Goal: Entertainment & Leisure: Browse casually

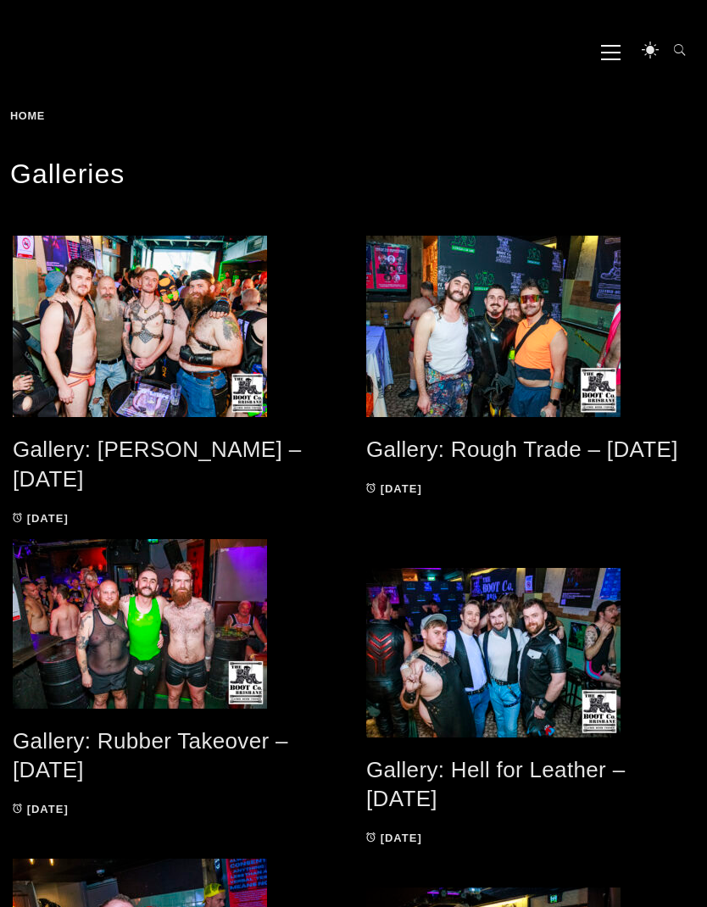
scroll to position [161, 0]
click at [234, 454] on link "Gallery: [PERSON_NAME] – [DATE]" at bounding box center [157, 464] width 288 height 55
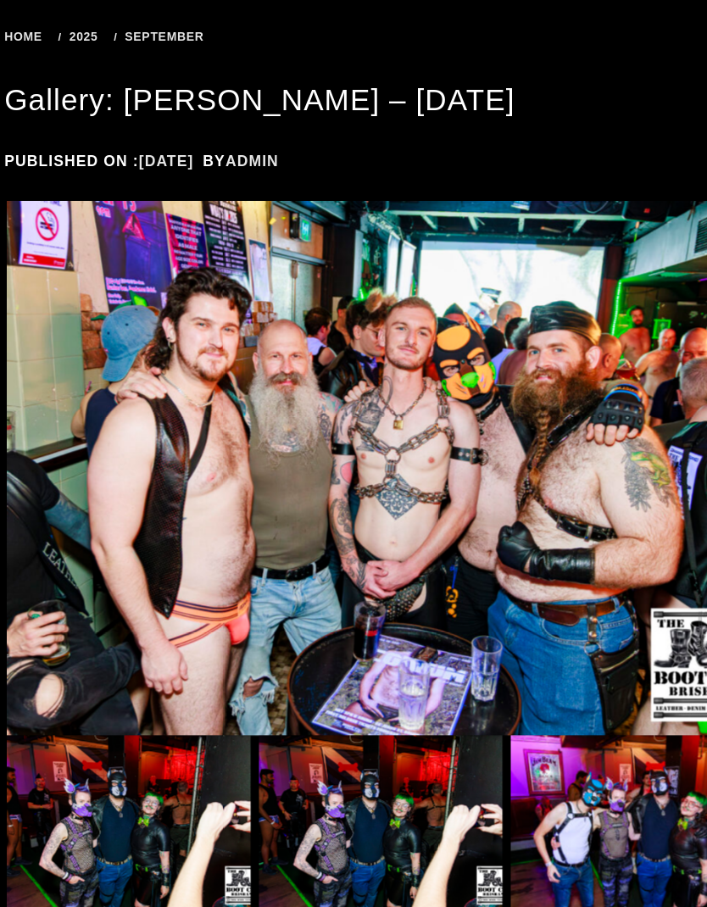
scroll to position [235, 0]
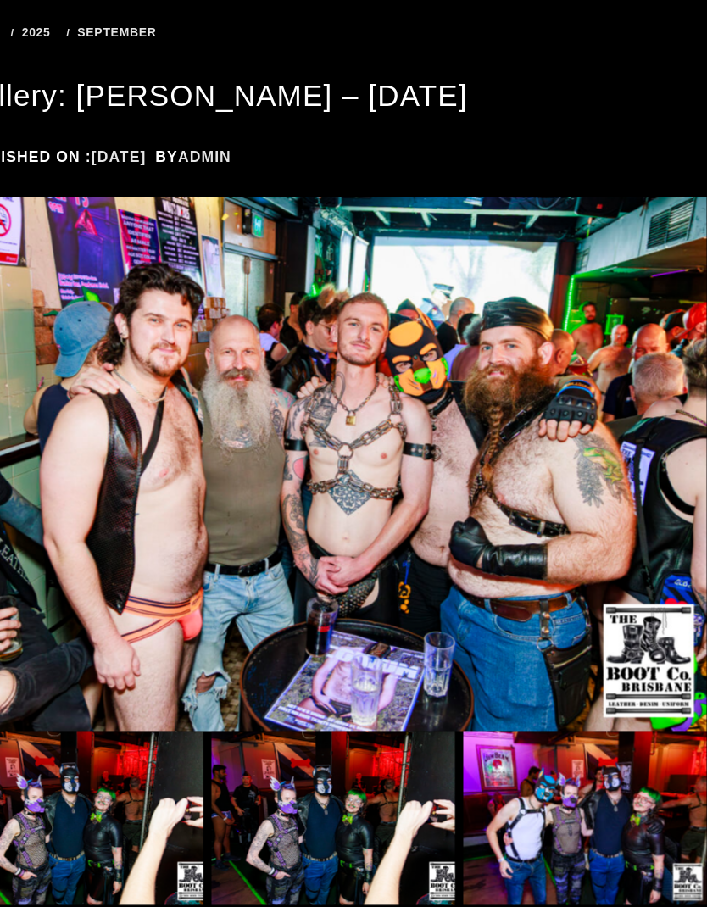
click at [615, 379] on img at bounding box center [354, 436] width 682 height 488
click at [566, 410] on img at bounding box center [354, 436] width 682 height 488
click at [114, 738] on img at bounding box center [124, 759] width 222 height 159
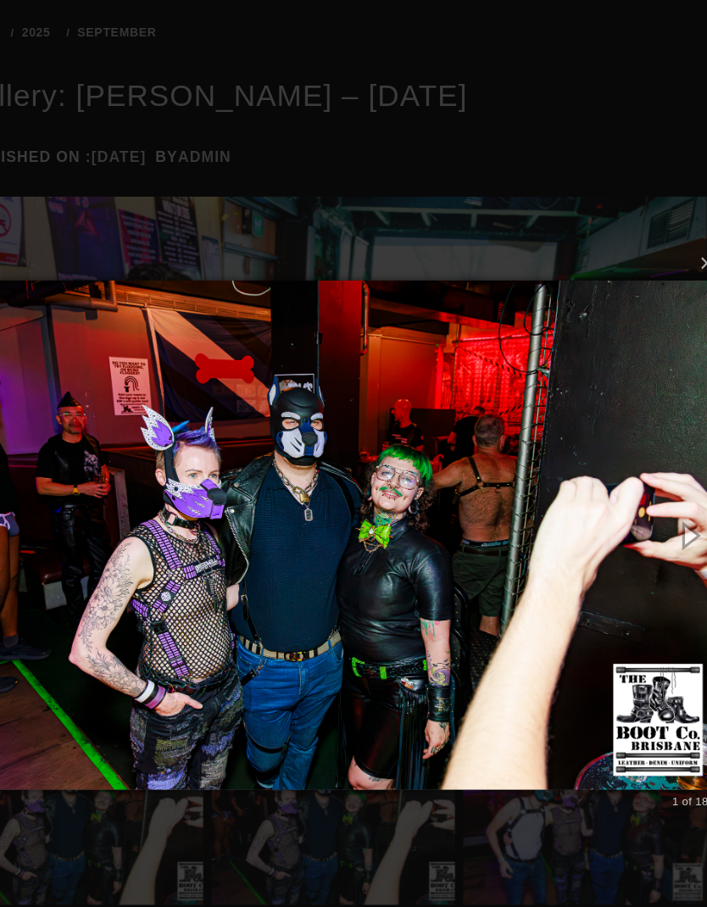
click at [595, 471] on img at bounding box center [353, 501] width 697 height 532
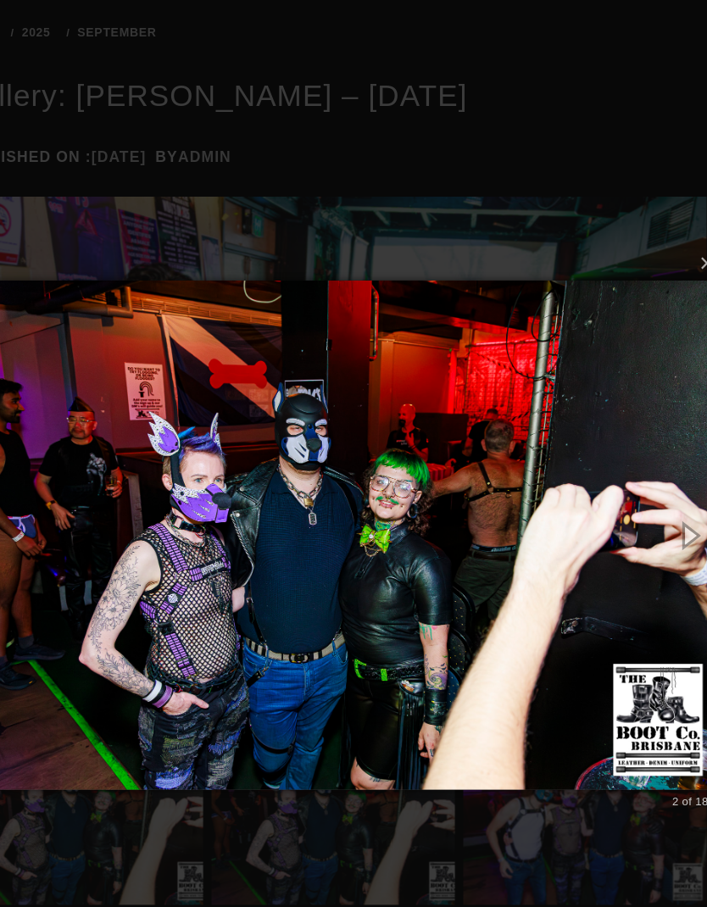
click at [598, 473] on img at bounding box center [353, 501] width 697 height 532
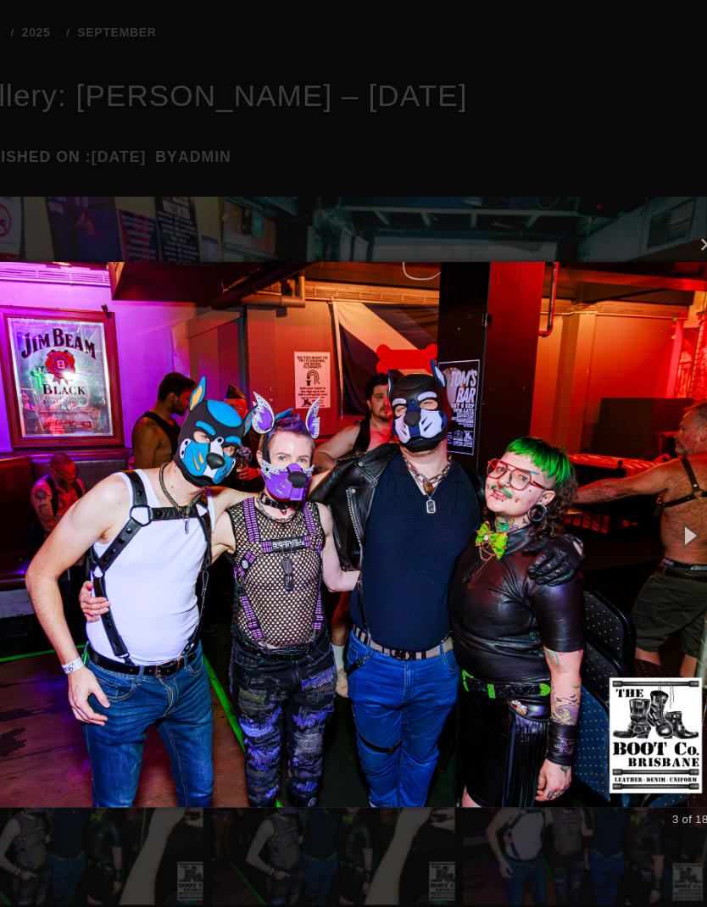
click at [599, 466] on img at bounding box center [353, 501] width 697 height 566
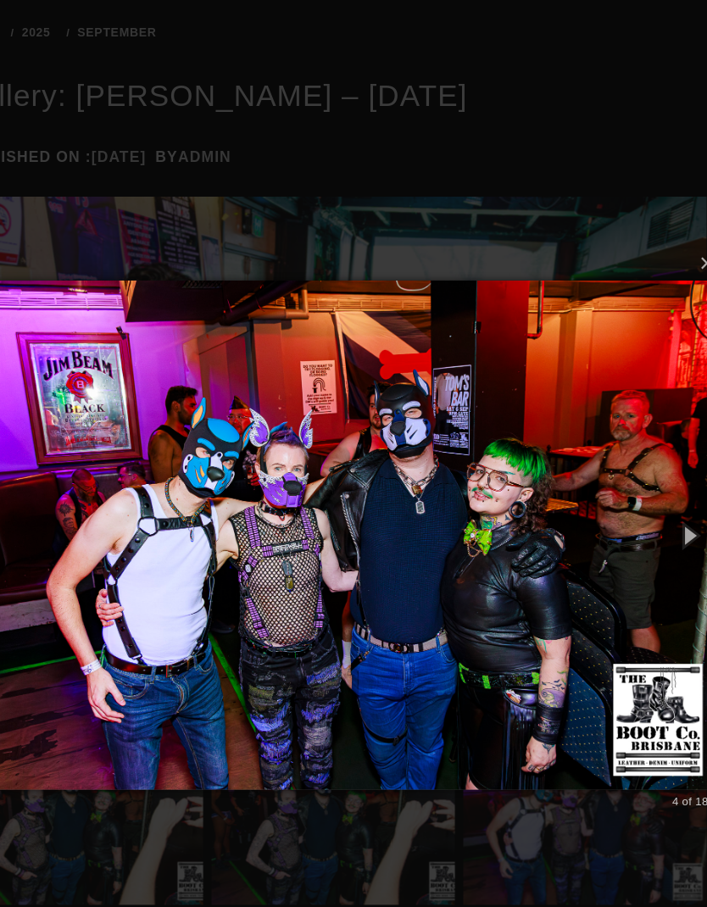
click at [597, 483] on img at bounding box center [353, 501] width 697 height 532
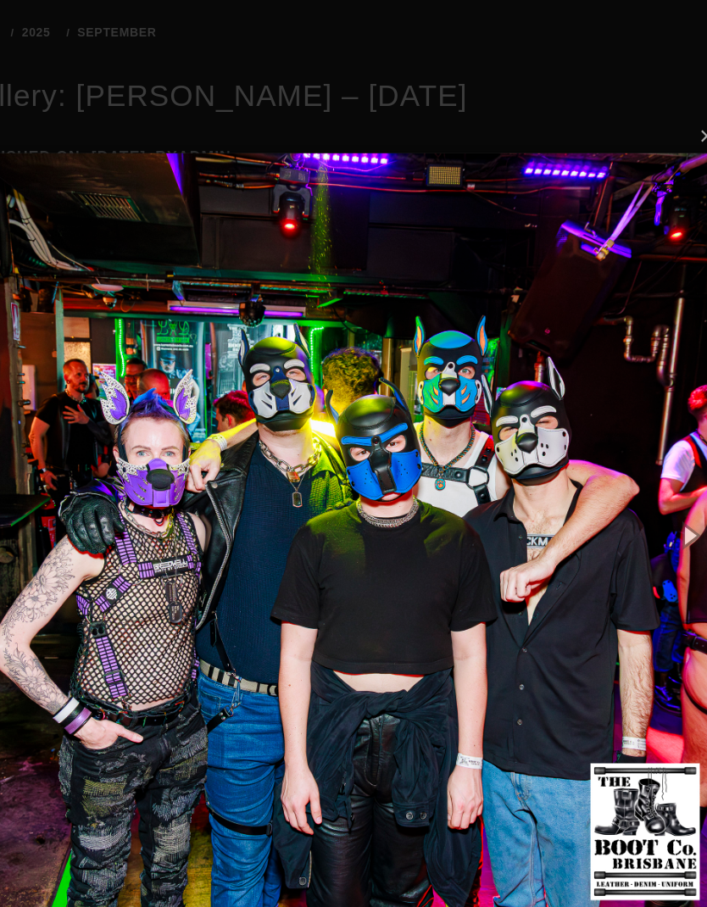
click at [572, 495] on img at bounding box center [353, 501] width 697 height 765
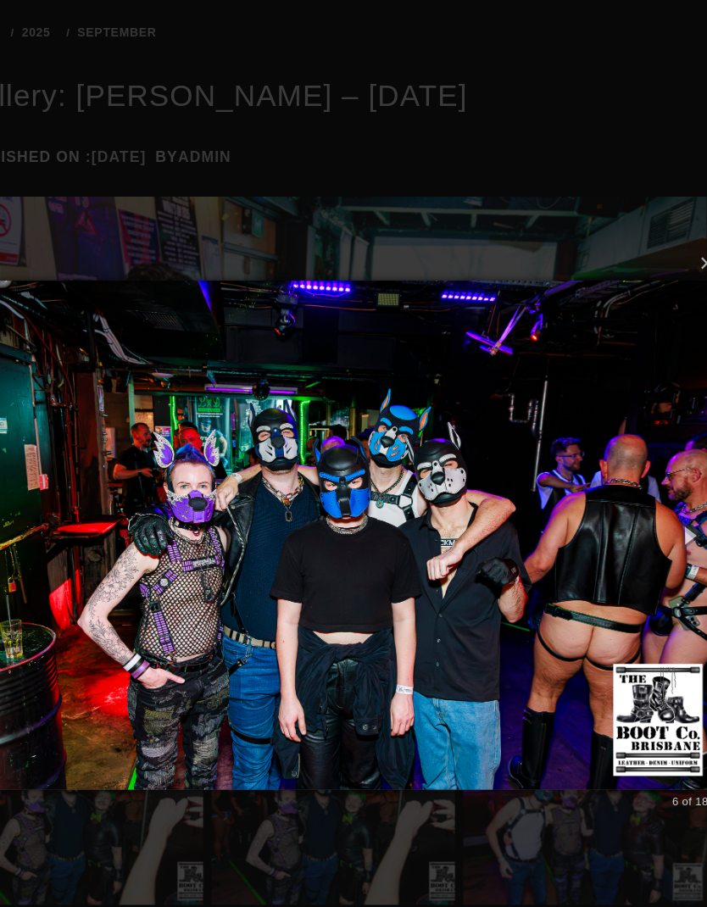
click at [571, 495] on img at bounding box center [353, 501] width 697 height 532
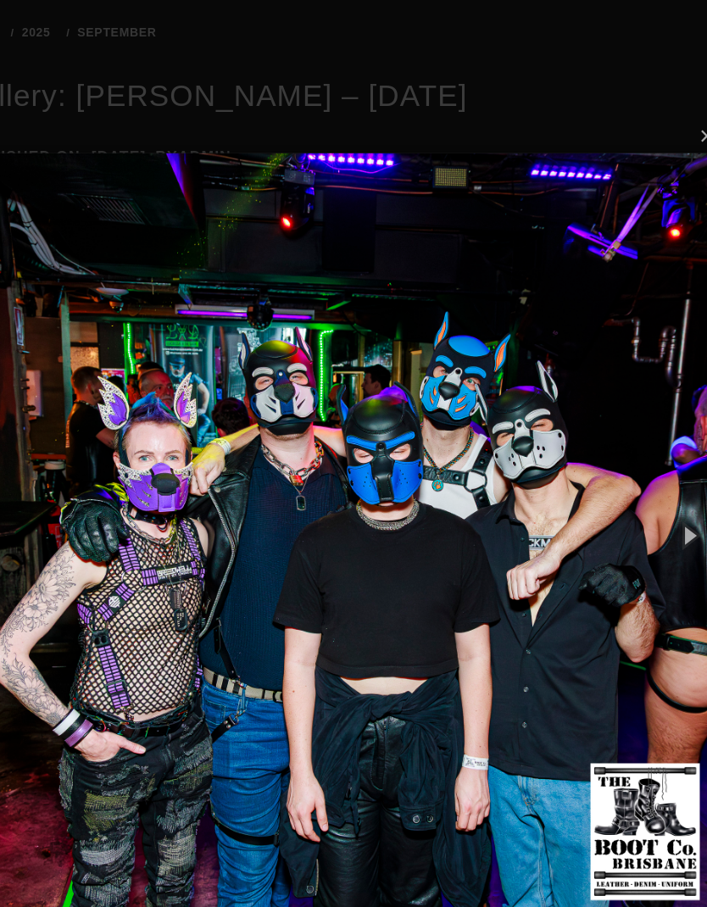
click at [572, 475] on img at bounding box center [353, 501] width 697 height 765
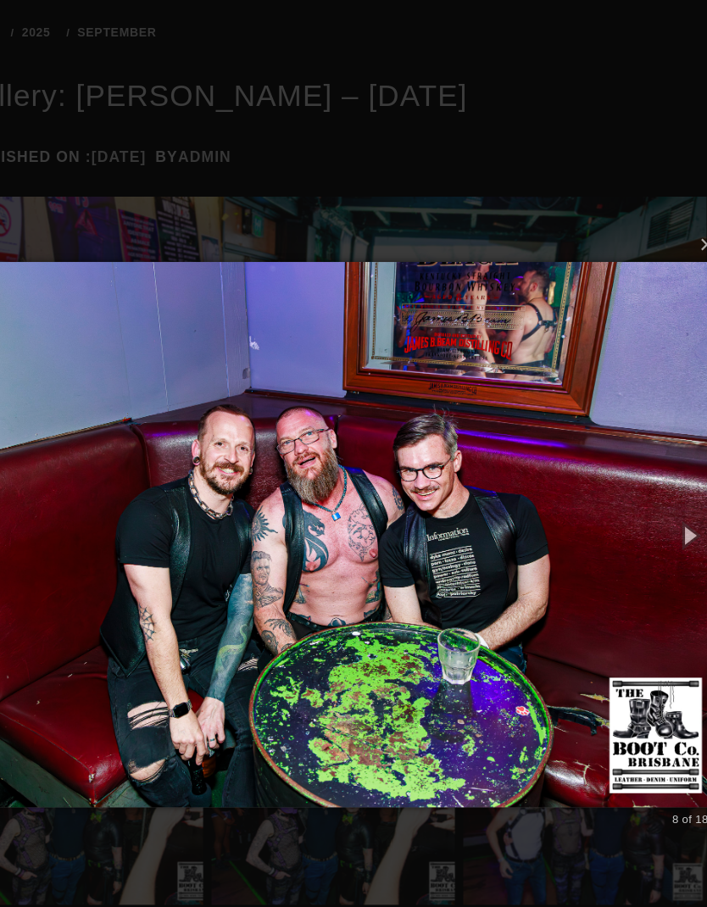
click at [583, 451] on img at bounding box center [353, 501] width 697 height 566
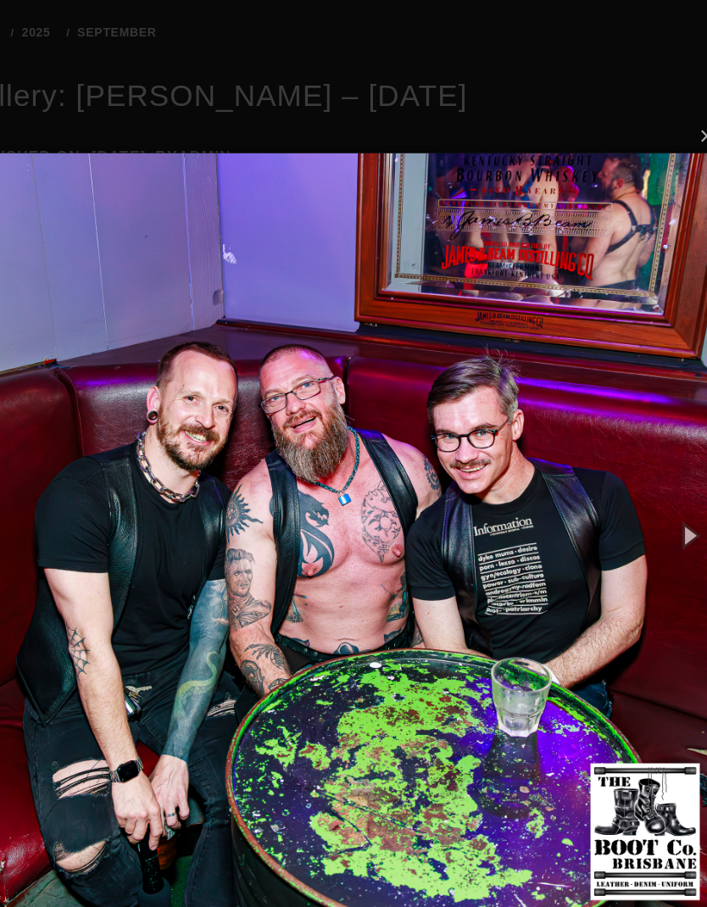
click at [577, 449] on img at bounding box center [353, 501] width 697 height 765
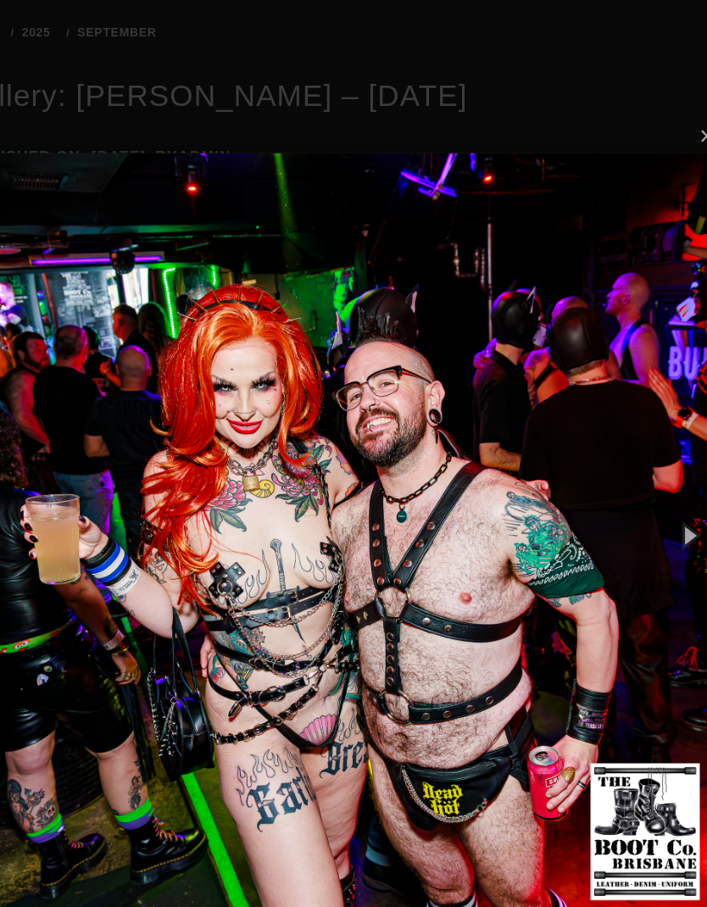
click at [650, 477] on button "button" at bounding box center [679, 501] width 58 height 70
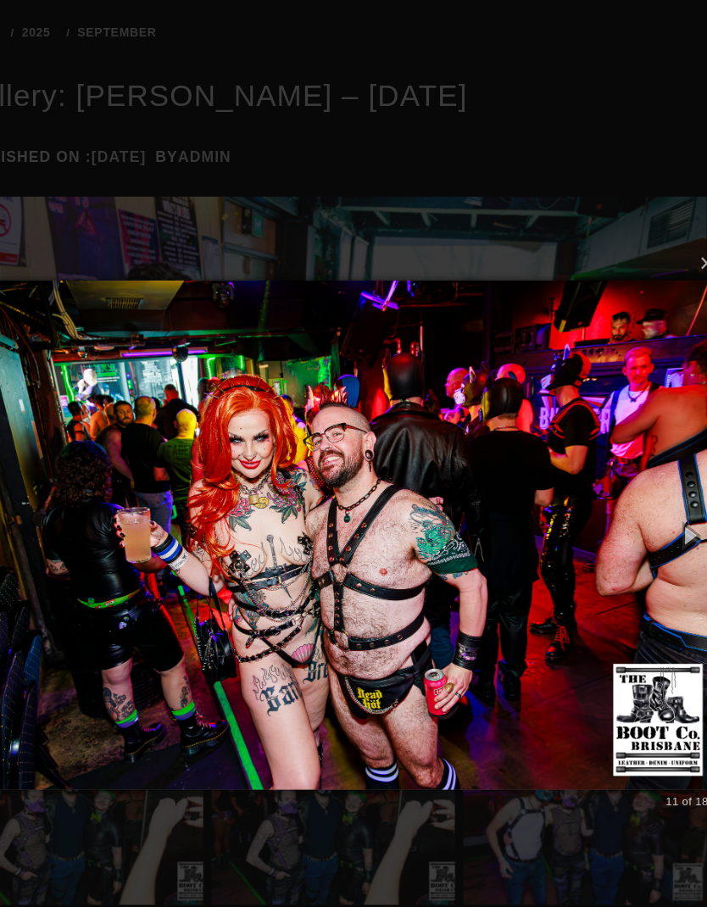
click at [650, 485] on button "button" at bounding box center [679, 501] width 58 height 70
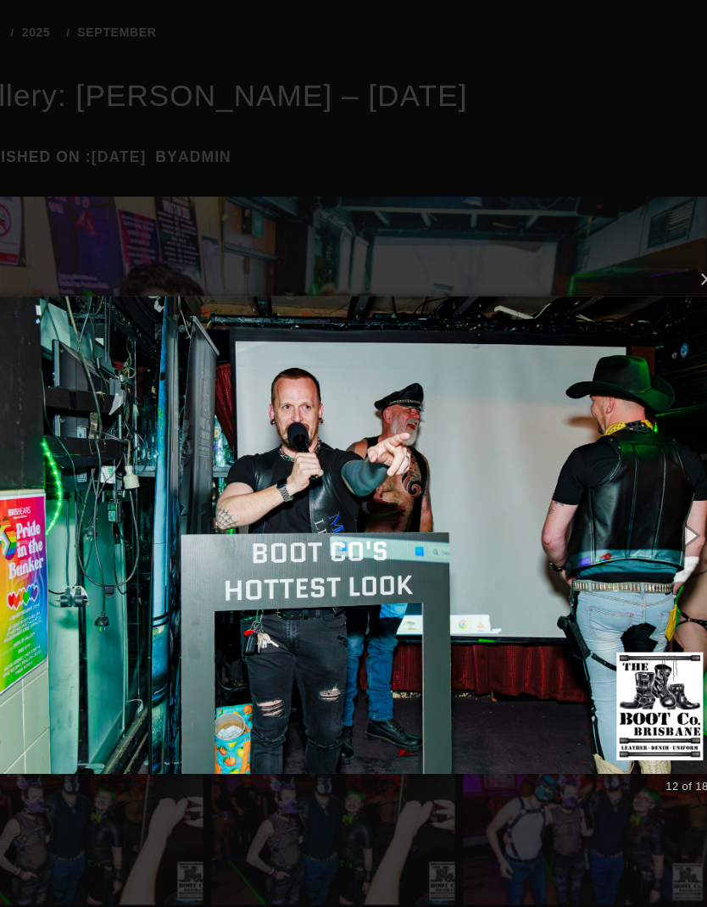
click at [650, 475] on button "button" at bounding box center [679, 501] width 58 height 70
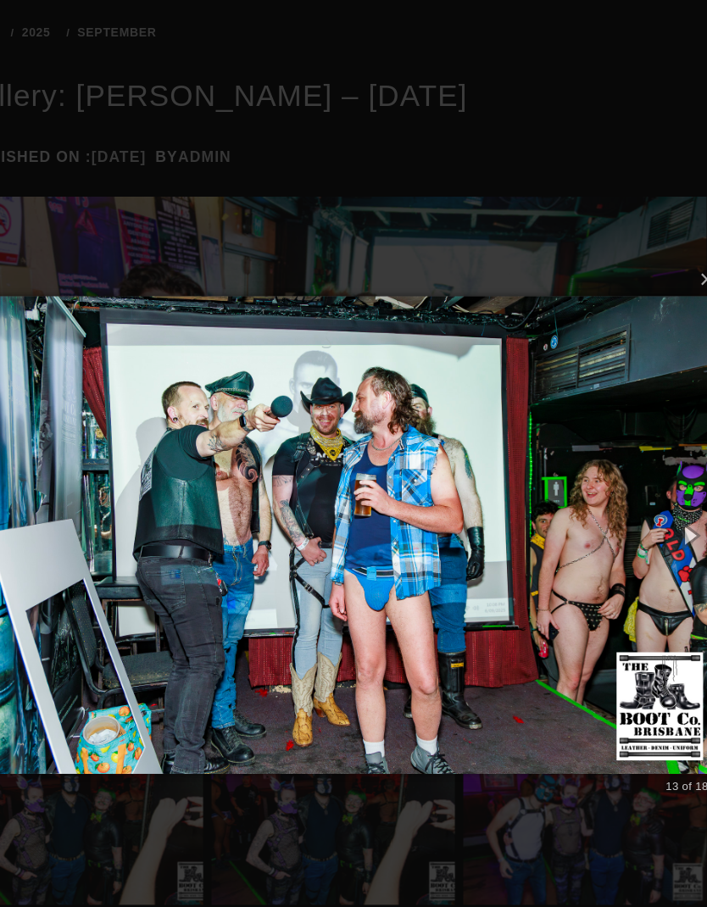
click at [650, 472] on button "button" at bounding box center [679, 501] width 58 height 70
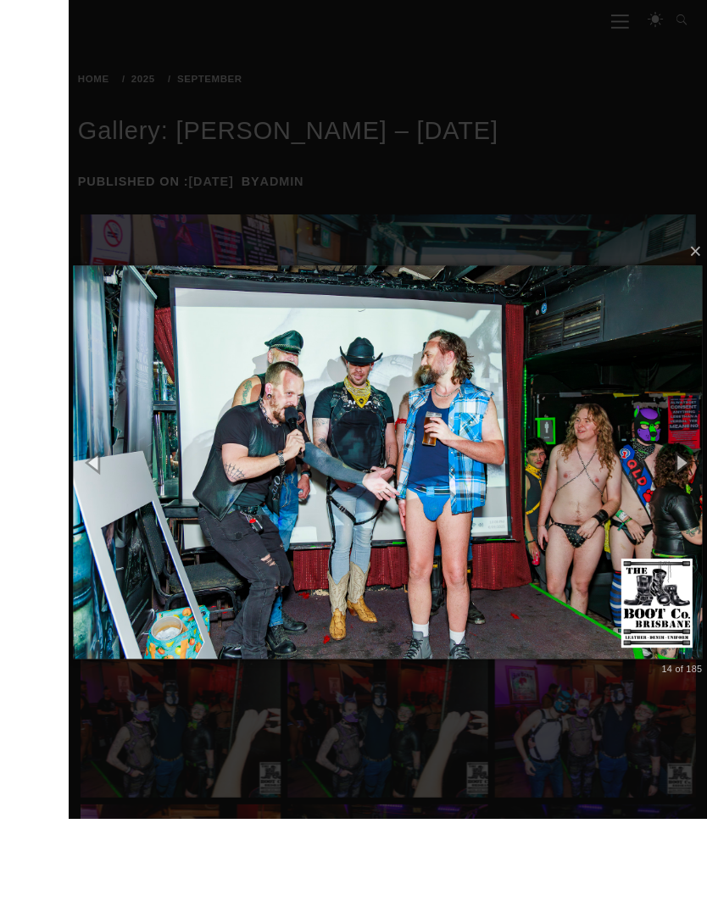
scroll to position [254, 0]
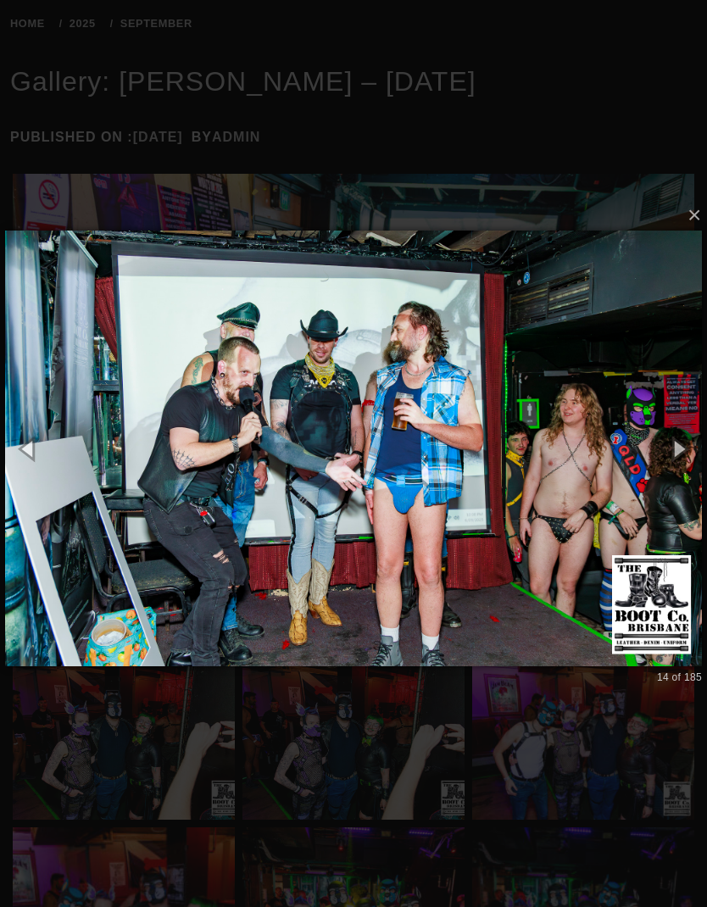
click at [679, 446] on button "button" at bounding box center [679, 449] width 58 height 70
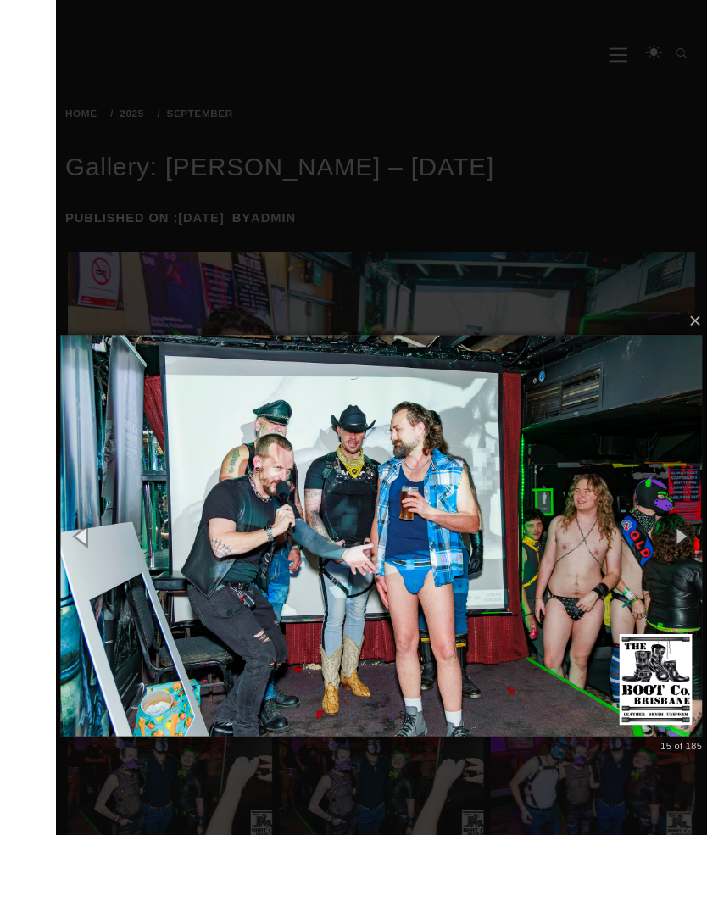
scroll to position [137, 0]
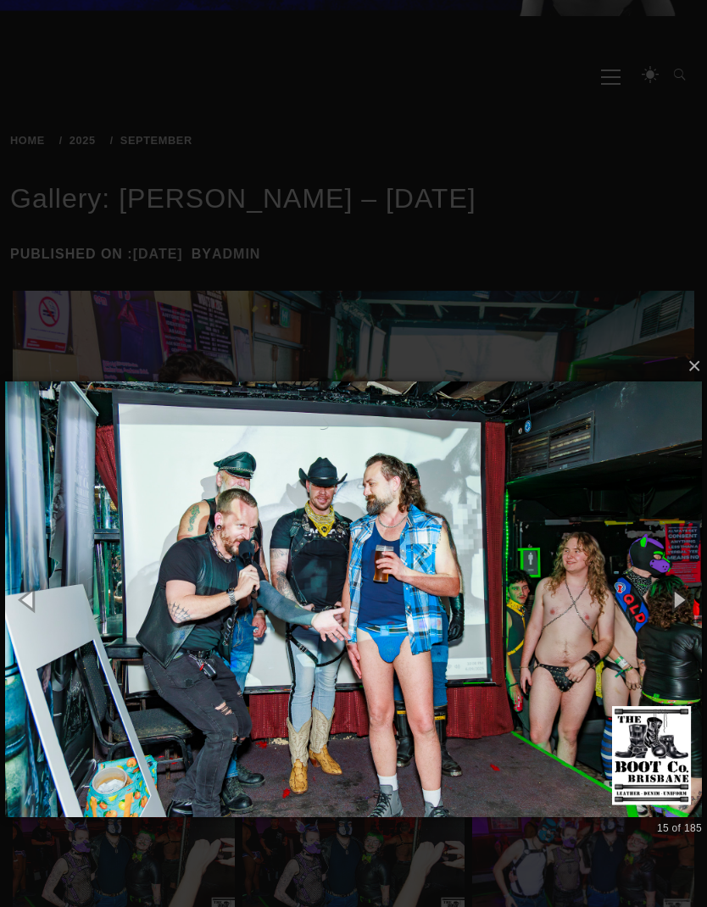
click at [673, 608] on button "button" at bounding box center [679, 600] width 58 height 70
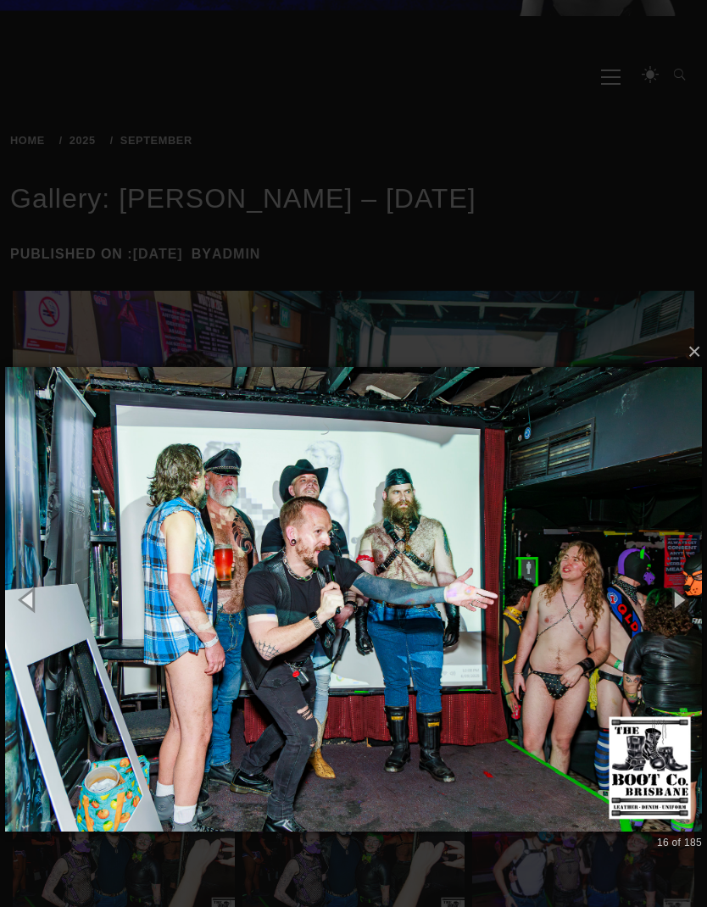
click at [685, 599] on button "button" at bounding box center [679, 600] width 58 height 70
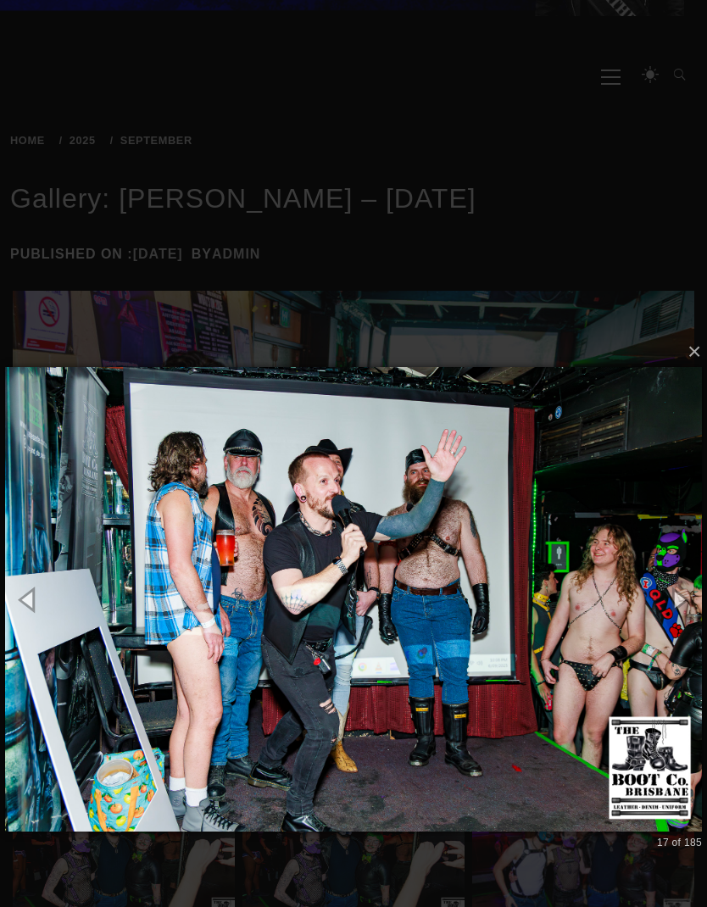
click at [690, 594] on button "button" at bounding box center [679, 600] width 58 height 70
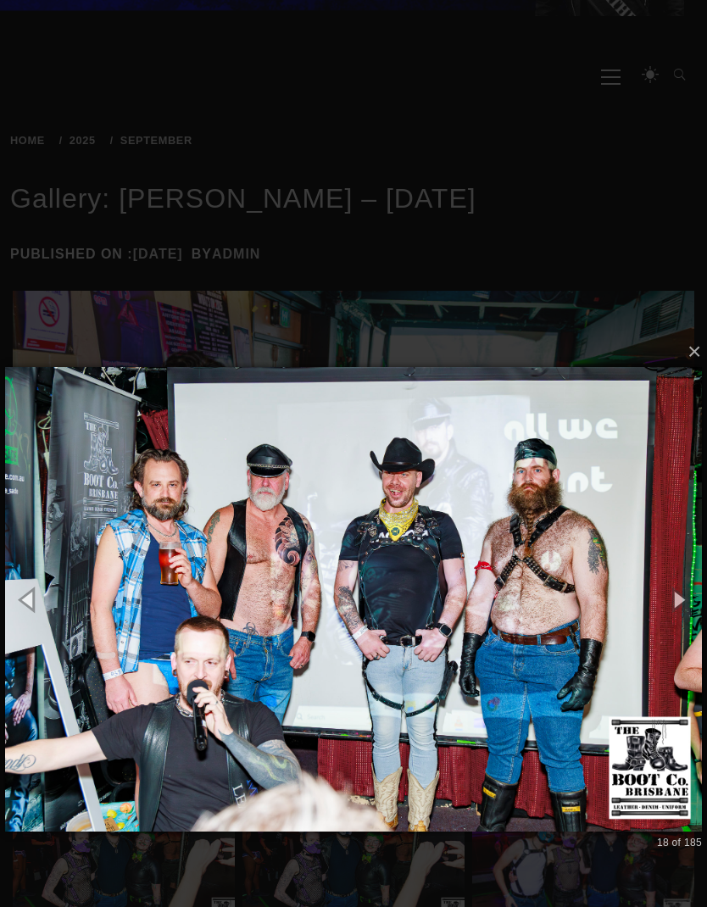
click at [50, 579] on button "button" at bounding box center [29, 600] width 58 height 70
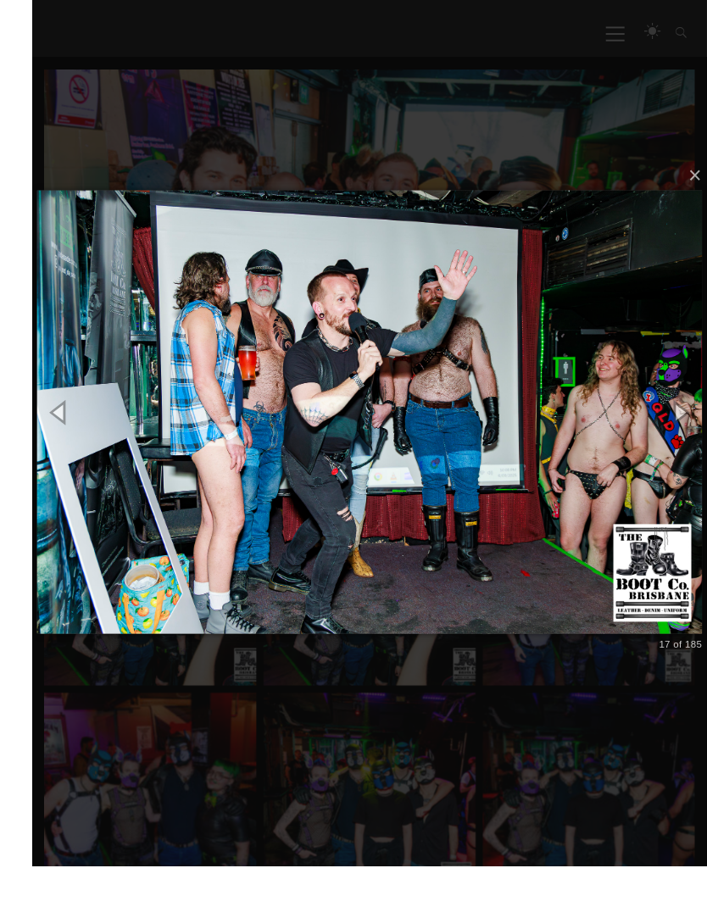
scroll to position [309, 0]
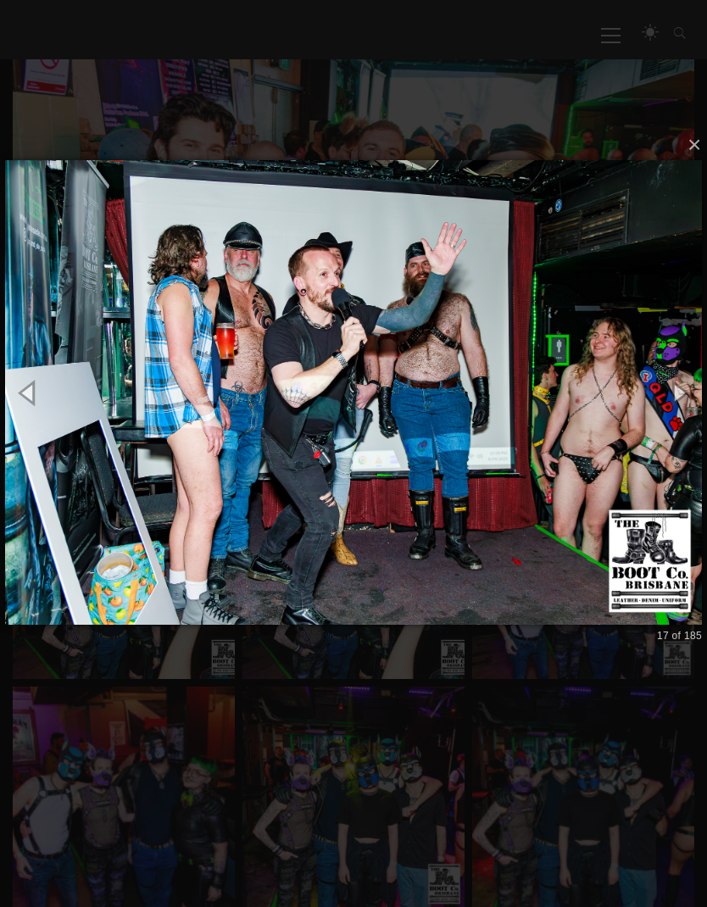
click at [680, 465] on img at bounding box center [353, 392] width 697 height 532
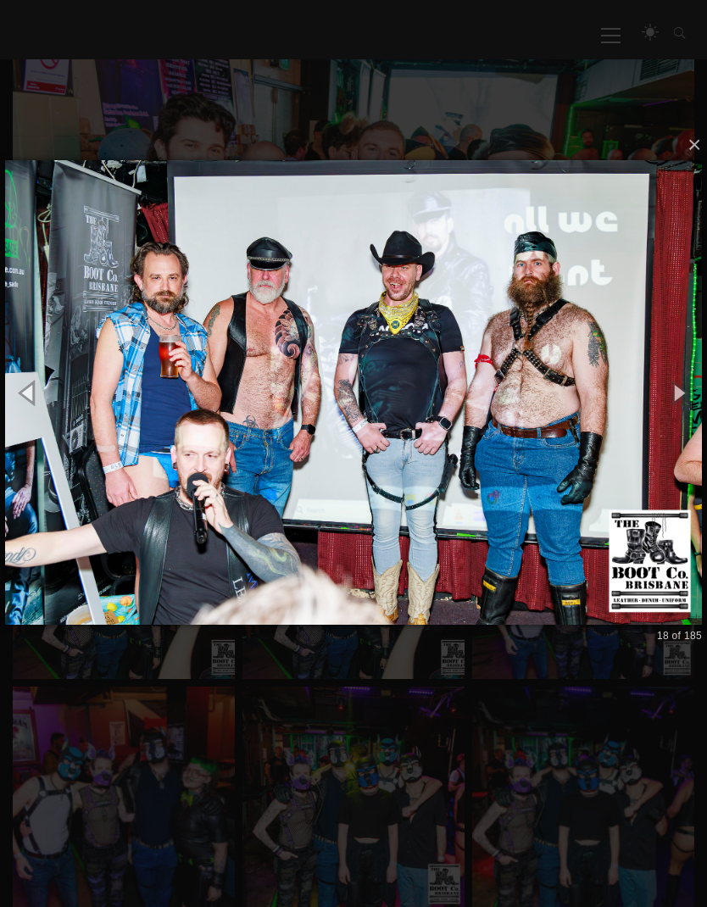
click at [679, 432] on img at bounding box center [353, 392] width 697 height 532
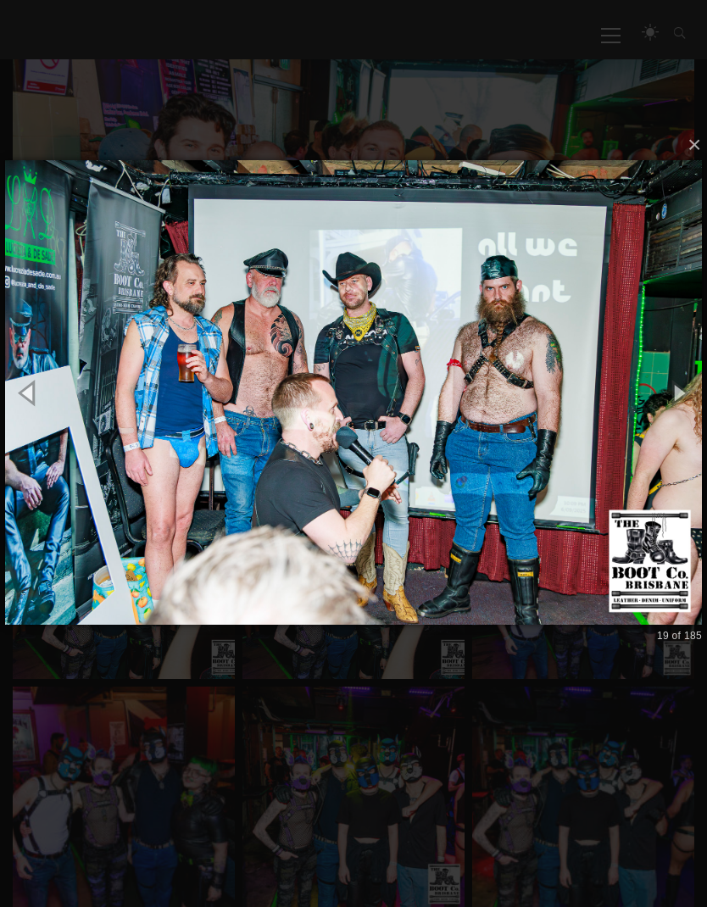
click at [673, 458] on img at bounding box center [353, 392] width 697 height 532
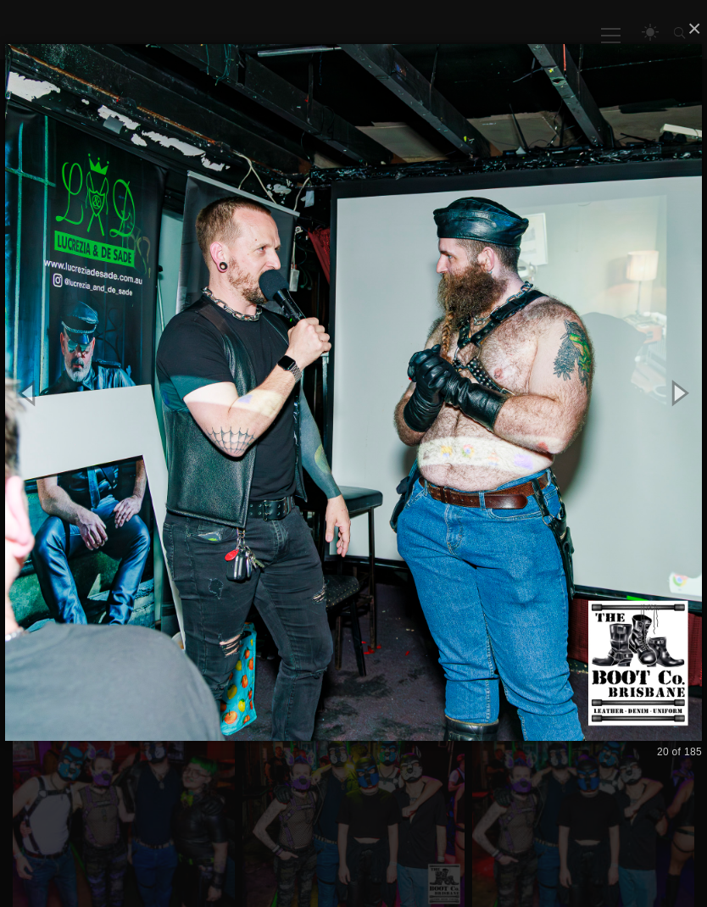
click at [672, 450] on img at bounding box center [353, 392] width 697 height 765
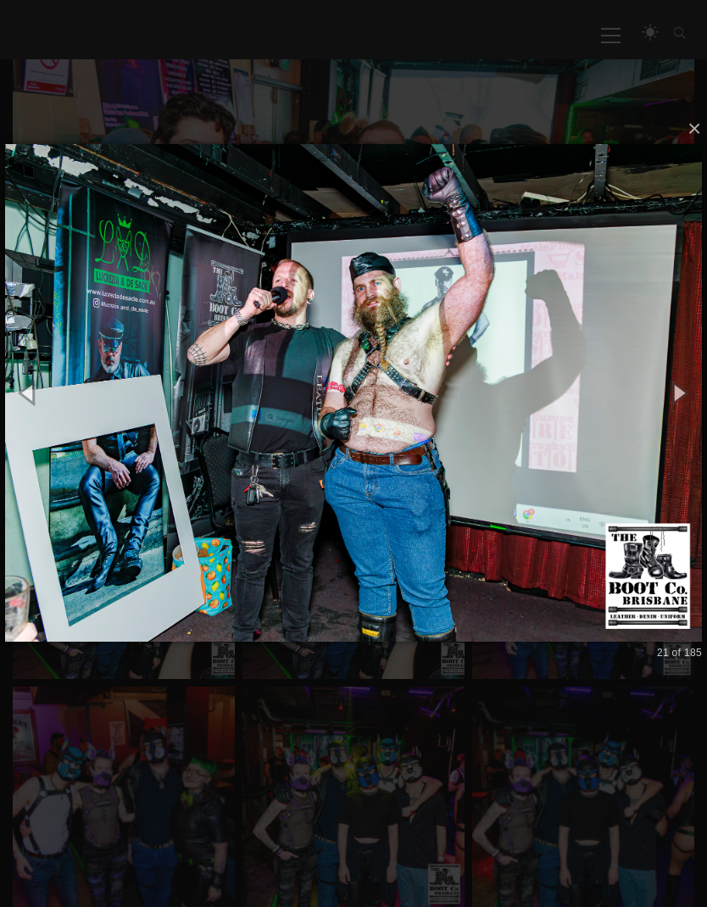
click at [673, 434] on img at bounding box center [353, 393] width 697 height 566
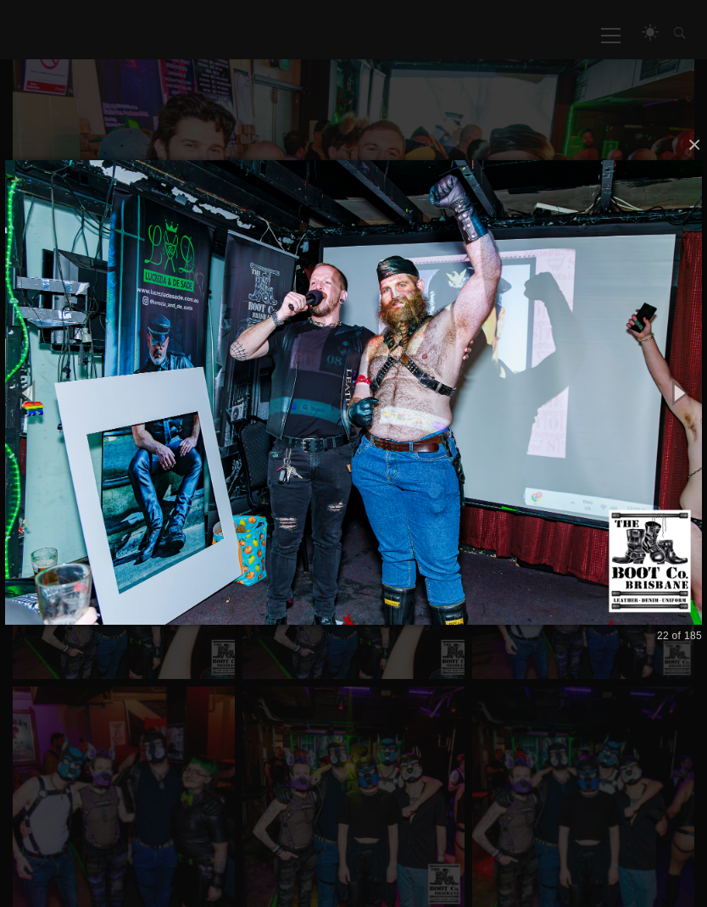
click at [670, 440] on img at bounding box center [353, 392] width 697 height 532
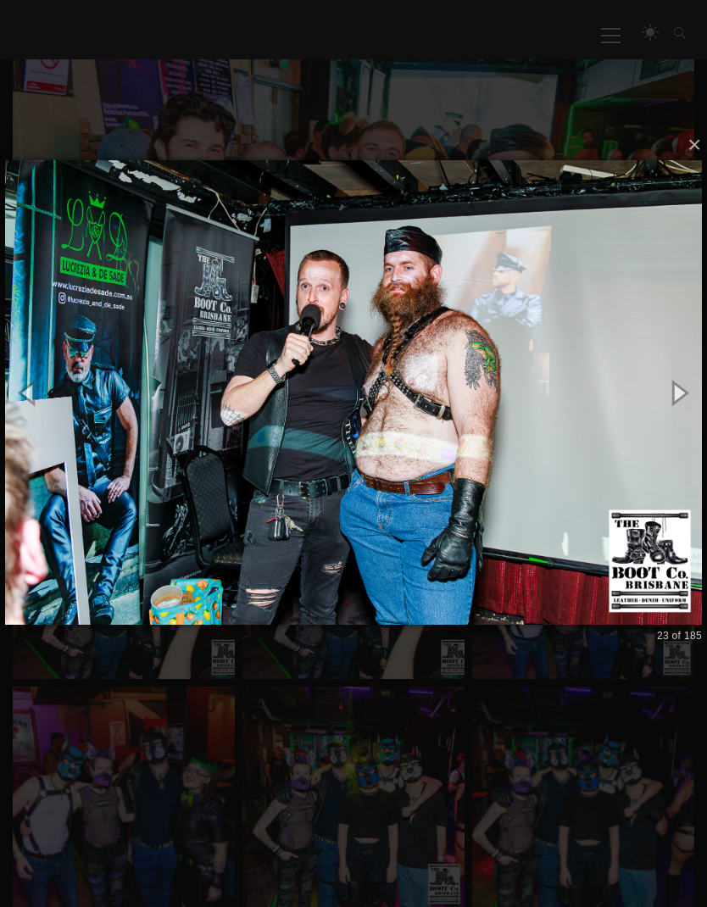
click at [664, 390] on button "button" at bounding box center [679, 393] width 58 height 70
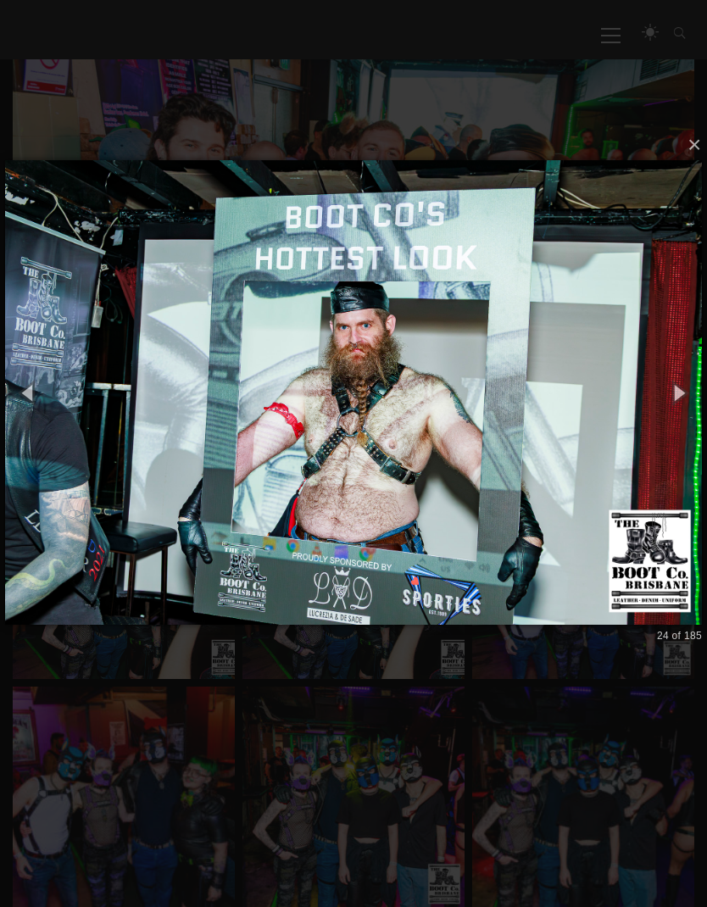
click at [668, 401] on button "button" at bounding box center [679, 393] width 58 height 70
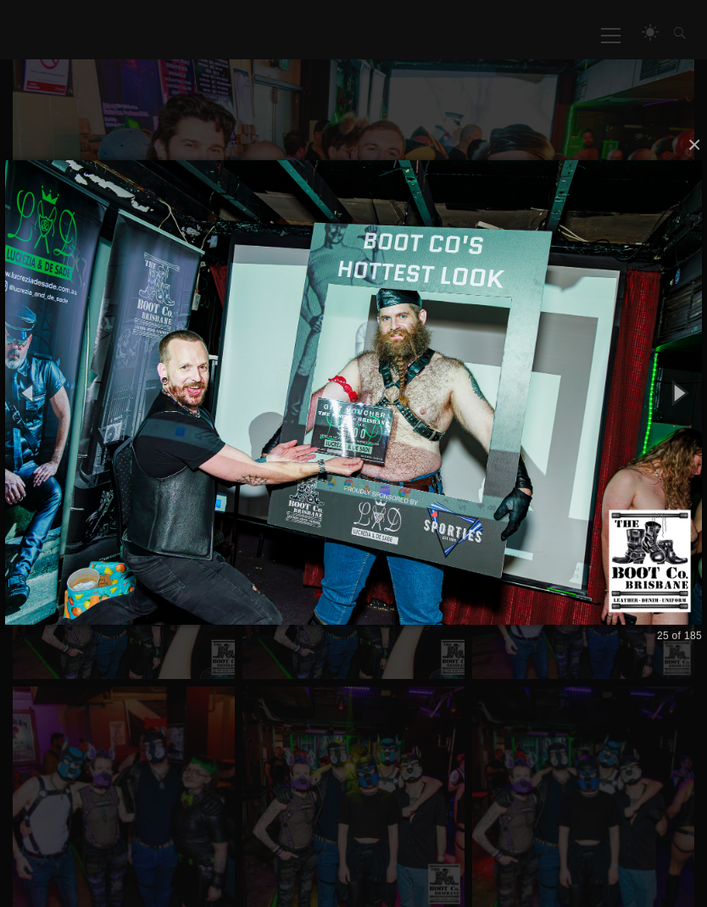
click at [676, 393] on button "button" at bounding box center [679, 393] width 58 height 70
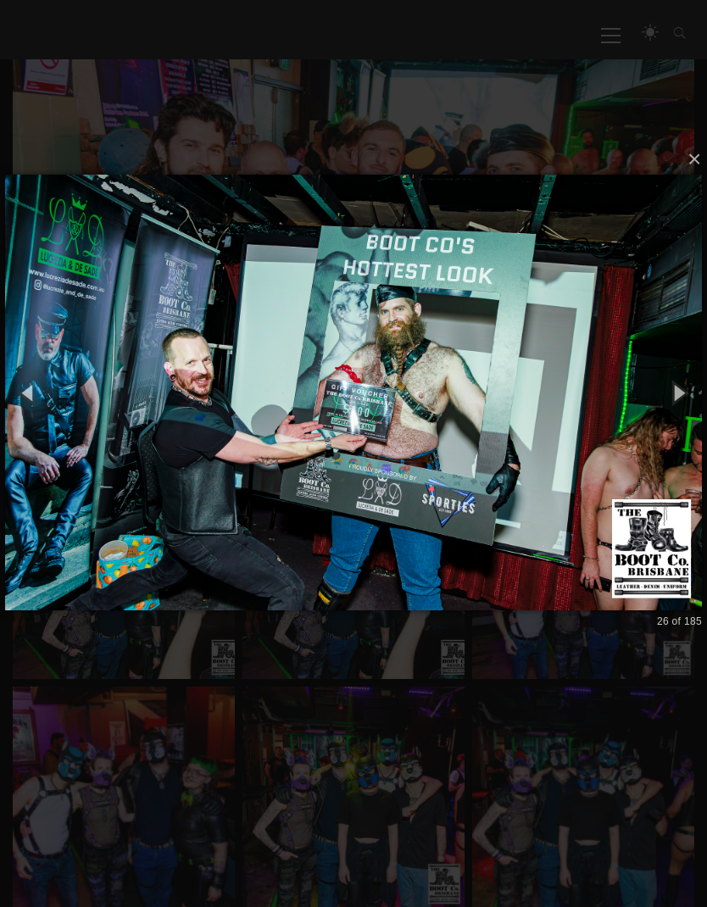
click at [686, 383] on button "button" at bounding box center [679, 393] width 58 height 70
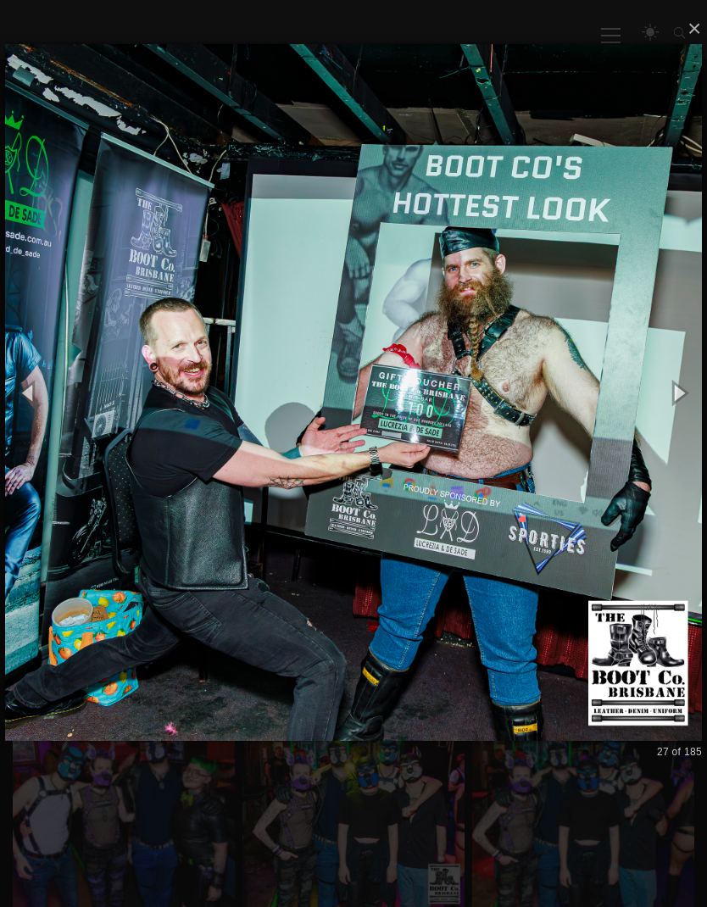
click at [672, 397] on button "button" at bounding box center [679, 393] width 58 height 70
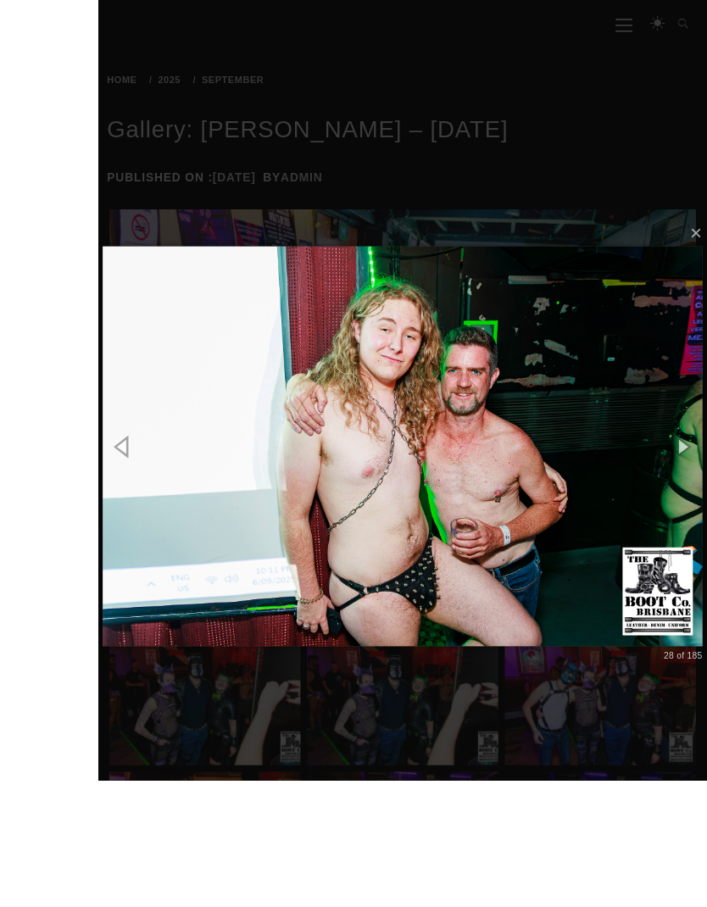
scroll to position [299, 0]
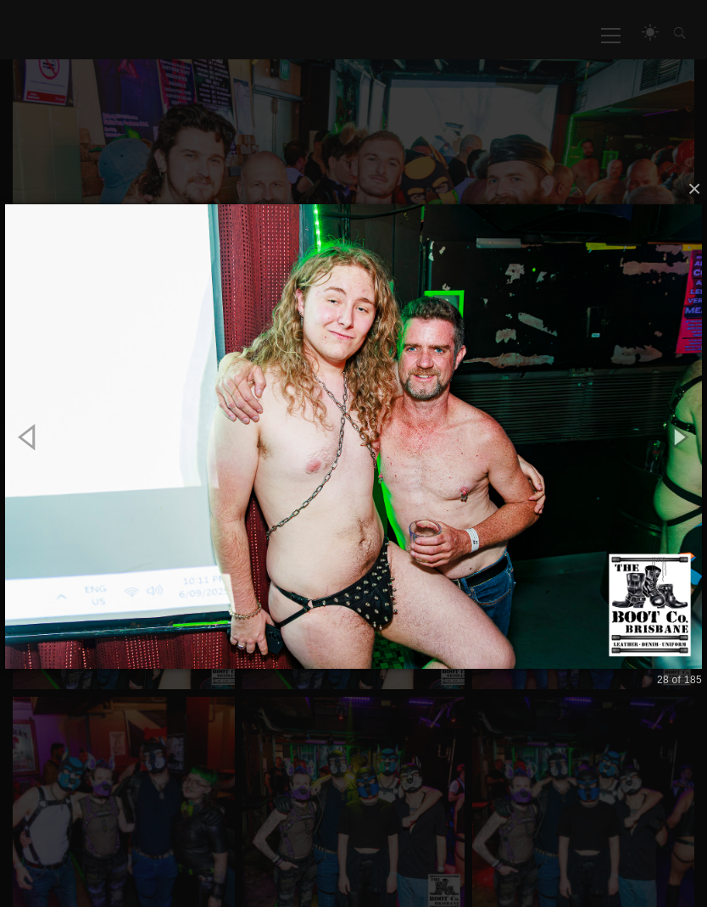
click at [681, 429] on button "button" at bounding box center [679, 437] width 58 height 70
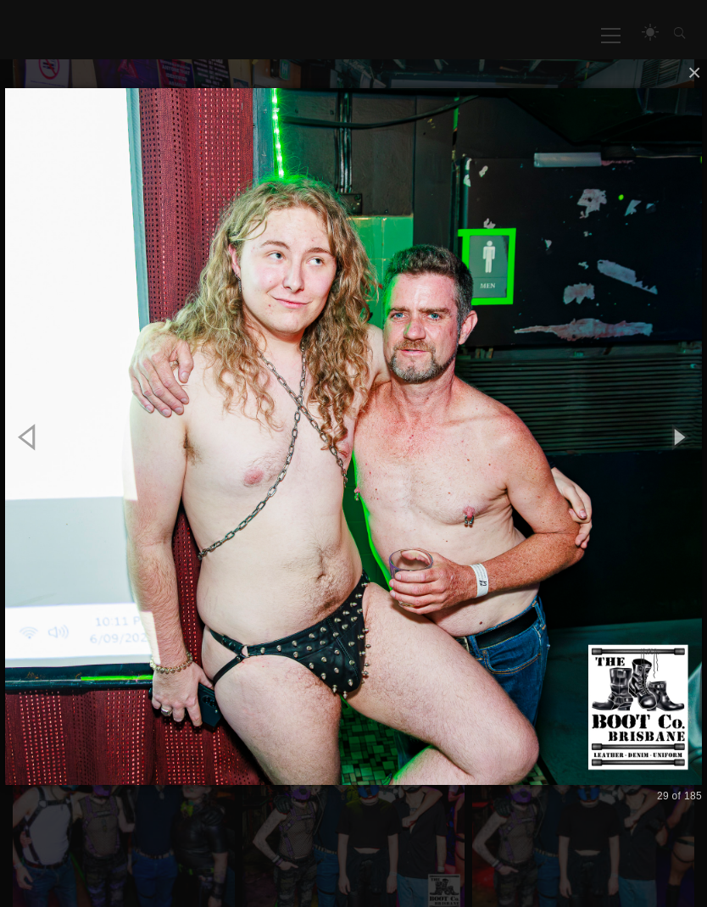
click at [672, 419] on button "button" at bounding box center [679, 437] width 58 height 70
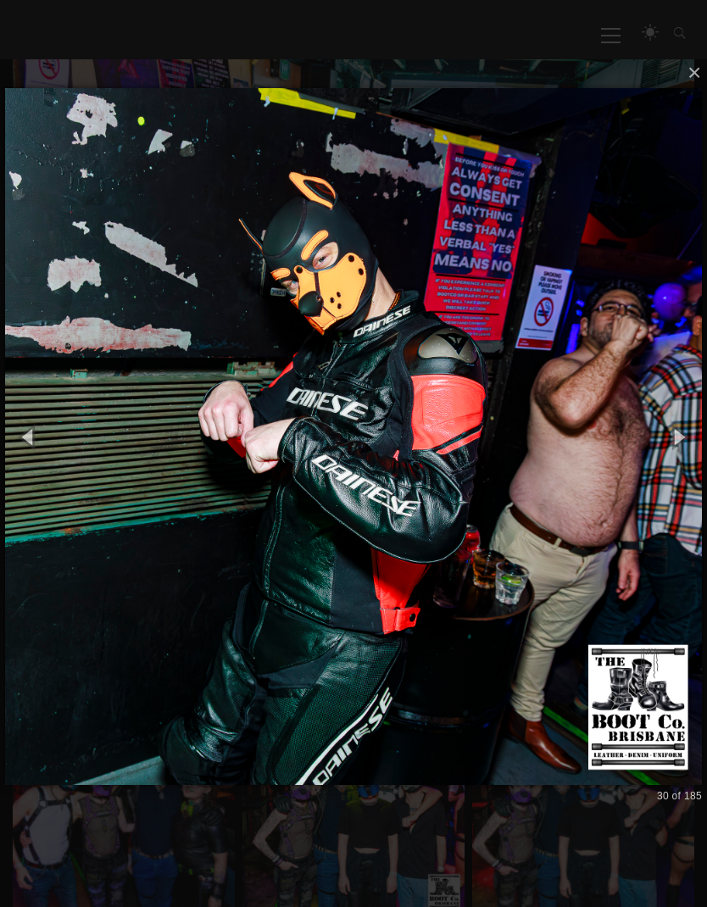
click at [675, 411] on button "button" at bounding box center [679, 437] width 58 height 70
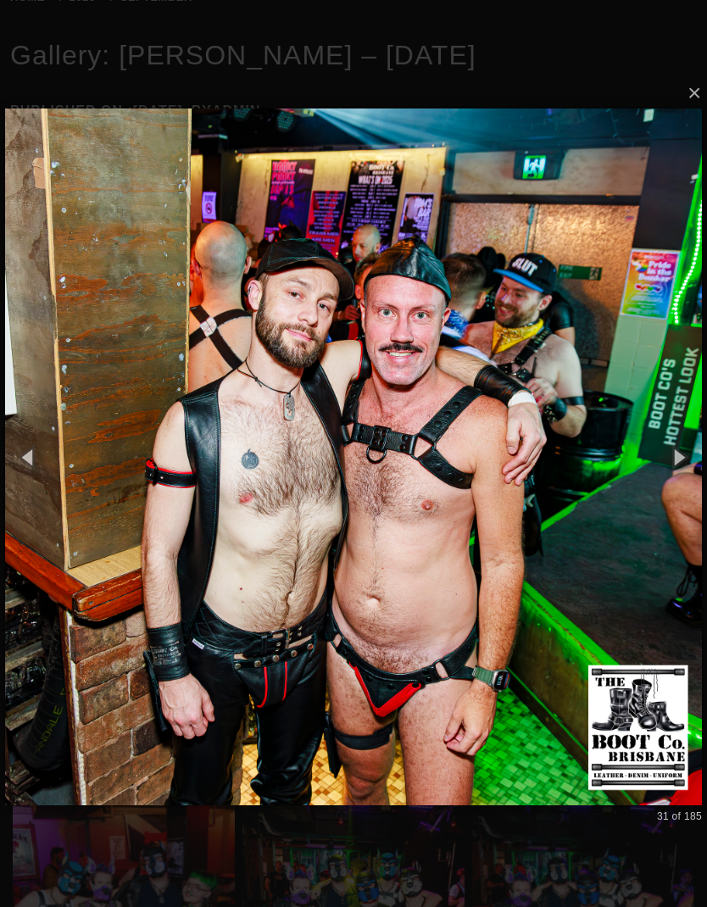
scroll to position [348, 0]
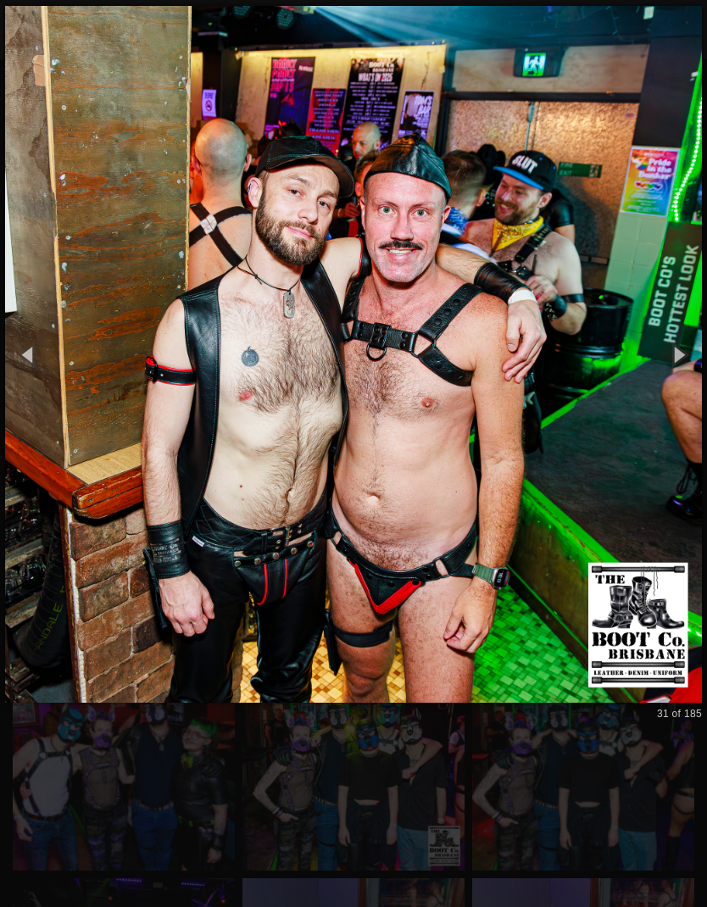
click at [683, 351] on button "button" at bounding box center [679, 355] width 58 height 70
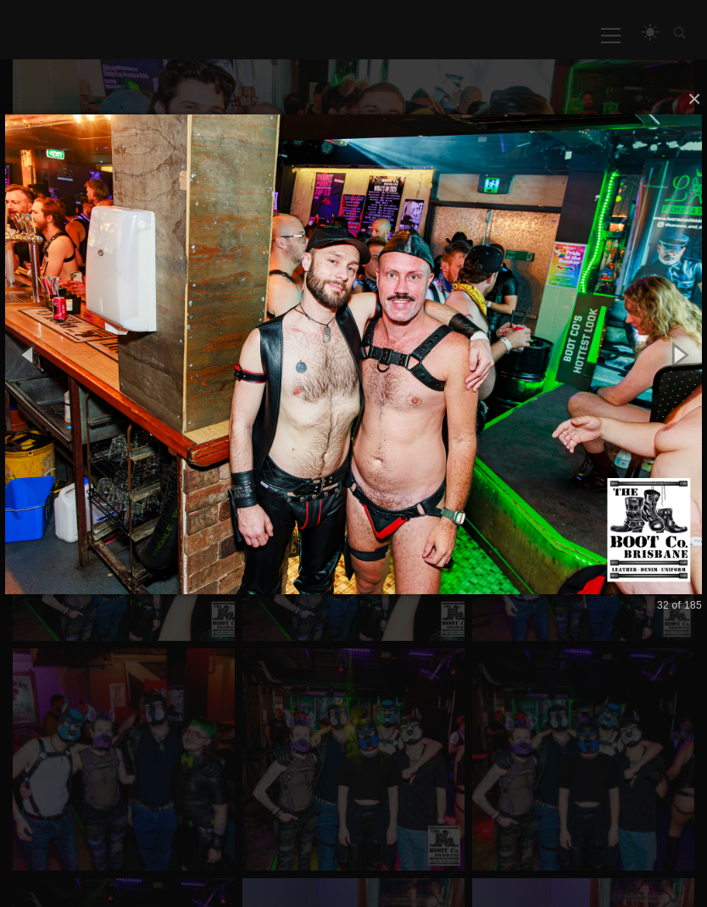
click at [679, 343] on button "button" at bounding box center [679, 355] width 58 height 70
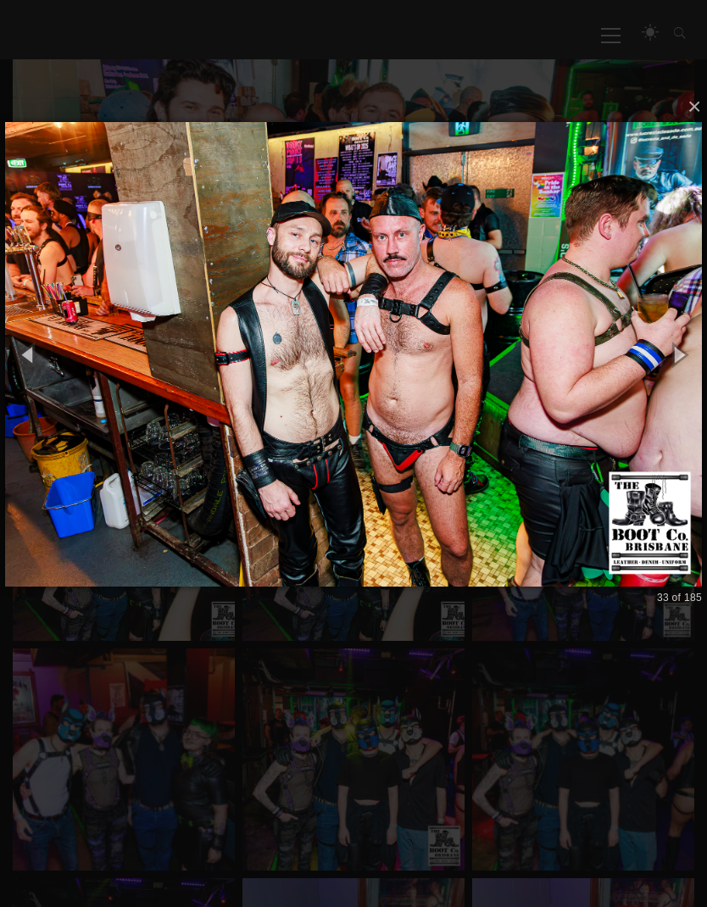
click at [684, 331] on button "button" at bounding box center [679, 355] width 58 height 70
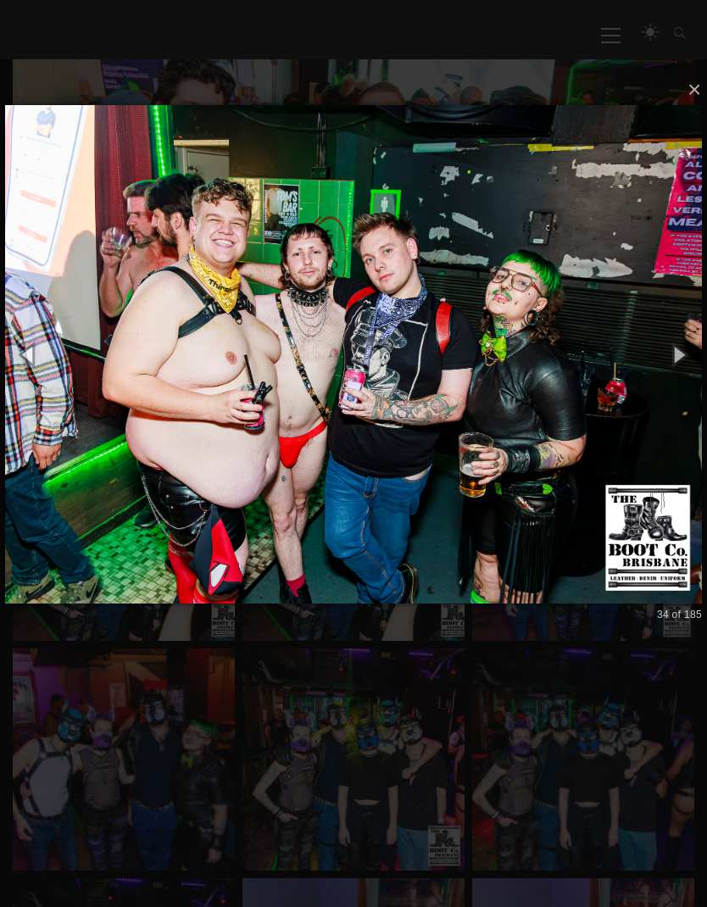
click at [677, 348] on button "button" at bounding box center [679, 355] width 58 height 70
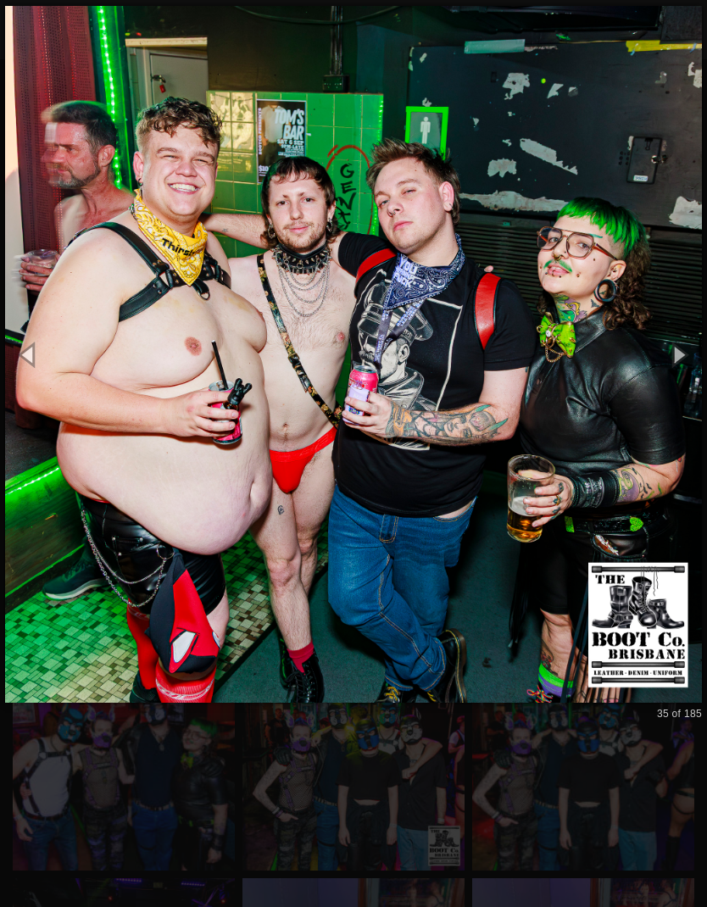
click at [683, 338] on button "button" at bounding box center [679, 355] width 58 height 70
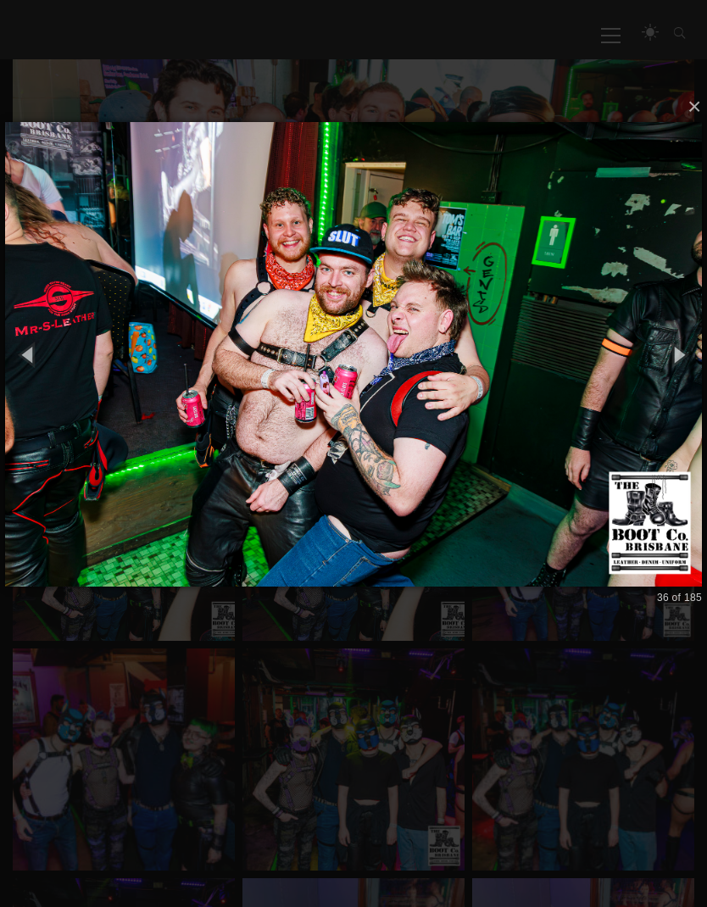
click at [687, 345] on button "button" at bounding box center [679, 355] width 58 height 70
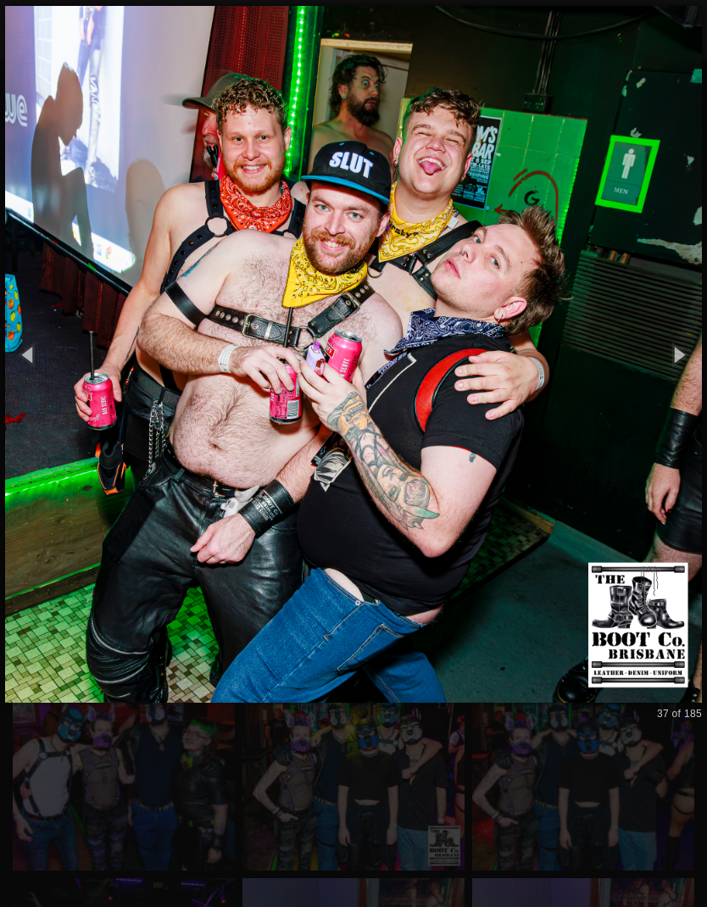
click at [683, 338] on button "button" at bounding box center [679, 355] width 58 height 70
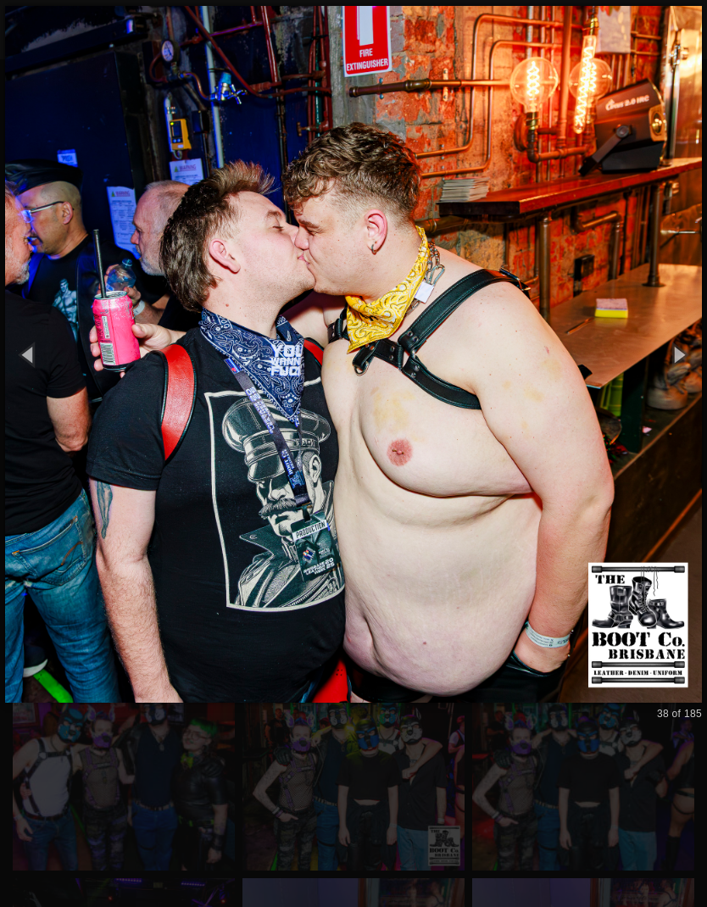
click at [686, 345] on button "button" at bounding box center [679, 355] width 58 height 70
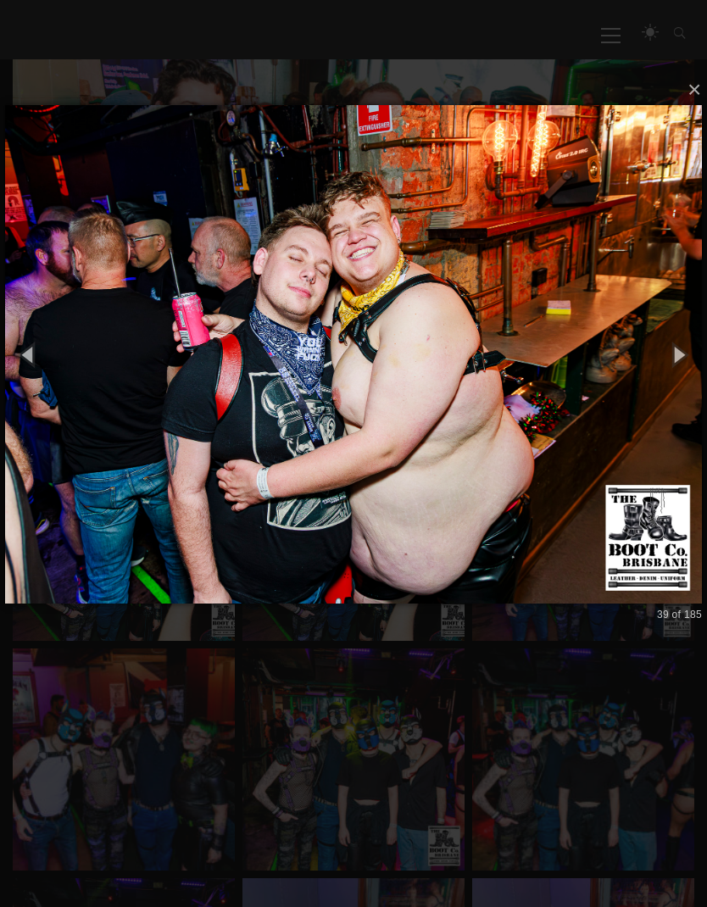
click at [679, 359] on button "button" at bounding box center [679, 355] width 58 height 70
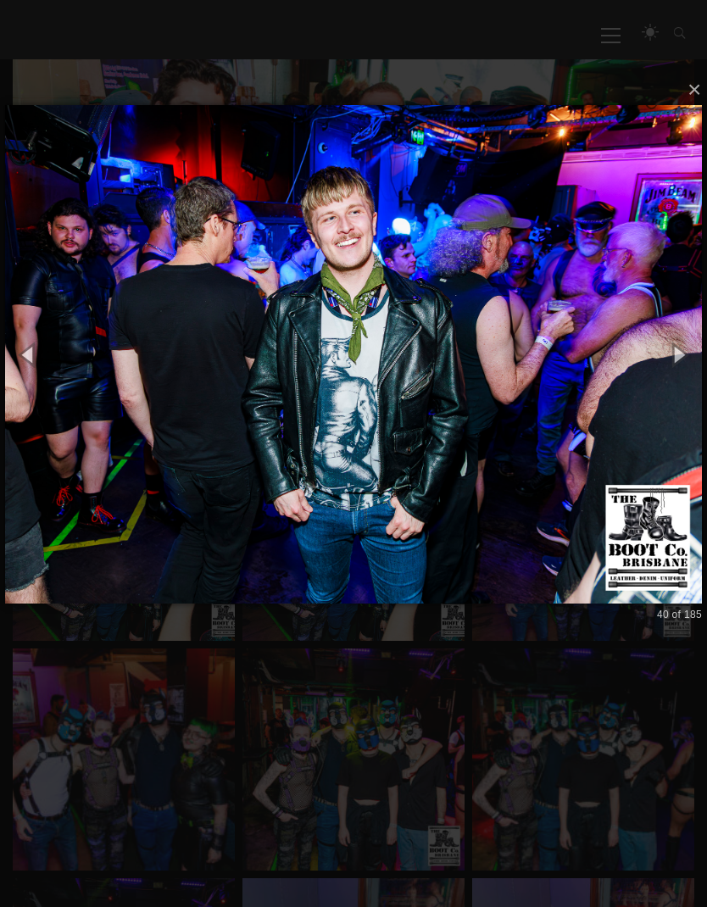
click at [681, 346] on button "button" at bounding box center [679, 355] width 58 height 70
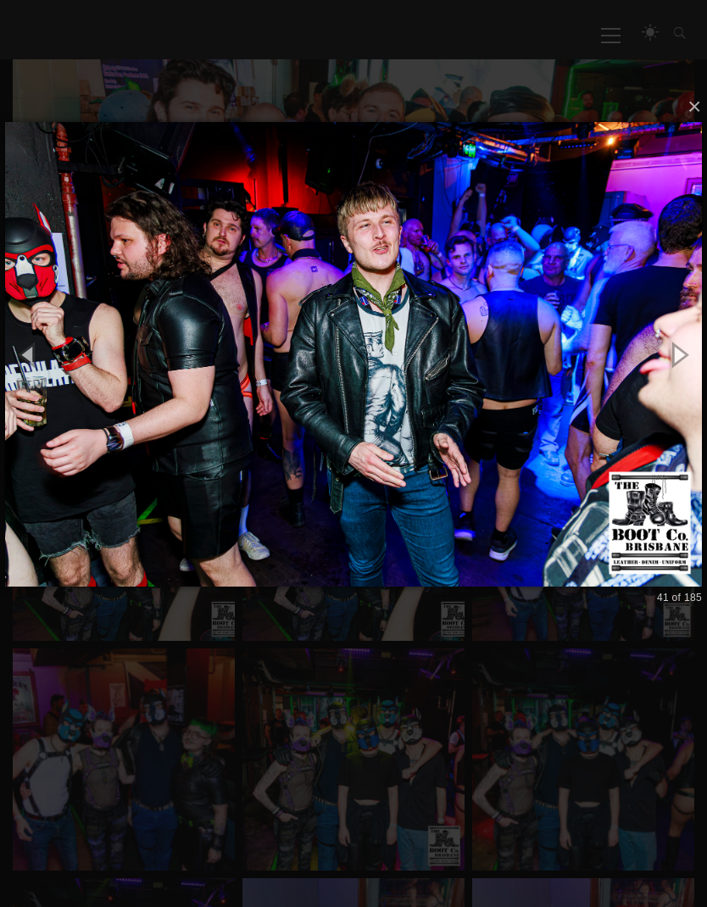
click at [684, 343] on button "button" at bounding box center [679, 355] width 58 height 70
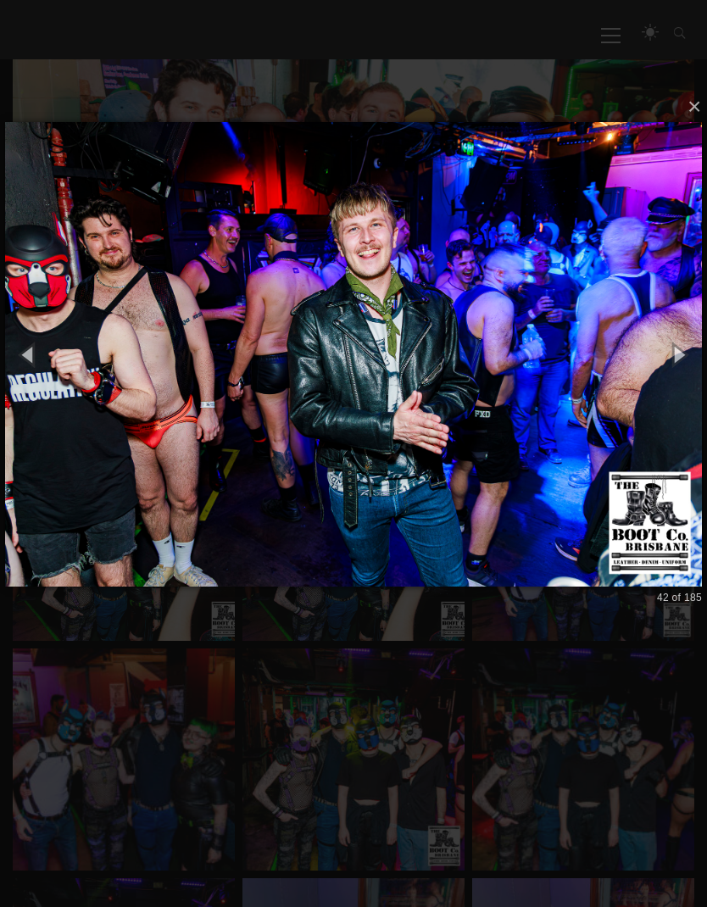
click at [678, 359] on button "button" at bounding box center [679, 355] width 58 height 70
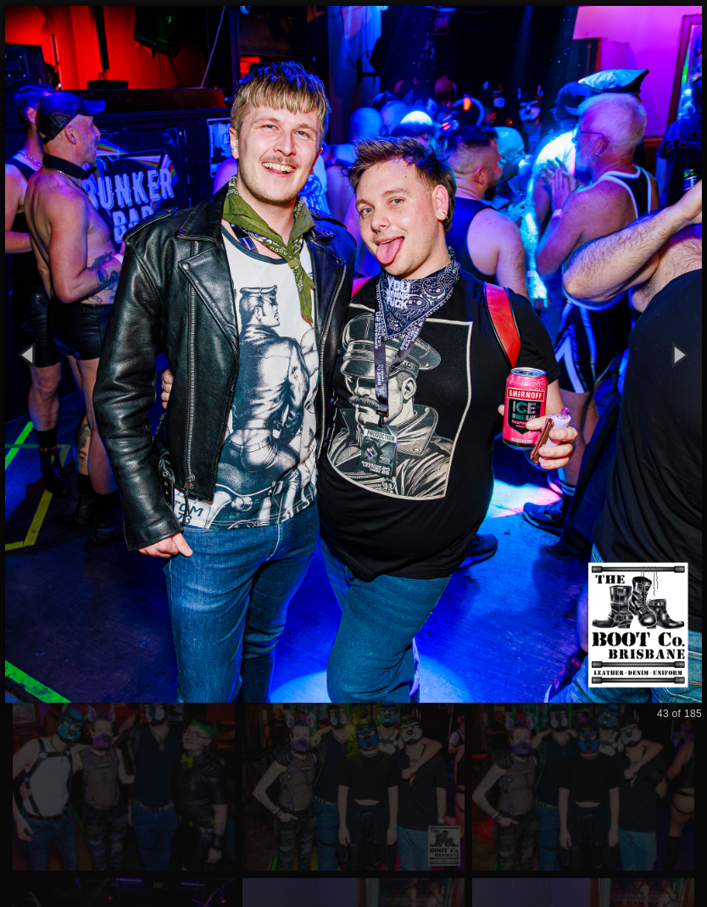
click at [680, 347] on button "button" at bounding box center [679, 355] width 58 height 70
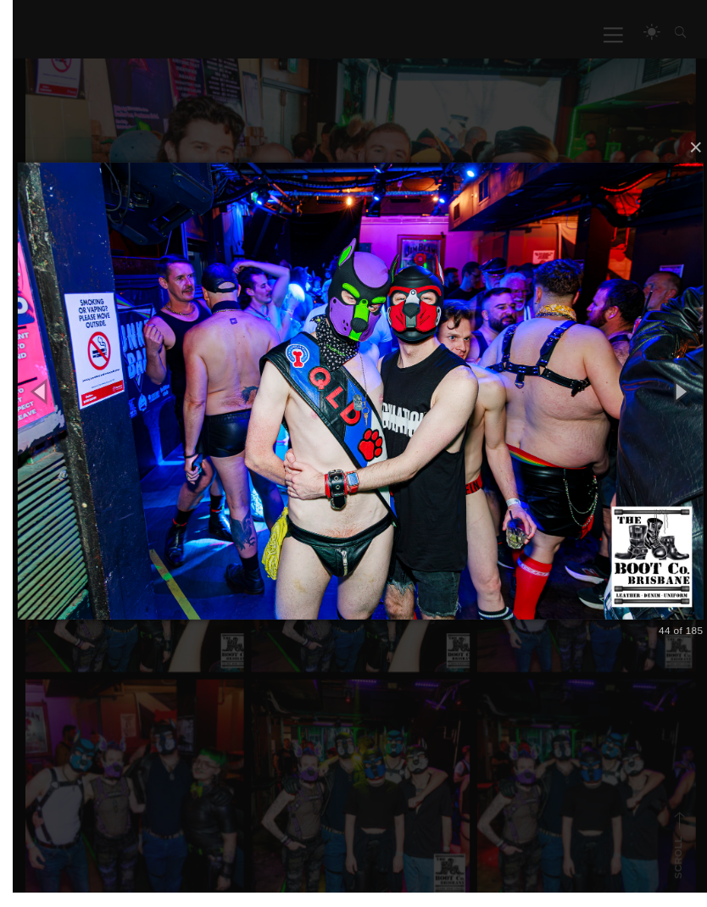
scroll to position [311, 0]
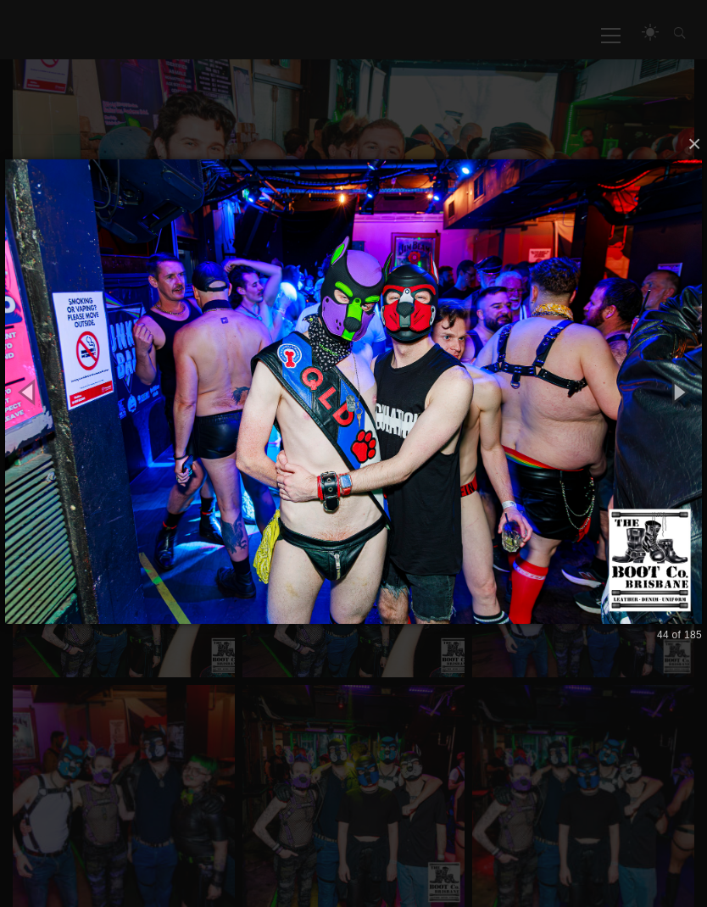
click at [672, 394] on button "button" at bounding box center [679, 392] width 58 height 70
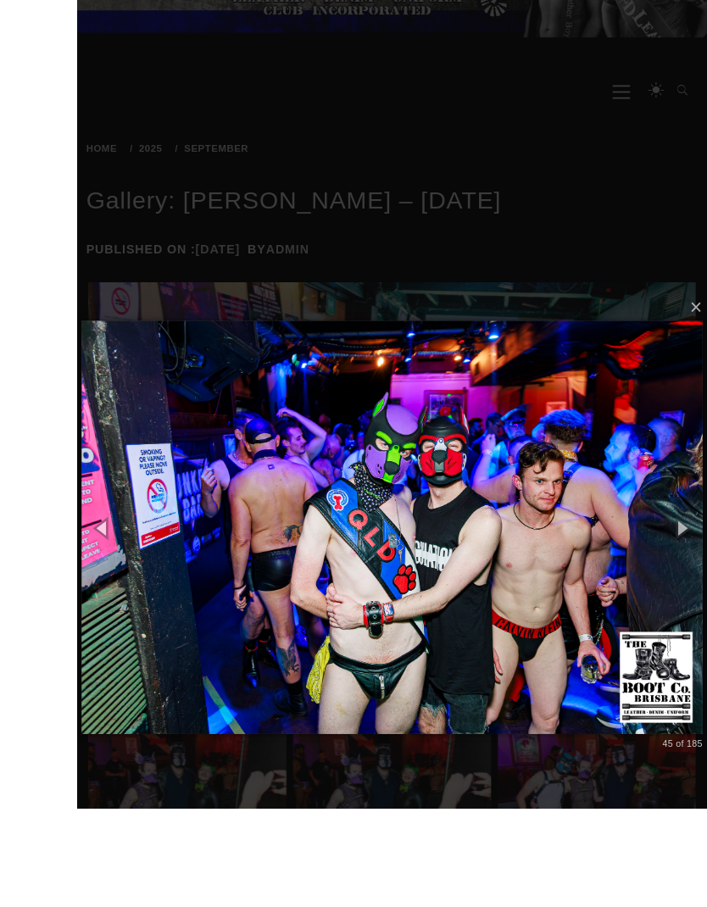
scroll to position [304, 0]
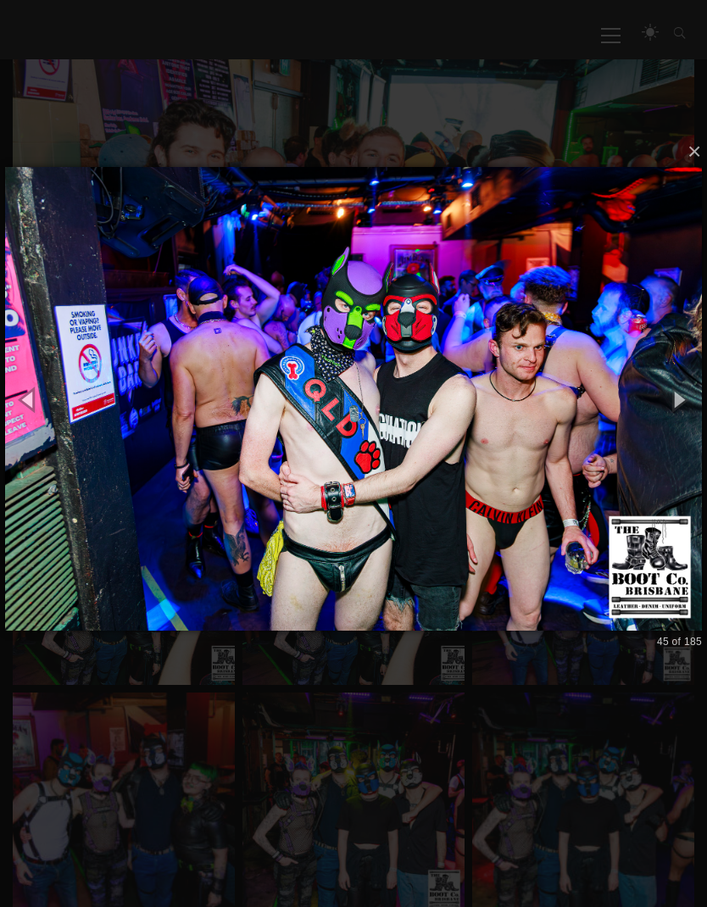
click at [672, 405] on button "button" at bounding box center [679, 399] width 58 height 70
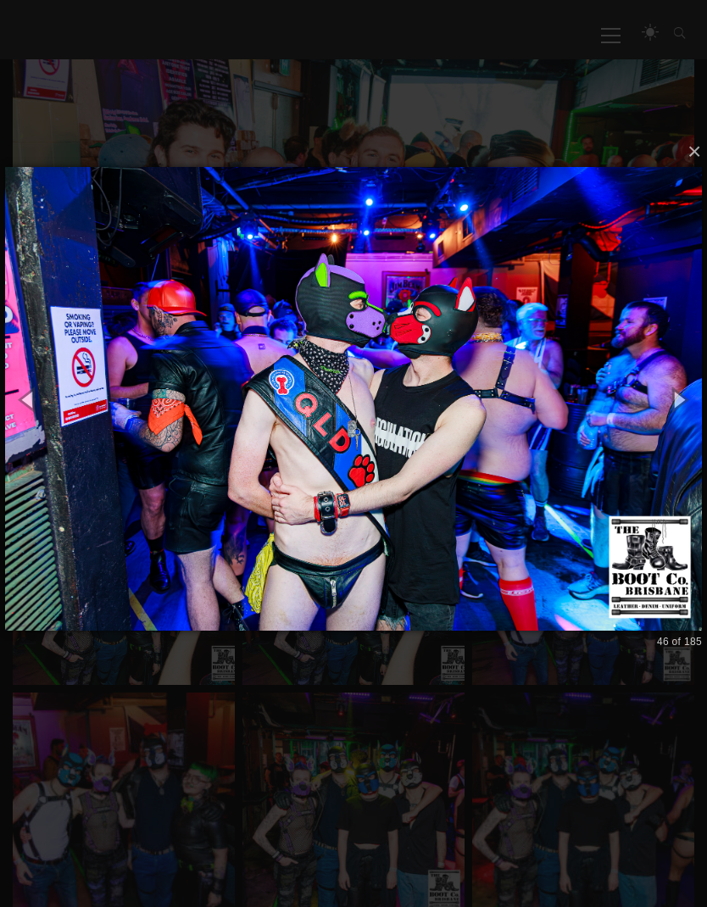
click at [672, 387] on button "button" at bounding box center [679, 399] width 58 height 70
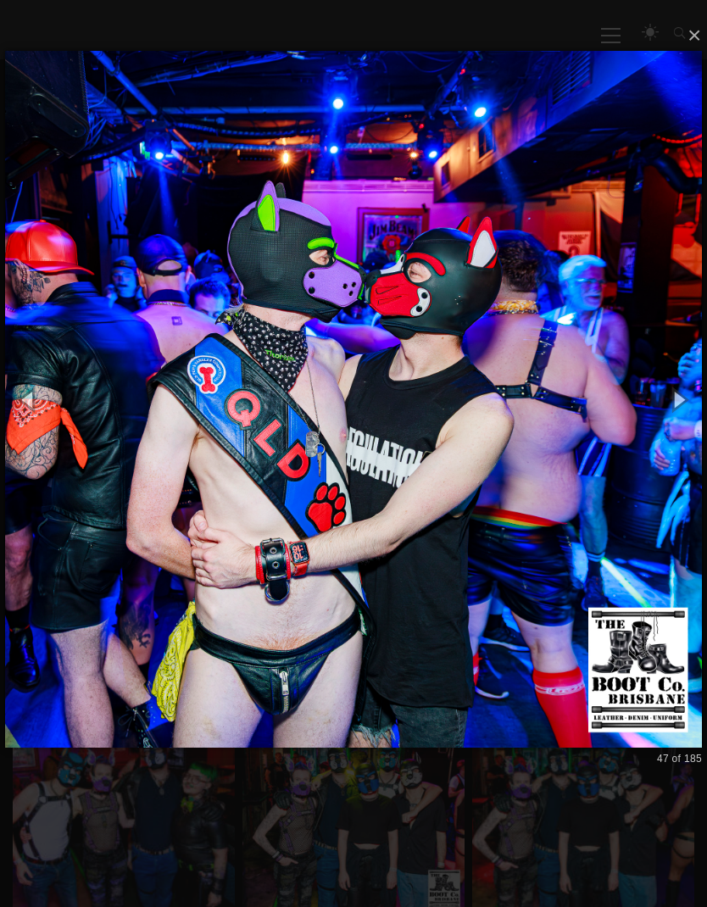
click at [670, 371] on button "button" at bounding box center [679, 399] width 58 height 70
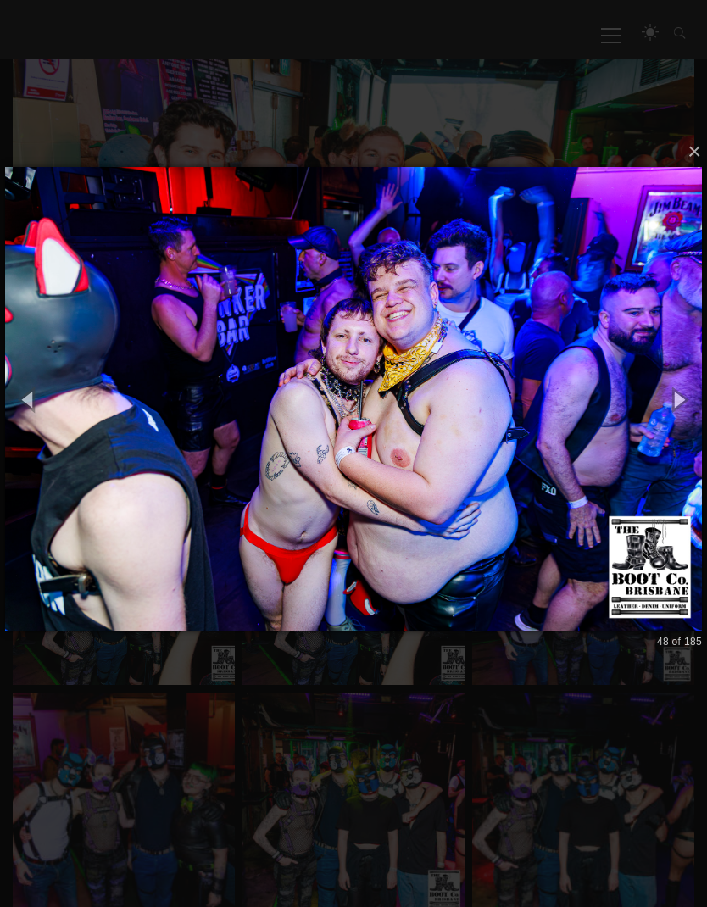
click at [673, 402] on button "button" at bounding box center [679, 399] width 58 height 70
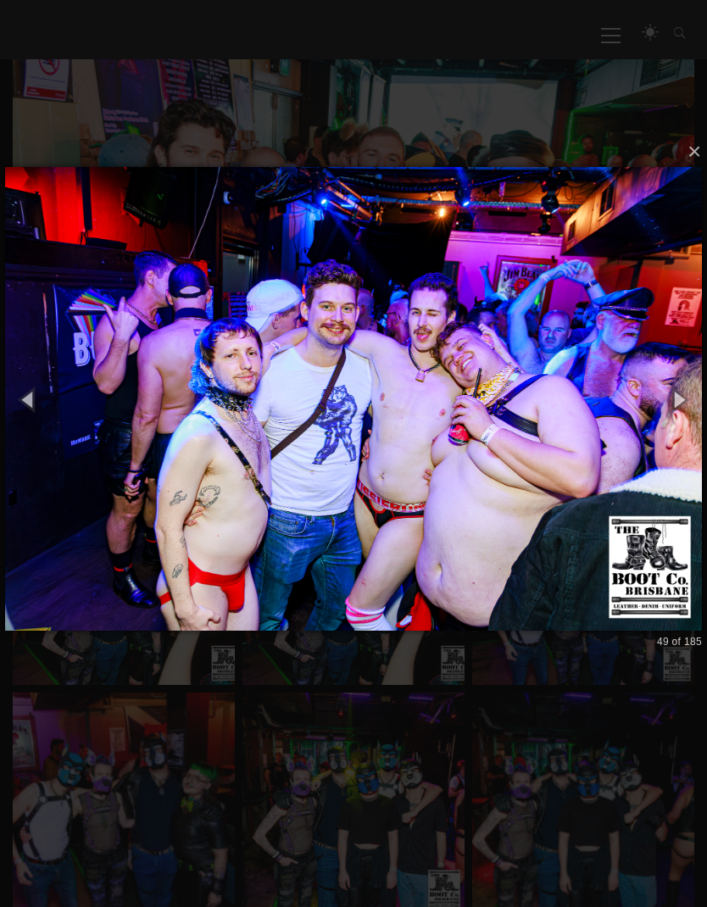
click at [672, 388] on button "button" at bounding box center [679, 399] width 58 height 70
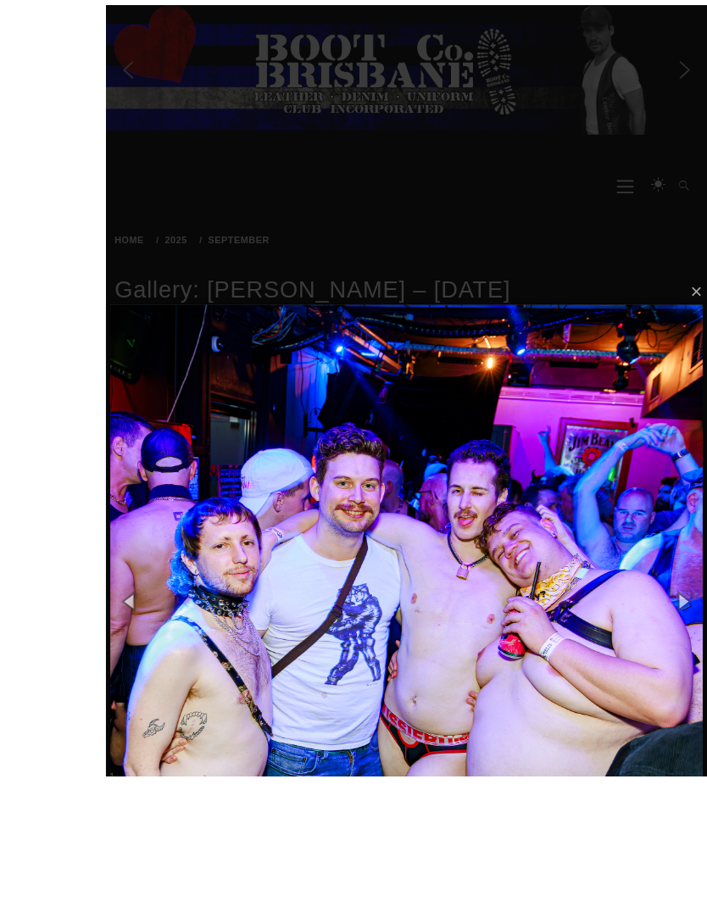
scroll to position [180, 0]
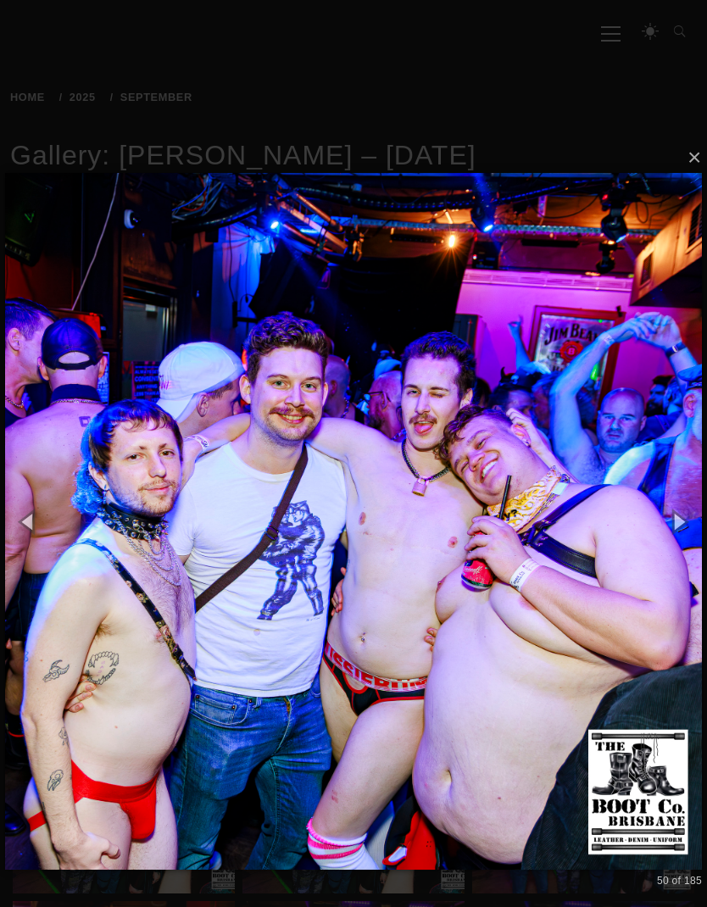
click at [667, 509] on button "button" at bounding box center [679, 522] width 58 height 70
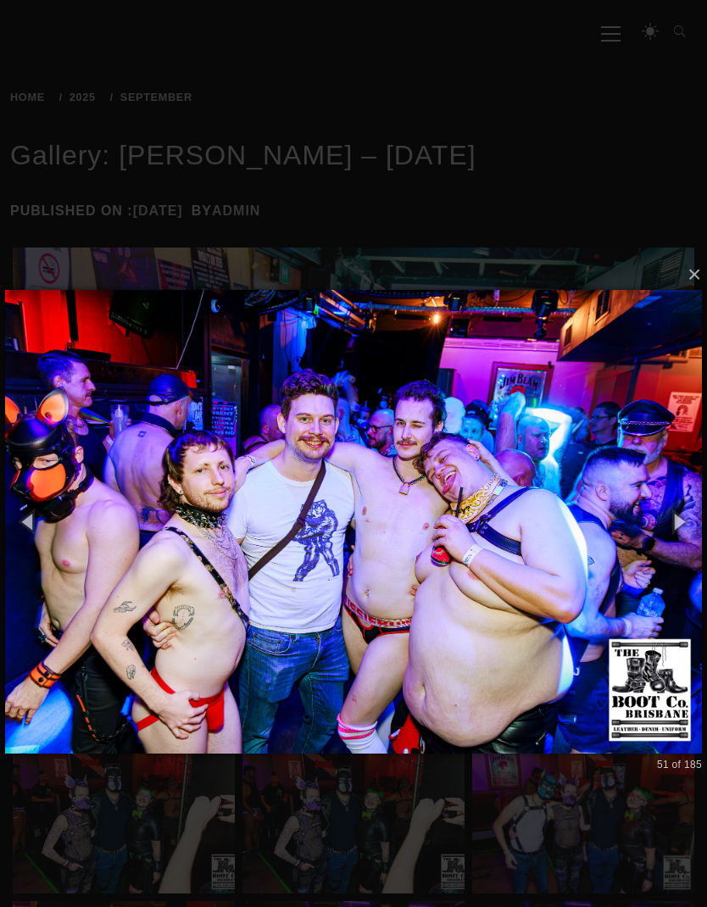
click at [676, 492] on button "button" at bounding box center [679, 522] width 58 height 70
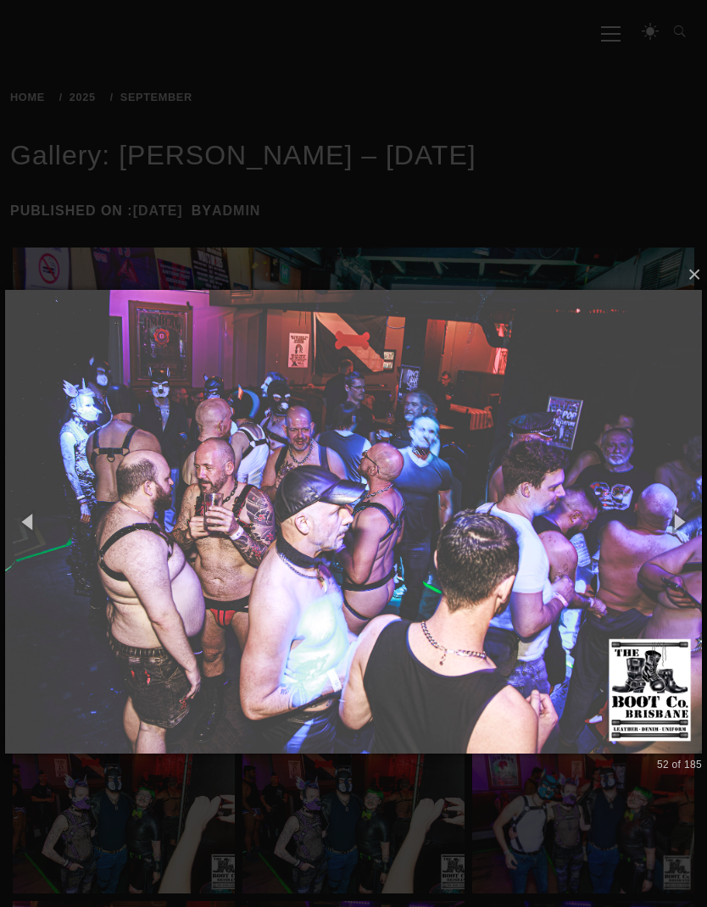
click at [668, 516] on button "button" at bounding box center [679, 522] width 58 height 70
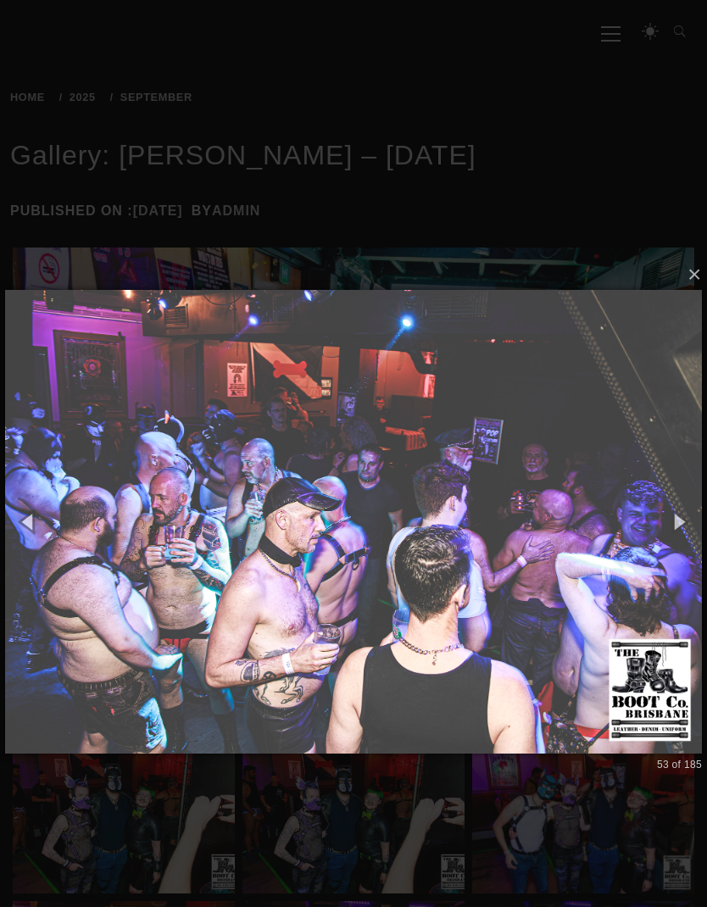
click at [666, 510] on button "button" at bounding box center [679, 522] width 58 height 70
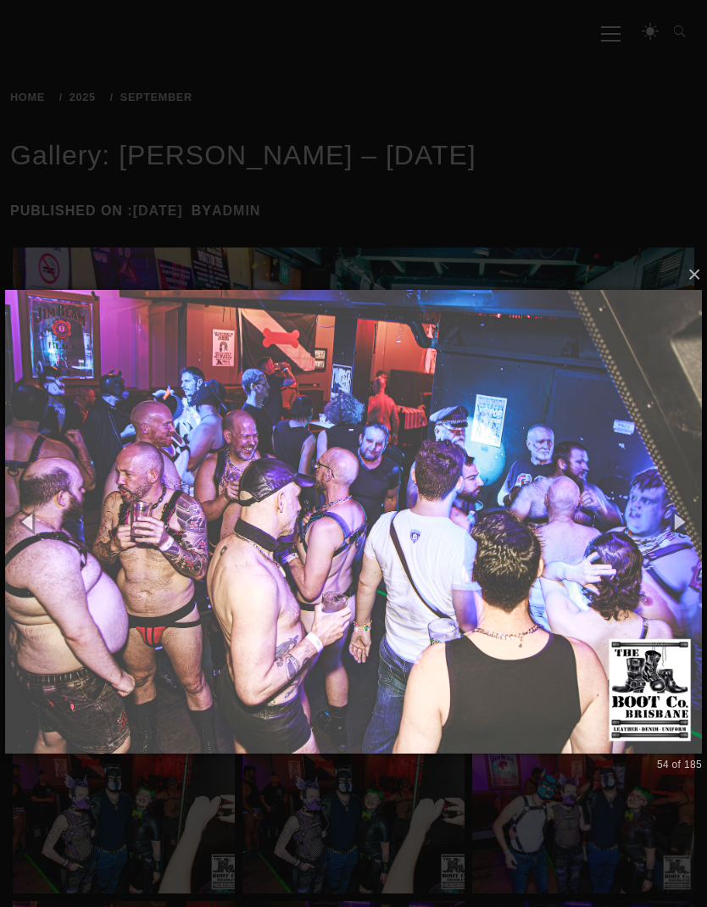
click at [665, 501] on button "button" at bounding box center [679, 522] width 58 height 70
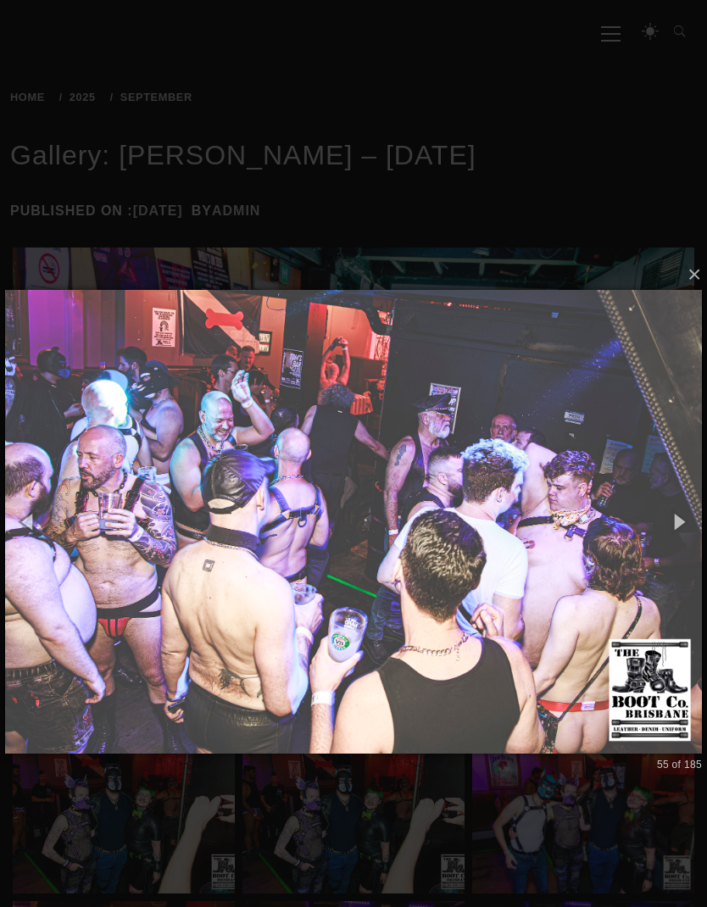
click at [674, 515] on button "button" at bounding box center [679, 522] width 58 height 70
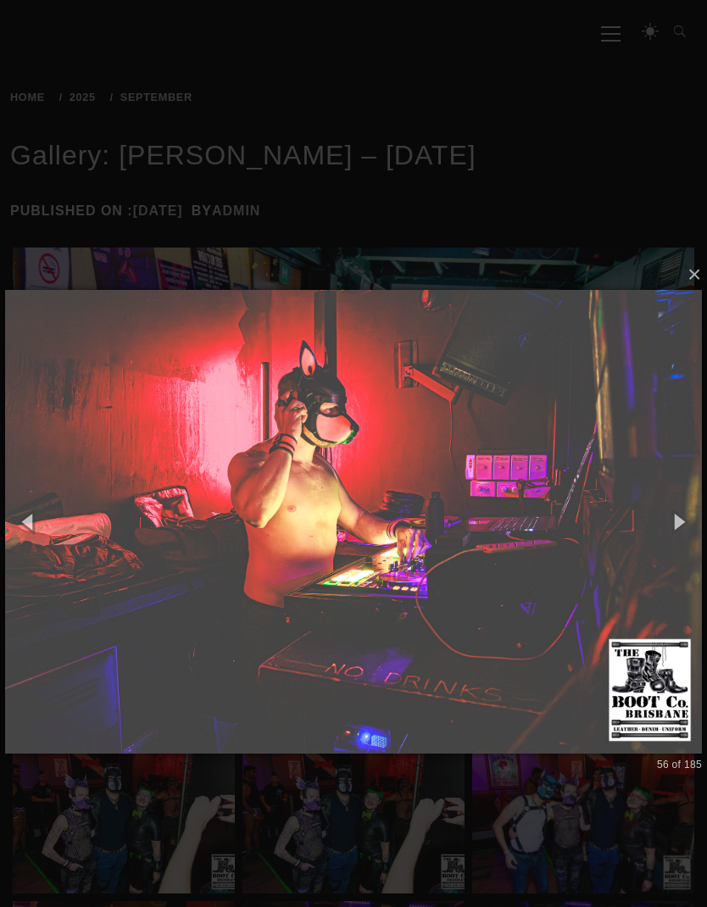
click at [667, 518] on button "button" at bounding box center [679, 522] width 58 height 70
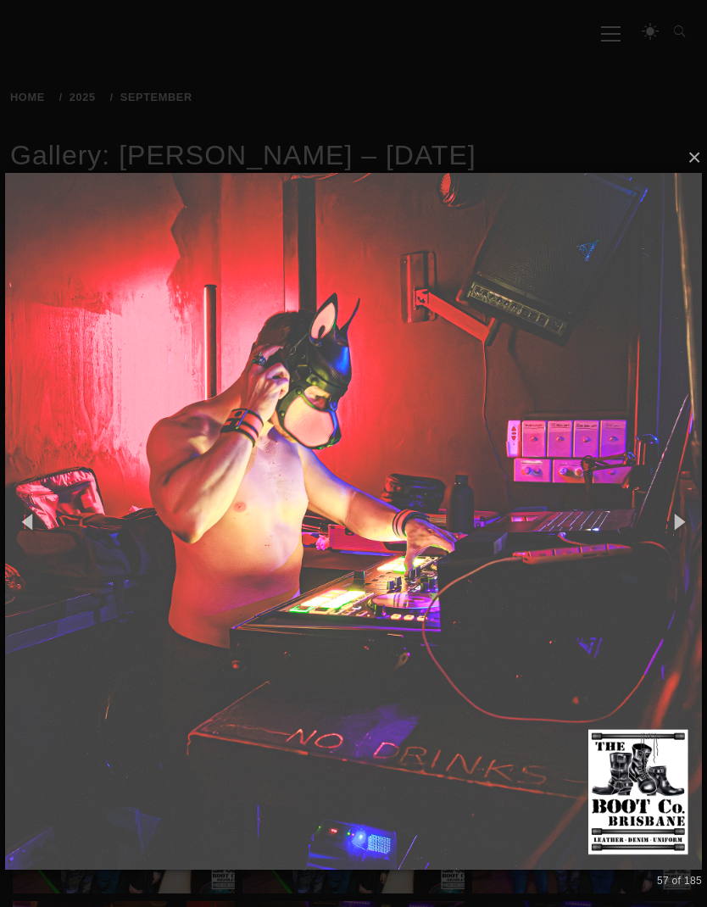
click at [671, 514] on button "button" at bounding box center [679, 522] width 58 height 70
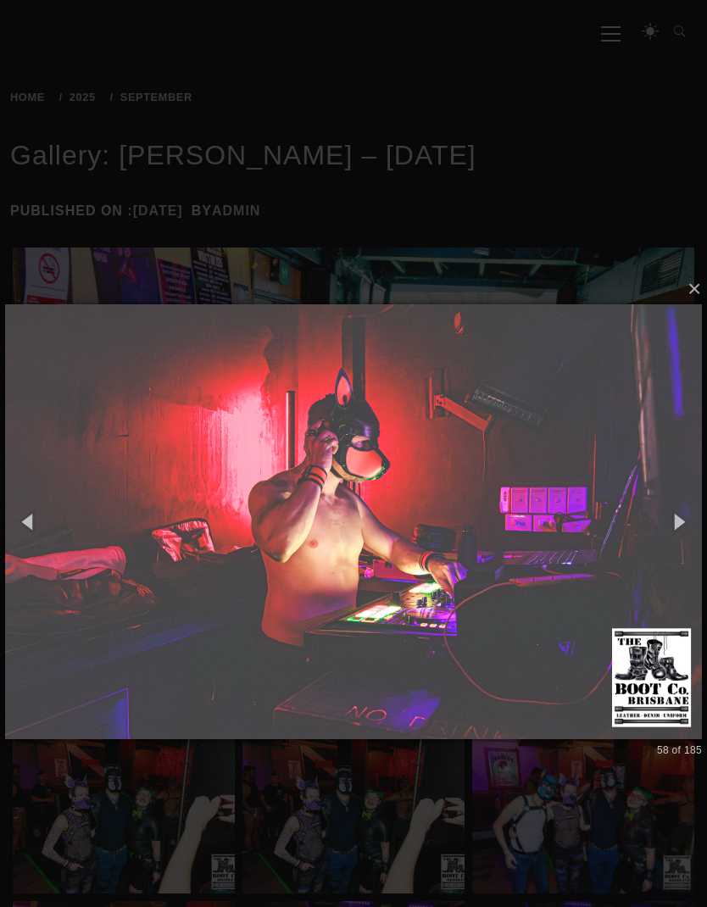
click at [672, 519] on button "button" at bounding box center [679, 522] width 58 height 70
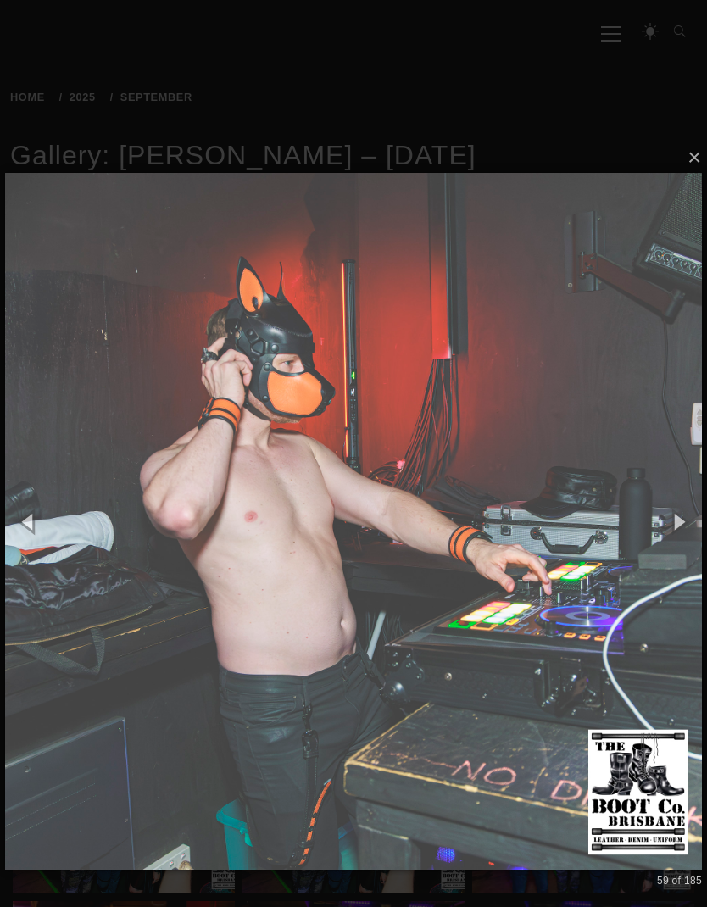
click at [671, 516] on button "button" at bounding box center [679, 522] width 58 height 70
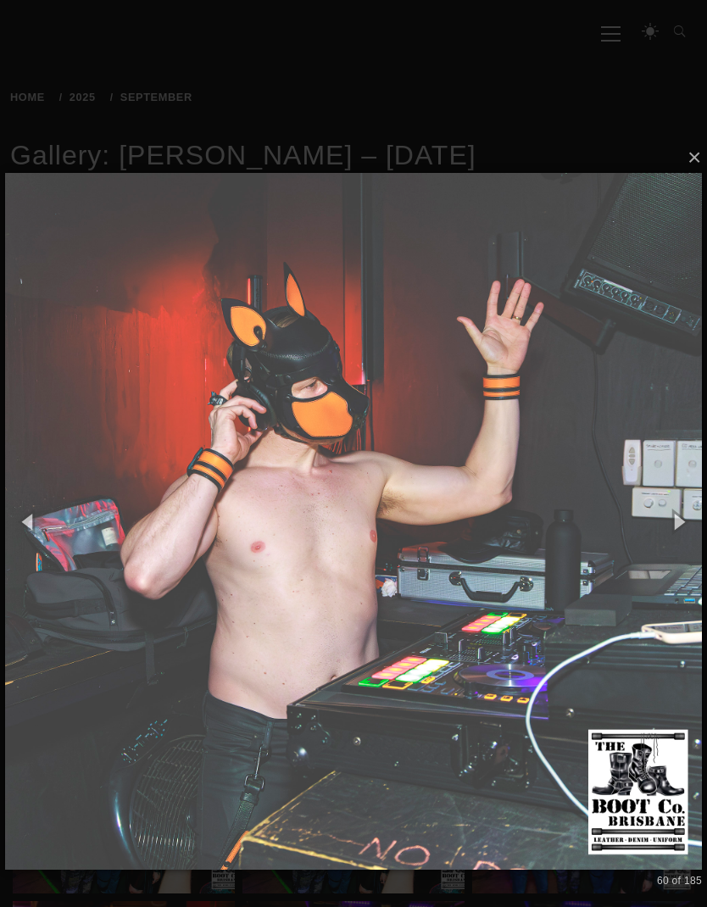
click at [667, 518] on button "button" at bounding box center [679, 522] width 58 height 70
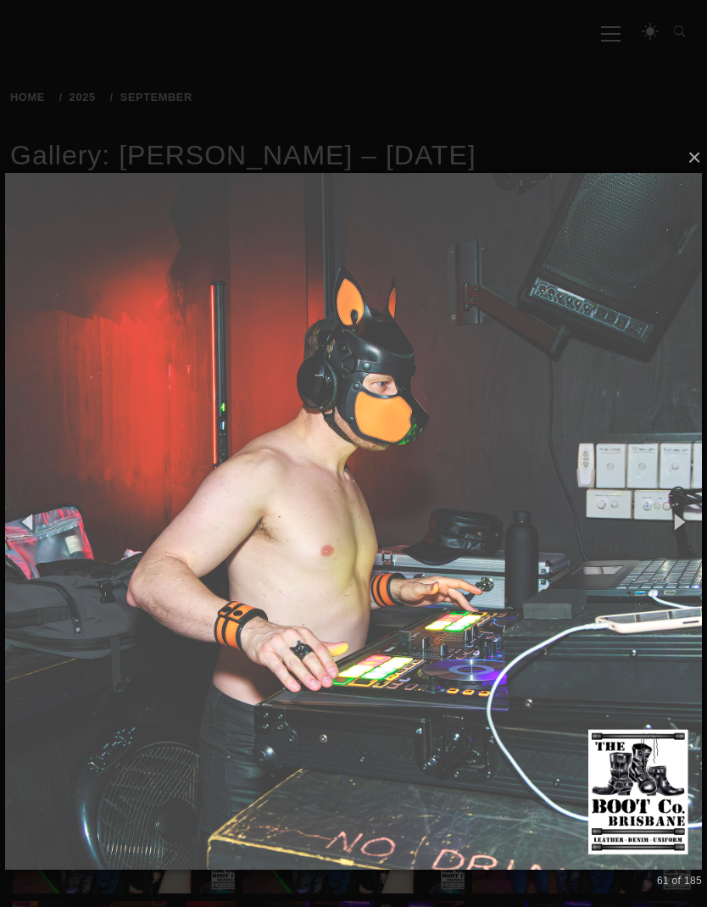
click at [676, 514] on button "button" at bounding box center [679, 522] width 58 height 70
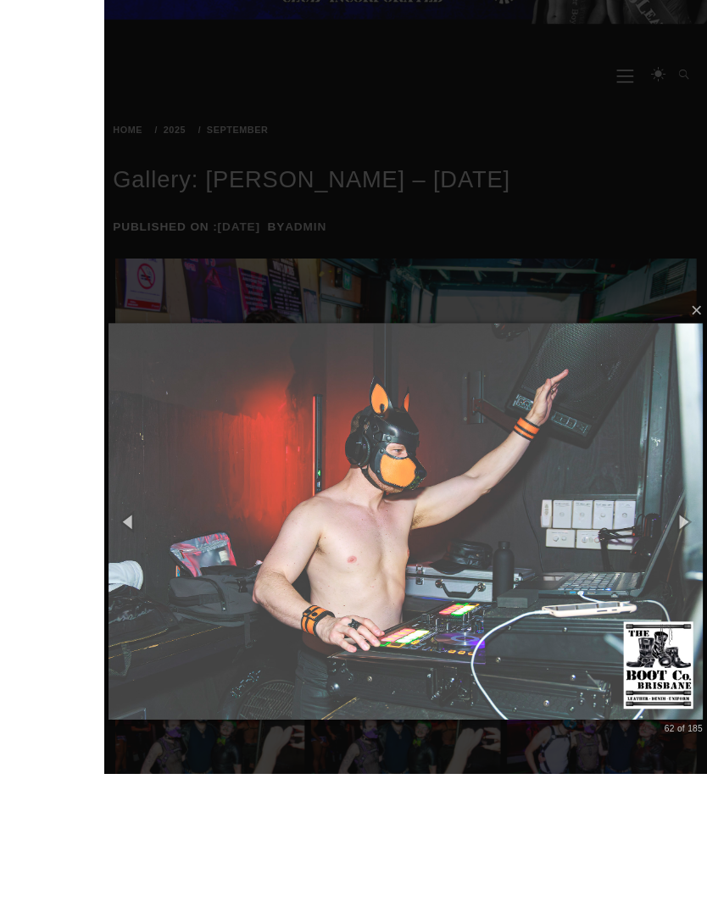
scroll to position [186, 0]
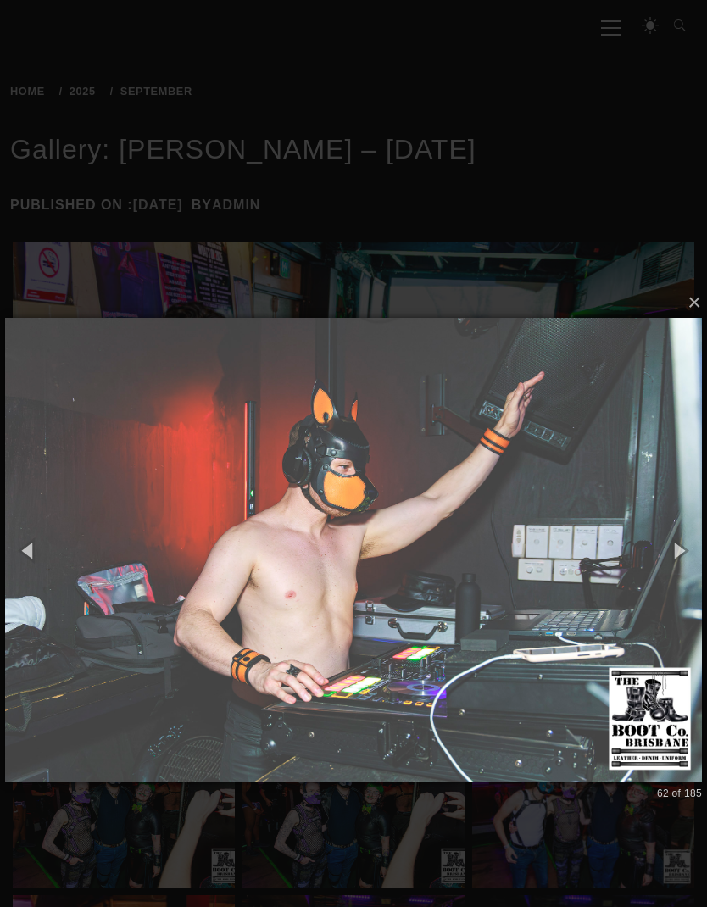
click at [688, 562] on button "button" at bounding box center [679, 551] width 58 height 70
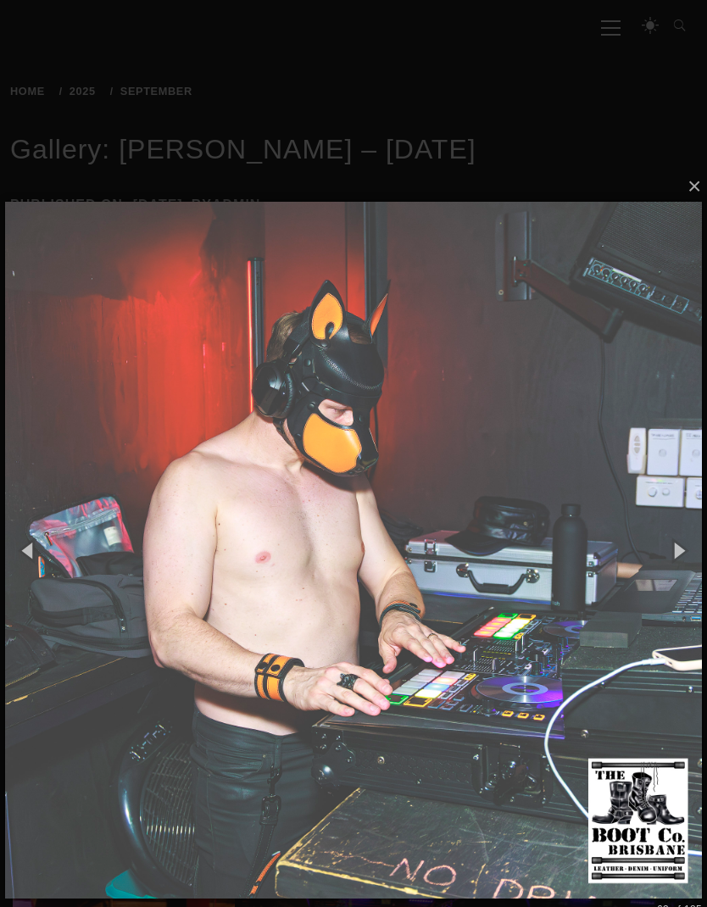
click at [683, 549] on button "button" at bounding box center [679, 551] width 58 height 70
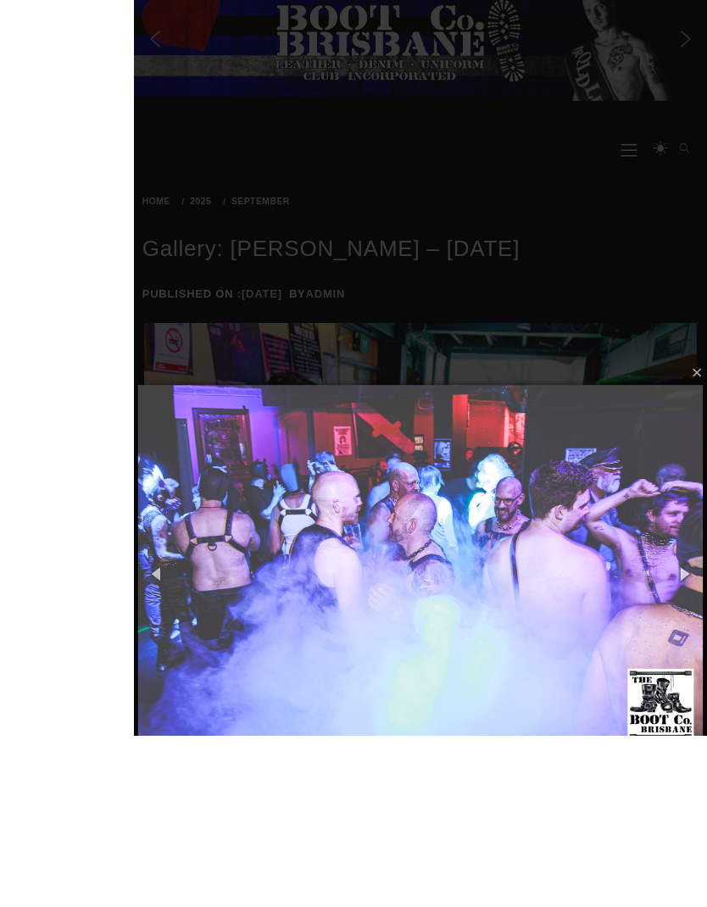
scroll to position [179, 0]
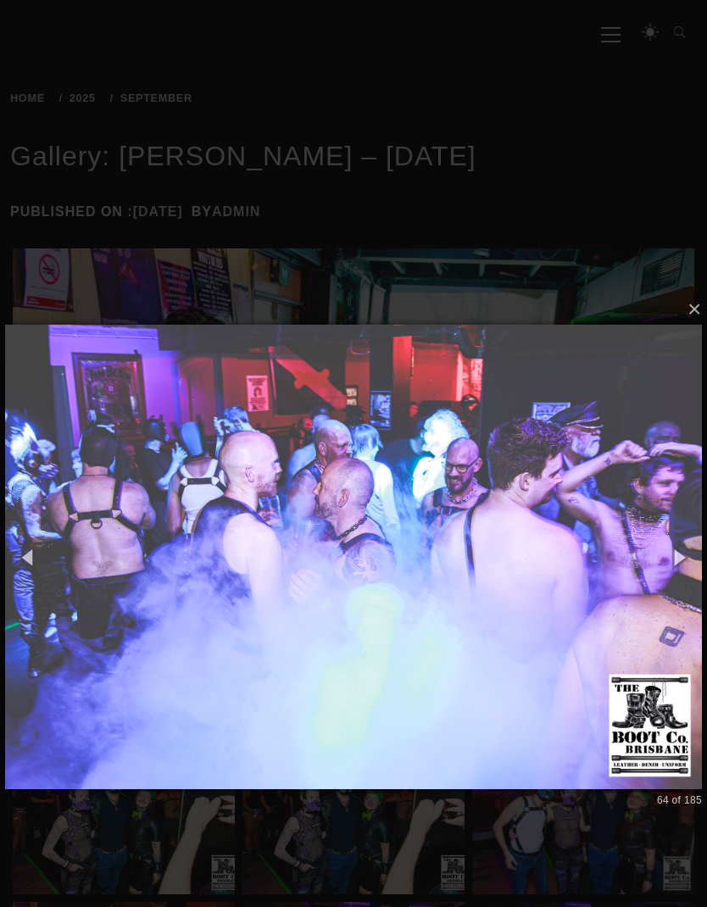
click at [683, 560] on button "button" at bounding box center [679, 557] width 58 height 70
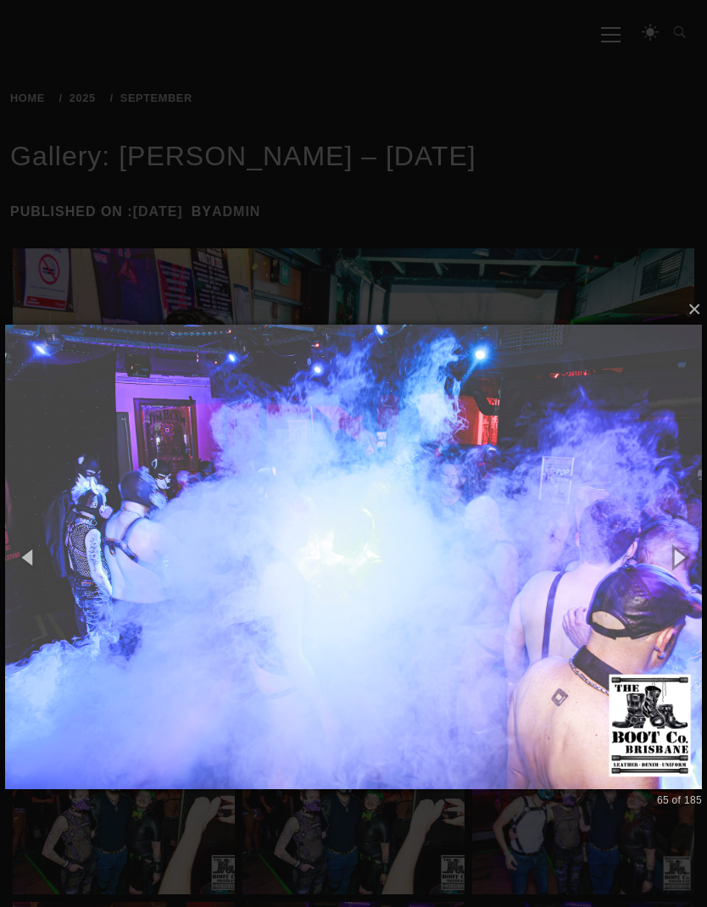
click at [677, 550] on button "button" at bounding box center [679, 557] width 58 height 70
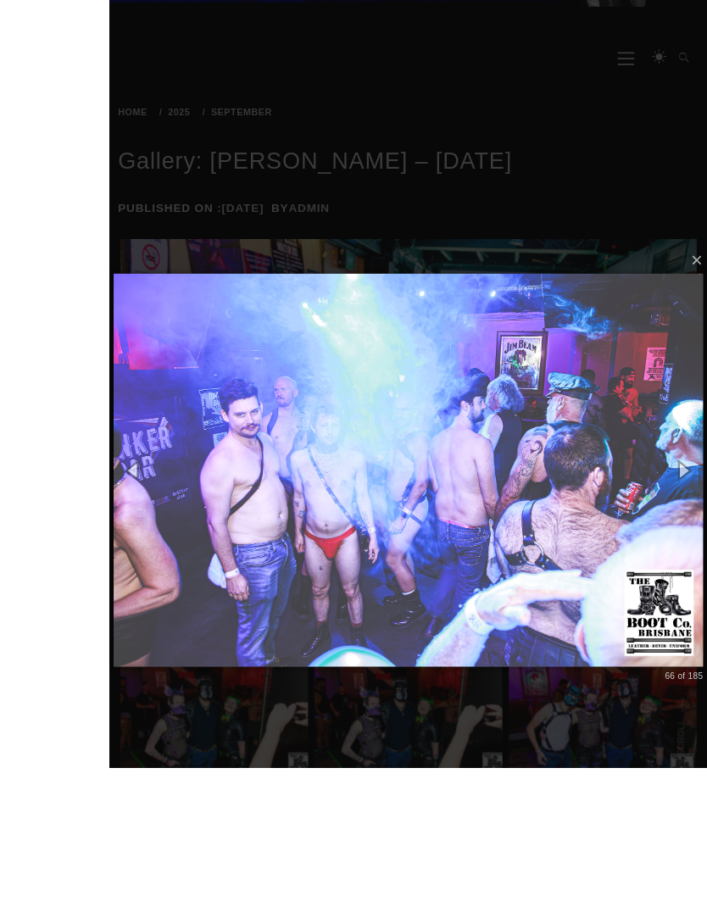
scroll to position [188, 0]
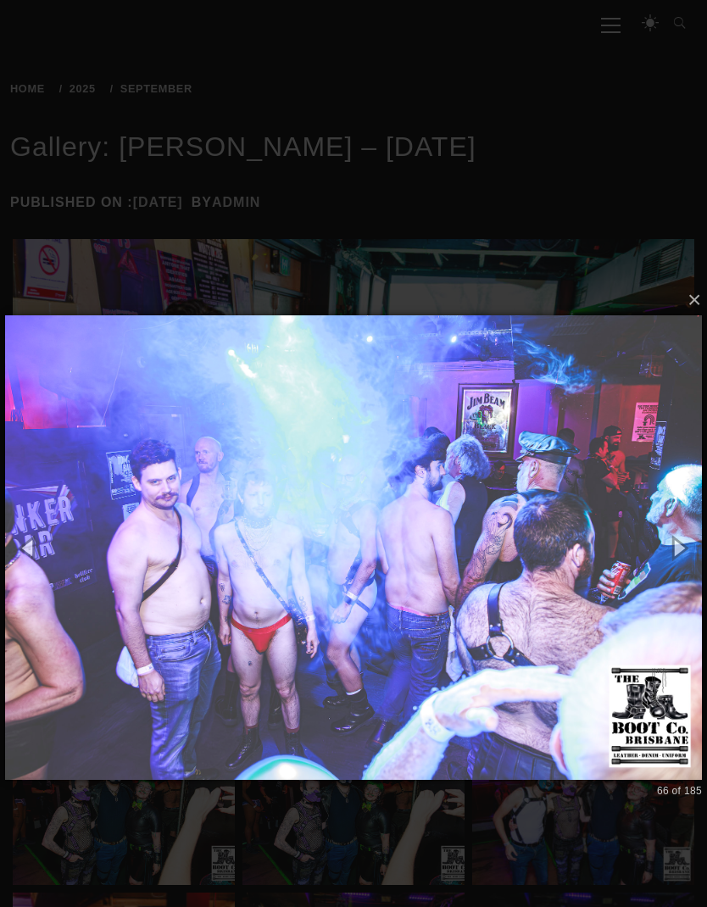
click at [681, 549] on button "button" at bounding box center [679, 548] width 58 height 70
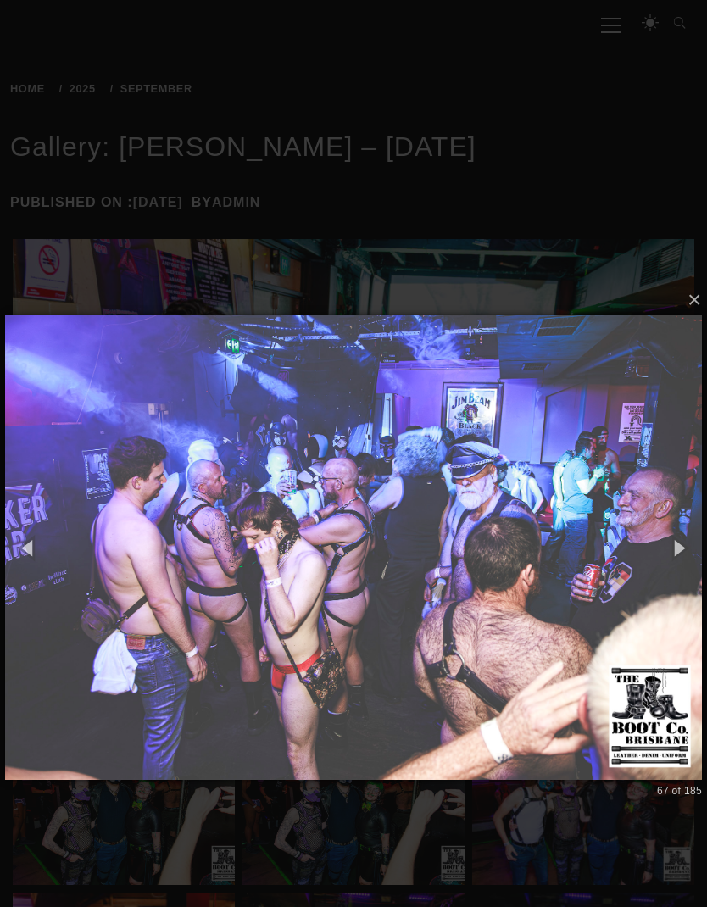
click at [678, 539] on button "button" at bounding box center [679, 548] width 58 height 70
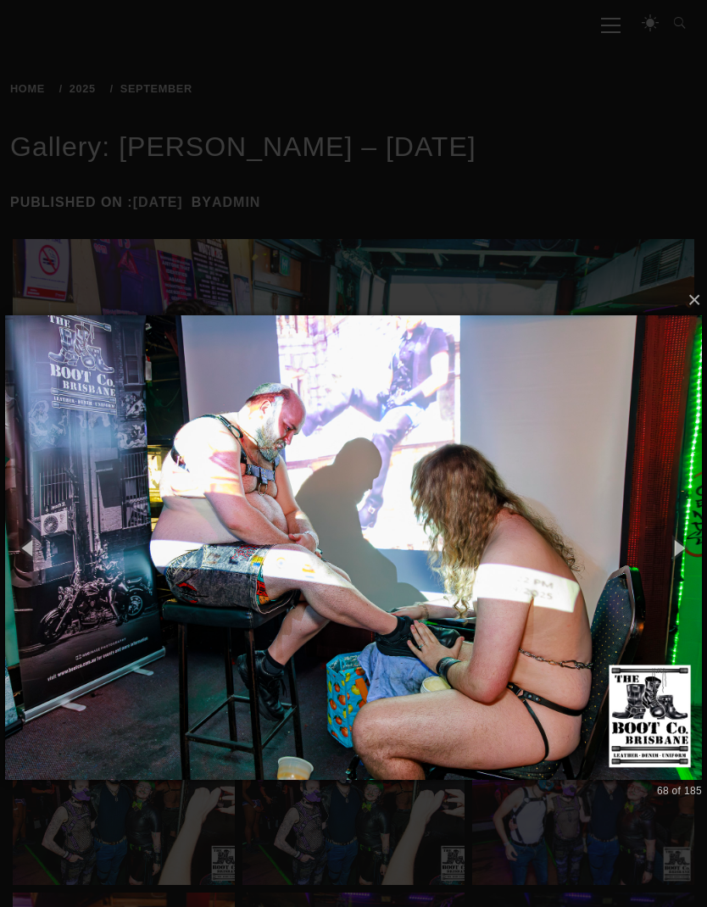
click at [666, 553] on button "button" at bounding box center [679, 548] width 58 height 70
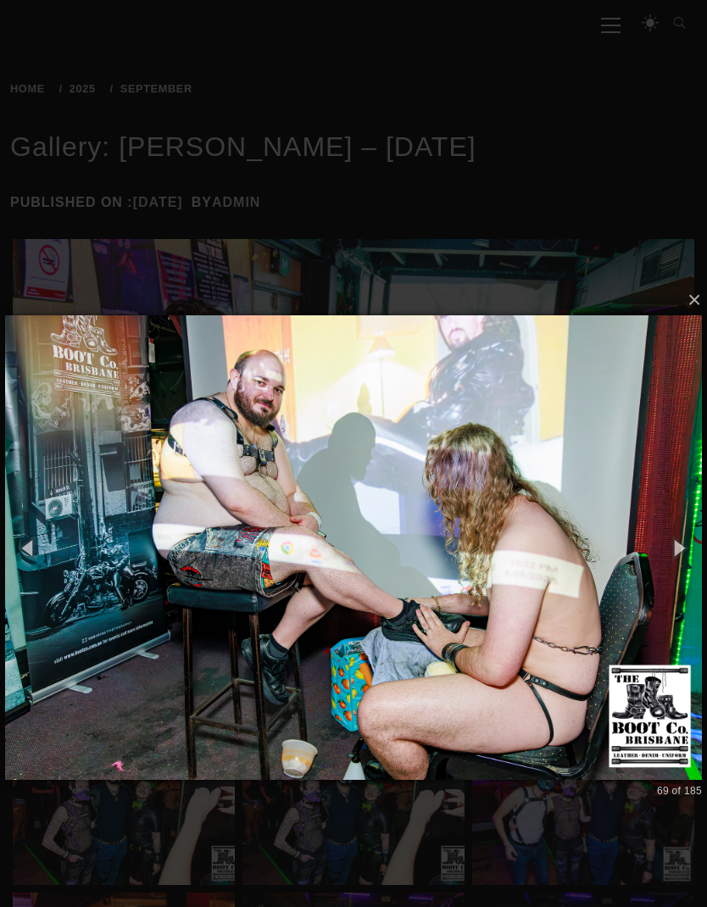
click at [683, 533] on button "button" at bounding box center [679, 548] width 58 height 70
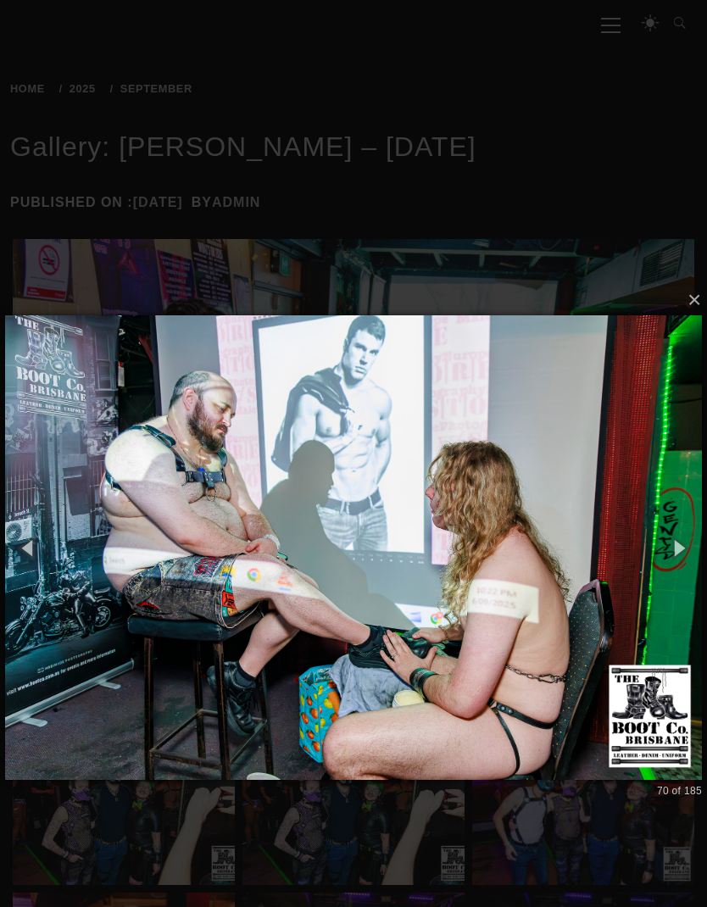
click at [684, 527] on button "button" at bounding box center [679, 548] width 58 height 70
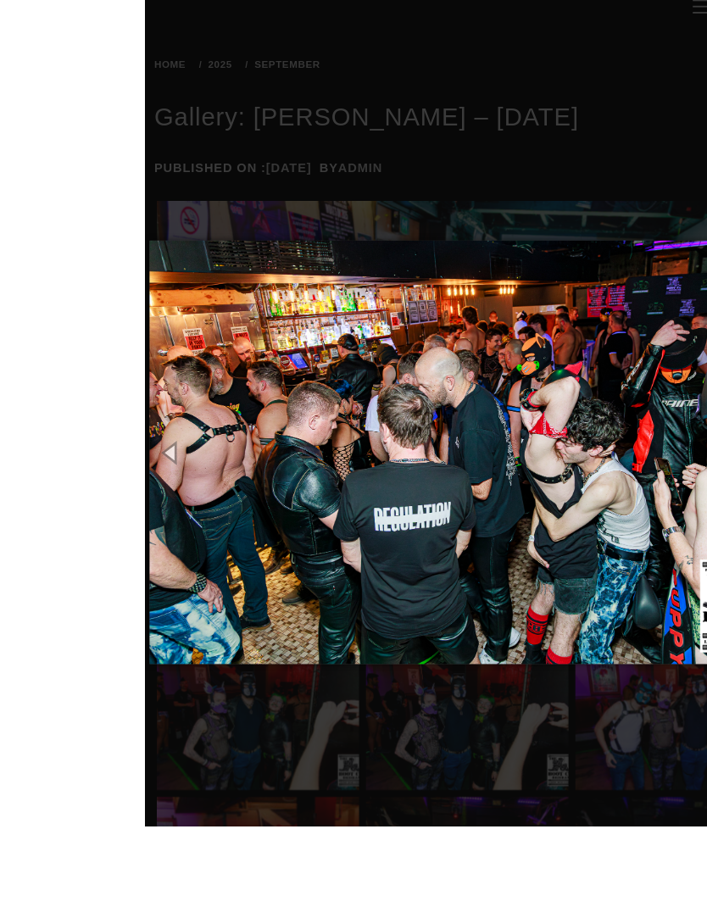
scroll to position [254, 0]
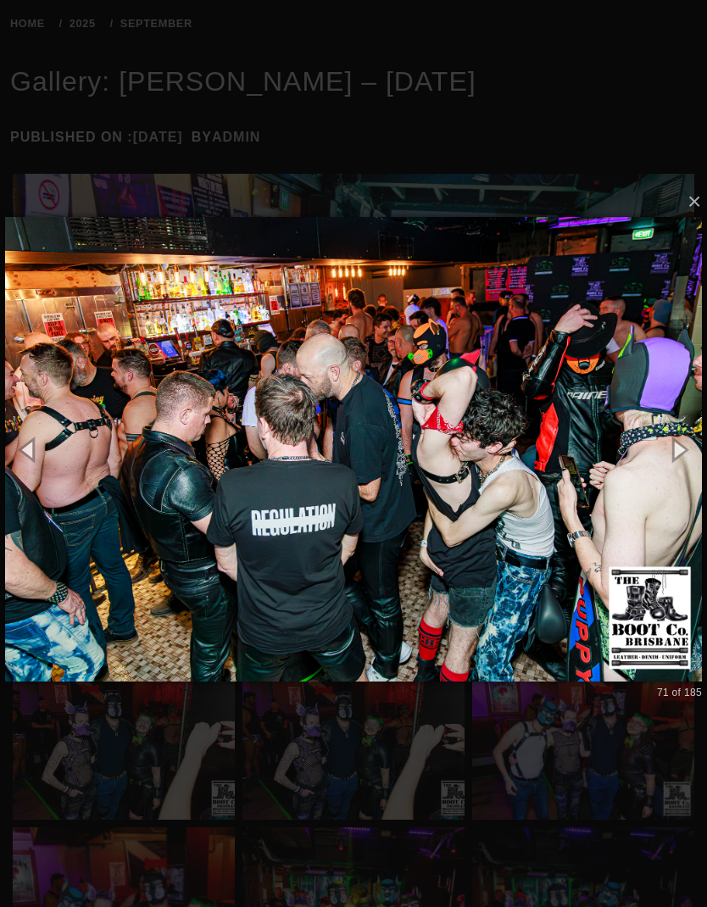
click at [677, 460] on button "button" at bounding box center [679, 449] width 58 height 70
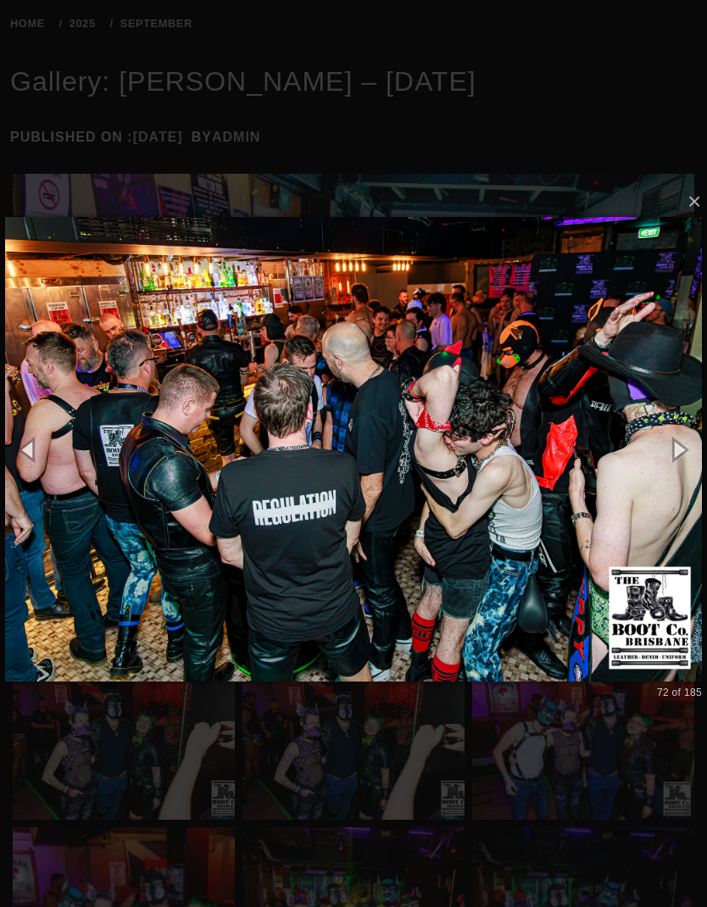
click at [679, 427] on button "button" at bounding box center [679, 449] width 58 height 70
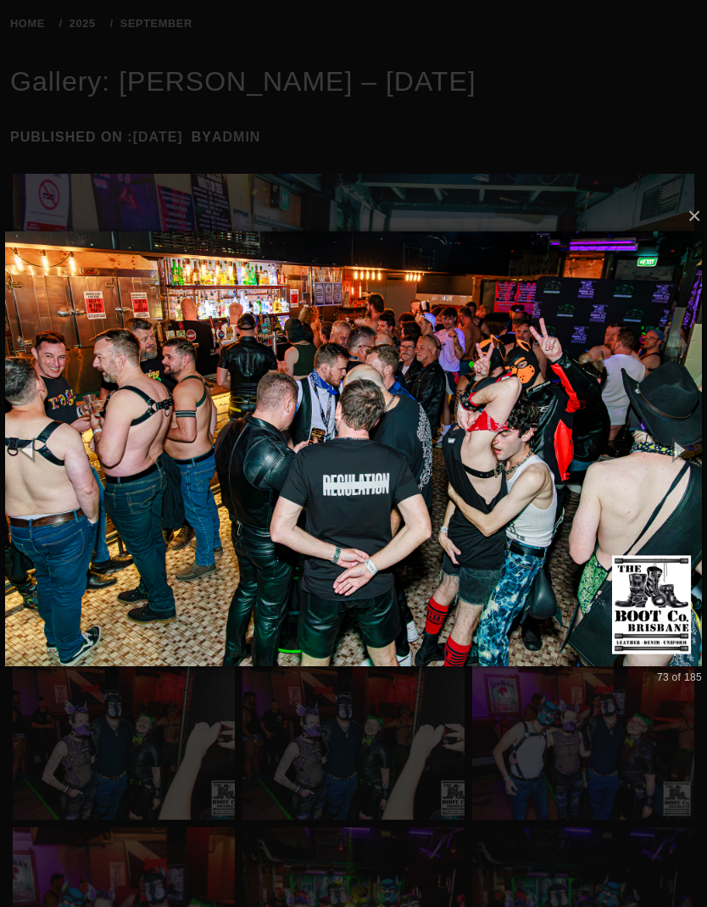
click at [684, 416] on button "button" at bounding box center [679, 449] width 58 height 70
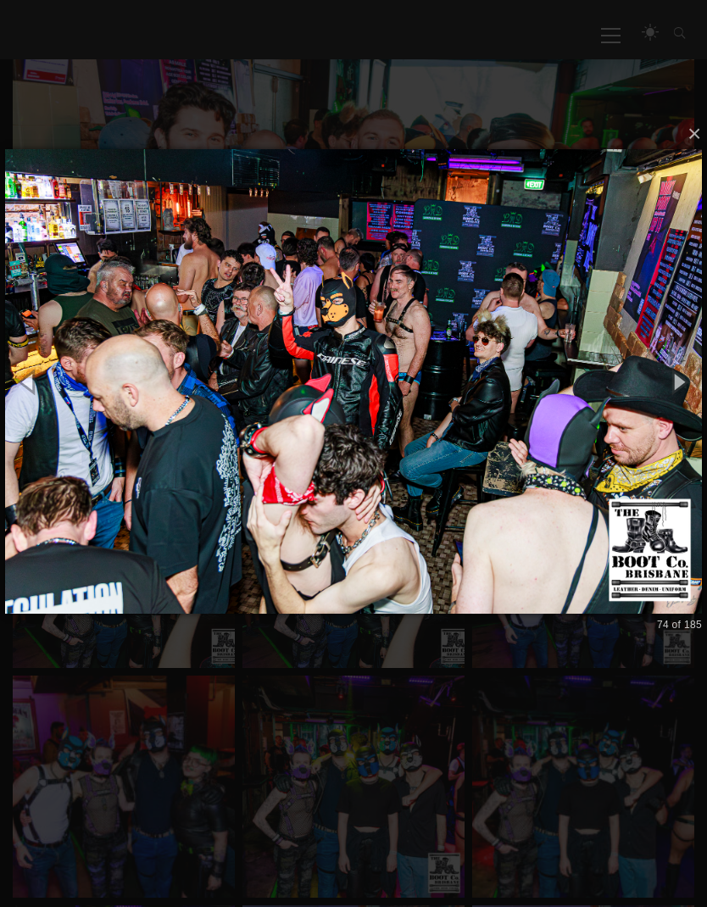
scroll to position [257, 0]
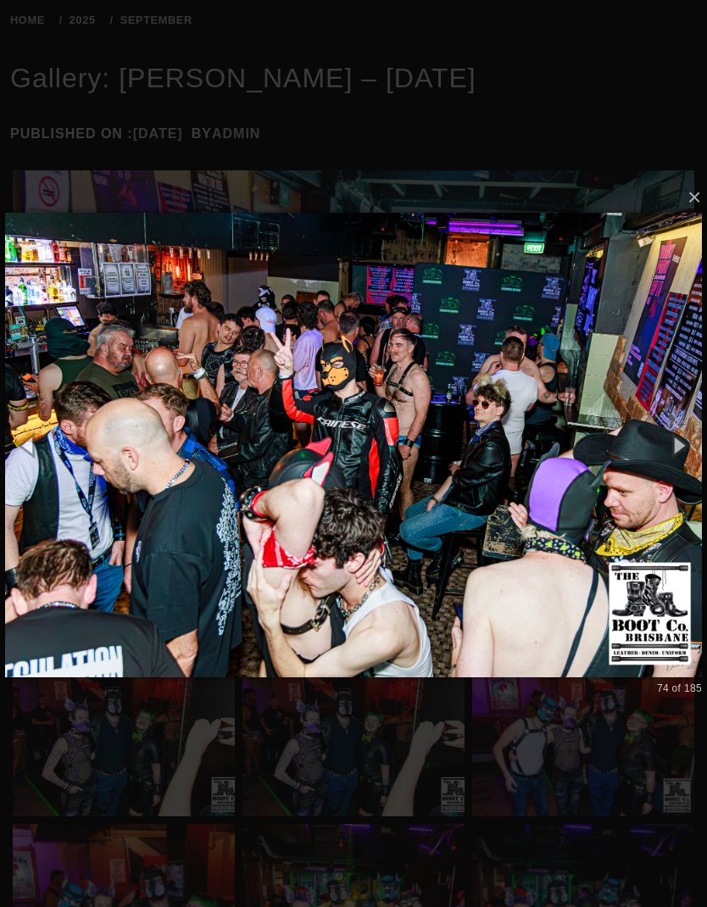
click at [18, 416] on button "button" at bounding box center [29, 445] width 58 height 70
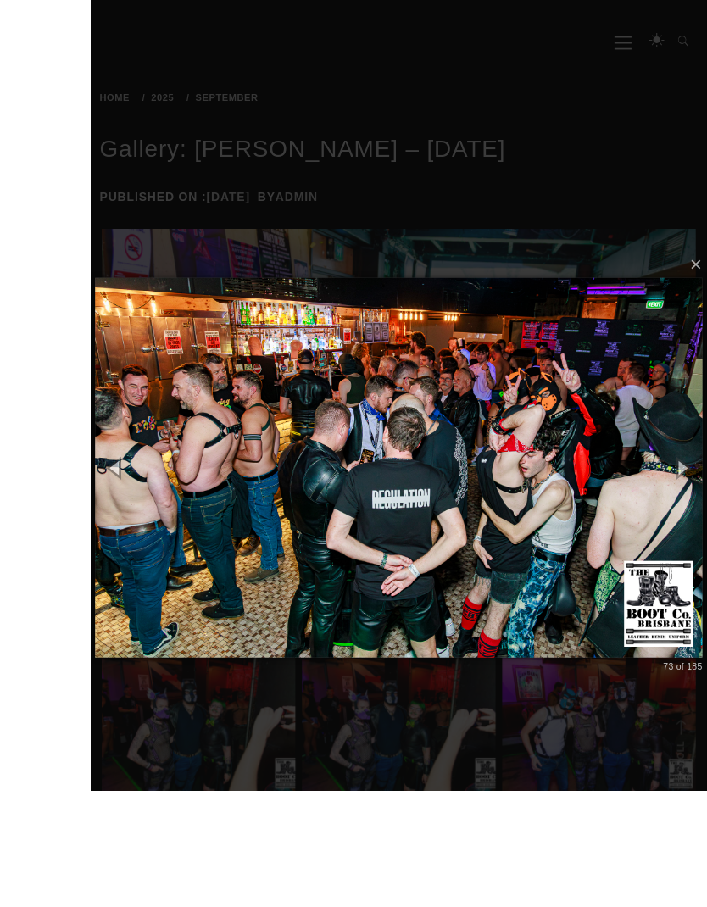
scroll to position [232, 0]
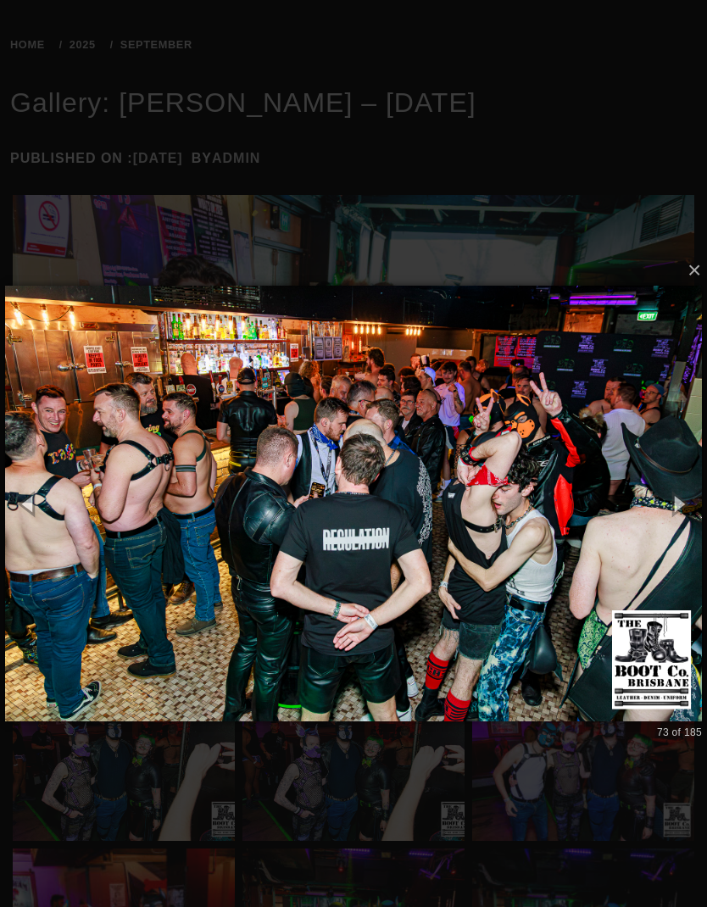
click at [677, 504] on button "button" at bounding box center [679, 504] width 58 height 70
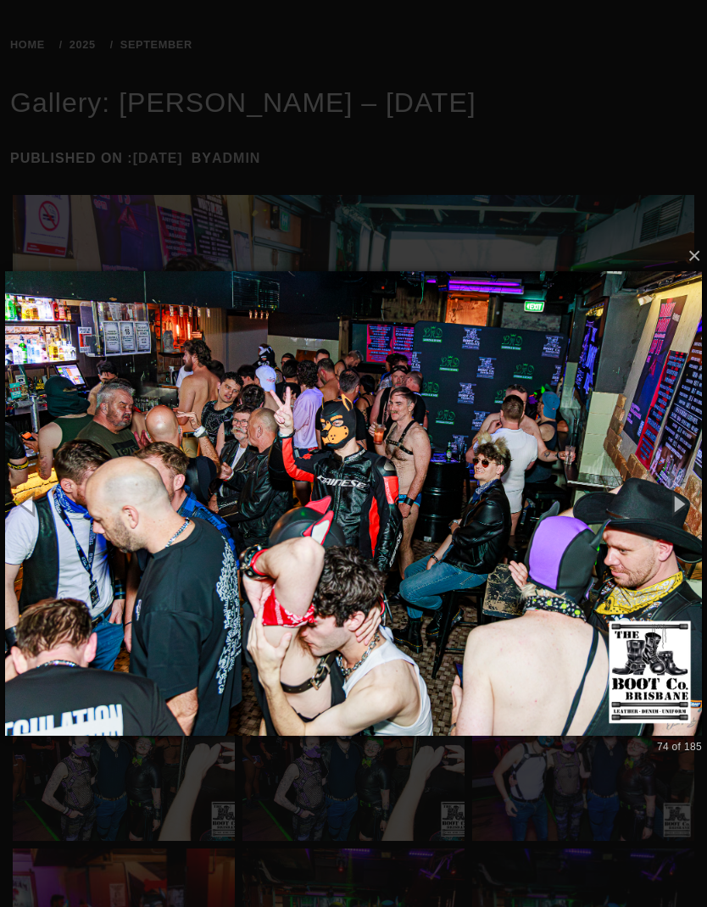
click at [681, 480] on button "button" at bounding box center [679, 504] width 58 height 70
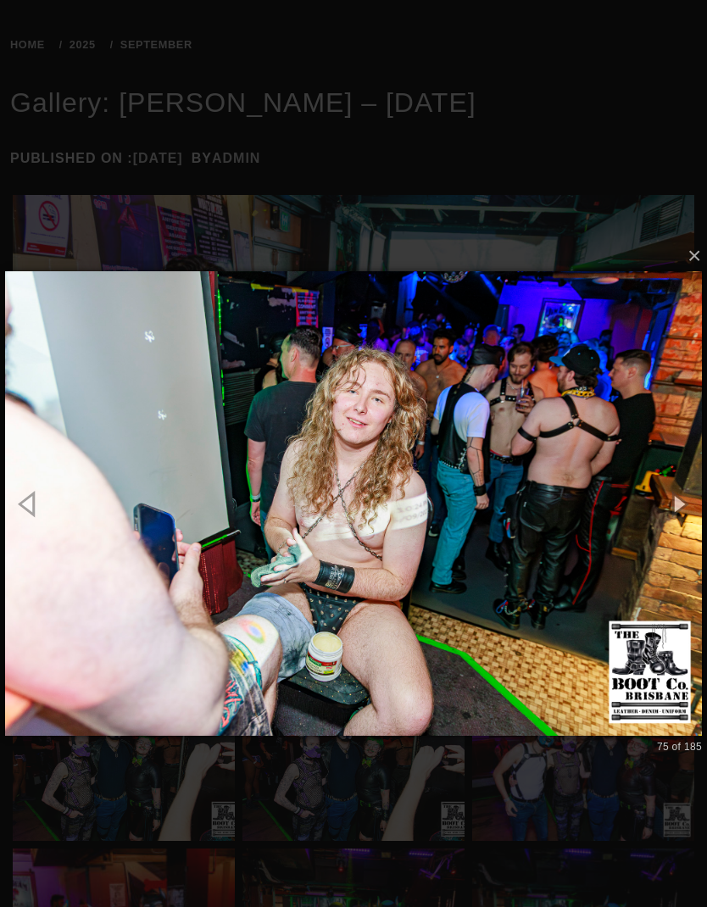
click at [684, 478] on button "button" at bounding box center [679, 504] width 58 height 70
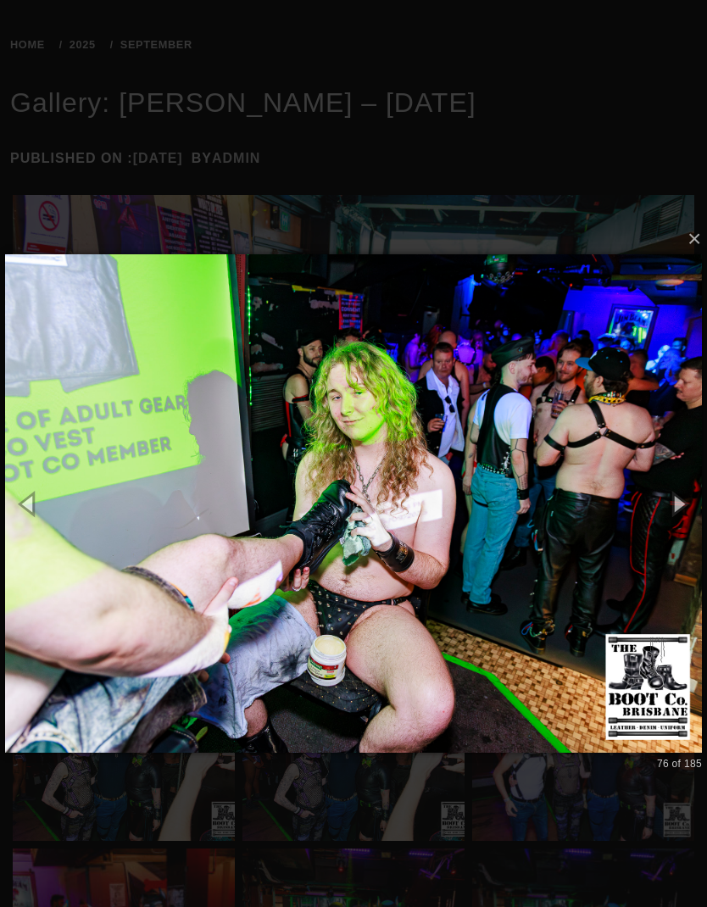
click at [681, 480] on button "button" at bounding box center [679, 504] width 58 height 70
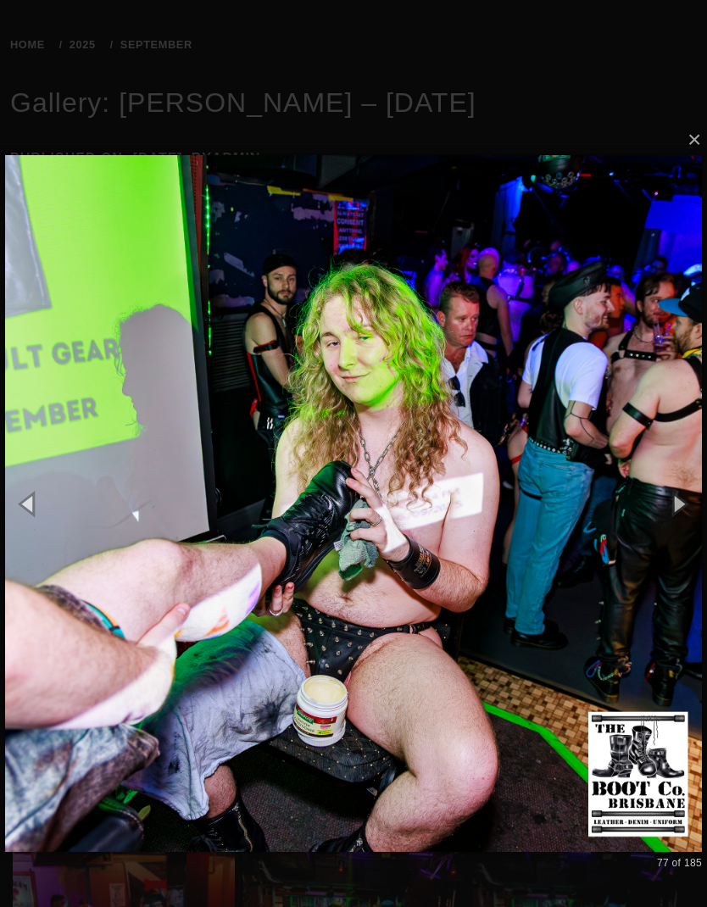
click at [678, 500] on button "button" at bounding box center [679, 504] width 58 height 70
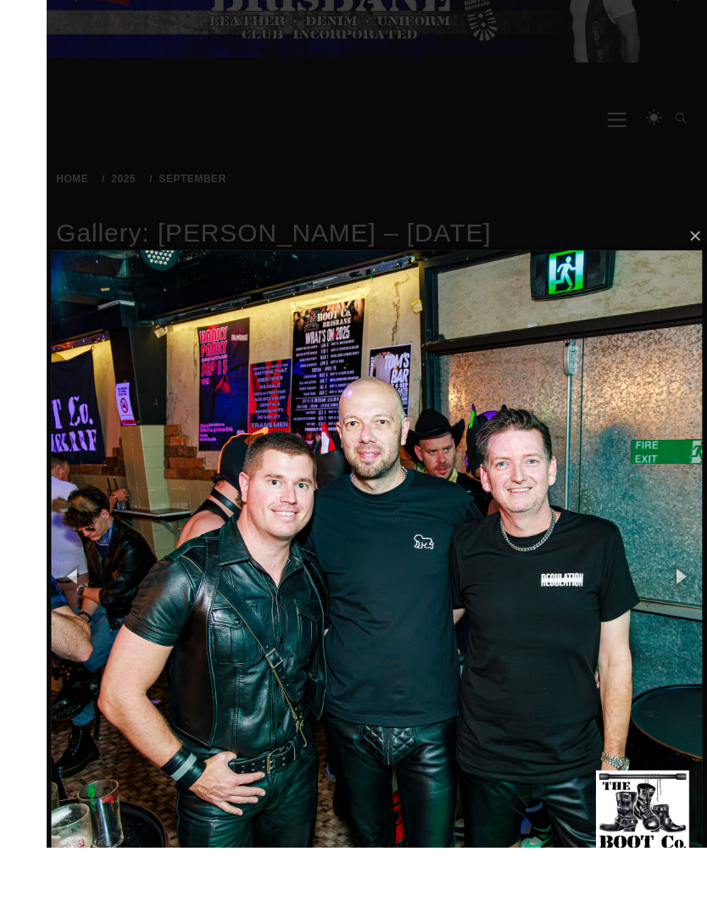
scroll to position [196, 0]
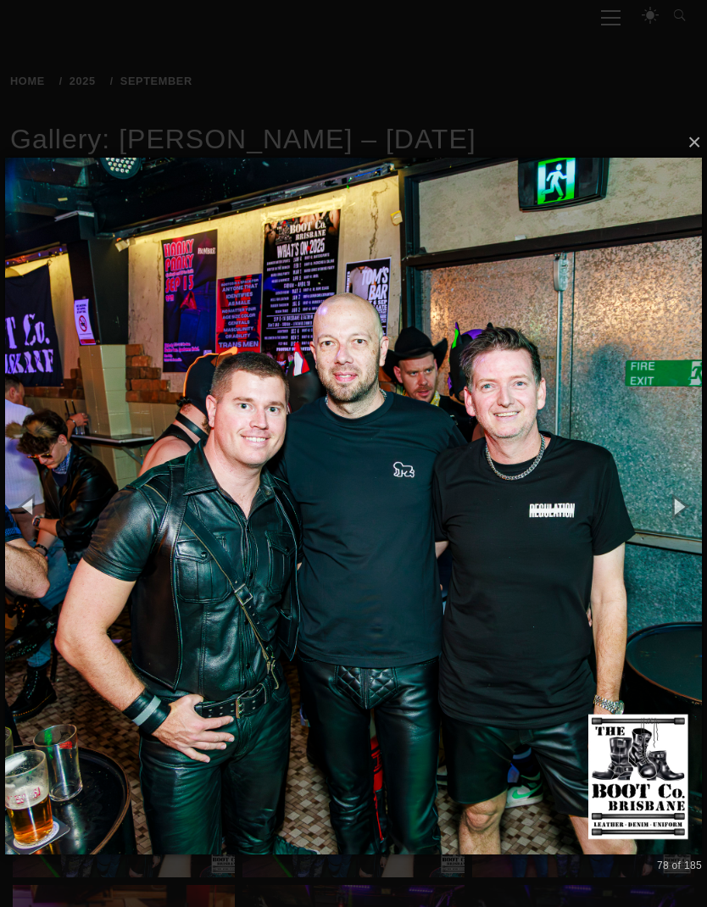
click at [680, 516] on button "button" at bounding box center [679, 506] width 58 height 70
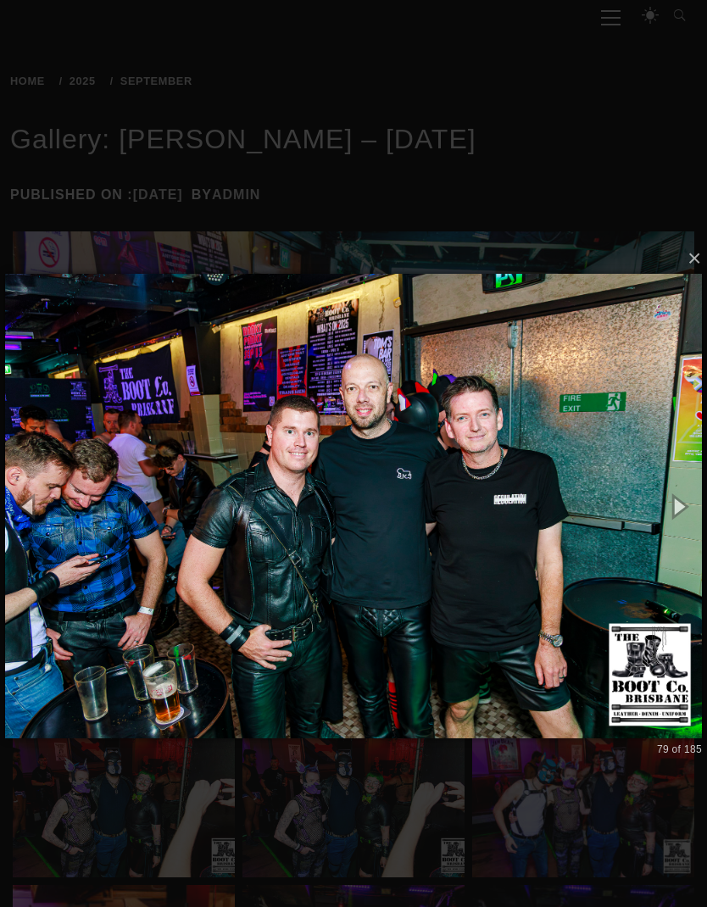
click at [674, 493] on button "button" at bounding box center [679, 506] width 58 height 70
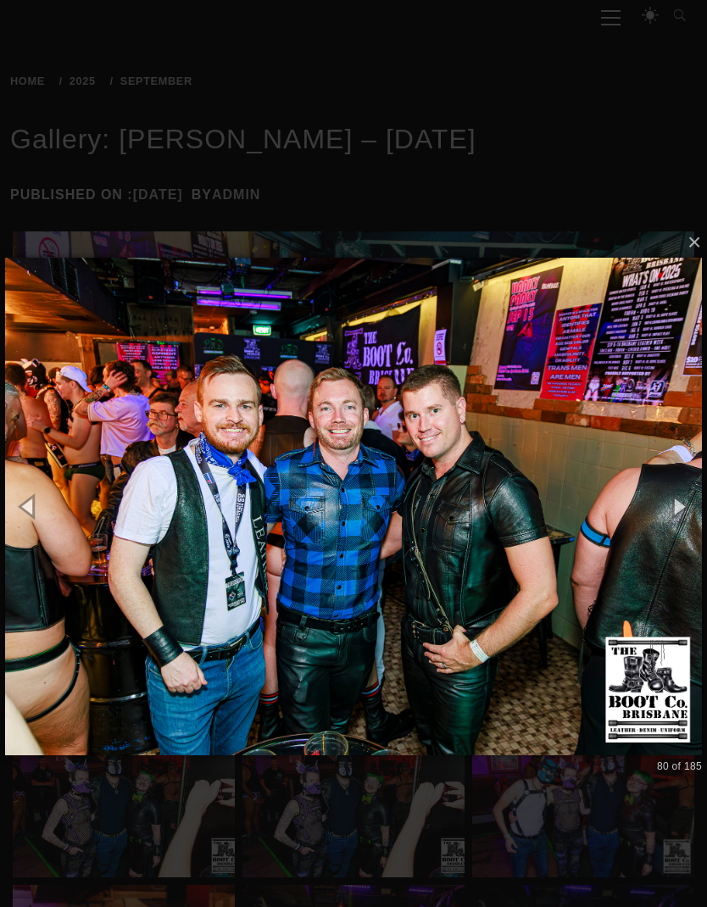
click at [679, 495] on button "button" at bounding box center [679, 506] width 58 height 70
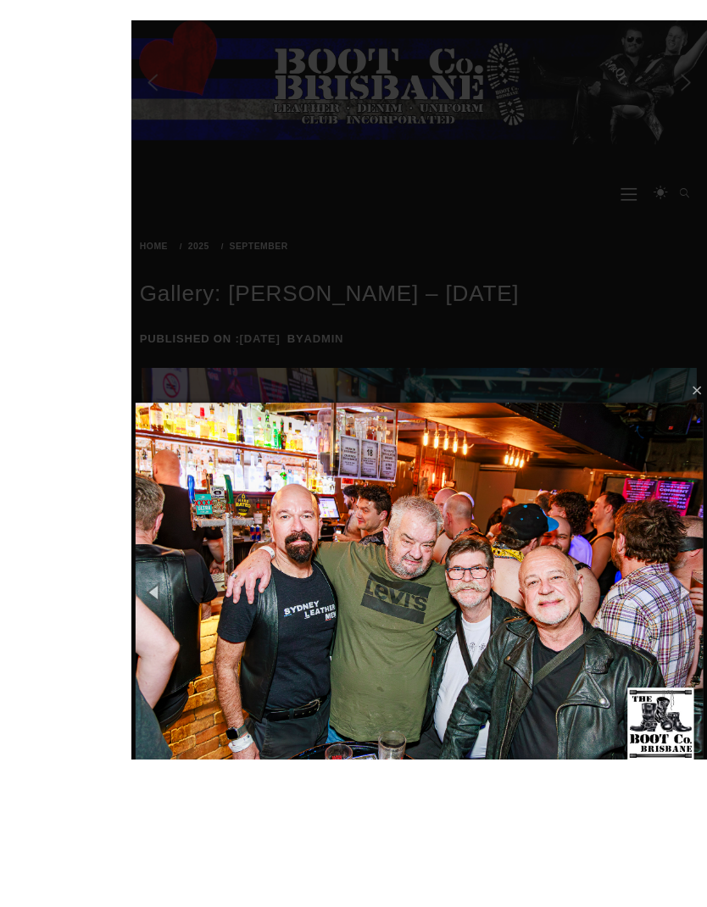
scroll to position [182, 0]
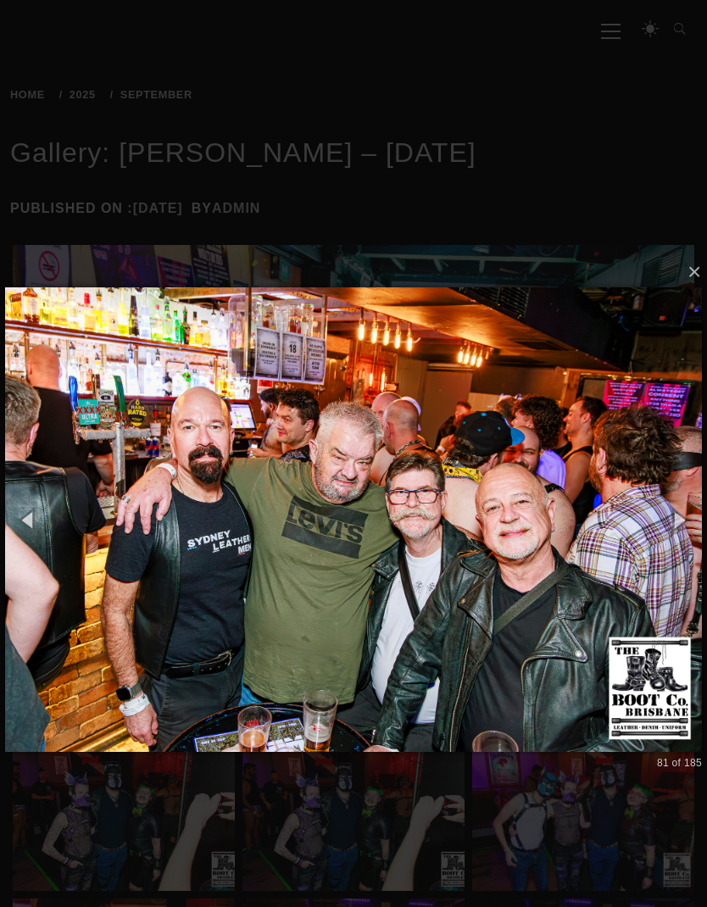
click at [684, 454] on img at bounding box center [353, 520] width 697 height 532
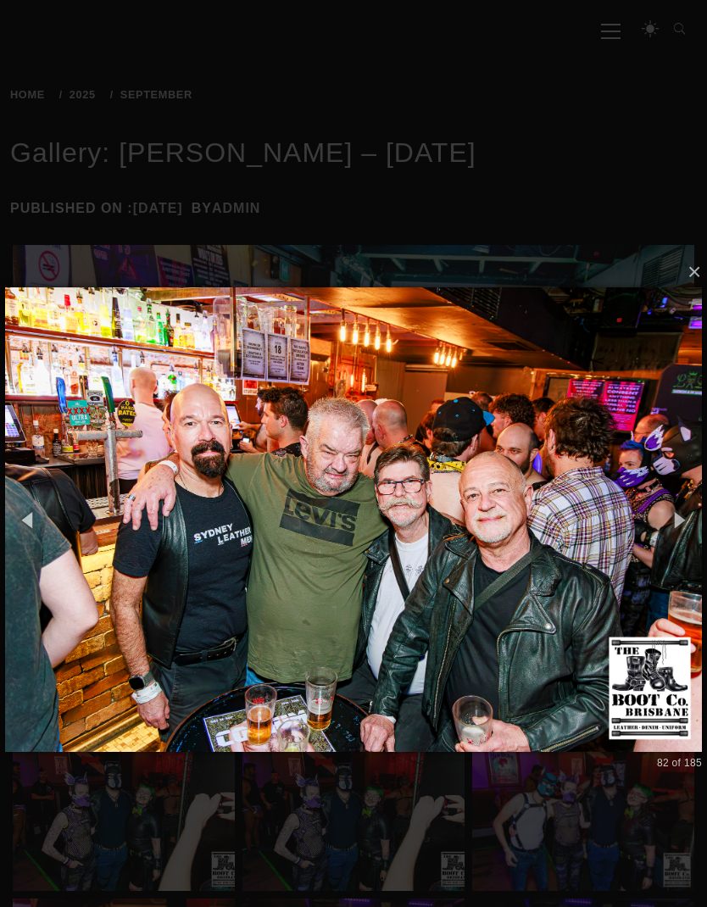
click at [661, 460] on img at bounding box center [353, 520] width 697 height 532
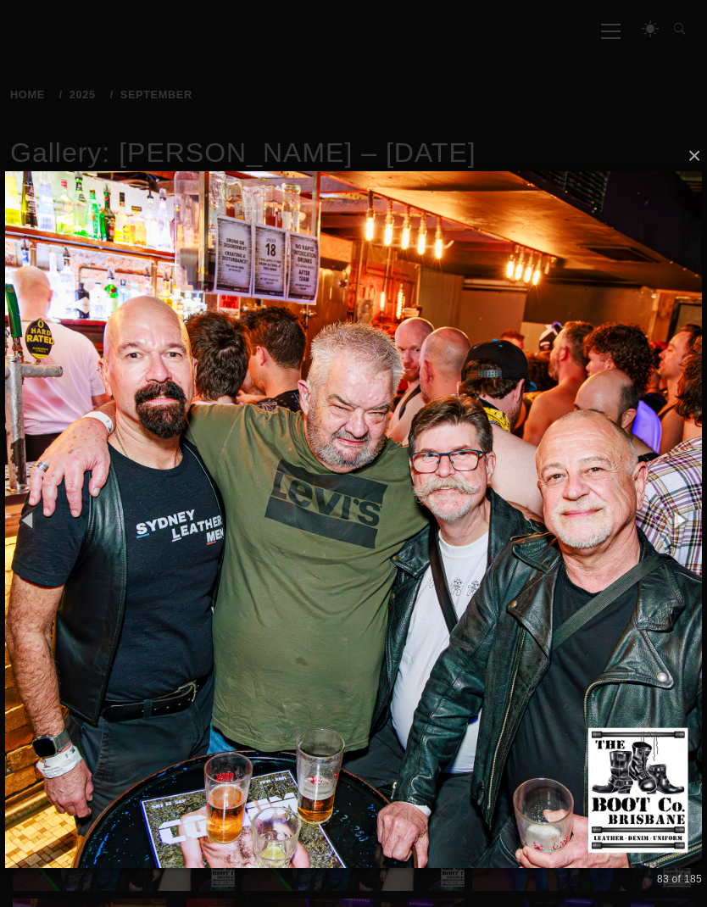
click at [668, 522] on button "button" at bounding box center [679, 520] width 58 height 70
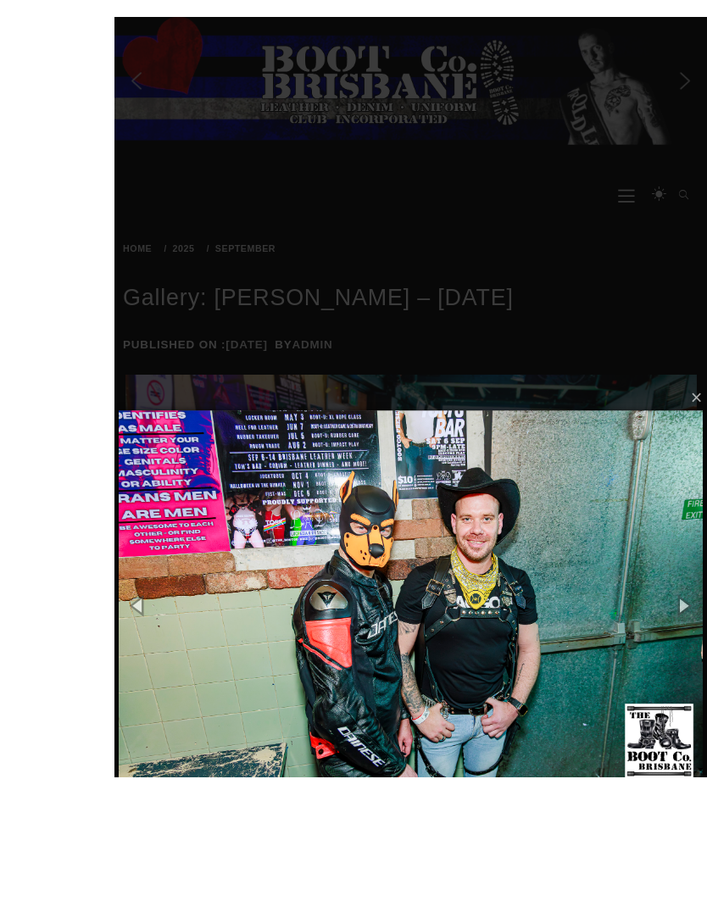
scroll to position [191, 0]
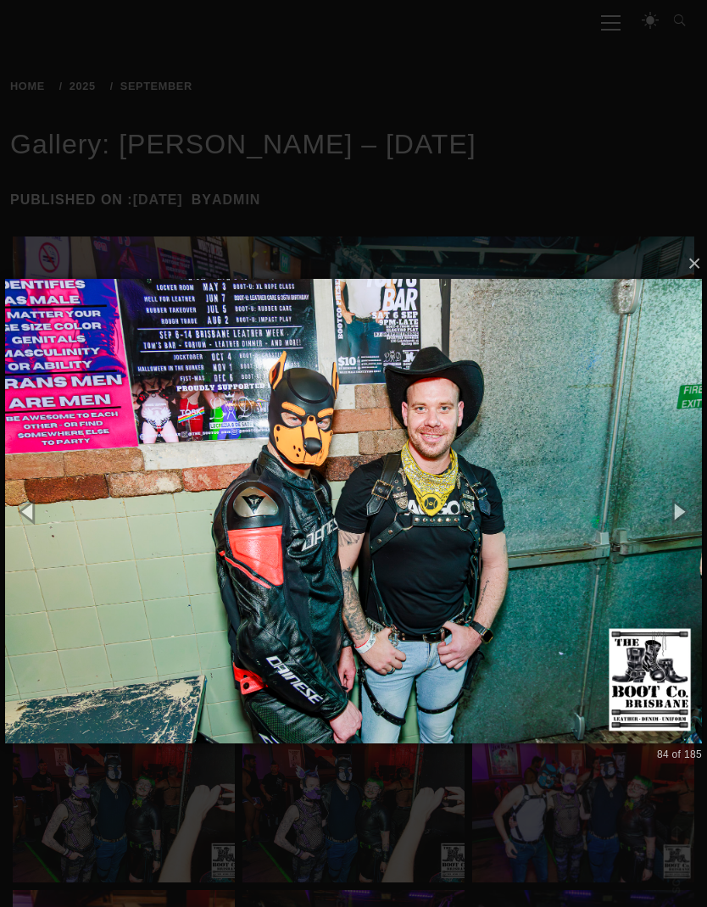
click at [672, 522] on button "button" at bounding box center [679, 511] width 58 height 70
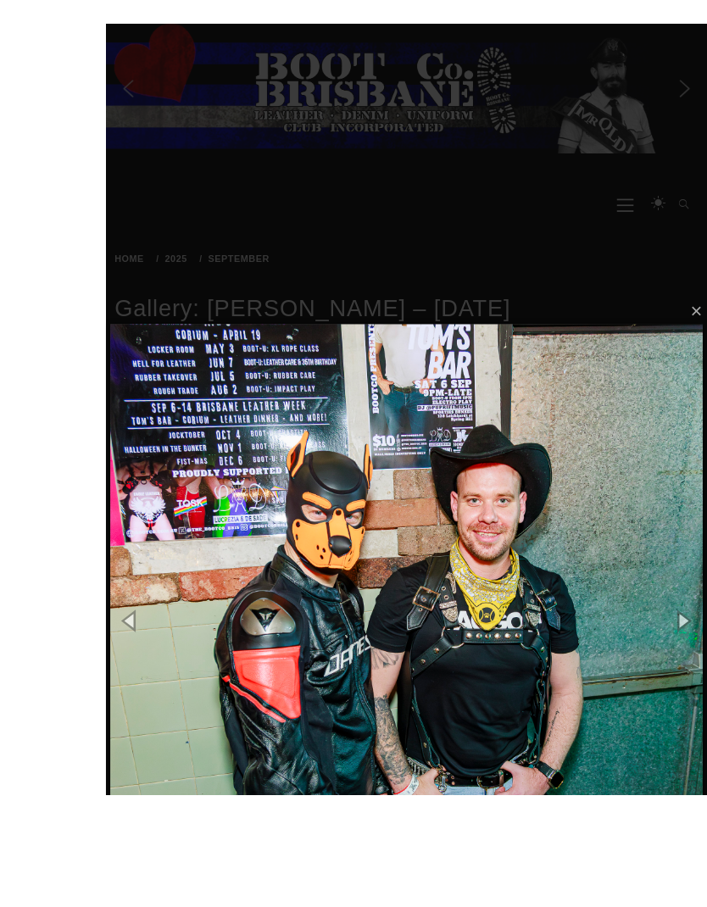
scroll to position [120, 0]
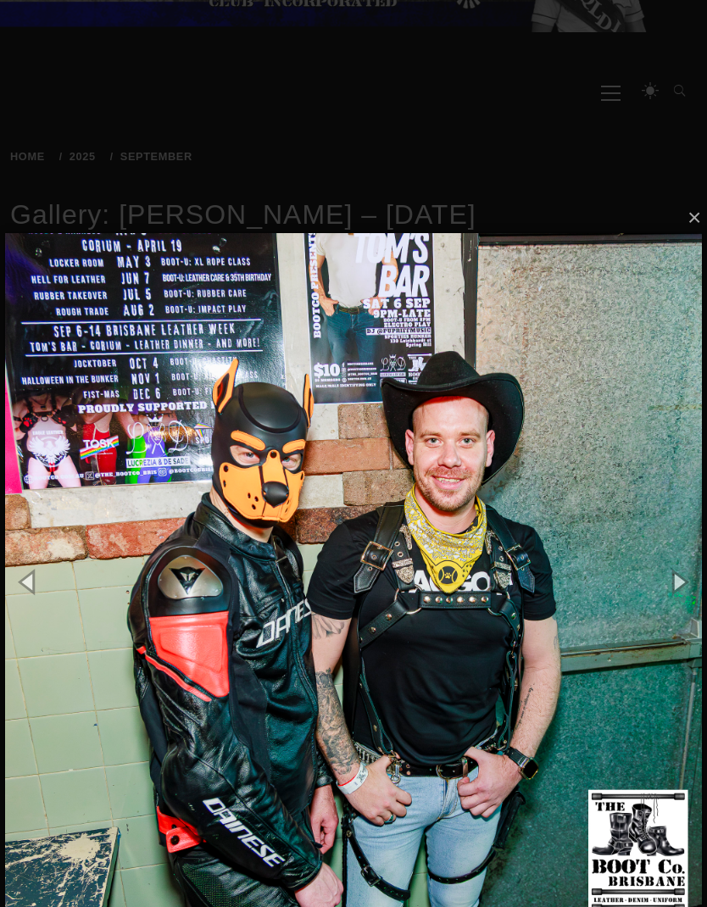
click at [679, 585] on button "button" at bounding box center [679, 582] width 58 height 70
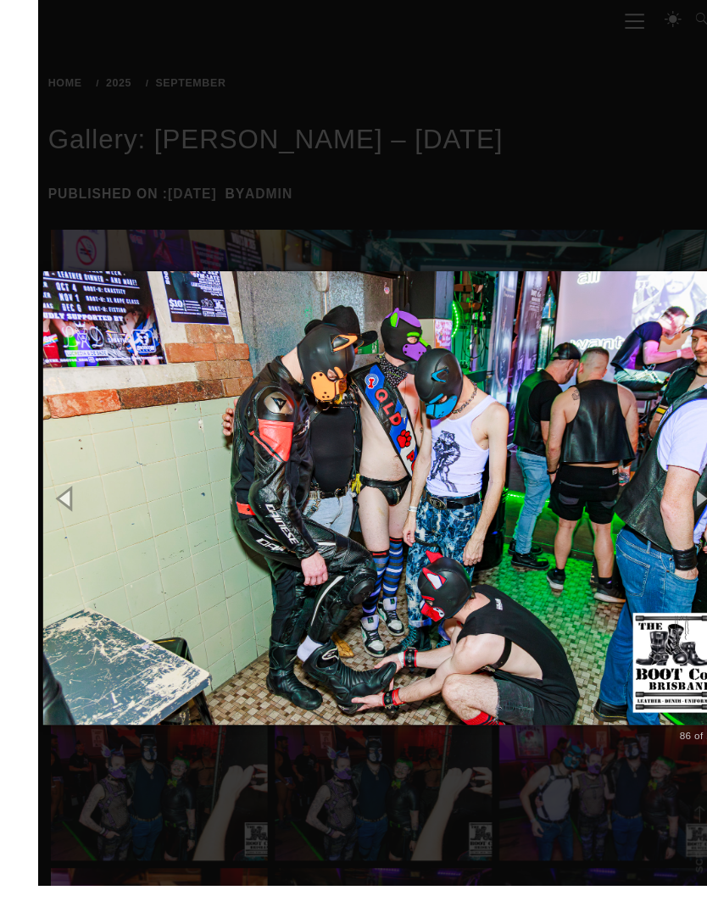
scroll to position [201, 0]
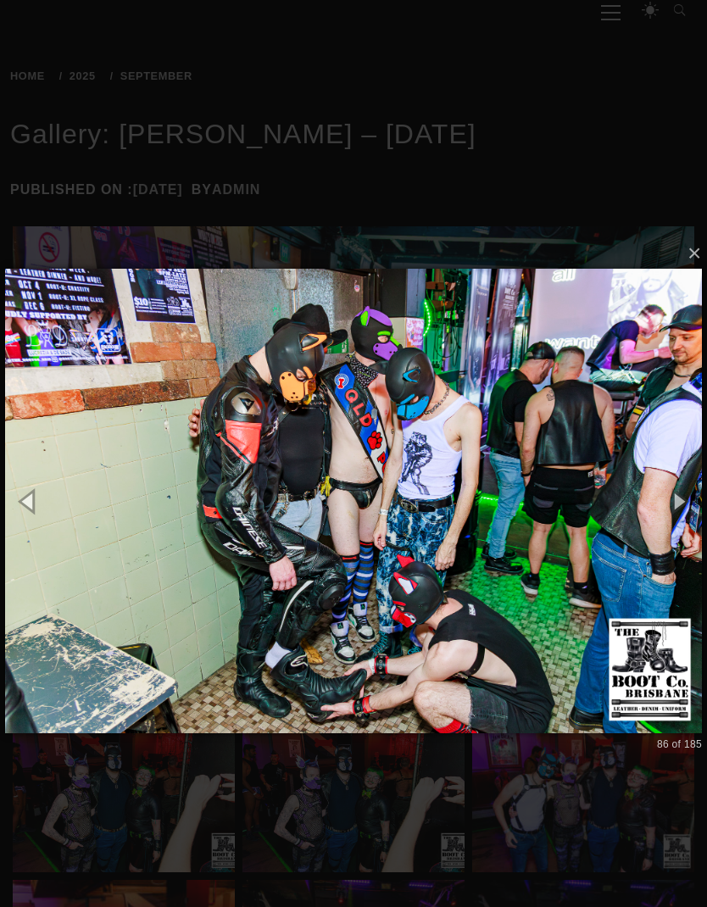
click at [680, 537] on img at bounding box center [353, 501] width 697 height 532
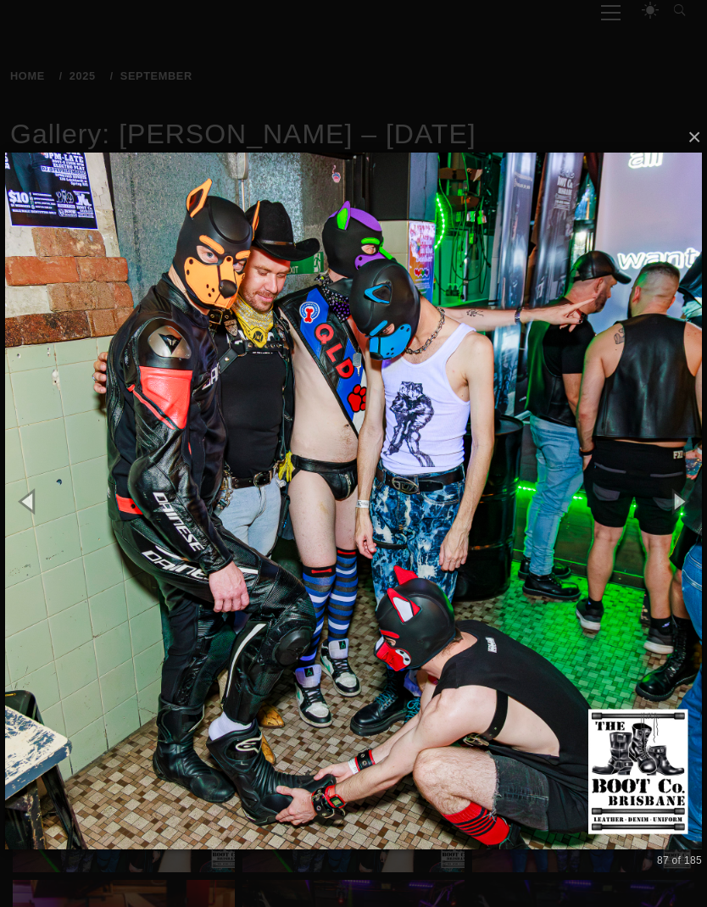
click at [684, 495] on button "button" at bounding box center [679, 501] width 58 height 70
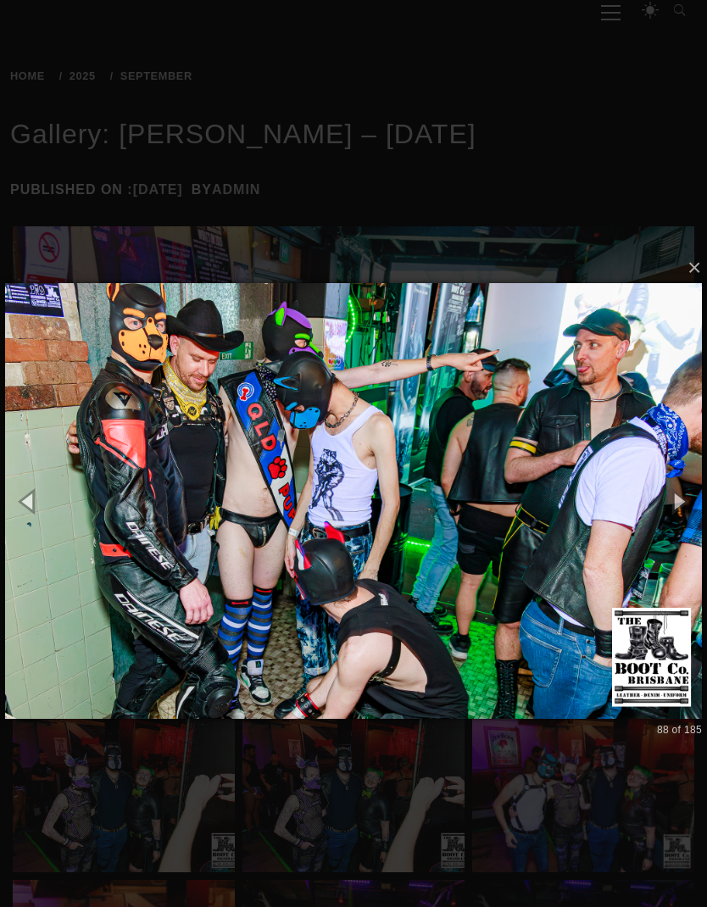
click at [687, 498] on button "button" at bounding box center [679, 501] width 58 height 70
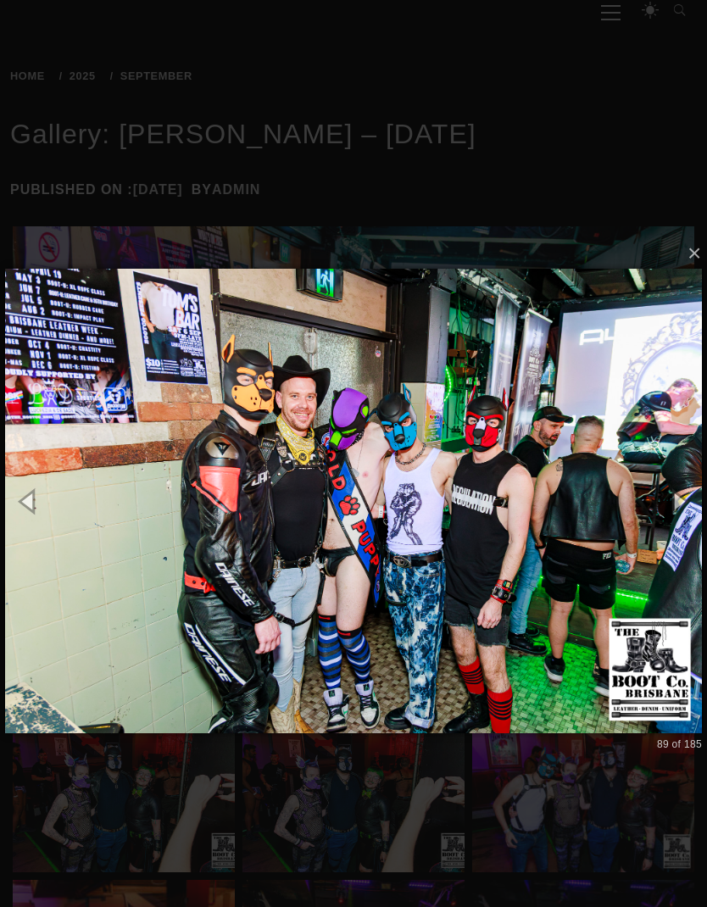
click at [673, 508] on button "button" at bounding box center [679, 501] width 58 height 70
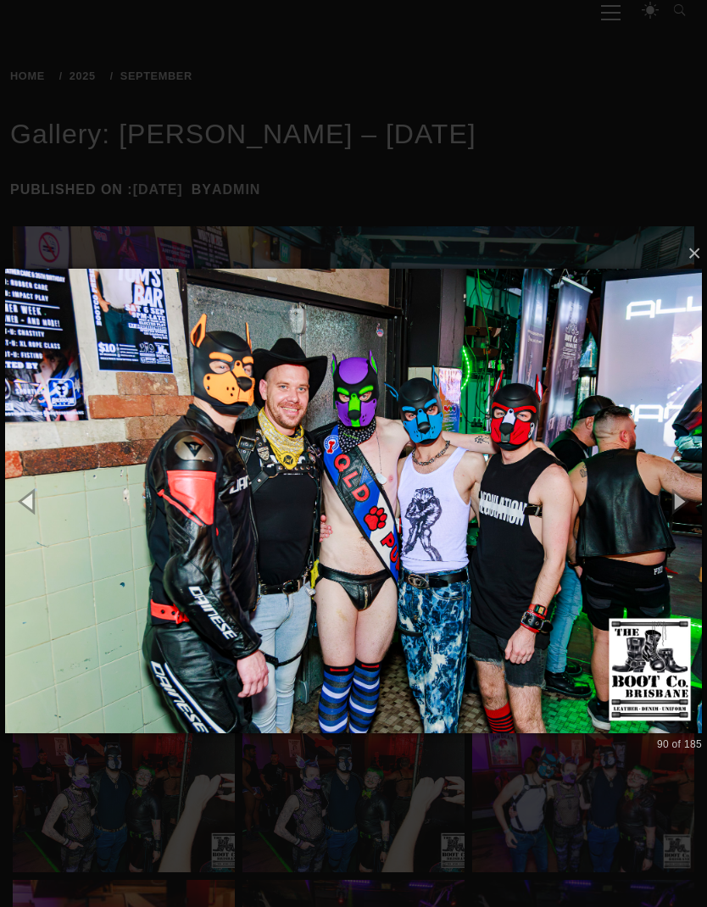
click at [678, 510] on button "button" at bounding box center [679, 501] width 58 height 70
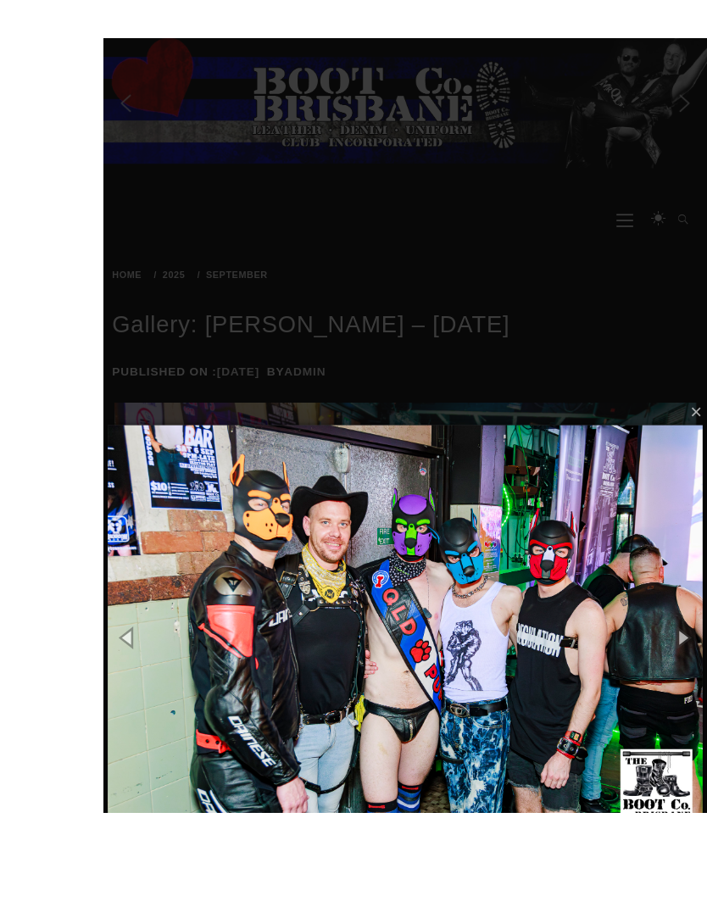
scroll to position [170, 0]
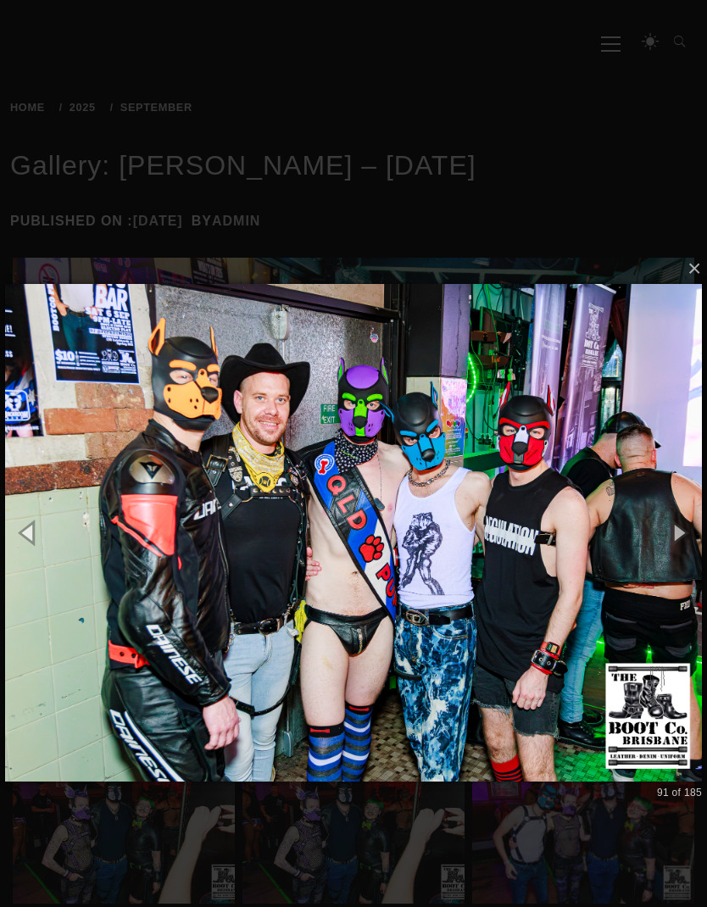
click at [677, 543] on button "button" at bounding box center [679, 533] width 58 height 70
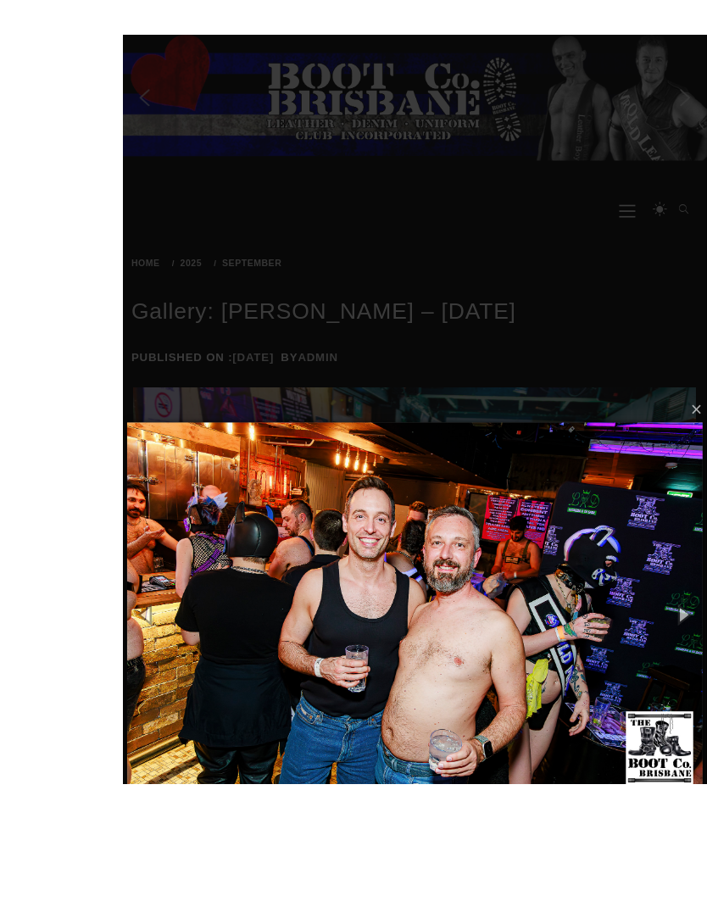
scroll to position [204, 0]
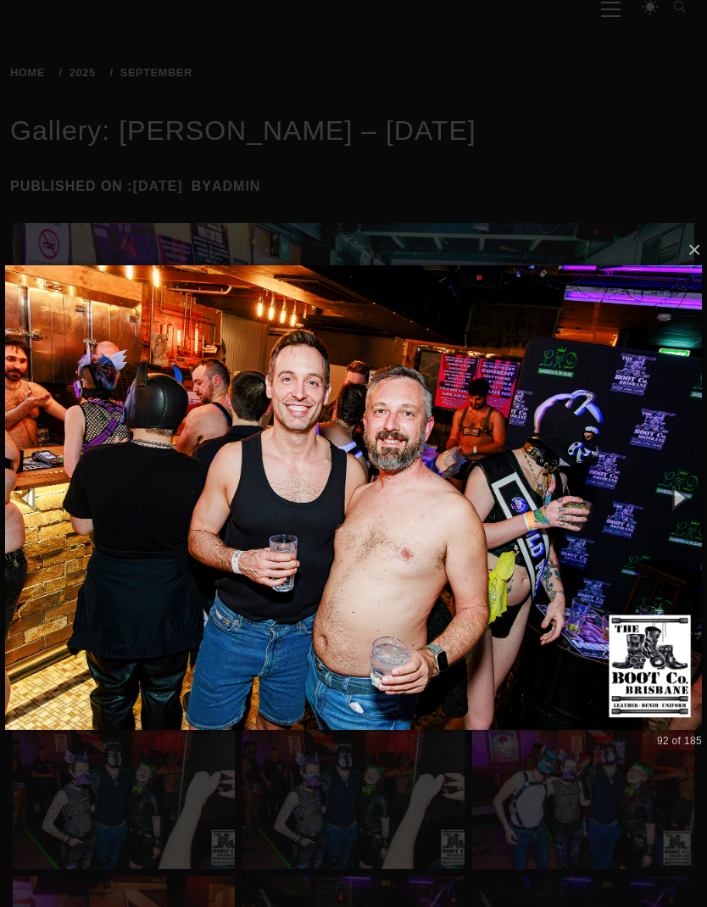
click at [675, 502] on button "button" at bounding box center [679, 498] width 58 height 70
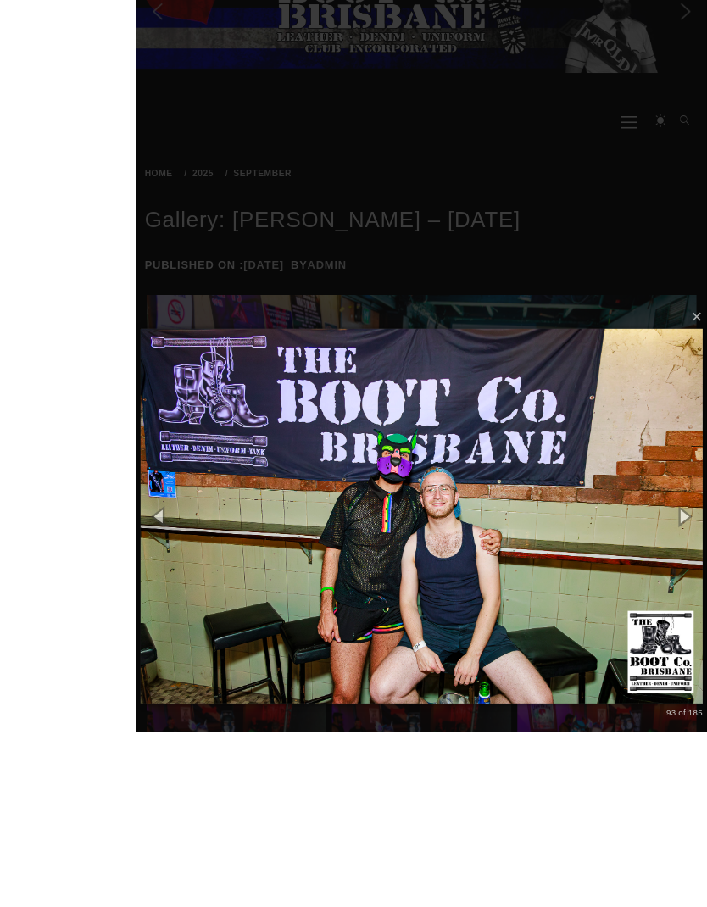
scroll to position [237, 0]
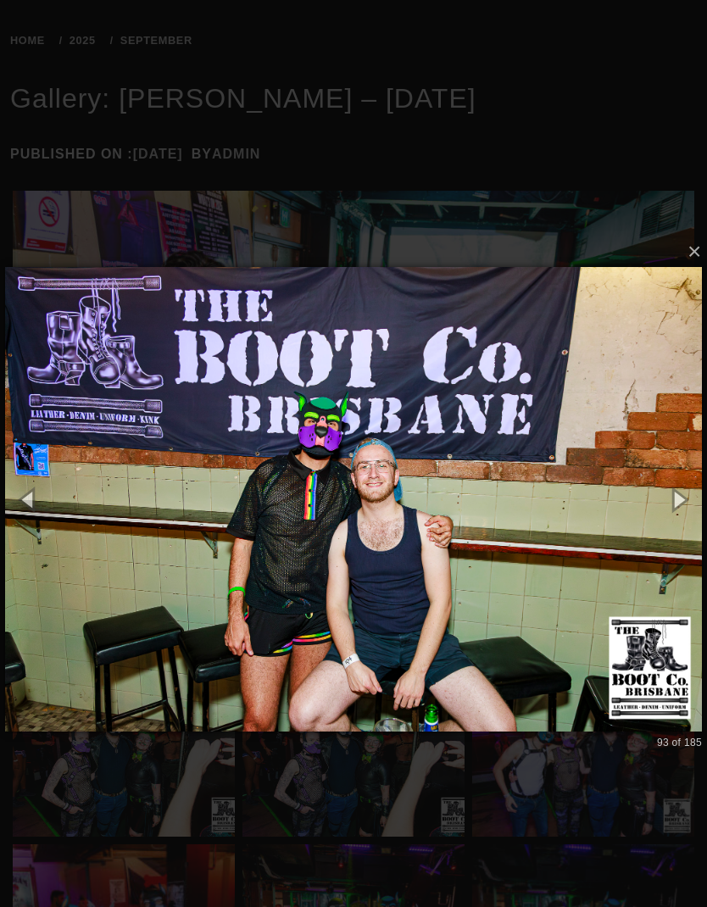
click at [666, 500] on button "button" at bounding box center [679, 500] width 58 height 70
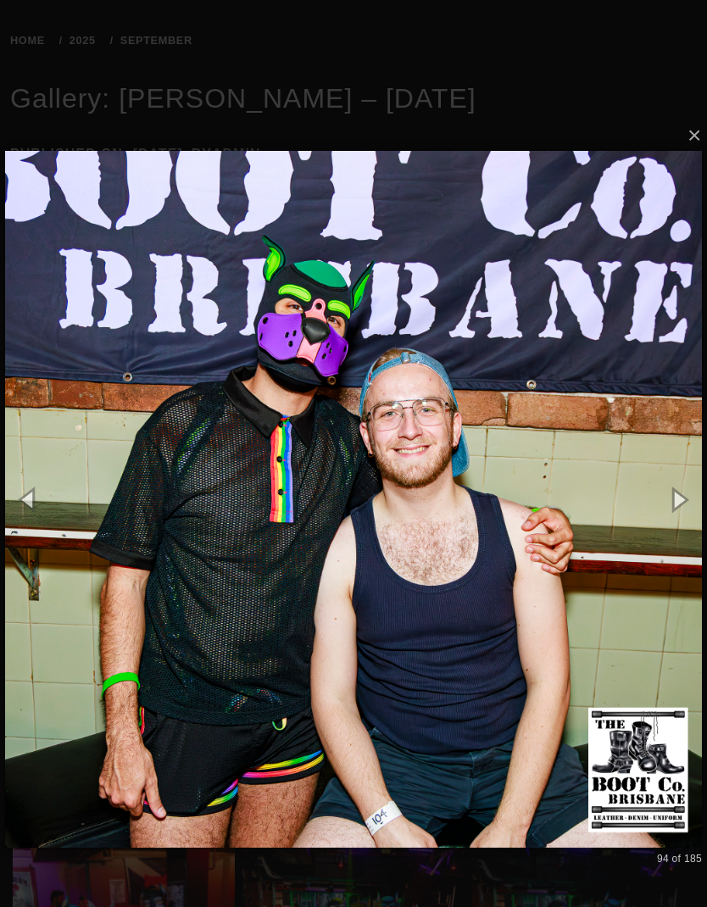
click at [687, 486] on button "button" at bounding box center [679, 500] width 58 height 70
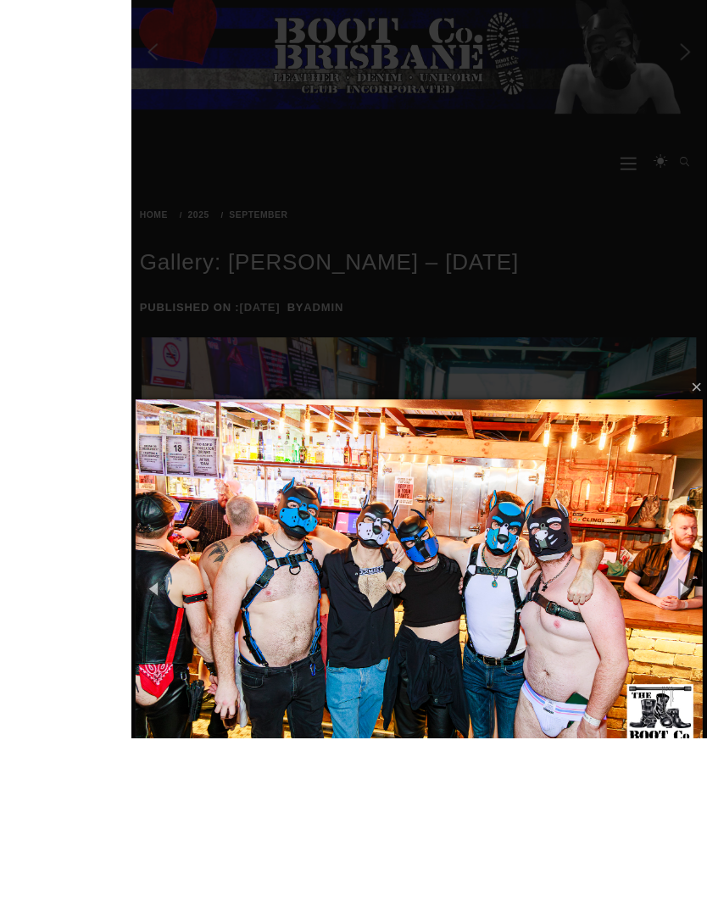
scroll to position [188, 0]
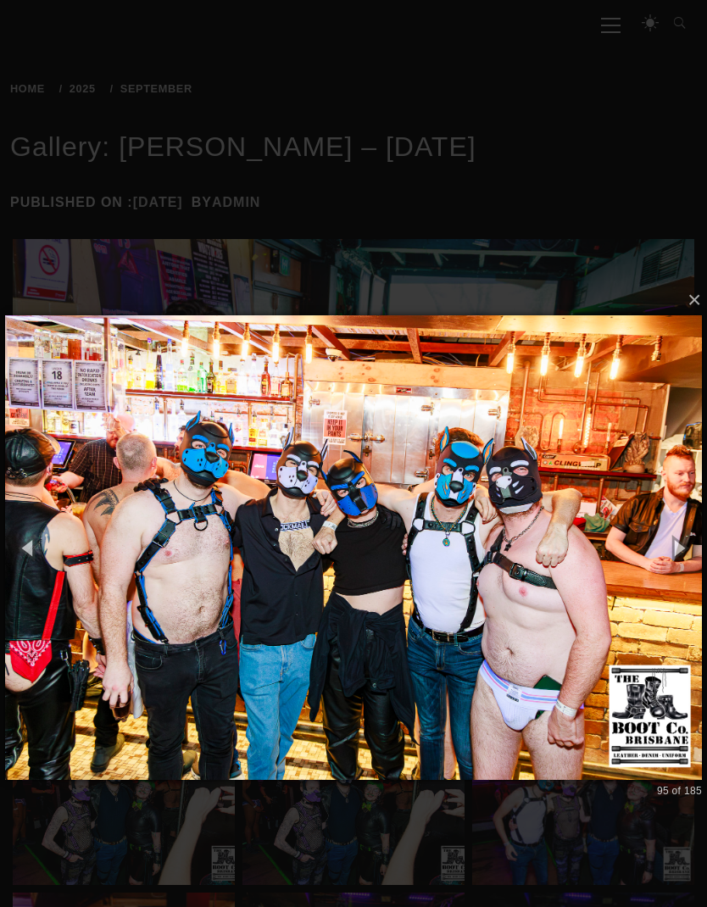
click at [677, 541] on button "button" at bounding box center [679, 548] width 58 height 70
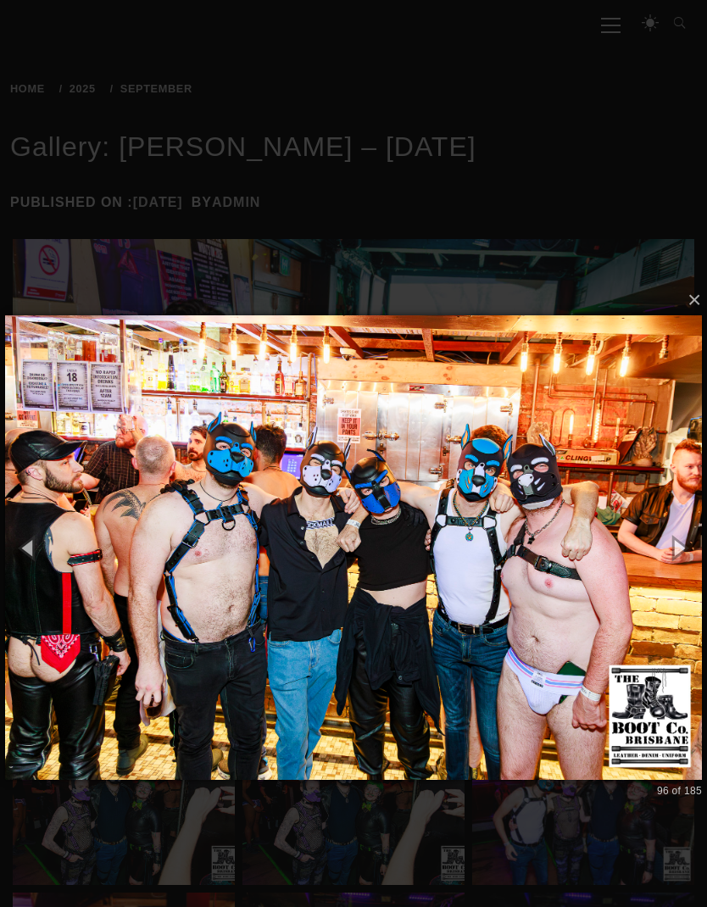
click at [670, 539] on button "button" at bounding box center [679, 548] width 58 height 70
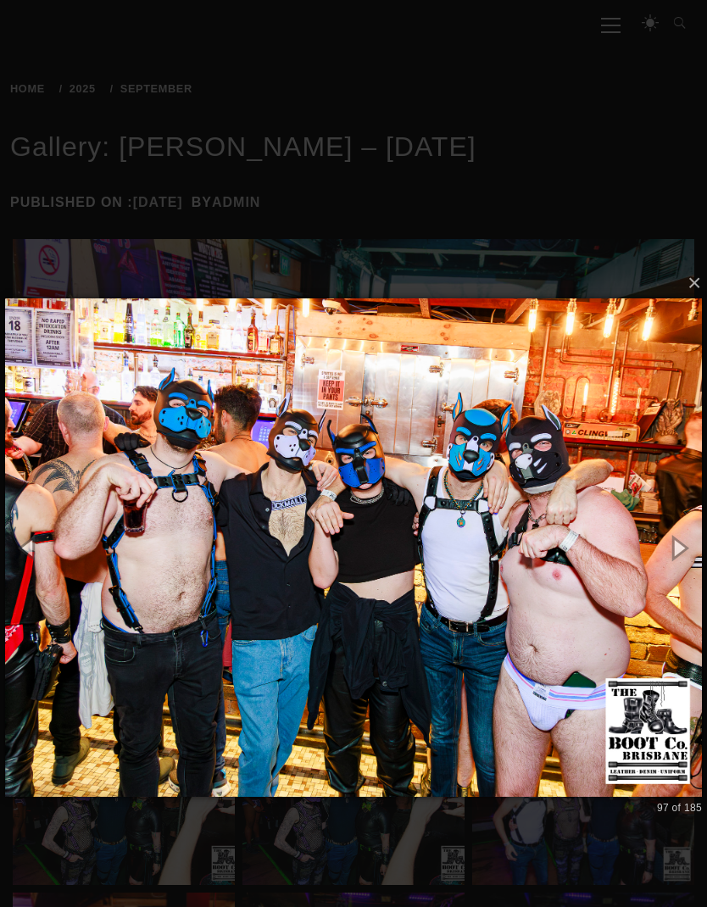
click at [670, 527] on button "button" at bounding box center [679, 548] width 58 height 70
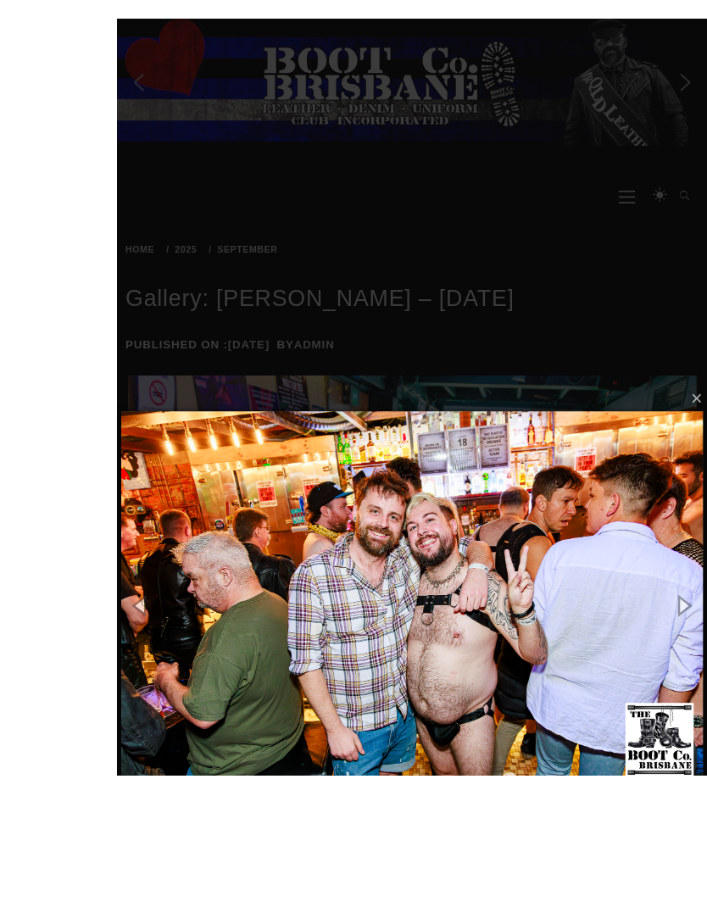
scroll to position [254, 0]
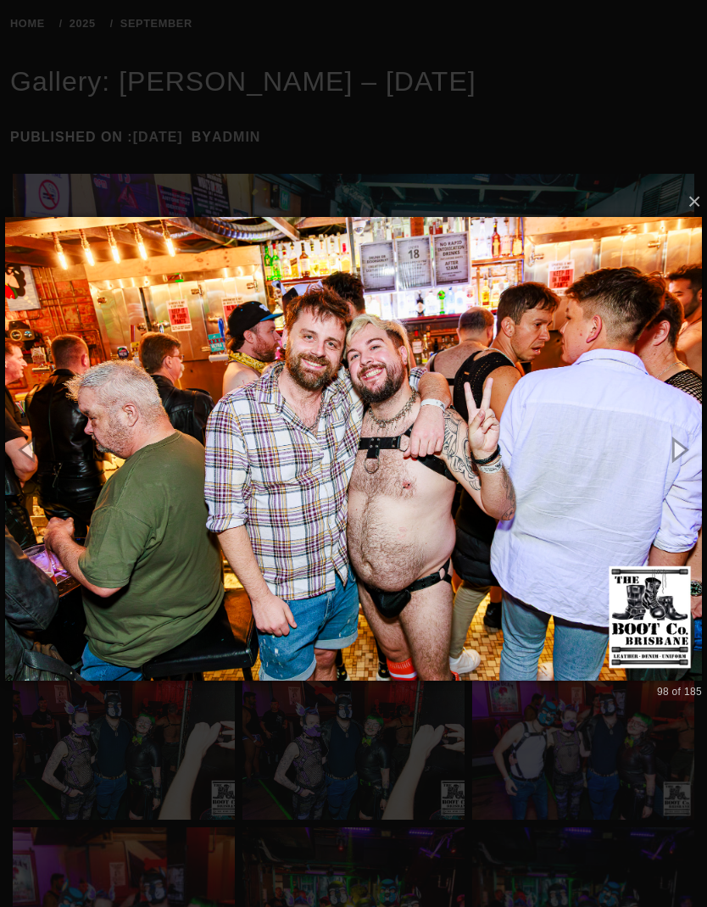
click at [678, 443] on button "button" at bounding box center [679, 449] width 58 height 70
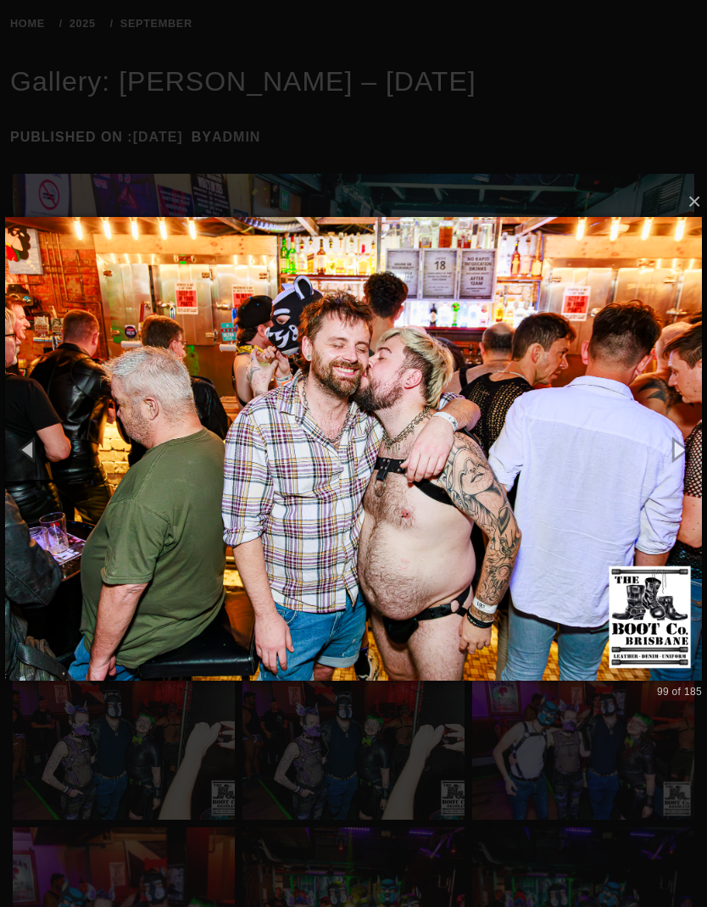
click at [674, 438] on button "button" at bounding box center [679, 449] width 58 height 70
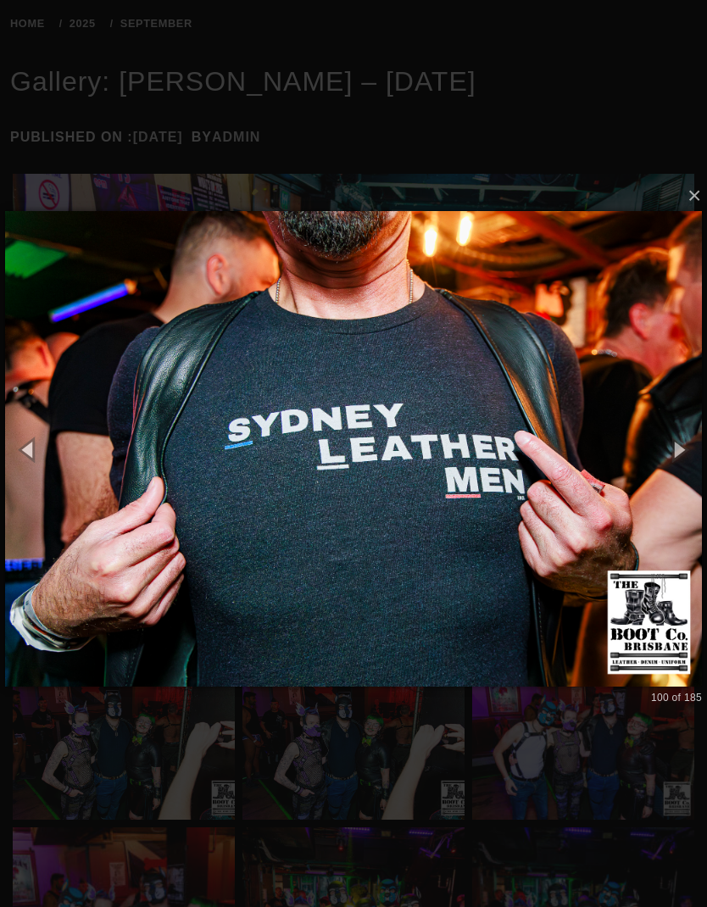
click at [666, 445] on button "button" at bounding box center [679, 449] width 58 height 70
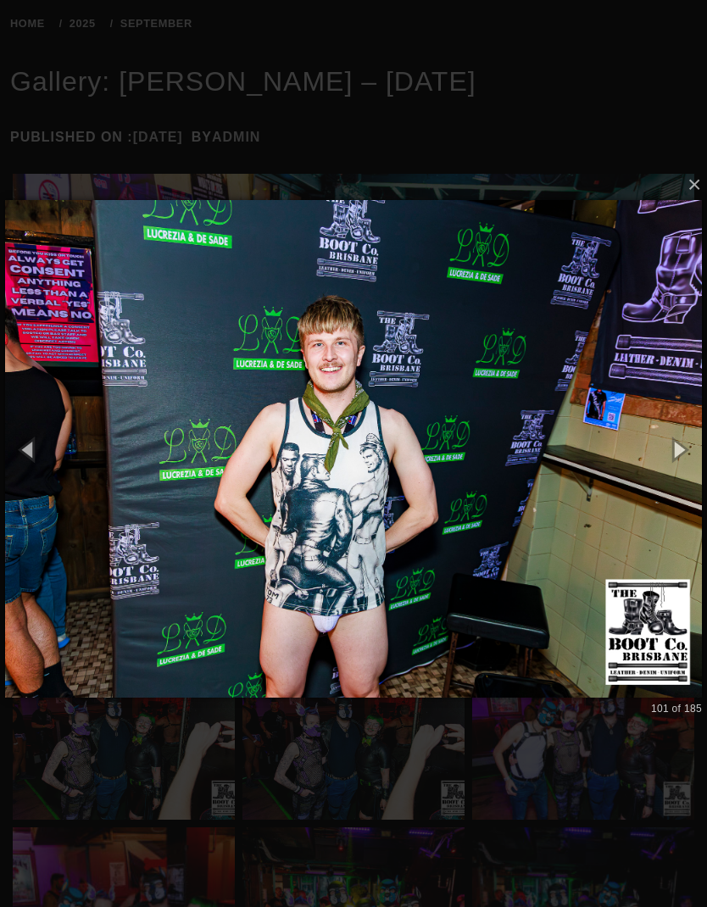
click at [660, 428] on button "button" at bounding box center [679, 449] width 58 height 70
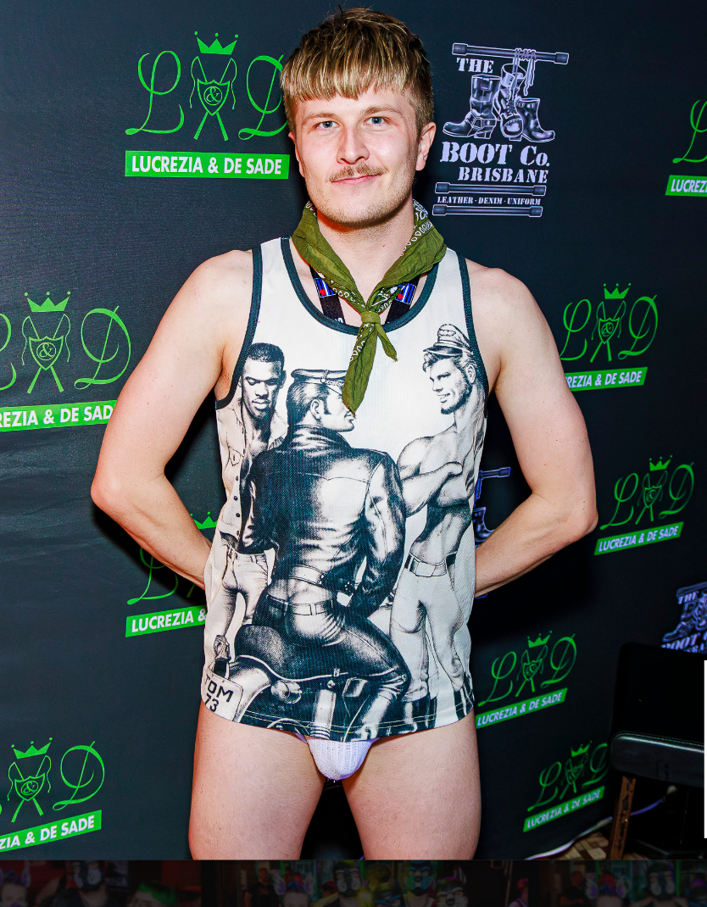
click at [474, 309] on img at bounding box center [353, 448] width 697 height 765
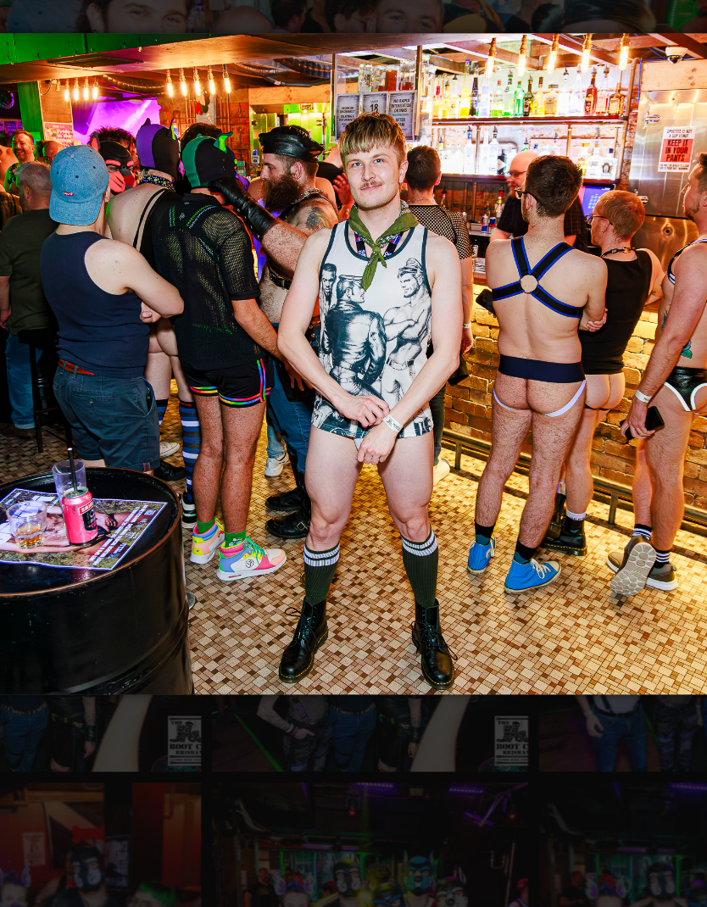
click at [470, 319] on img at bounding box center [353, 448] width 697 height 532
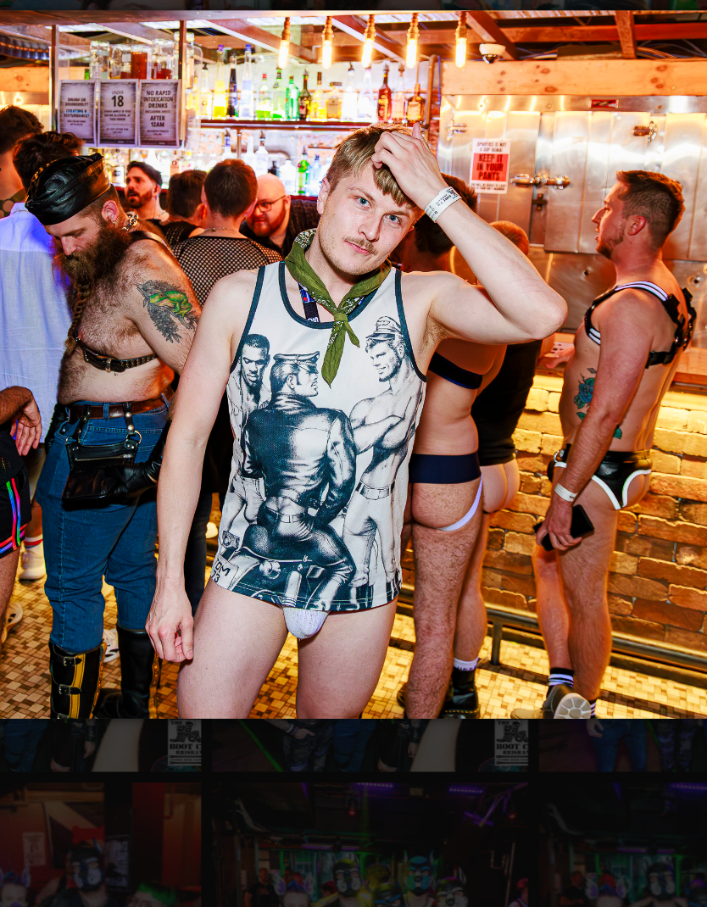
click at [465, 312] on img at bounding box center [353, 449] width 697 height 566
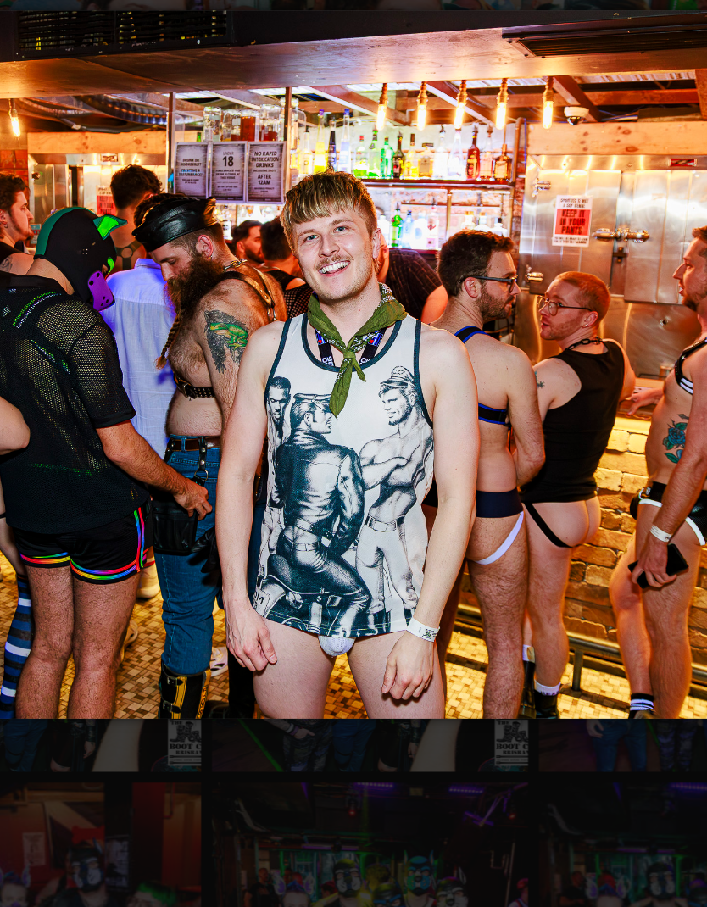
click at [471, 304] on img at bounding box center [353, 449] width 697 height 566
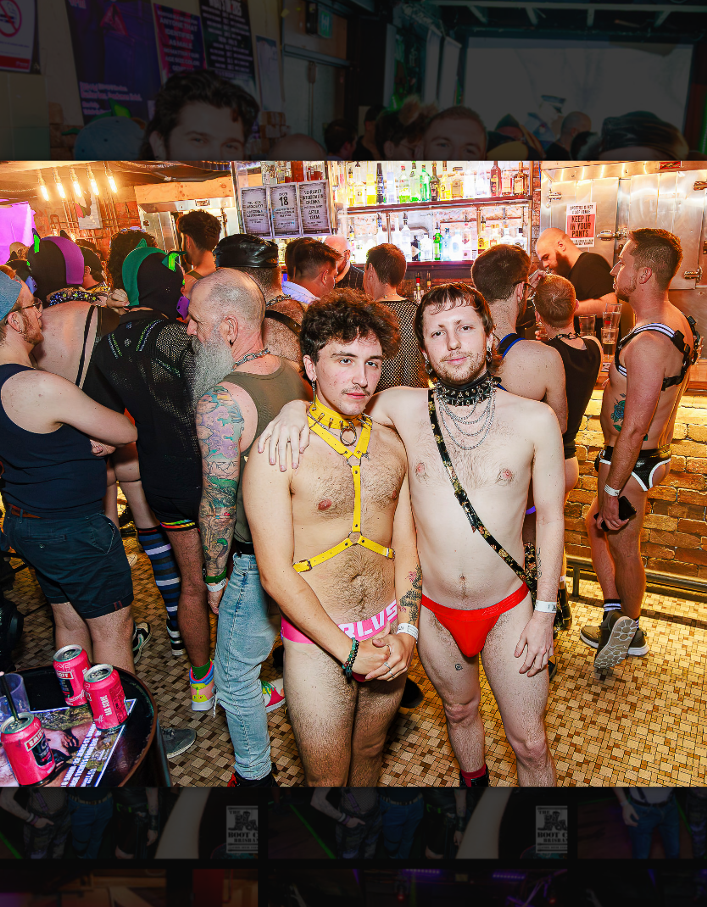
click at [503, 324] on img at bounding box center [353, 449] width 697 height 532
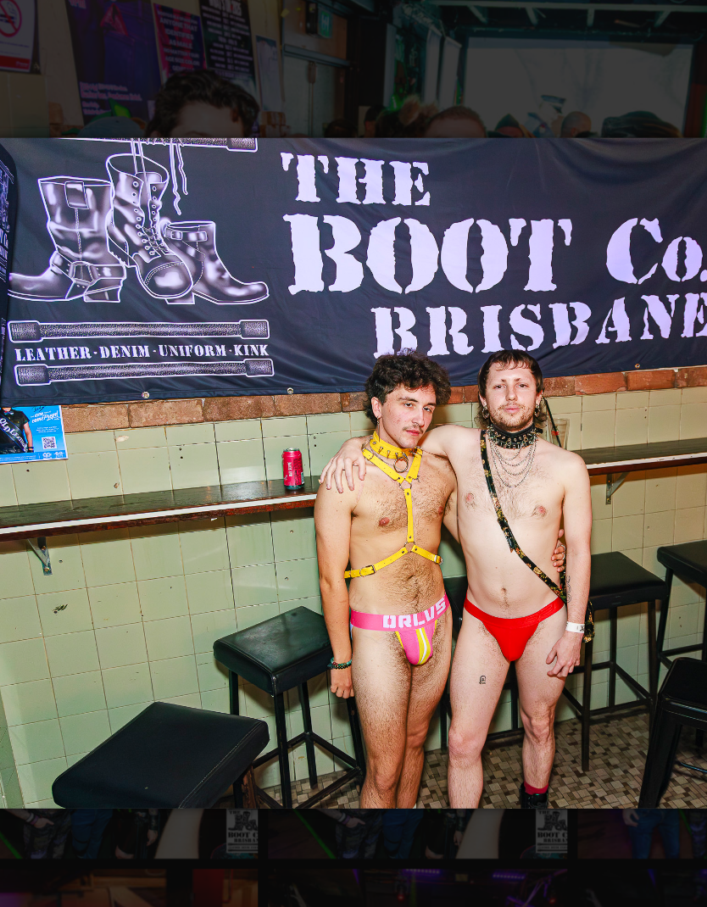
click at [502, 326] on img at bounding box center [353, 449] width 697 height 566
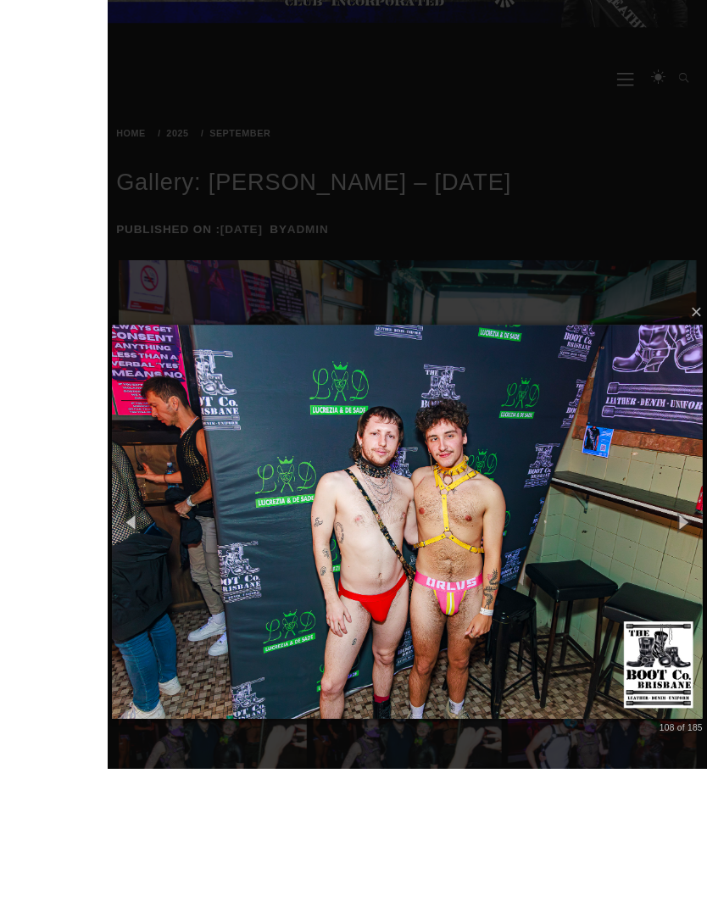
scroll to position [214, 0]
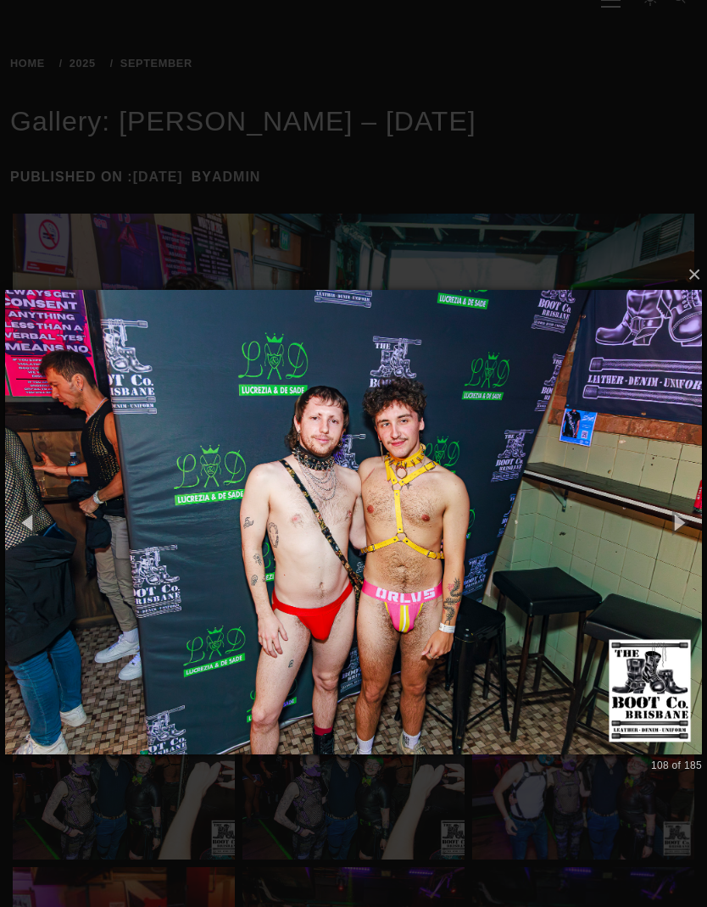
click at [672, 525] on button "button" at bounding box center [679, 523] width 58 height 70
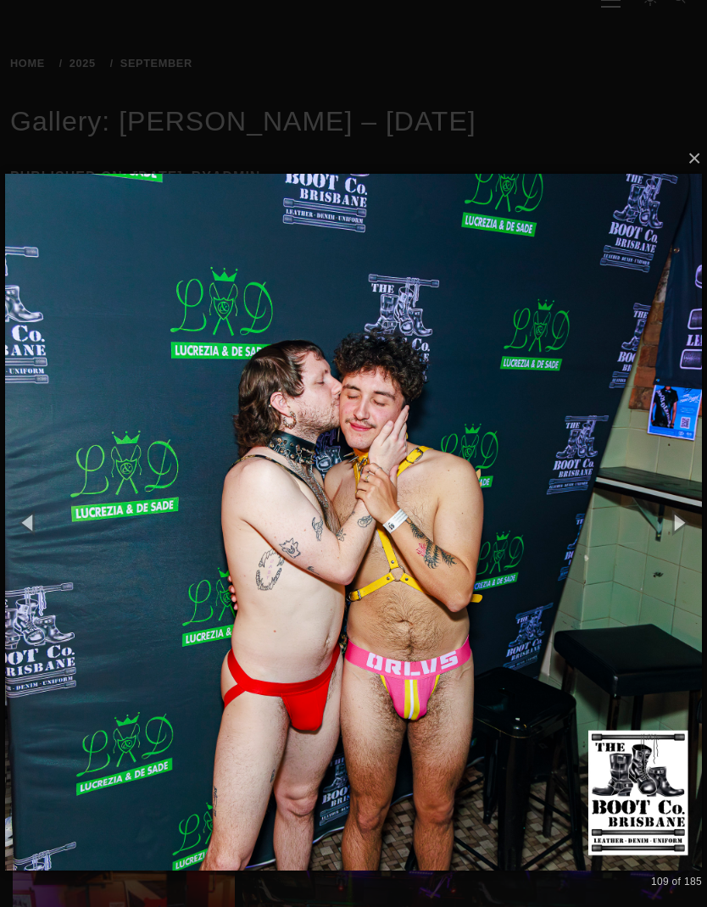
click at [680, 510] on button "button" at bounding box center [679, 523] width 58 height 70
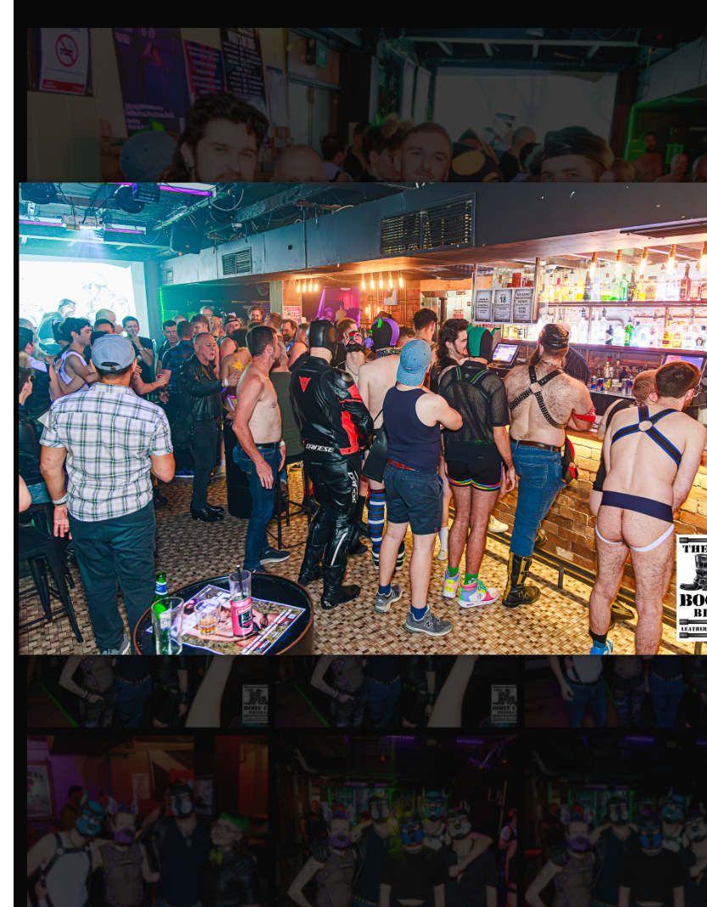
scroll to position [248, 0]
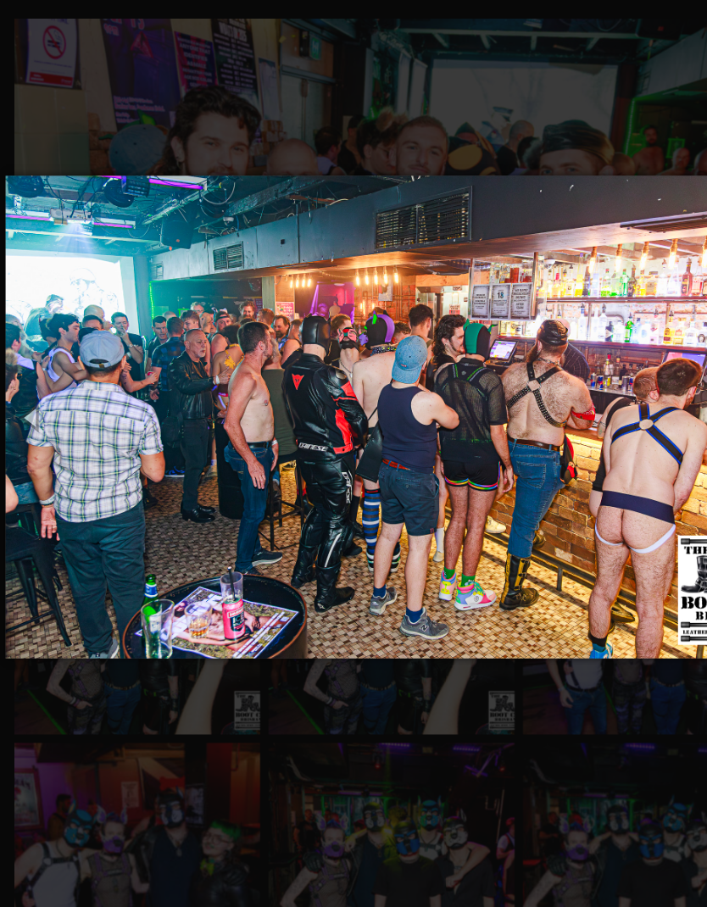
click at [616, 379] on img at bounding box center [353, 455] width 697 height 504
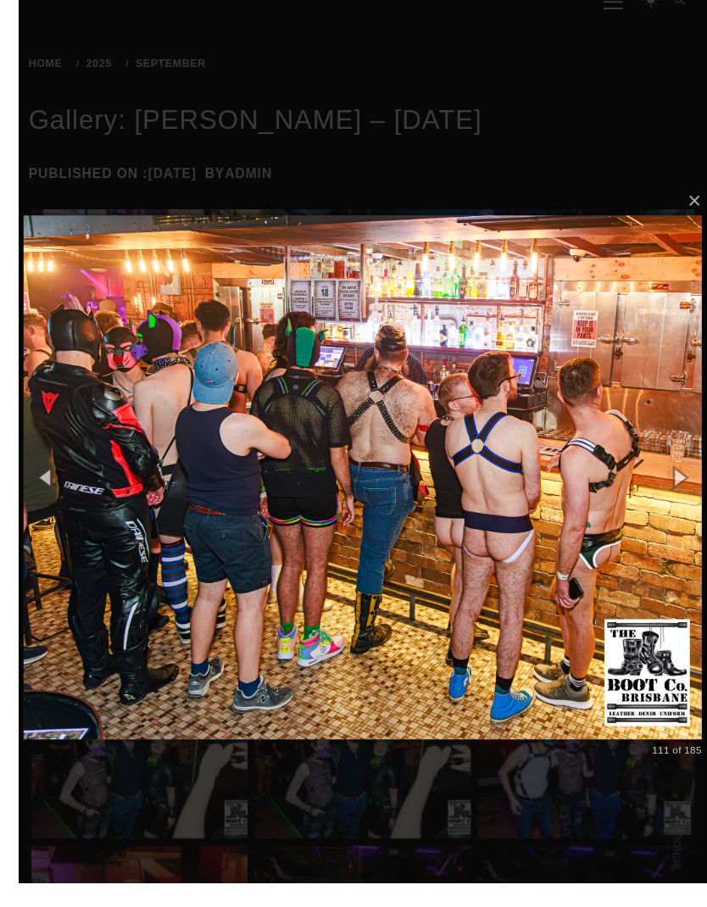
scroll to position [218, 0]
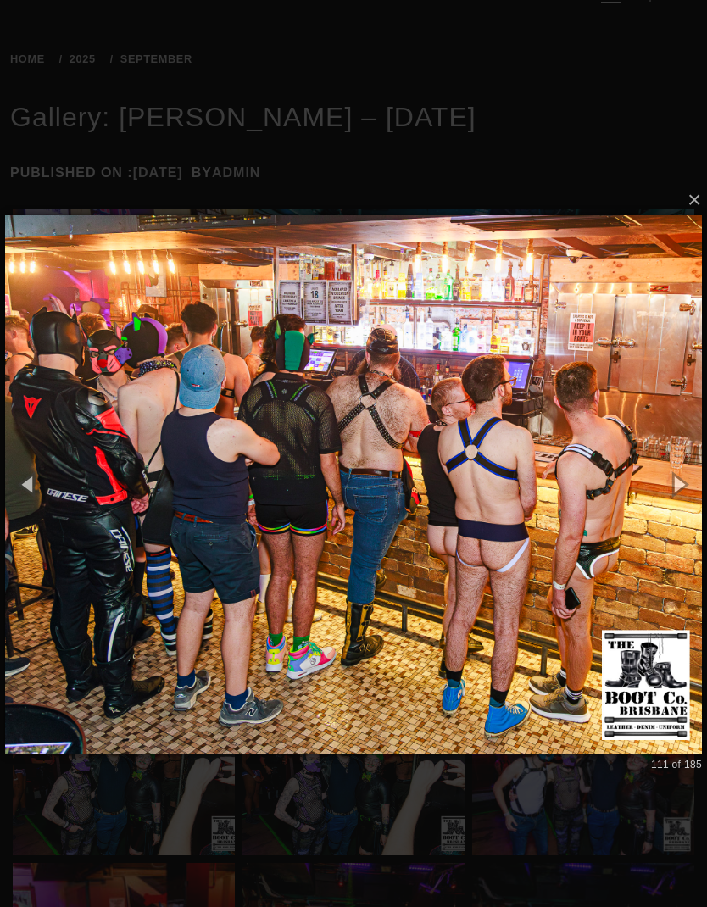
click at [673, 477] on button "button" at bounding box center [679, 484] width 58 height 70
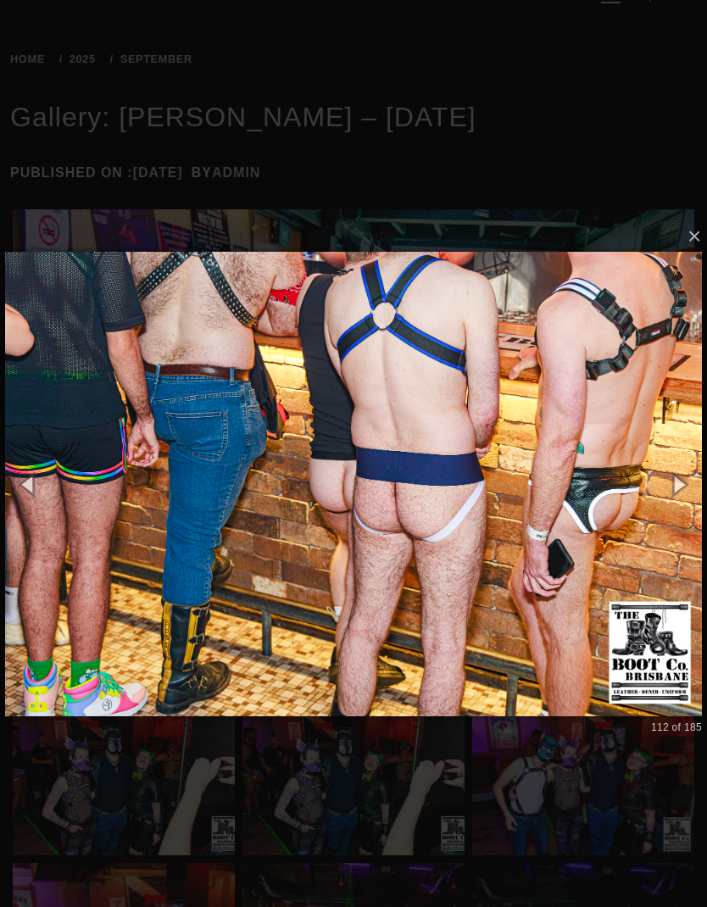
click at [677, 470] on button "button" at bounding box center [679, 484] width 58 height 70
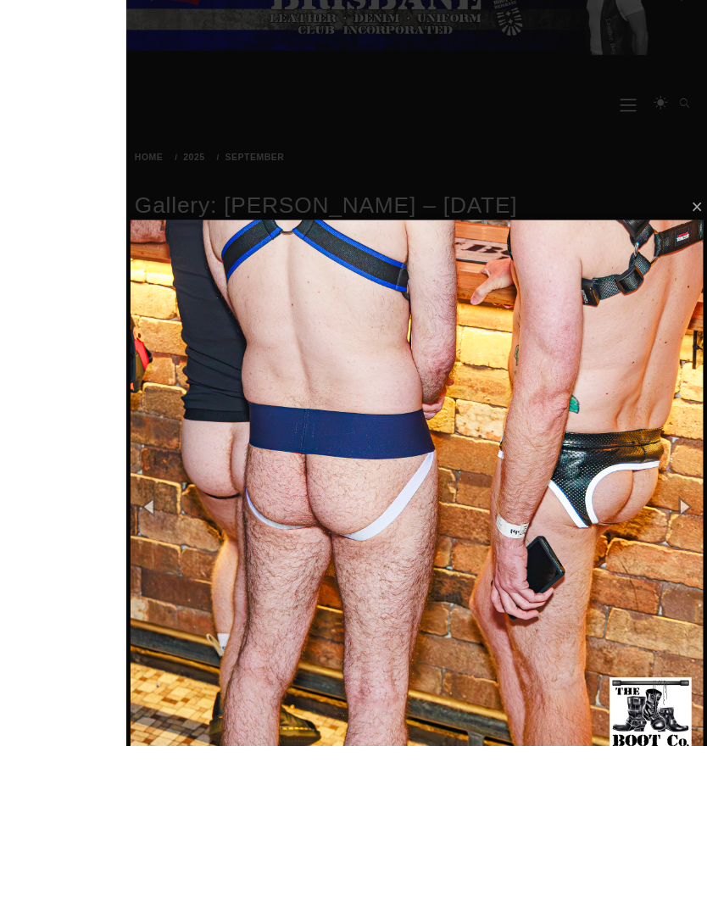
scroll to position [172, 0]
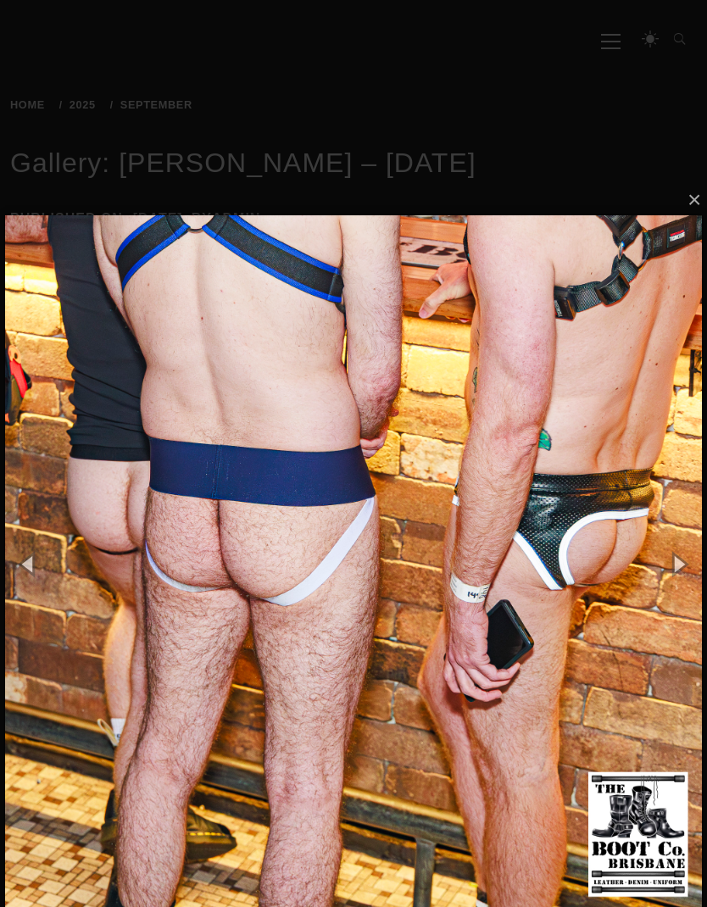
click at [668, 545] on button "button" at bounding box center [679, 564] width 58 height 70
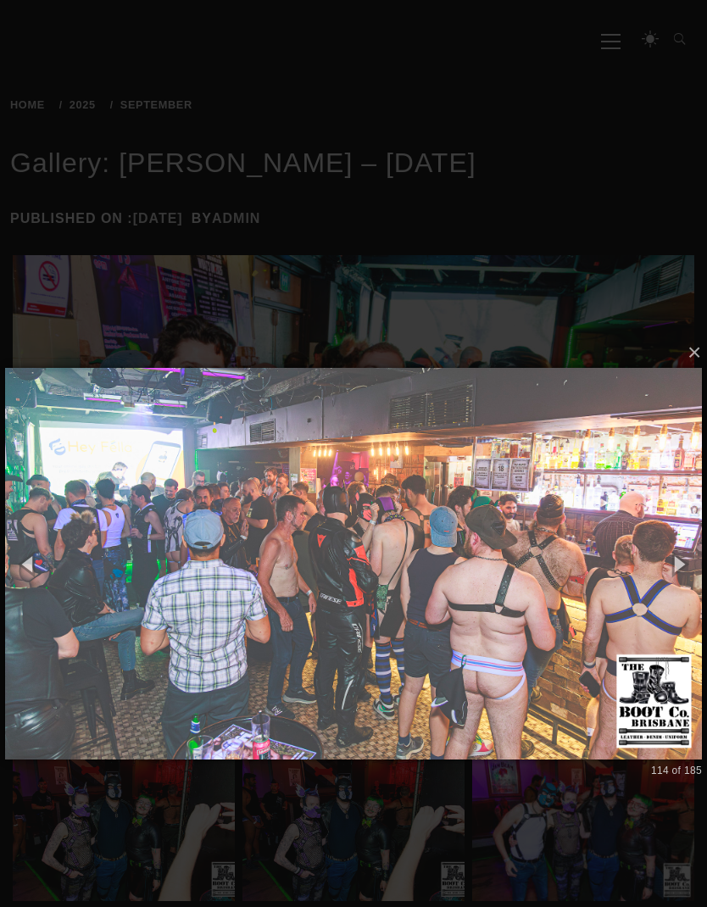
click at [661, 545] on button "button" at bounding box center [679, 564] width 58 height 70
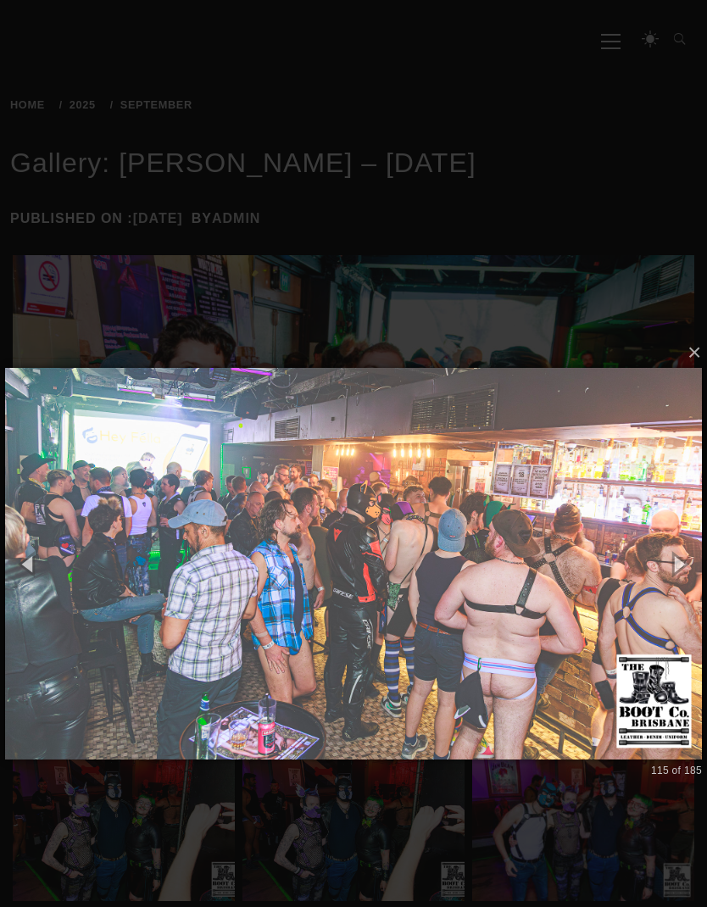
click at [672, 538] on button "button" at bounding box center [679, 564] width 58 height 70
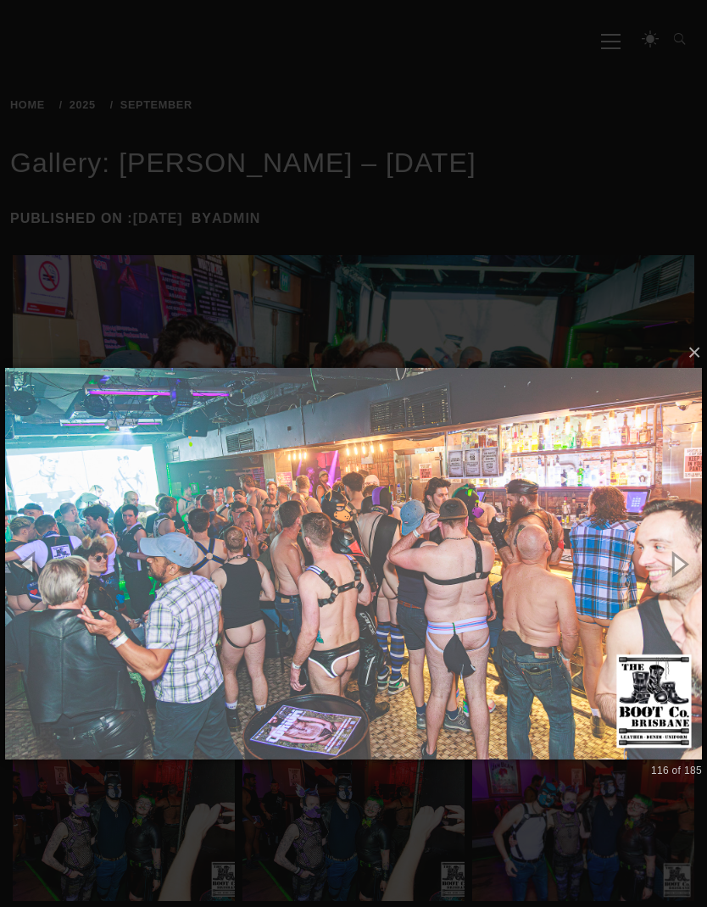
click at [666, 535] on button "button" at bounding box center [679, 564] width 58 height 70
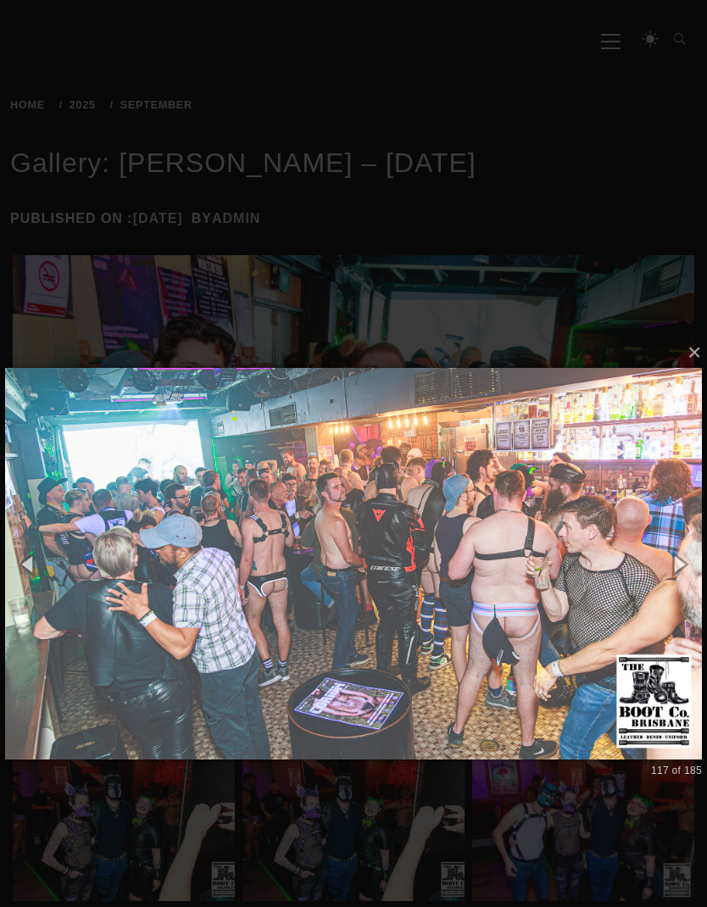
click at [666, 549] on button "button" at bounding box center [679, 564] width 58 height 70
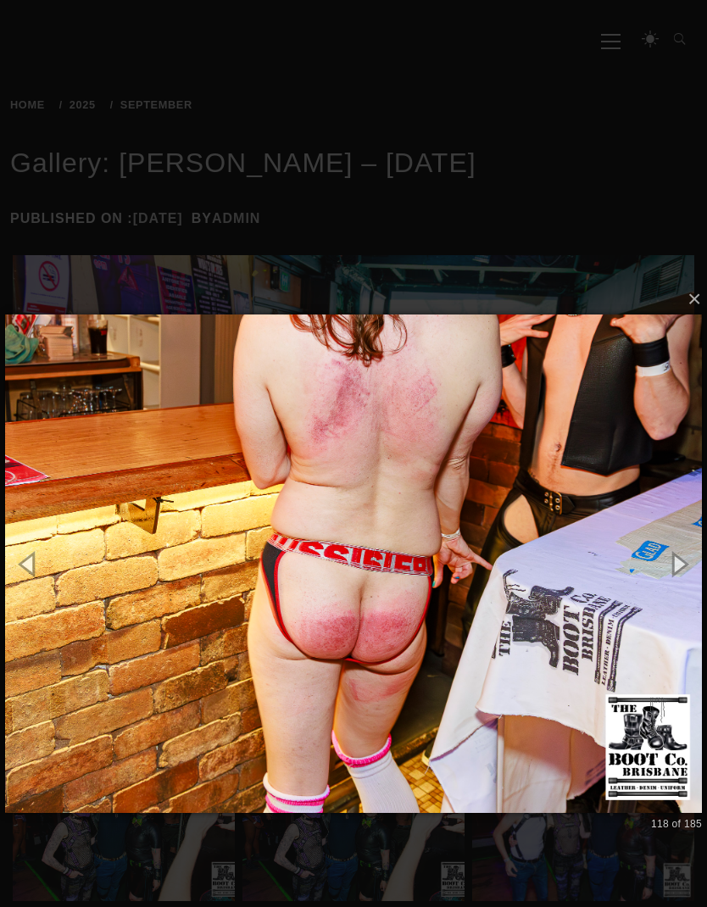
click at [659, 553] on button "button" at bounding box center [679, 564] width 58 height 70
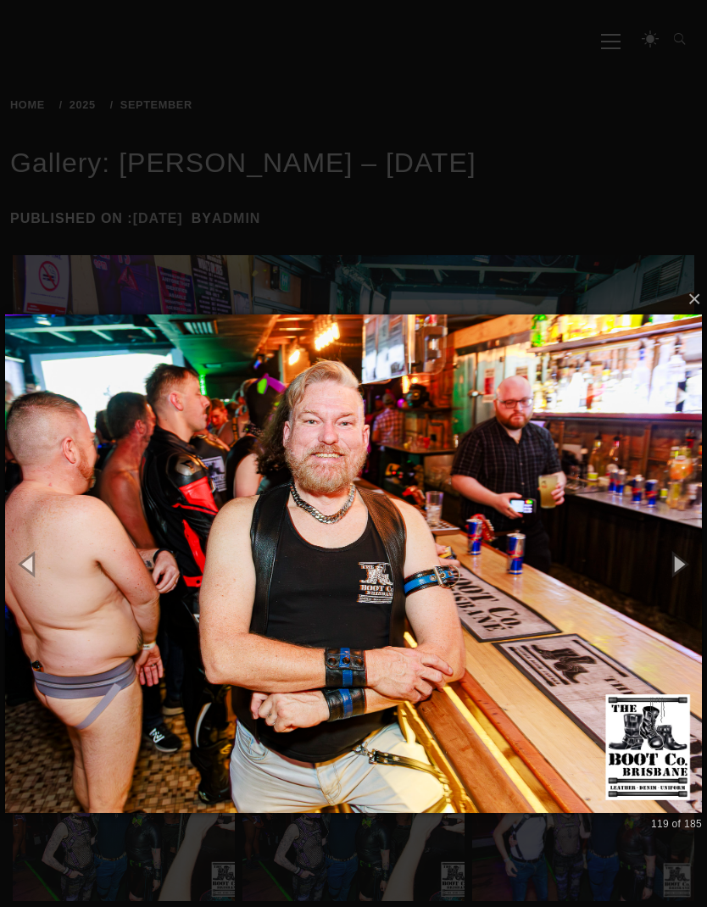
click at [666, 544] on button "button" at bounding box center [679, 564] width 58 height 70
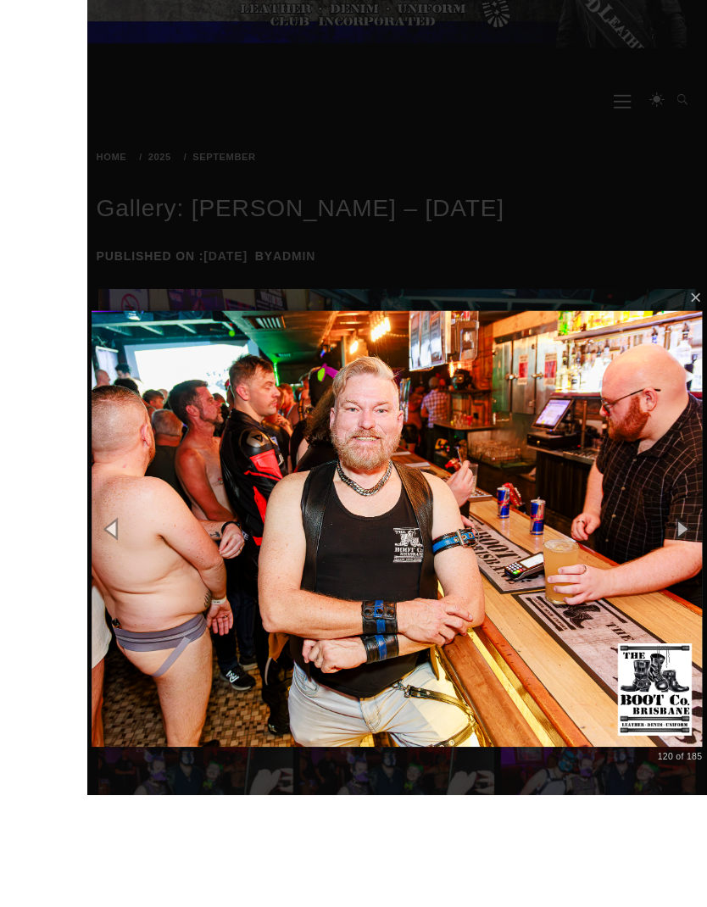
scroll to position [230, 0]
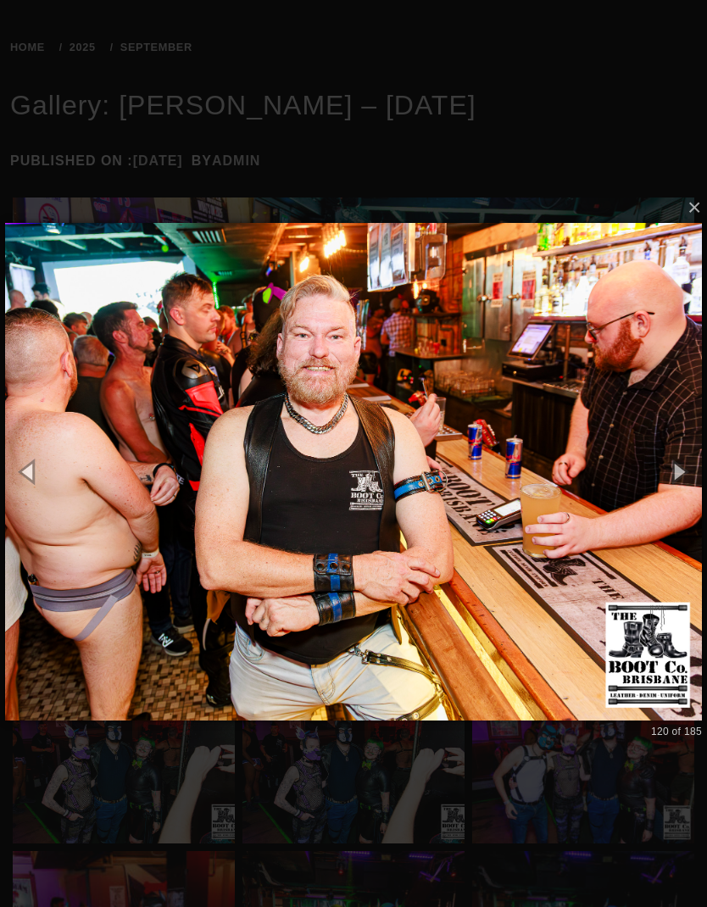
click at [683, 474] on button "button" at bounding box center [679, 472] width 58 height 70
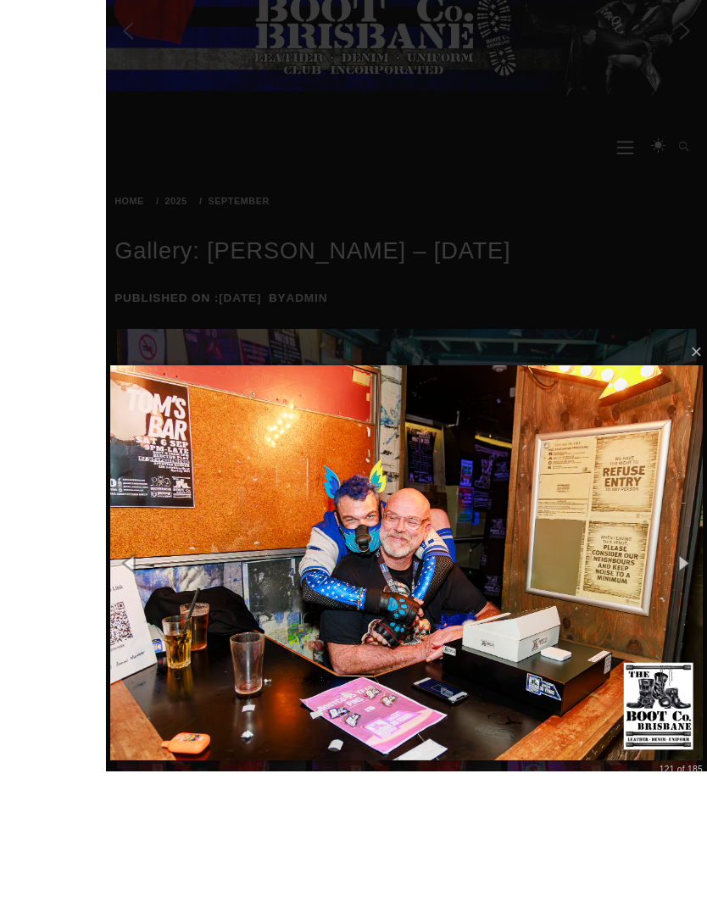
scroll to position [243, 0]
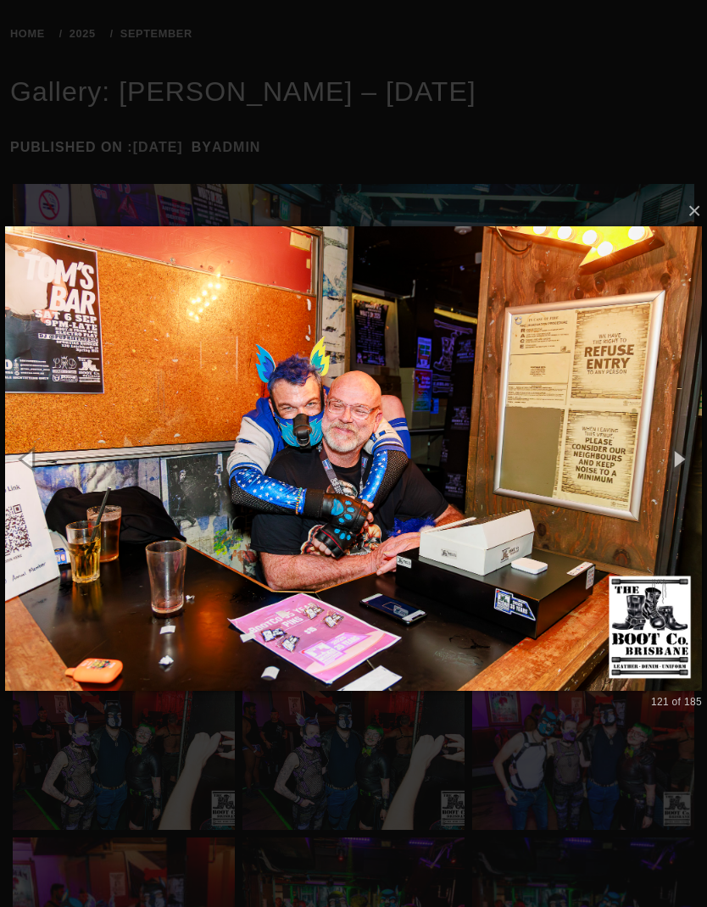
click at [681, 473] on button "button" at bounding box center [679, 459] width 58 height 70
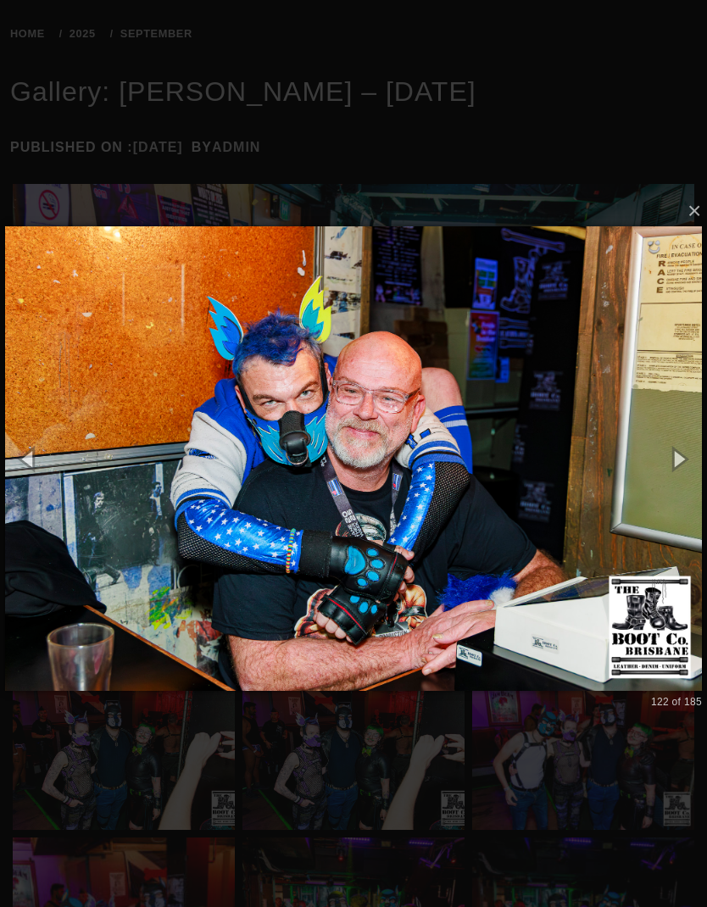
click at [670, 466] on button "button" at bounding box center [679, 459] width 58 height 70
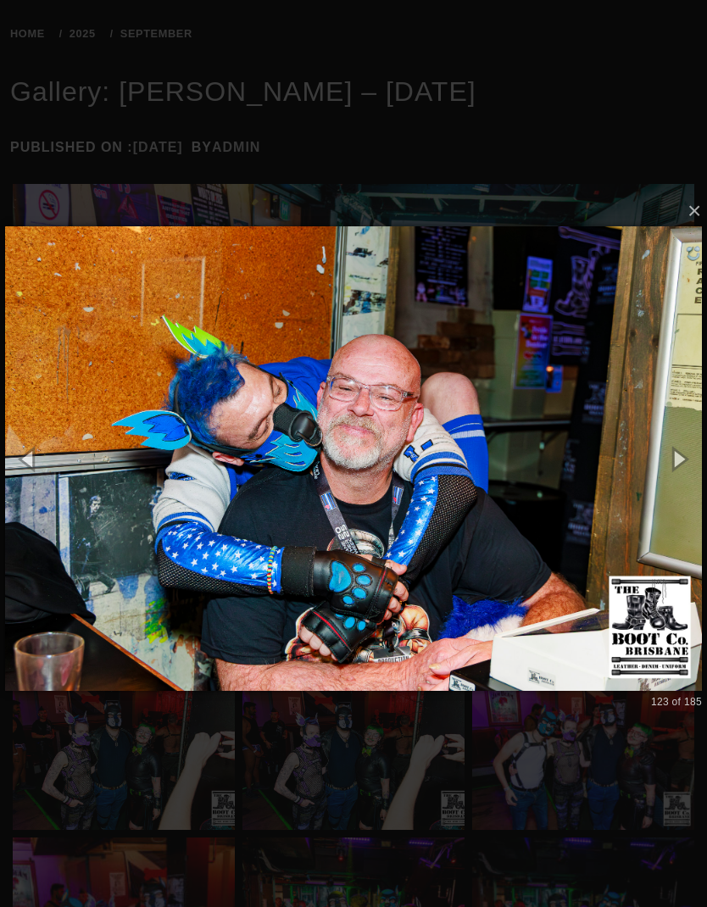
click at [672, 454] on button "button" at bounding box center [679, 459] width 58 height 70
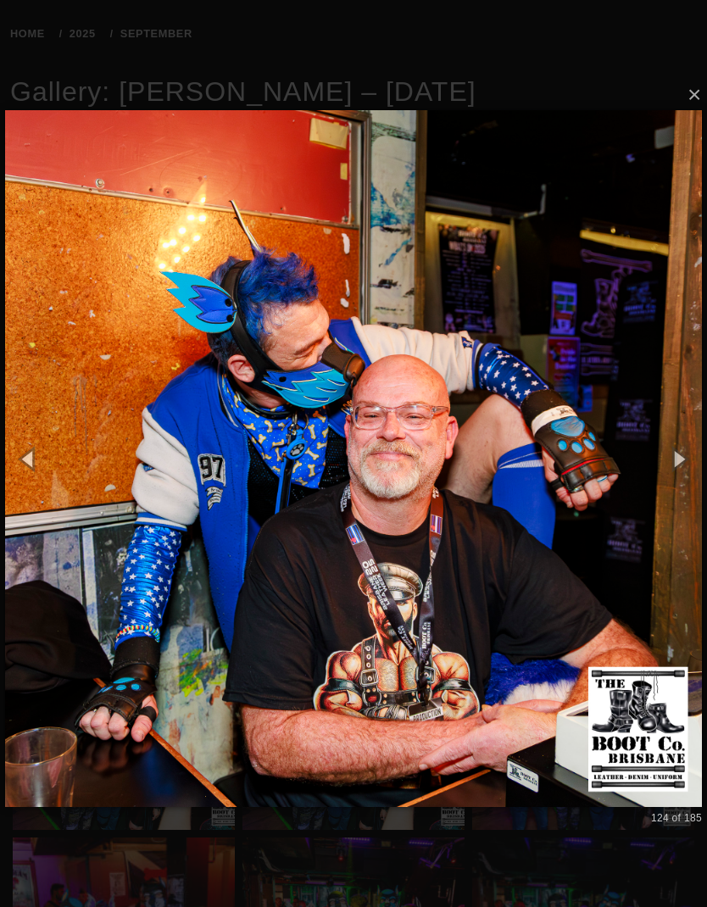
click at [673, 457] on button "button" at bounding box center [679, 459] width 58 height 70
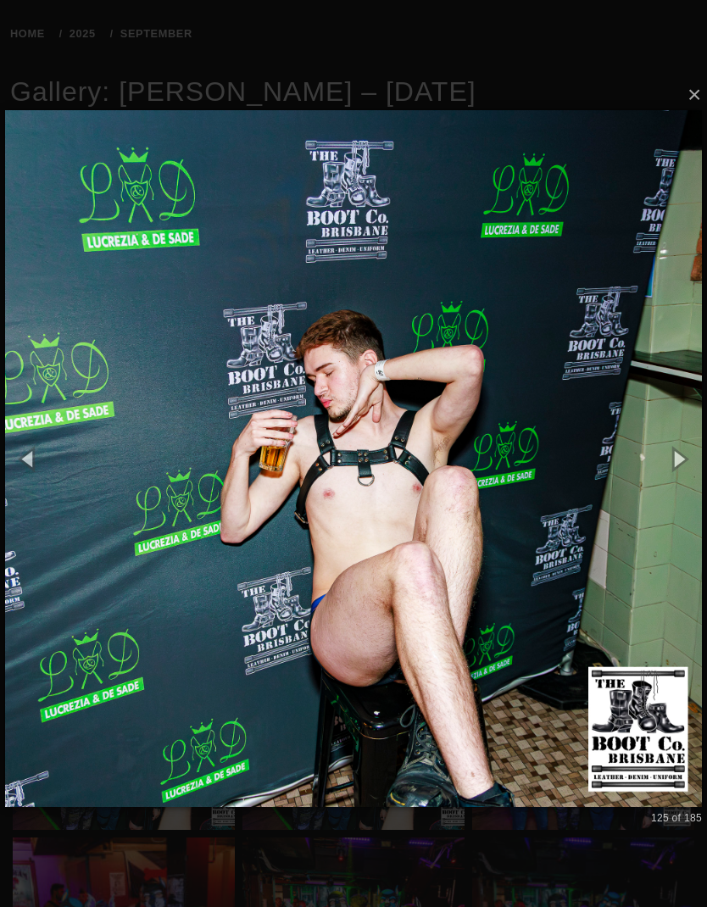
click at [677, 443] on button "button" at bounding box center [679, 459] width 58 height 70
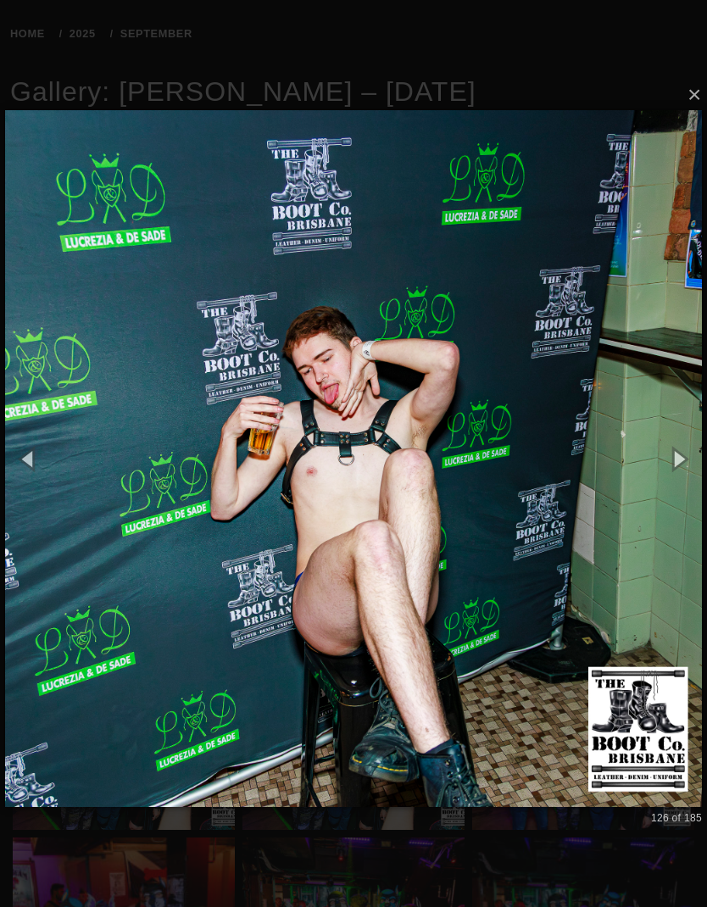
click at [671, 460] on button "button" at bounding box center [679, 459] width 58 height 70
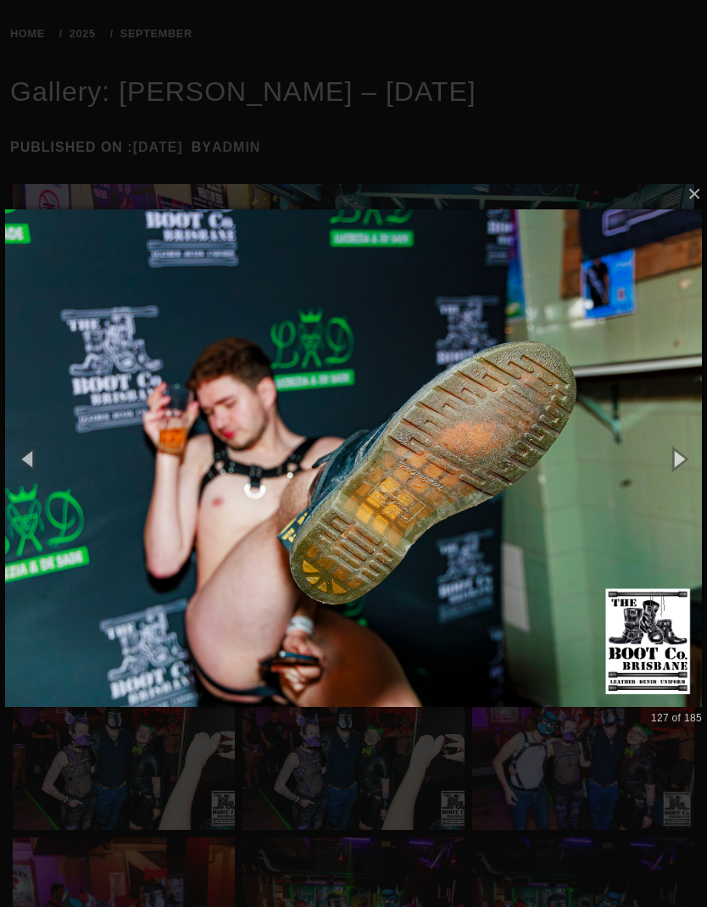
click at [674, 448] on button "button" at bounding box center [679, 459] width 58 height 70
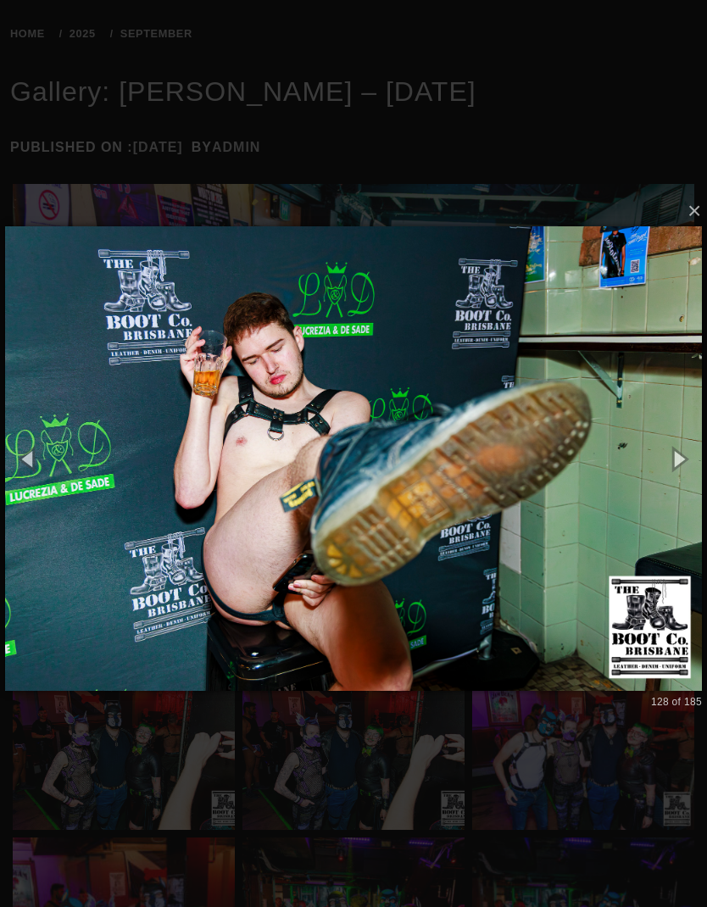
click at [679, 447] on button "button" at bounding box center [679, 459] width 58 height 70
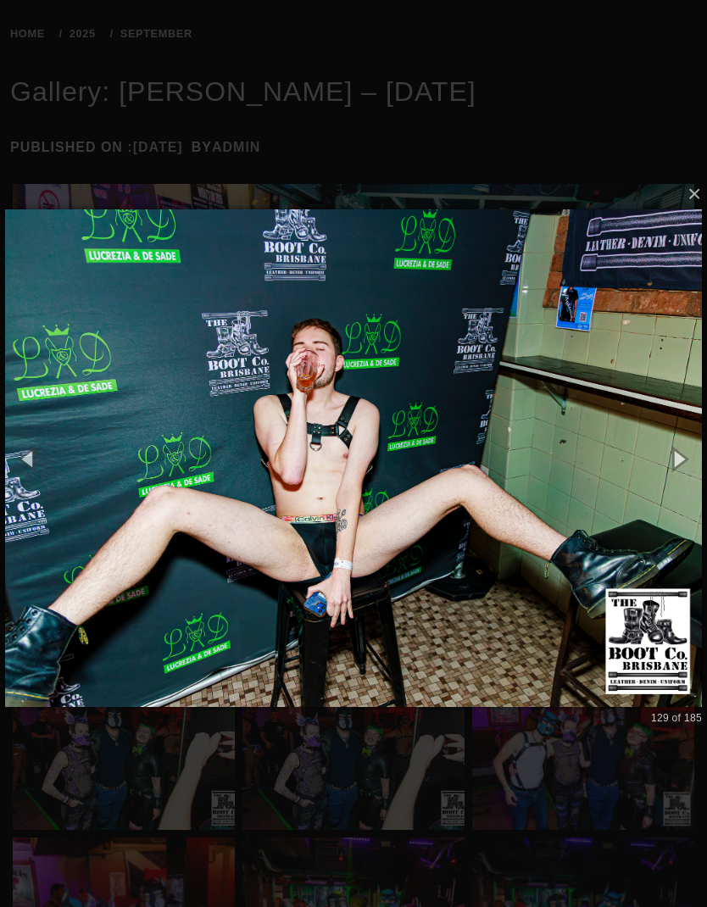
click at [677, 444] on button "button" at bounding box center [679, 459] width 58 height 70
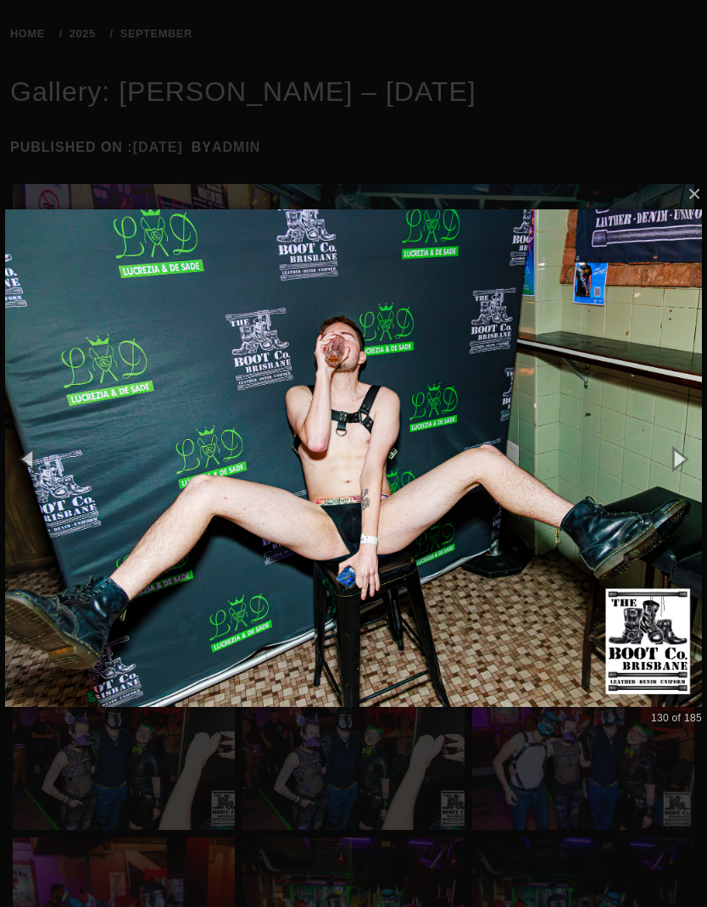
click at [677, 459] on button "button" at bounding box center [679, 459] width 58 height 70
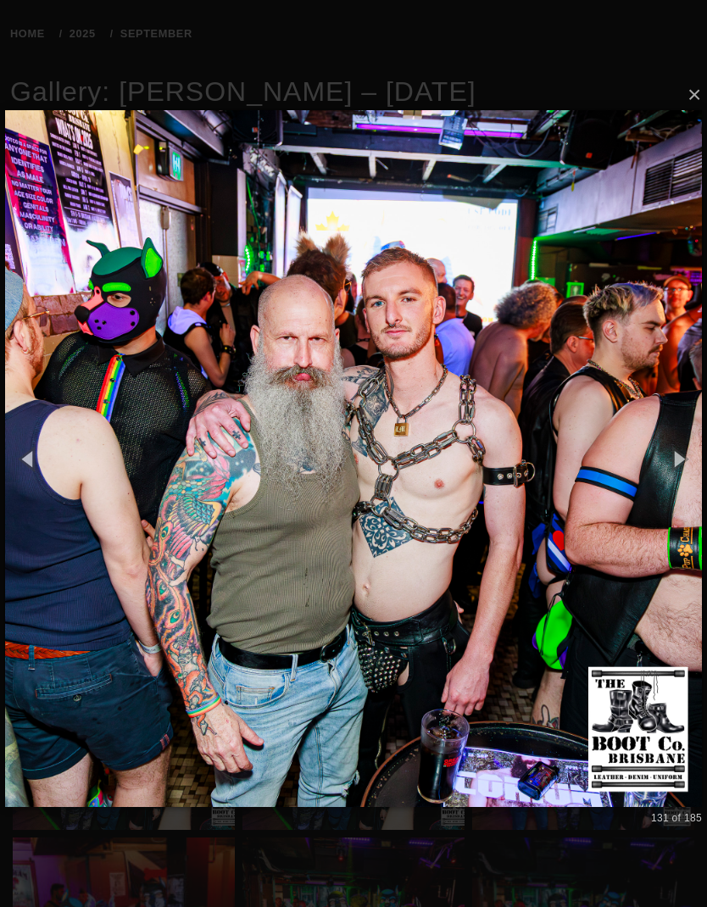
click at [661, 450] on button "button" at bounding box center [679, 459] width 58 height 70
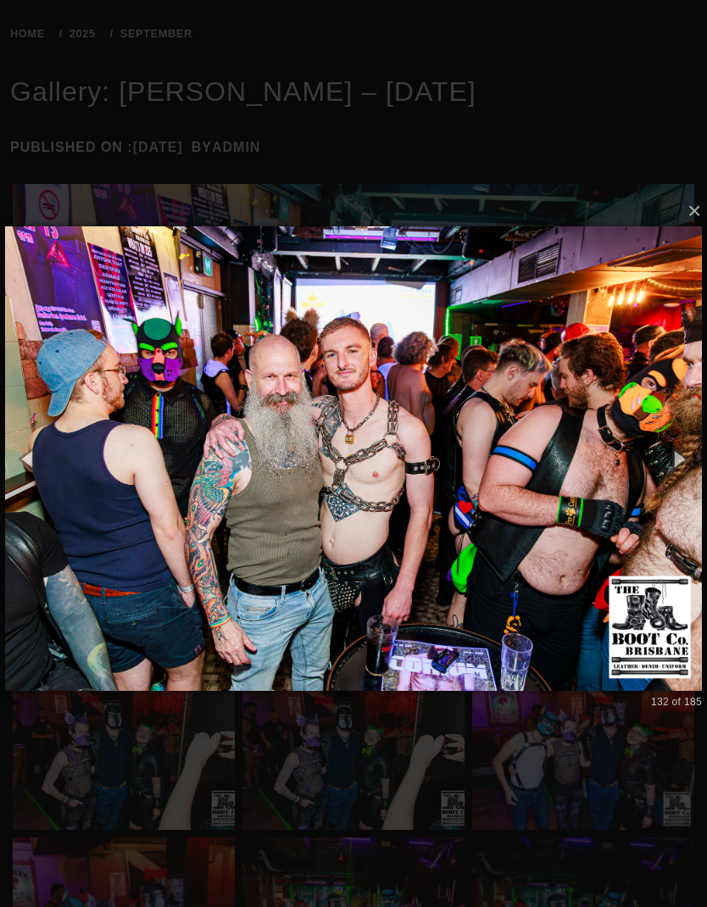
click at [670, 443] on button "button" at bounding box center [679, 459] width 58 height 70
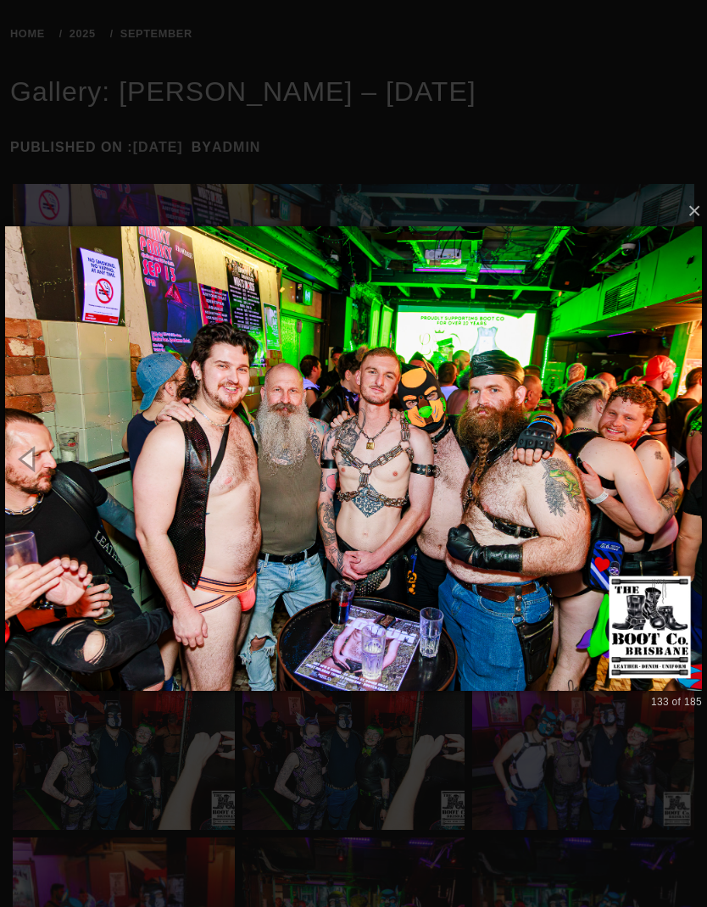
click at [672, 443] on button "button" at bounding box center [679, 459] width 58 height 70
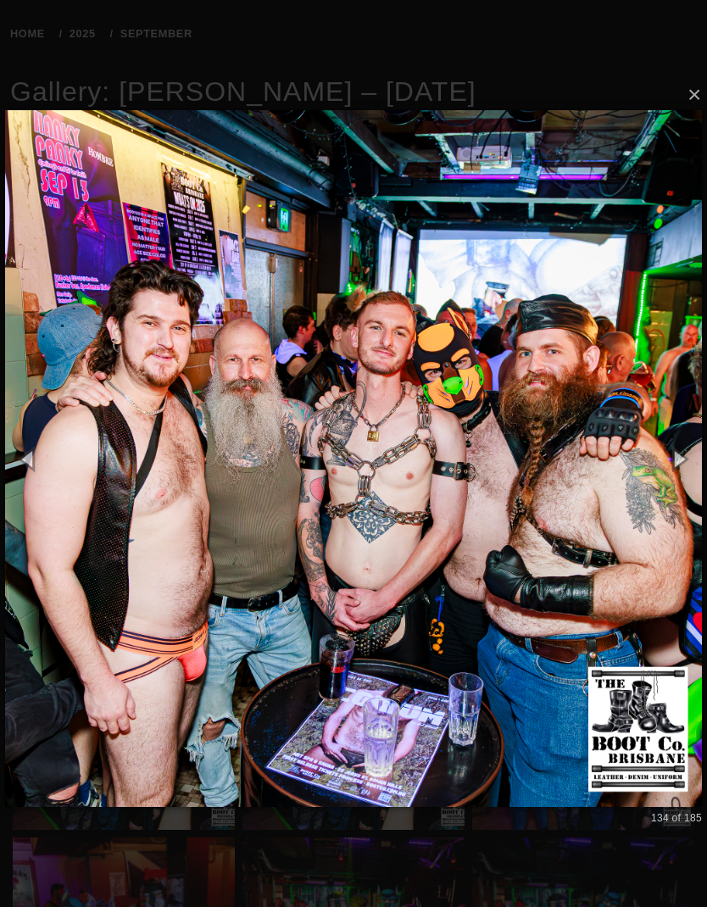
click at [667, 445] on button "button" at bounding box center [679, 459] width 58 height 70
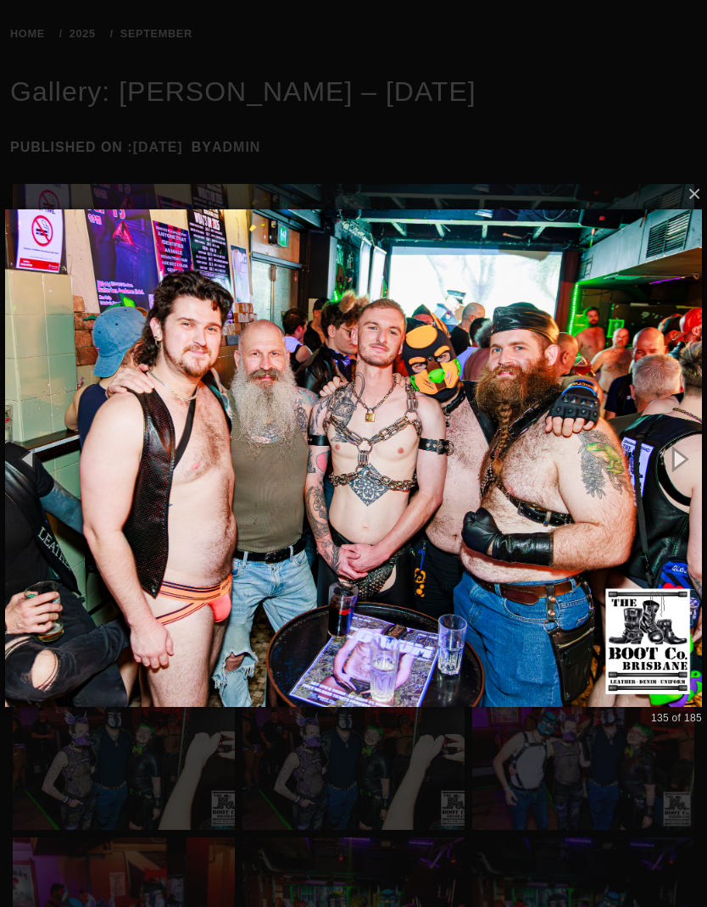
click at [678, 460] on button "button" at bounding box center [679, 459] width 58 height 70
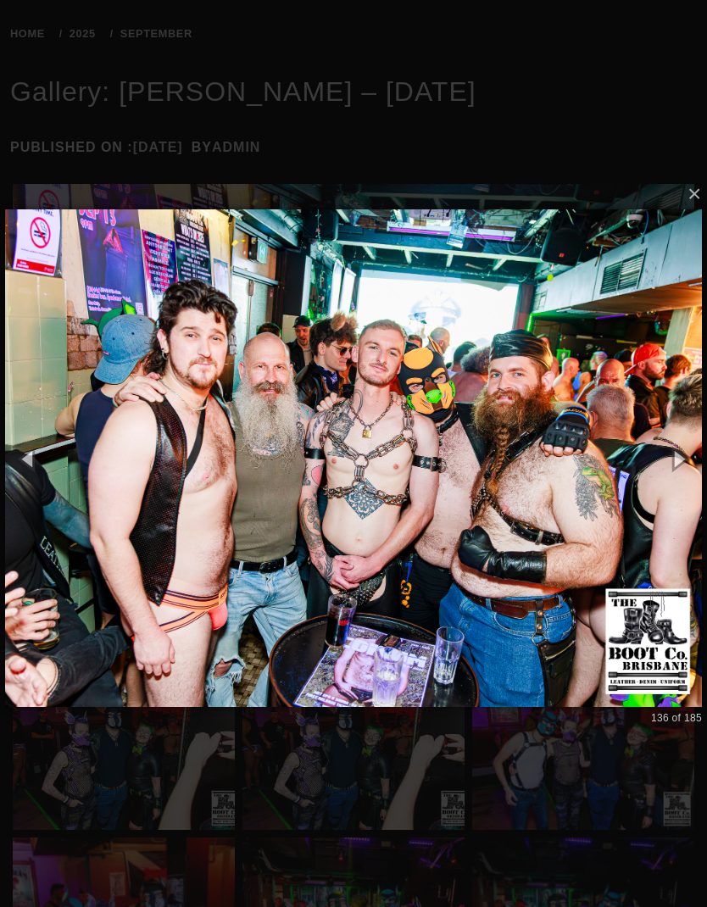
click at [668, 449] on button "button" at bounding box center [679, 459] width 58 height 70
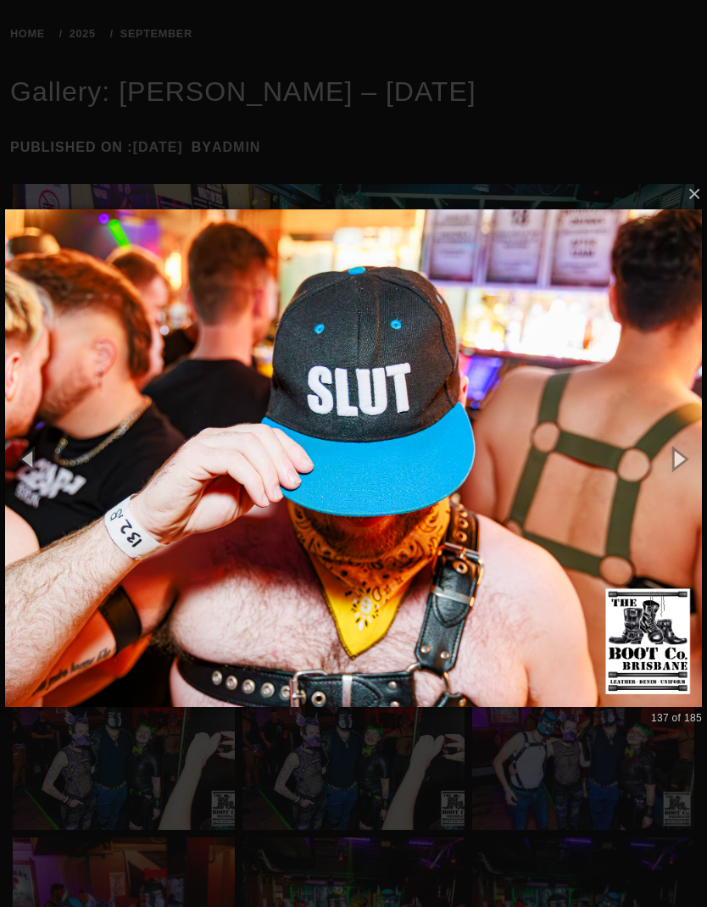
click at [672, 445] on button "button" at bounding box center [679, 459] width 58 height 70
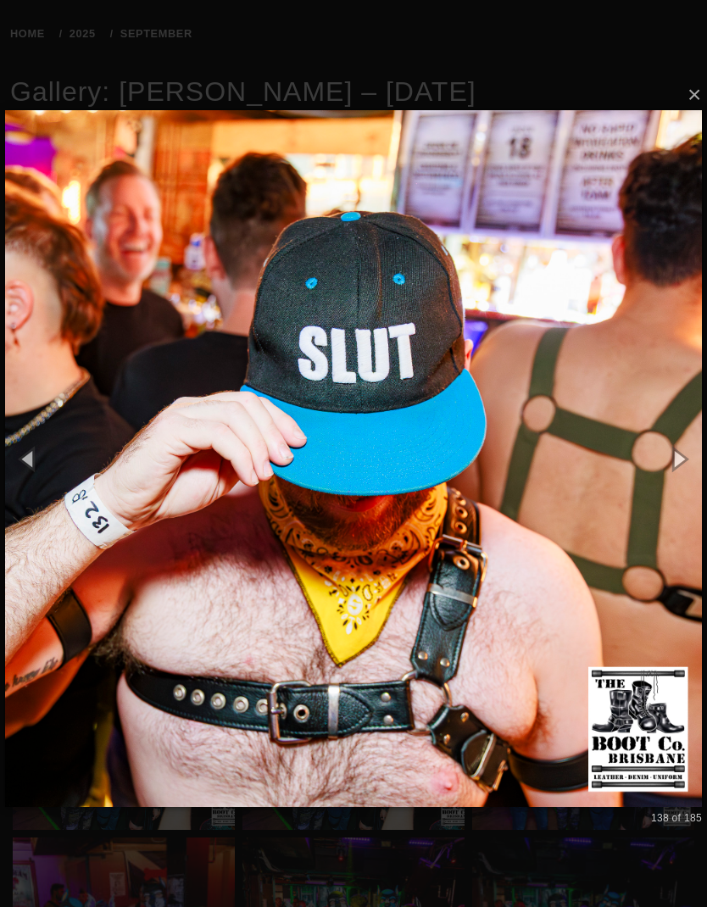
click at [667, 449] on button "button" at bounding box center [679, 459] width 58 height 70
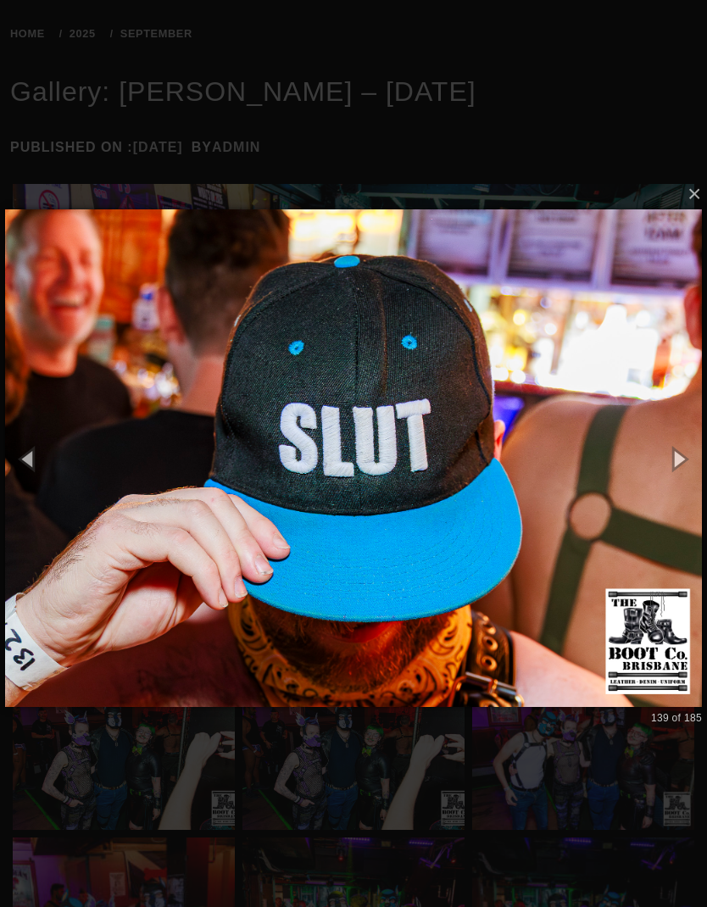
click at [671, 449] on button "button" at bounding box center [679, 459] width 58 height 70
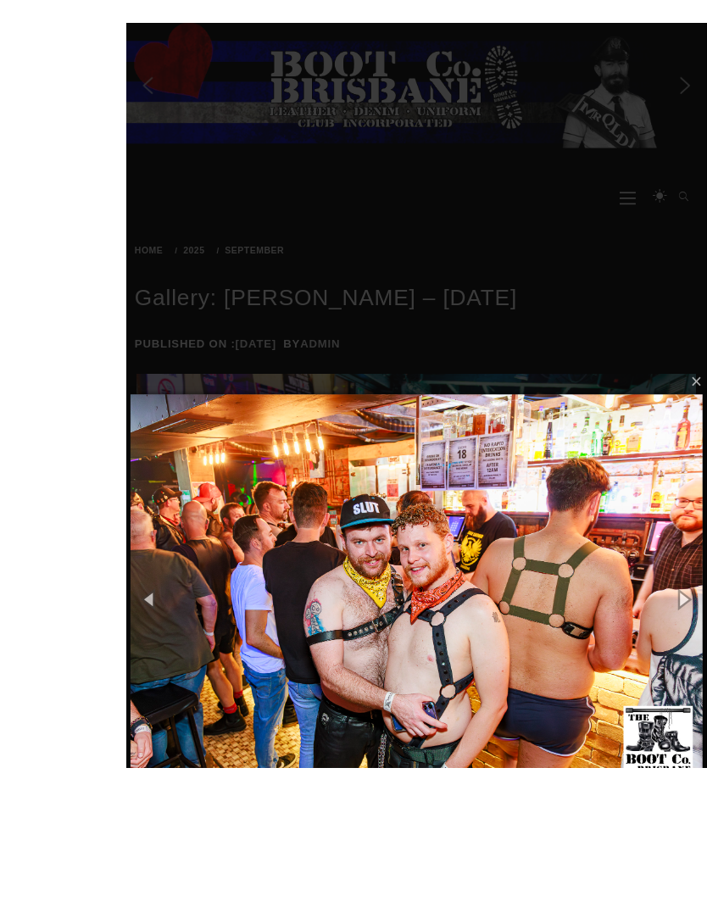
scroll to position [237, 0]
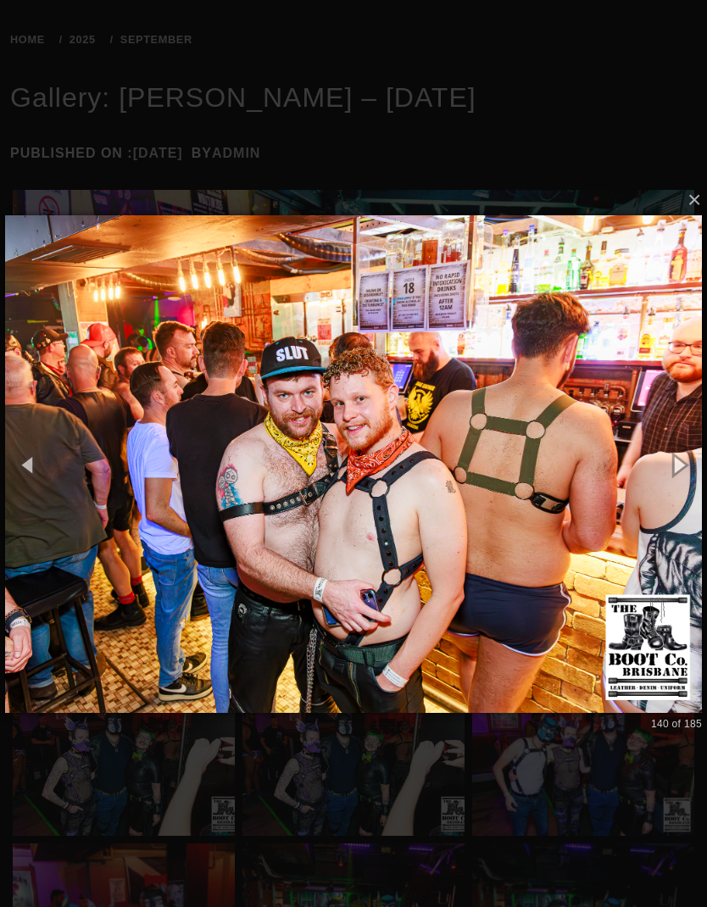
click at [679, 464] on button "button" at bounding box center [679, 464] width 58 height 70
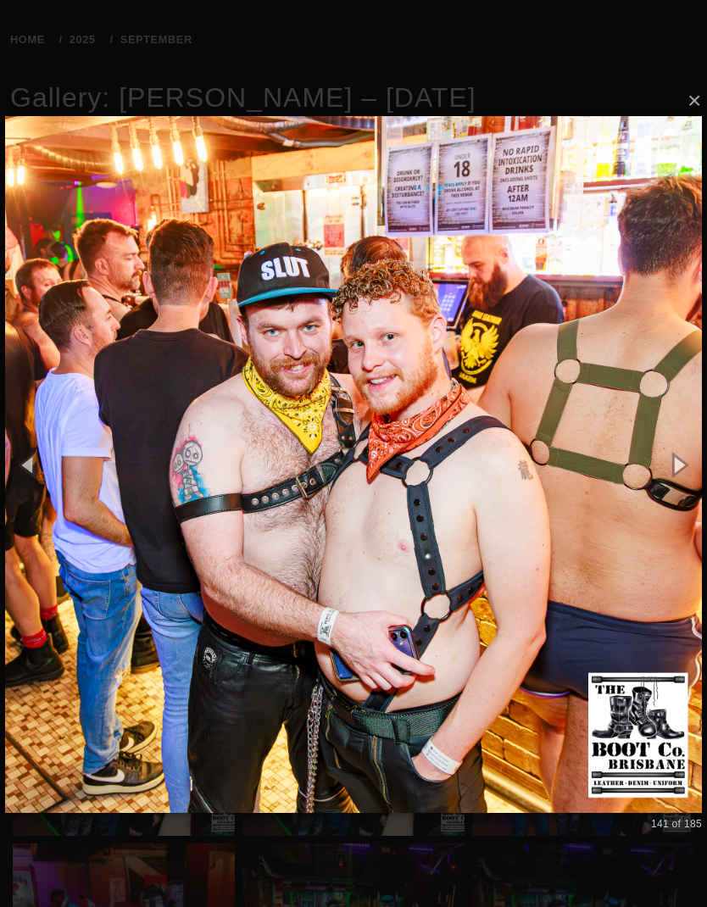
click at [669, 462] on button "button" at bounding box center [679, 464] width 58 height 70
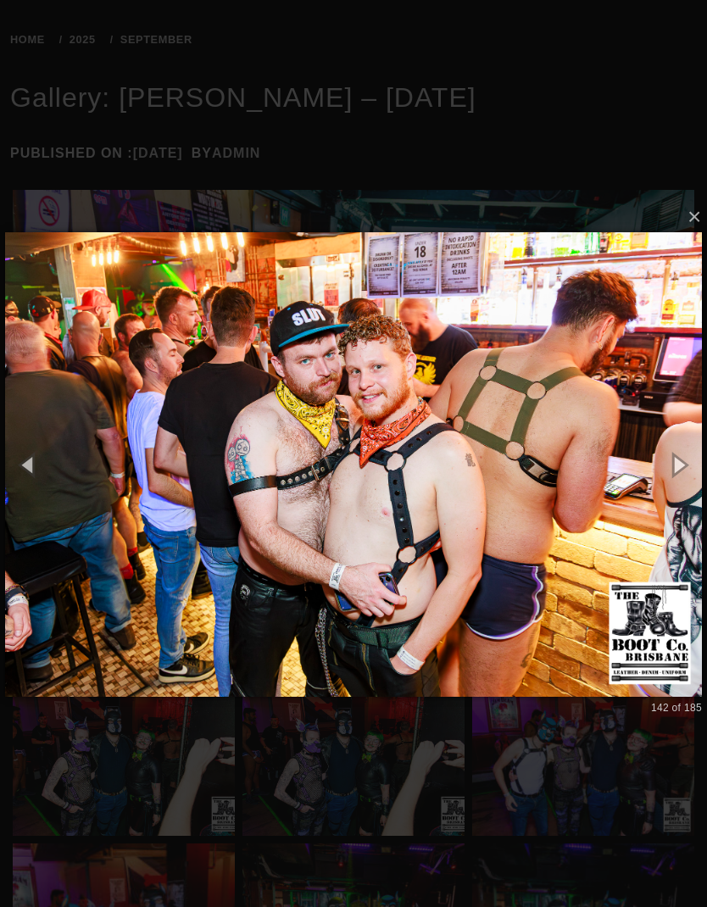
click at [669, 451] on button "button" at bounding box center [679, 464] width 58 height 70
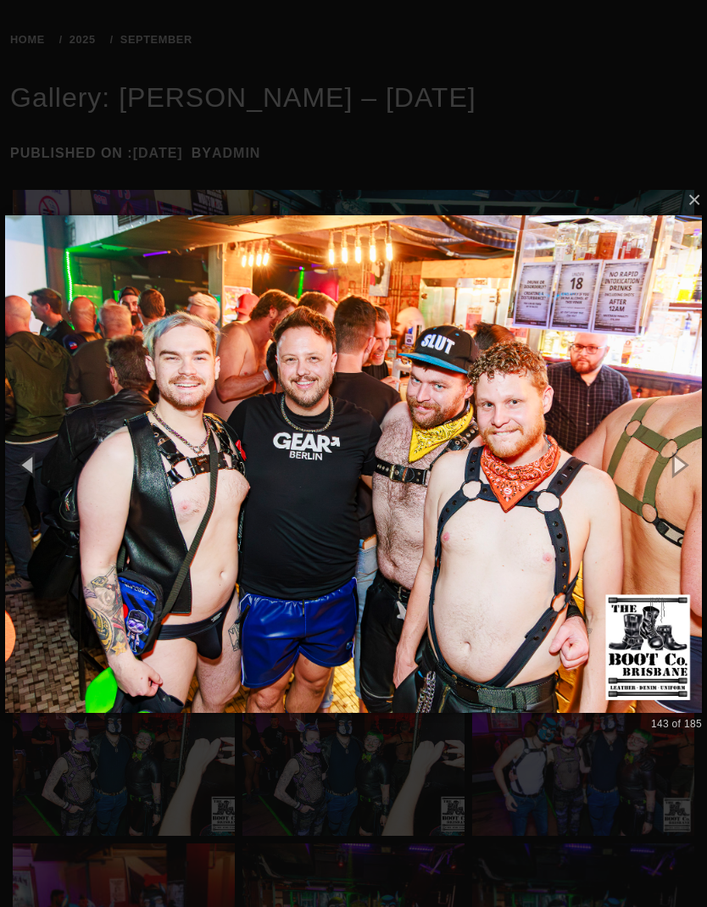
click at [672, 444] on button "button" at bounding box center [679, 464] width 58 height 70
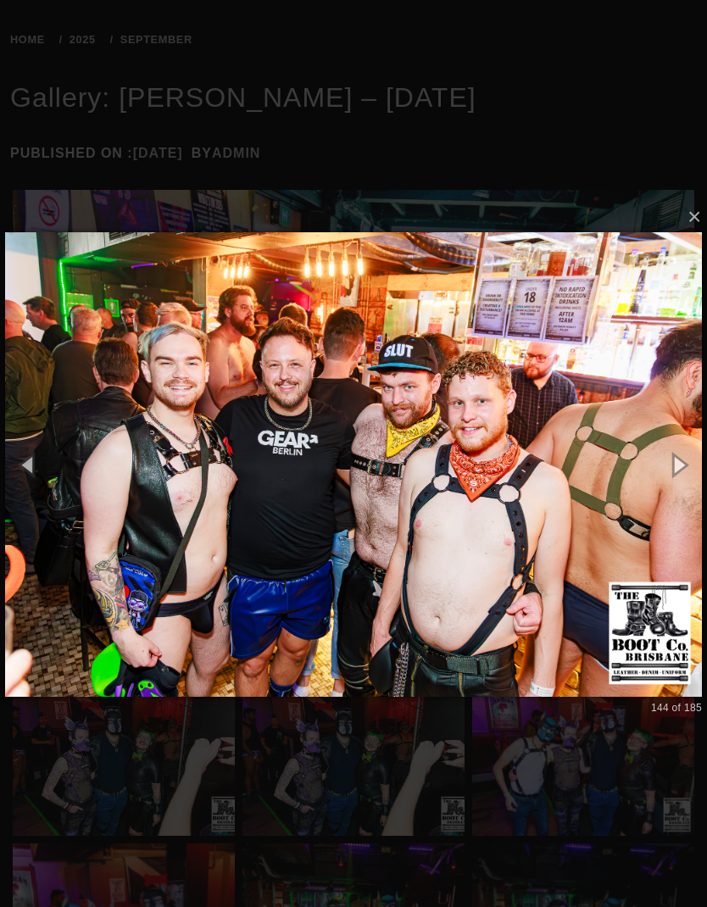
click at [677, 447] on button "button" at bounding box center [679, 464] width 58 height 70
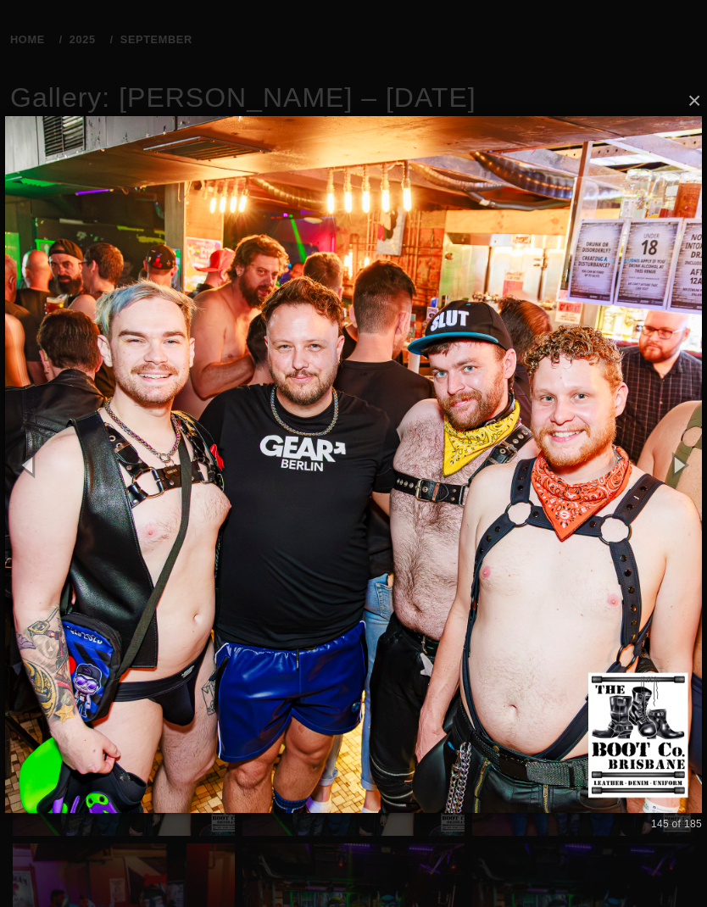
click at [666, 457] on button "button" at bounding box center [679, 464] width 58 height 70
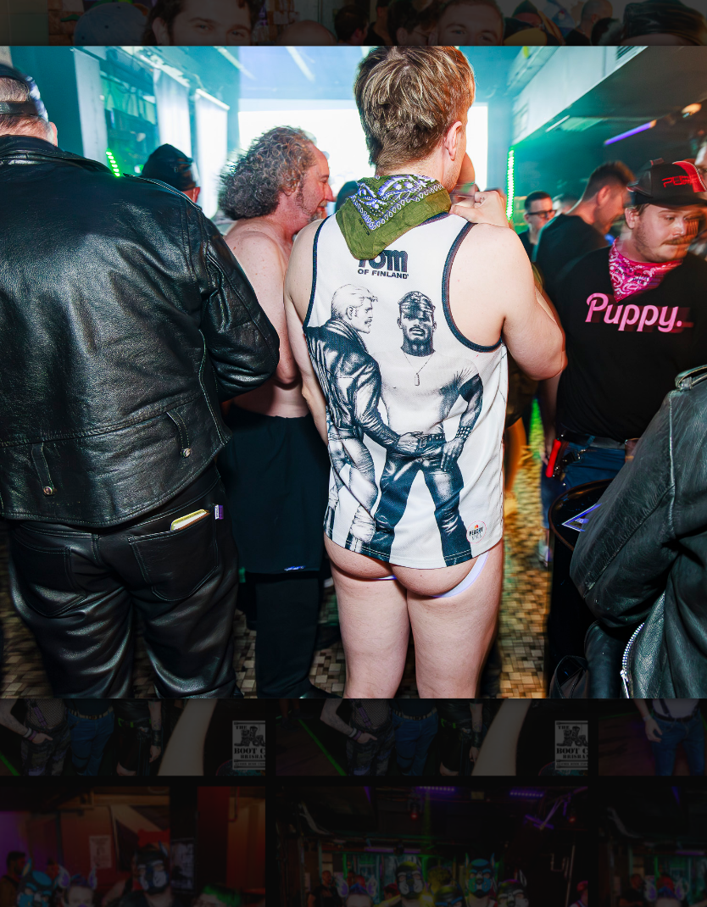
click at [477, 321] on img at bounding box center [353, 464] width 697 height 532
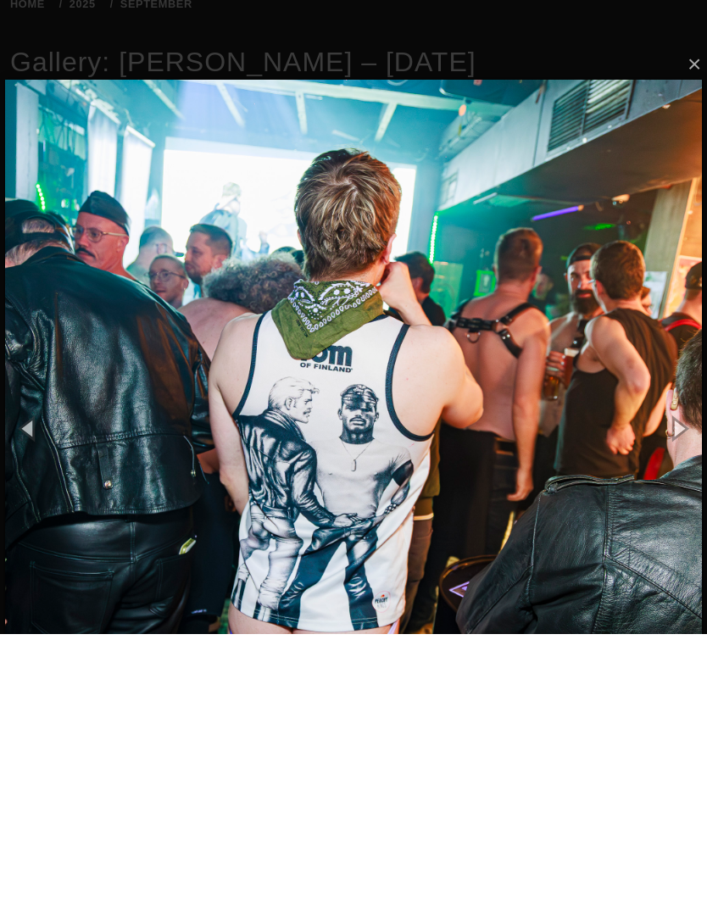
scroll to position [273, 0]
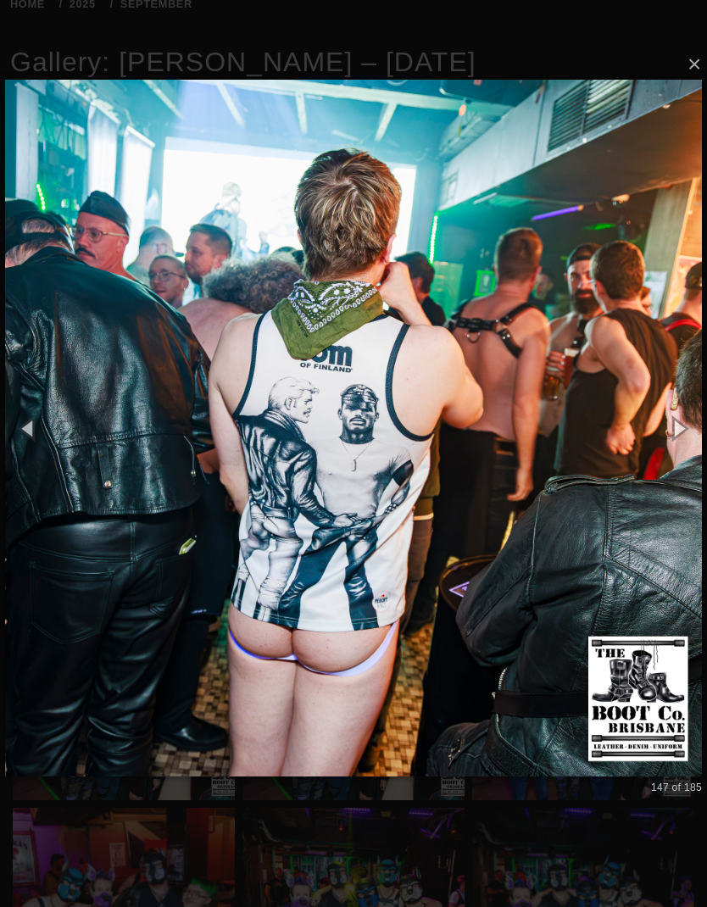
click at [683, 441] on button "button" at bounding box center [679, 428] width 58 height 70
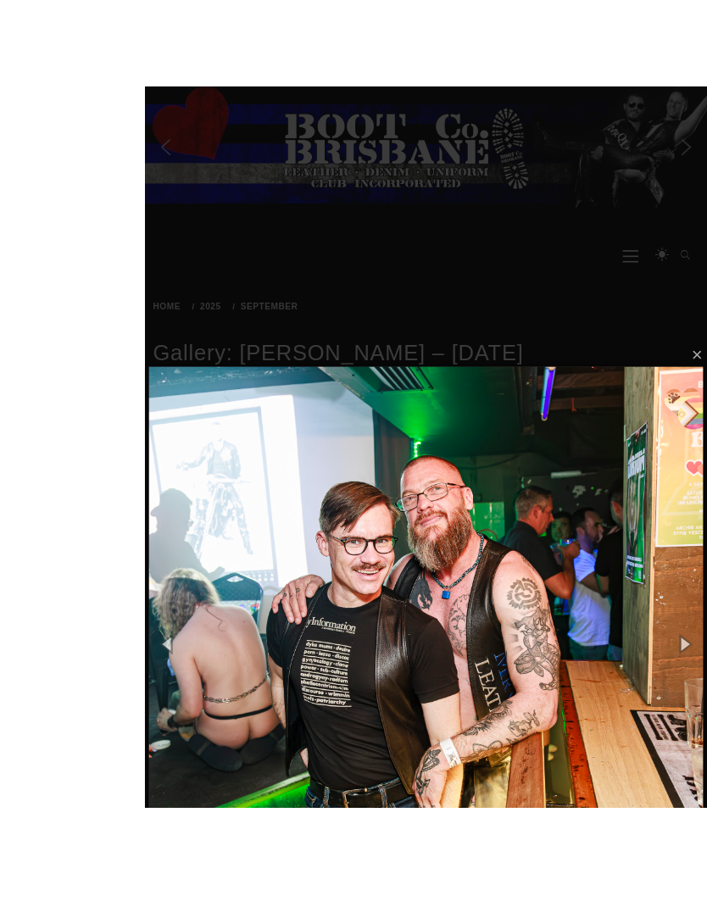
scroll to position [185, 0]
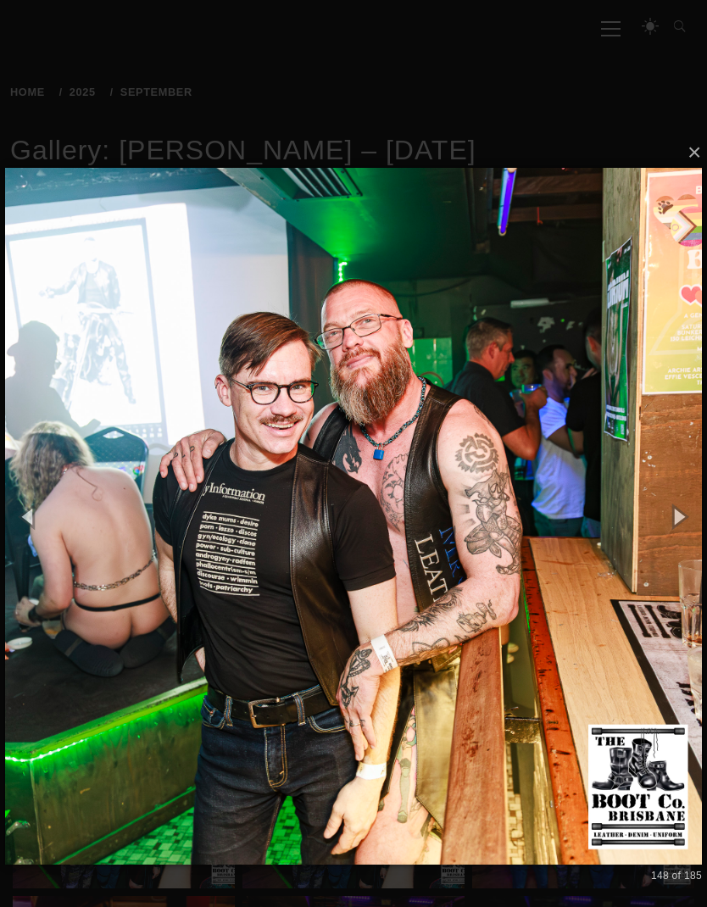
click at [677, 516] on button "button" at bounding box center [679, 517] width 58 height 70
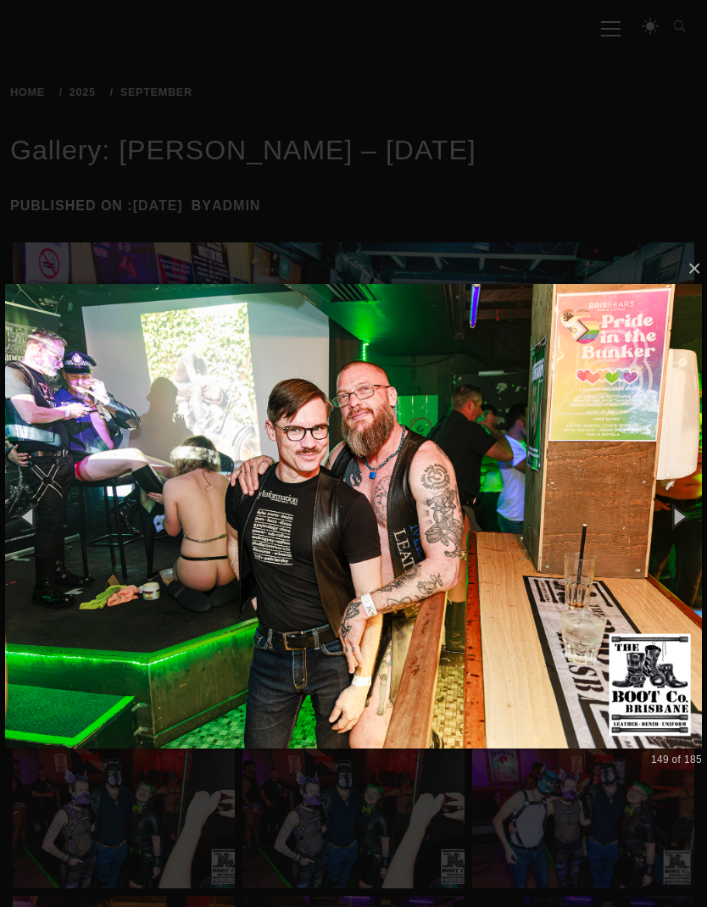
click at [669, 505] on button "button" at bounding box center [679, 517] width 58 height 70
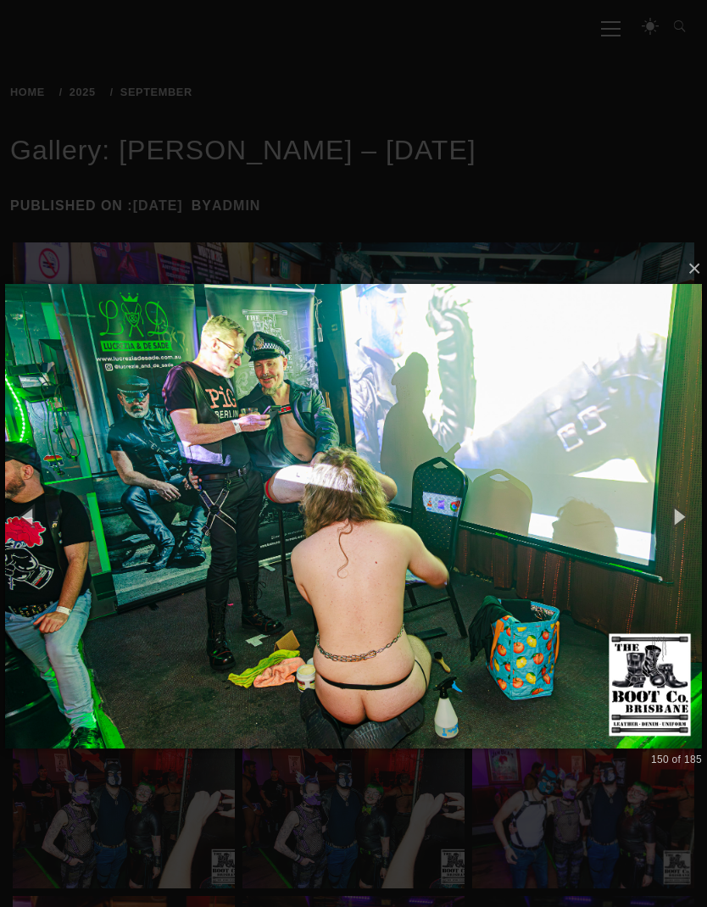
click at [666, 506] on button "button" at bounding box center [679, 517] width 58 height 70
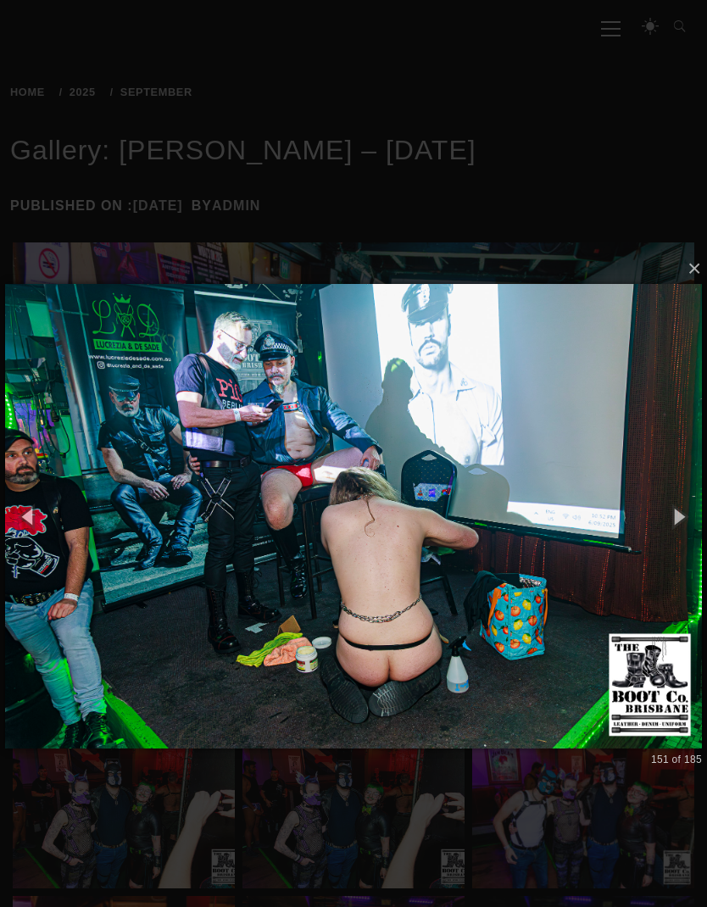
click at [672, 515] on button "button" at bounding box center [679, 517] width 58 height 70
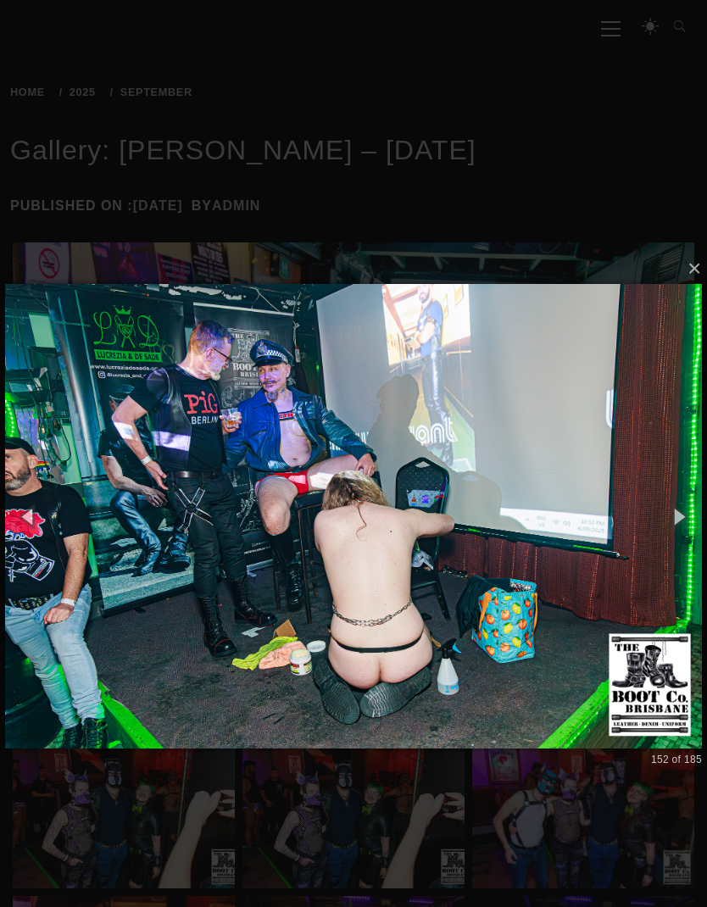
click at [659, 504] on button "button" at bounding box center [679, 517] width 58 height 70
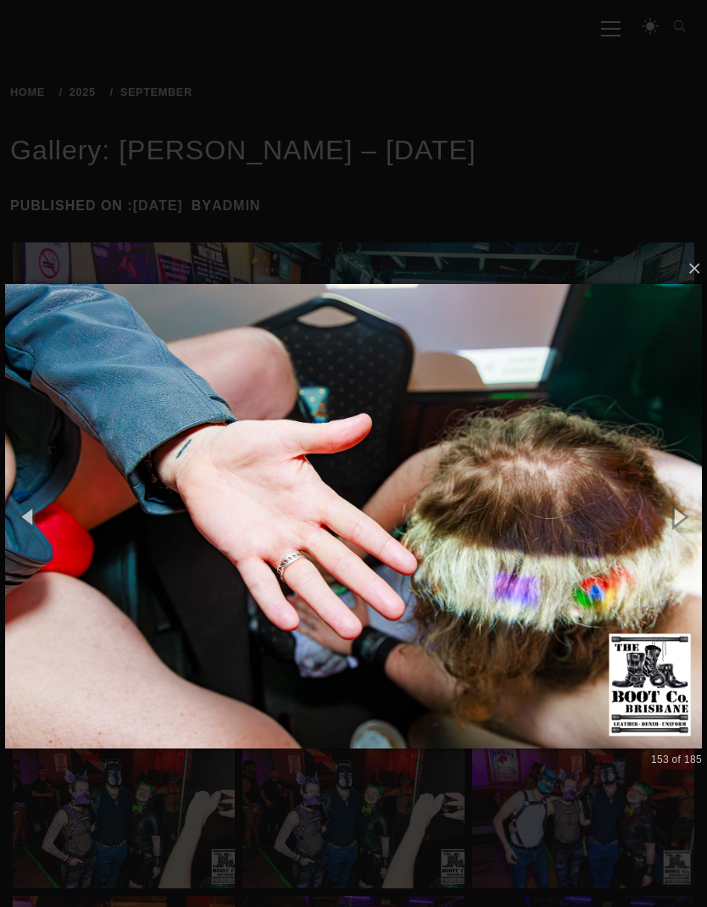
click at [666, 499] on button "button" at bounding box center [679, 517] width 58 height 70
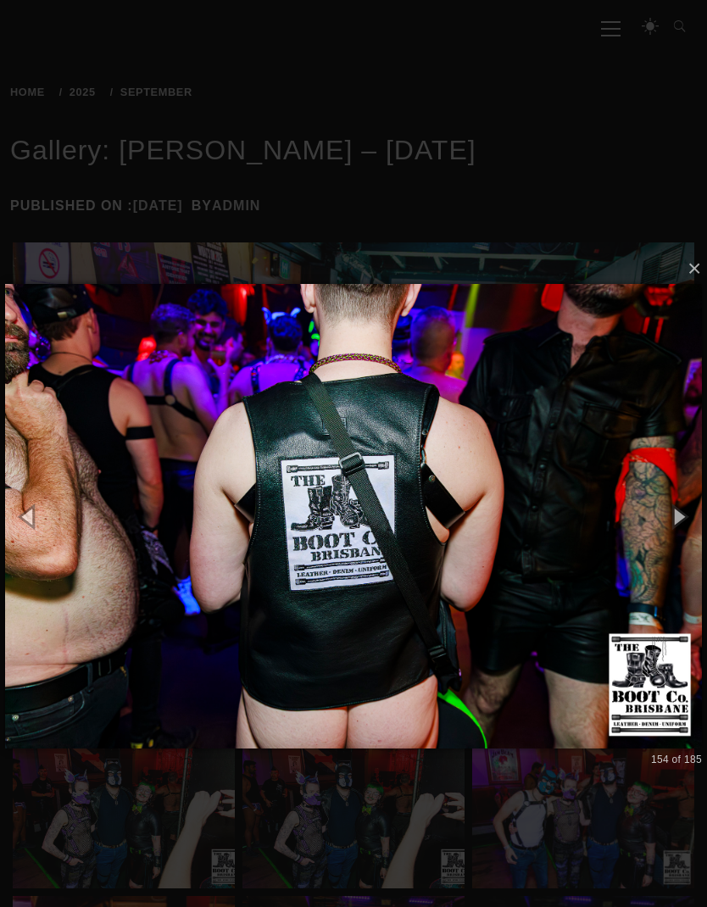
click at [657, 512] on button "button" at bounding box center [679, 517] width 58 height 70
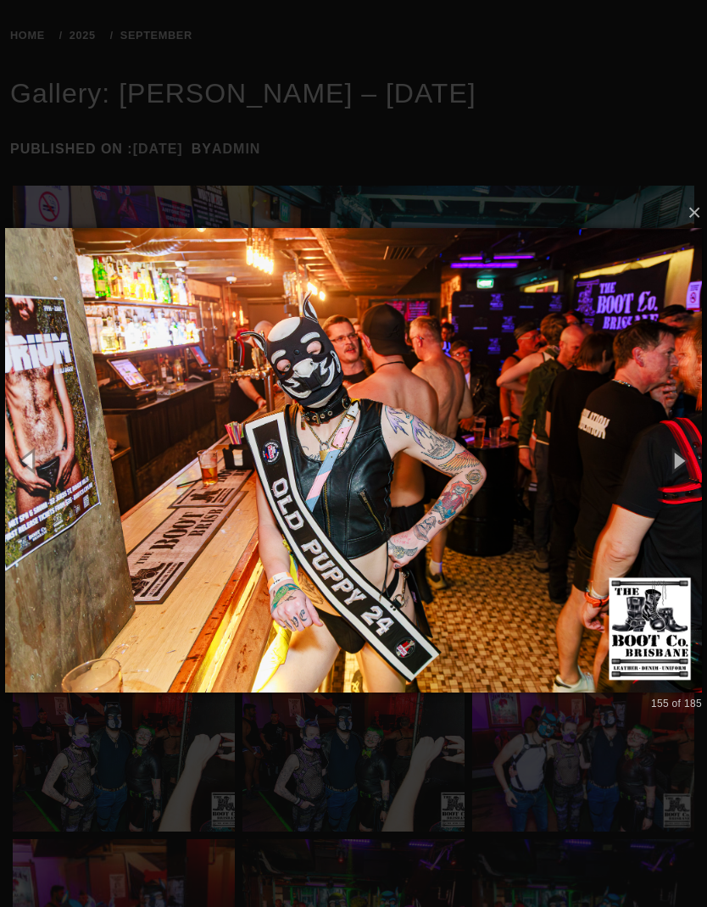
scroll to position [240, 0]
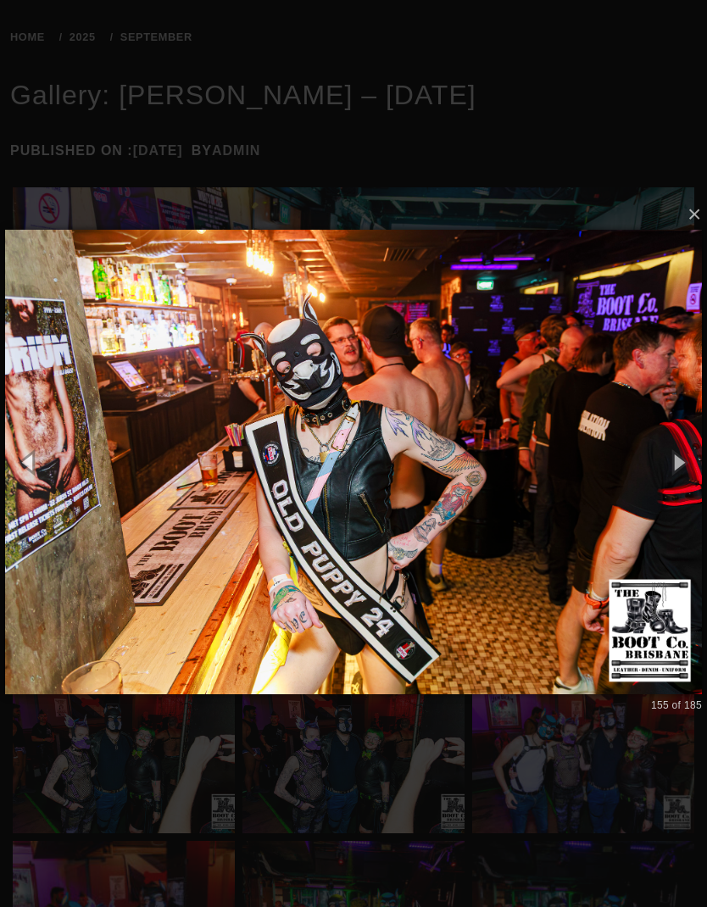
click at [20, 451] on button "button" at bounding box center [29, 462] width 58 height 70
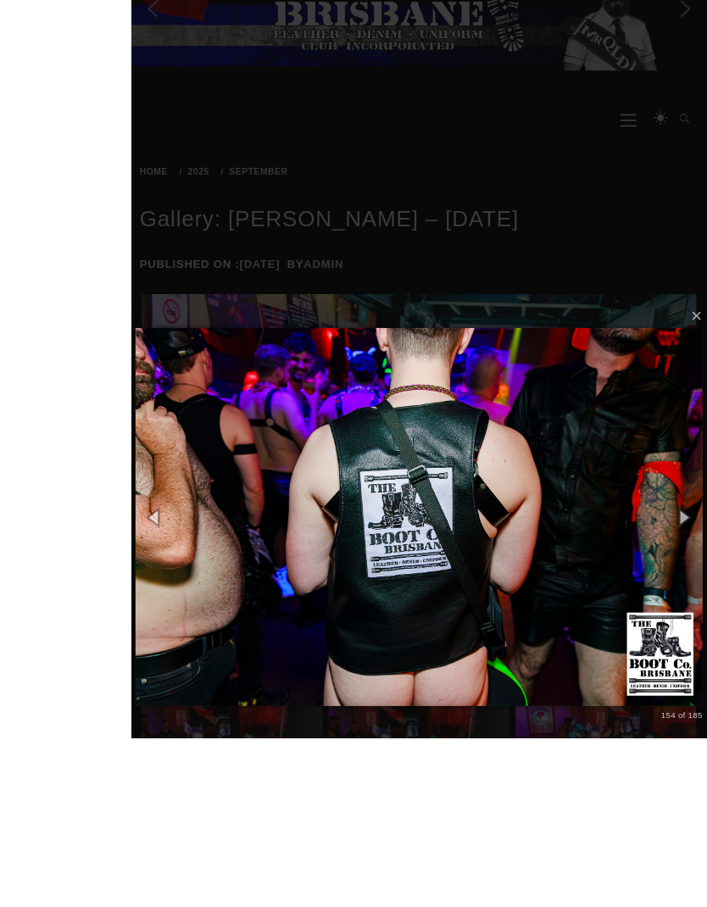
scroll to position [257, 0]
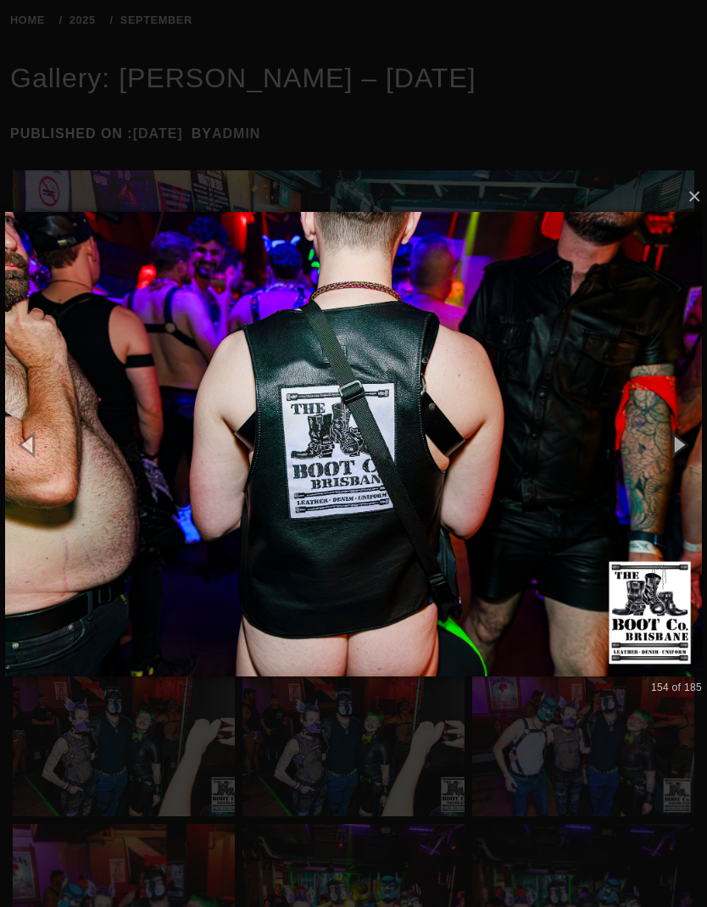
click at [677, 445] on button "button" at bounding box center [679, 445] width 58 height 70
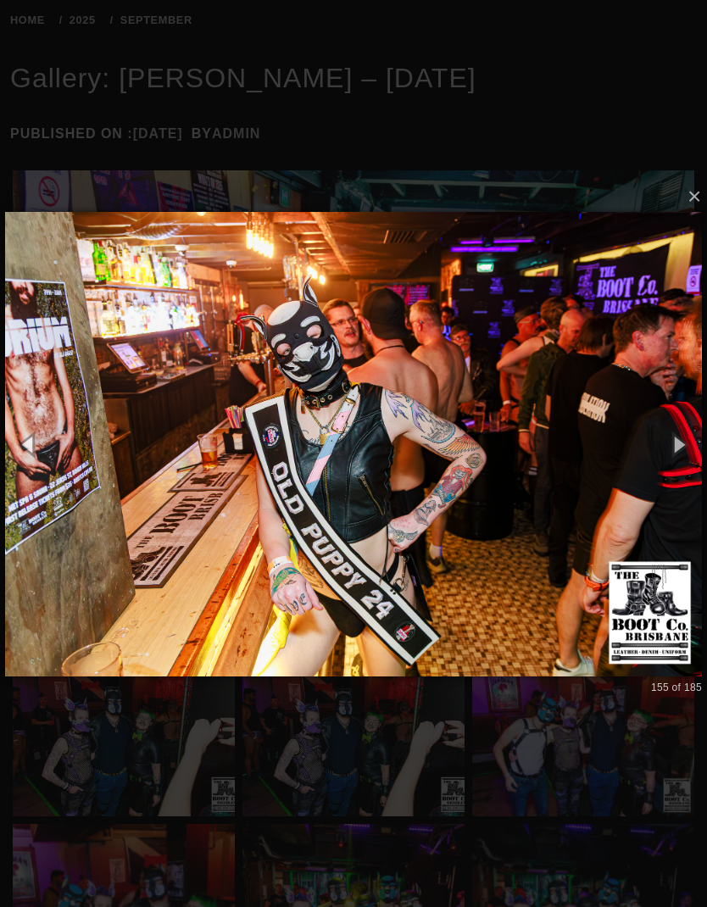
click at [667, 431] on button "button" at bounding box center [679, 445] width 58 height 70
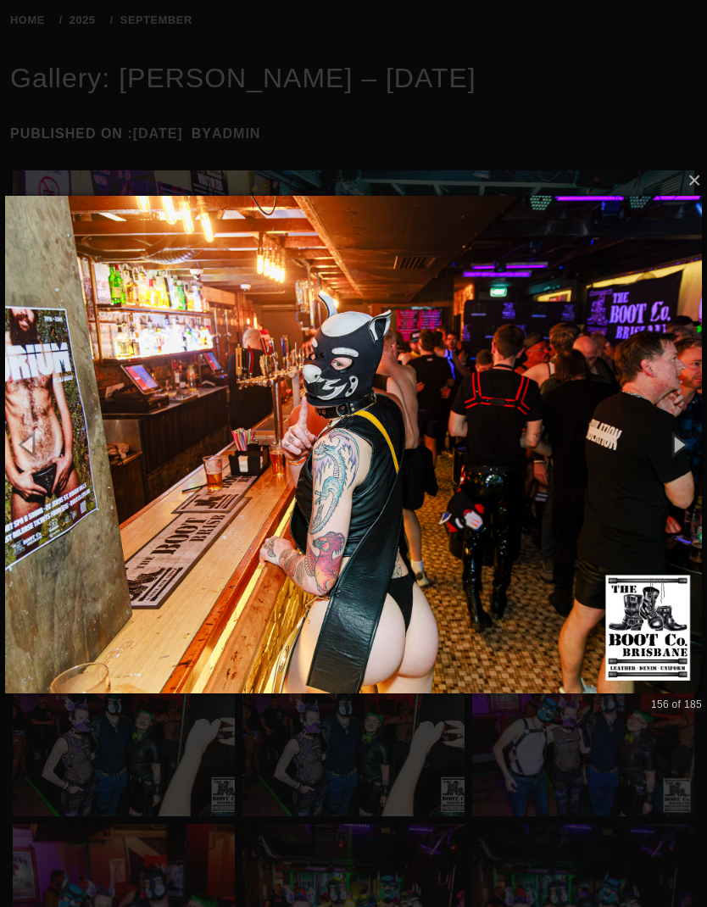
click at [679, 419] on button "button" at bounding box center [679, 445] width 58 height 70
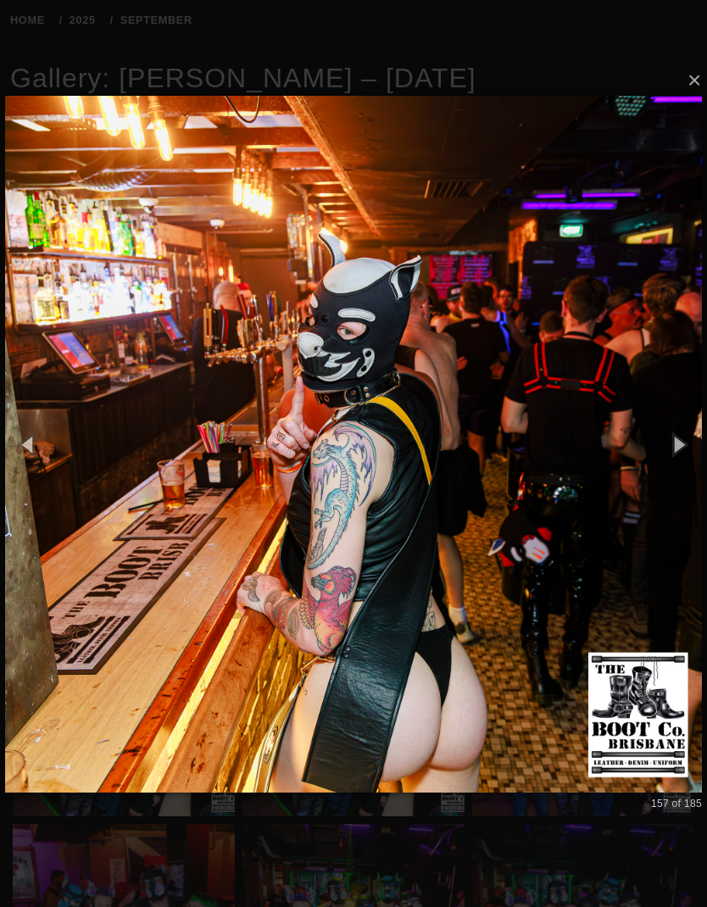
click at [668, 430] on button "button" at bounding box center [679, 445] width 58 height 70
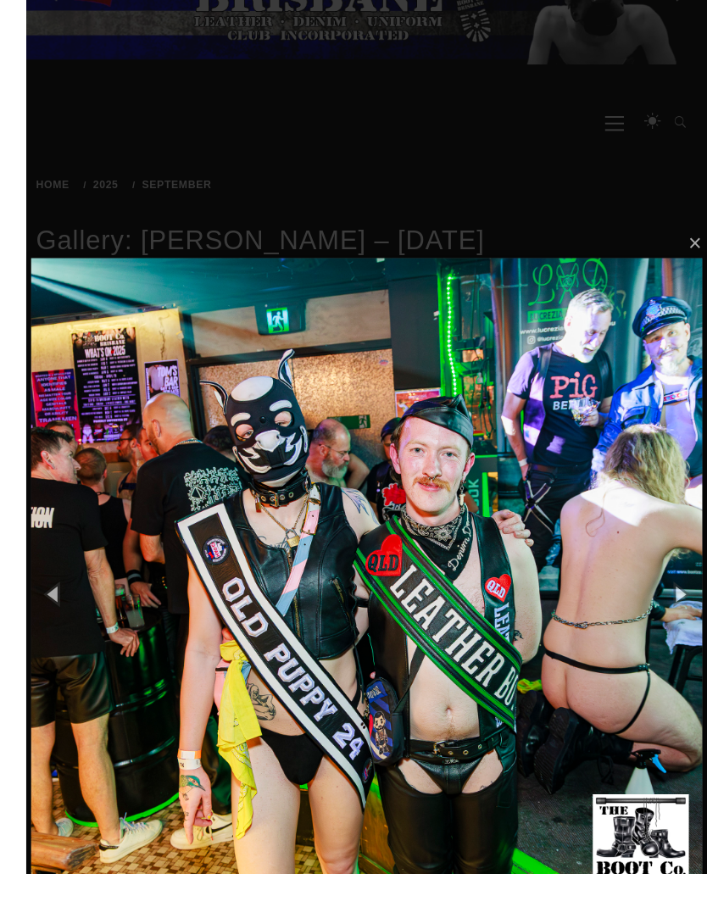
scroll to position [213, 0]
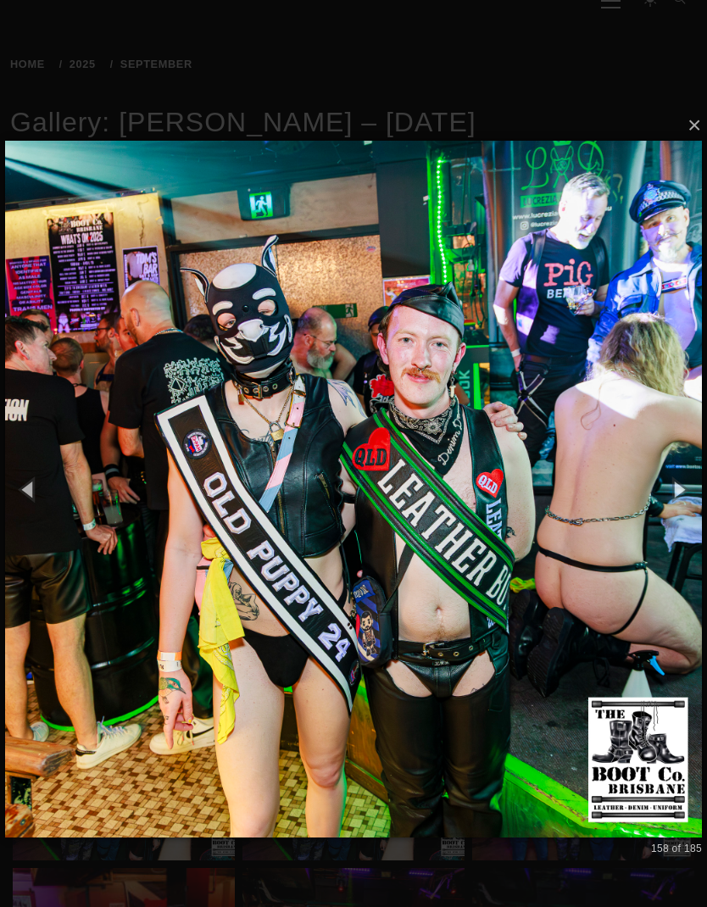
click at [676, 485] on button "button" at bounding box center [679, 489] width 58 height 70
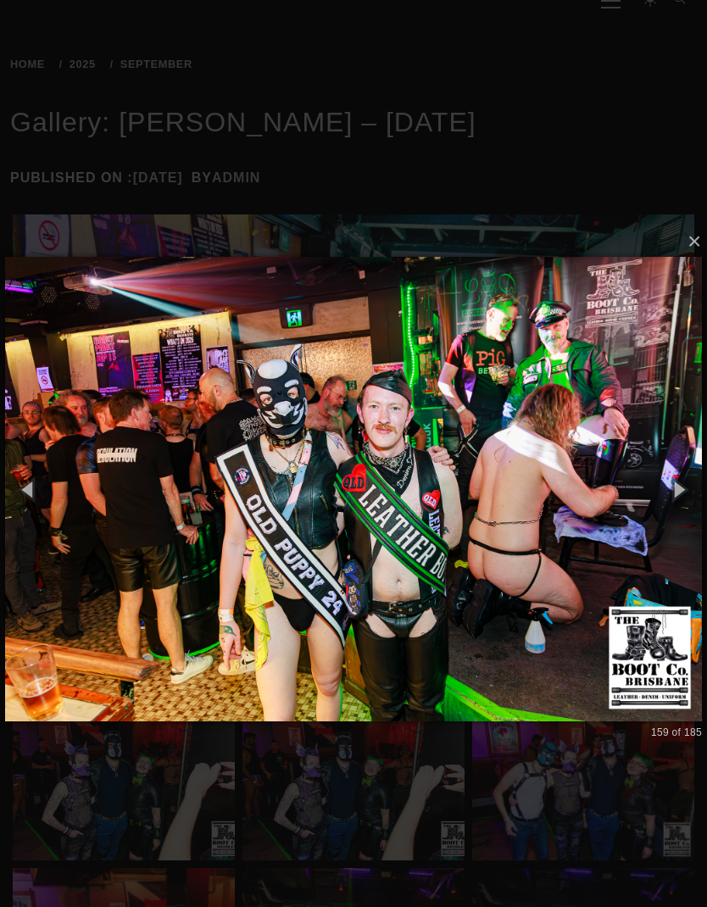
click at [676, 473] on button "button" at bounding box center [679, 489] width 58 height 70
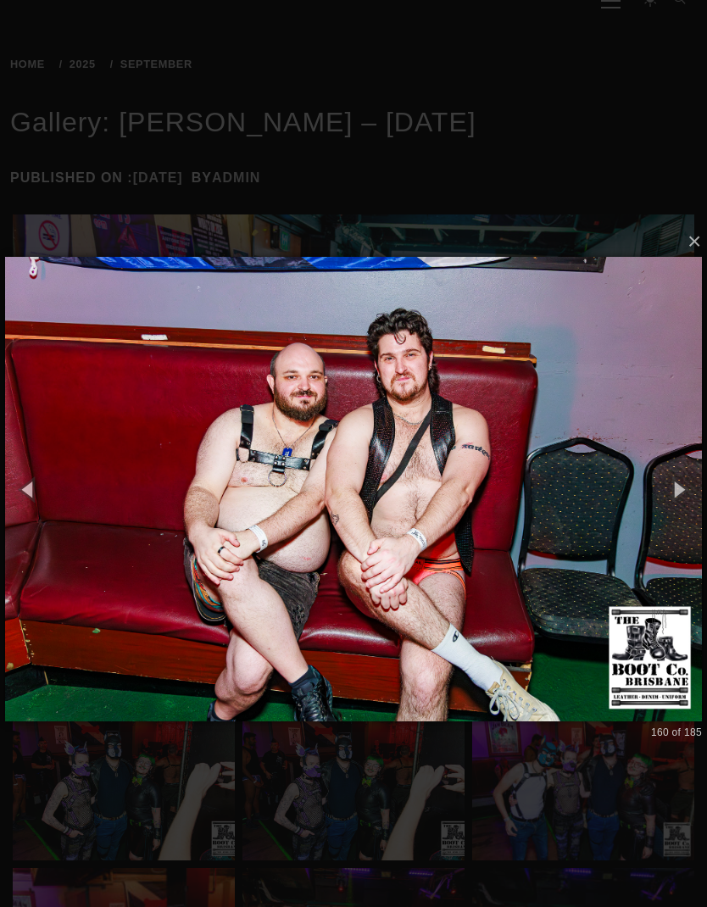
click at [672, 468] on button "button" at bounding box center [679, 489] width 58 height 70
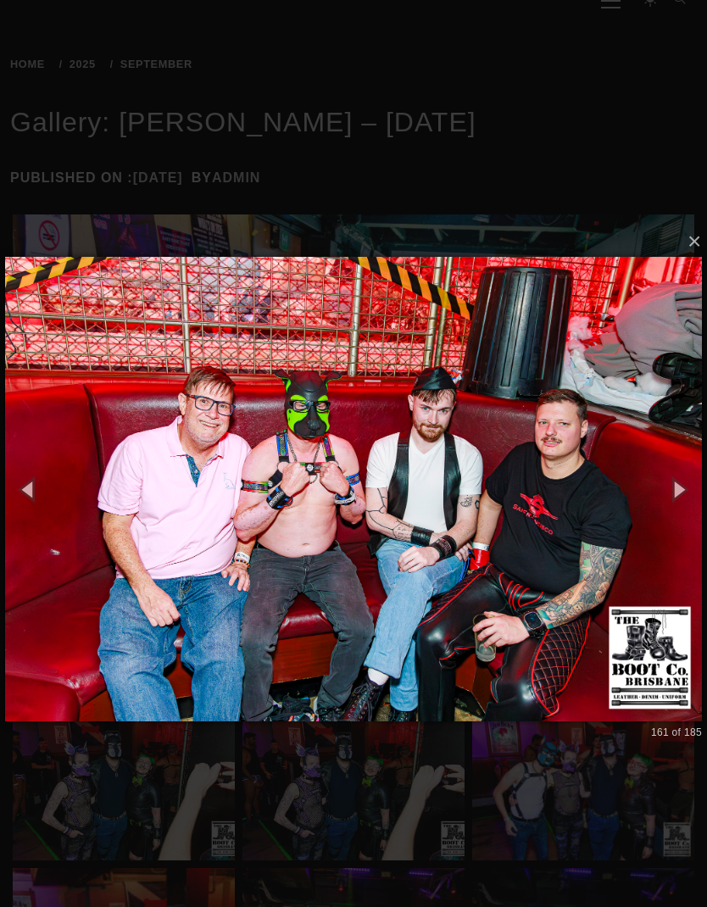
click at [677, 465] on button "button" at bounding box center [679, 489] width 58 height 70
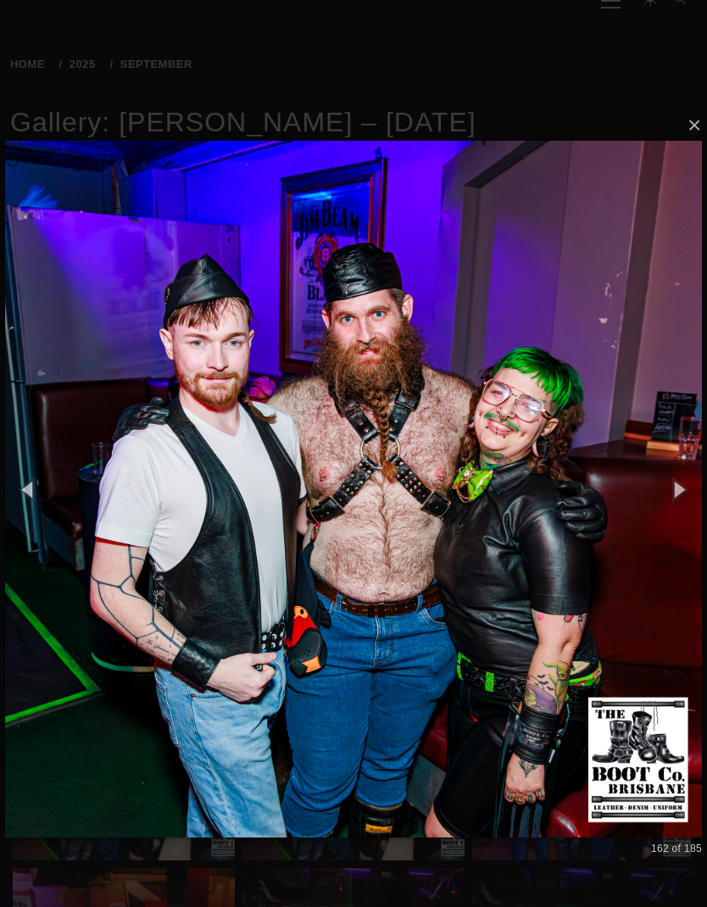
click at [674, 458] on button "button" at bounding box center [679, 489] width 58 height 70
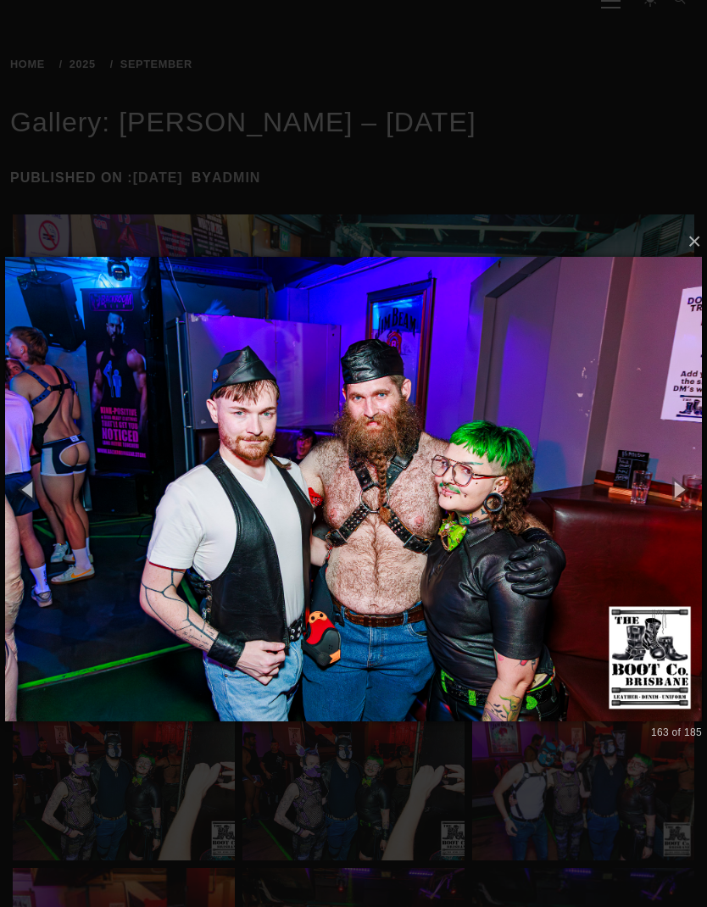
click at [665, 476] on button "button" at bounding box center [679, 489] width 58 height 70
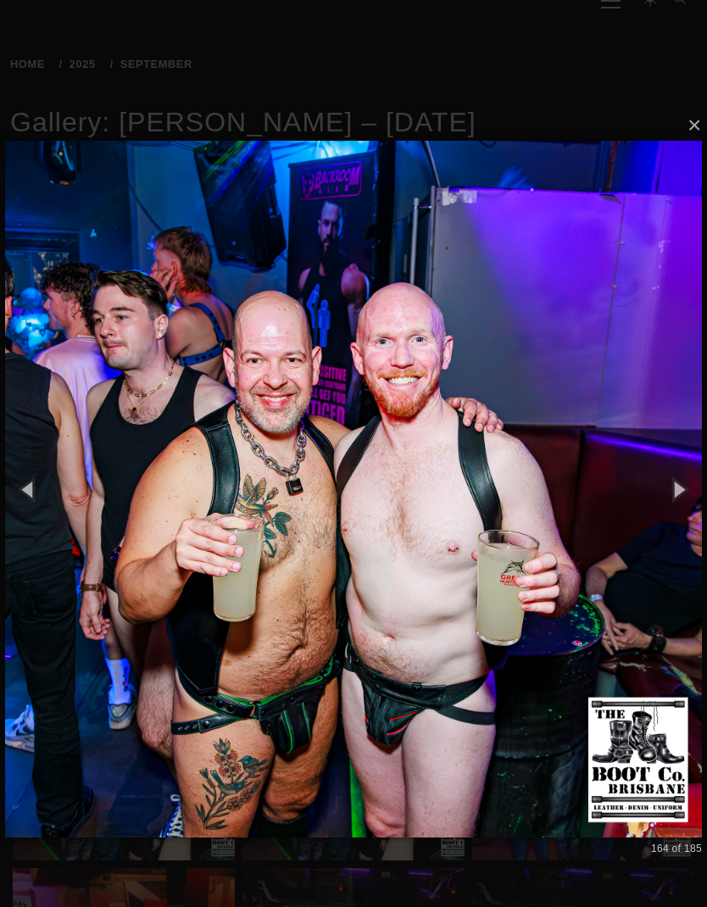
click at [664, 477] on button "button" at bounding box center [679, 489] width 58 height 70
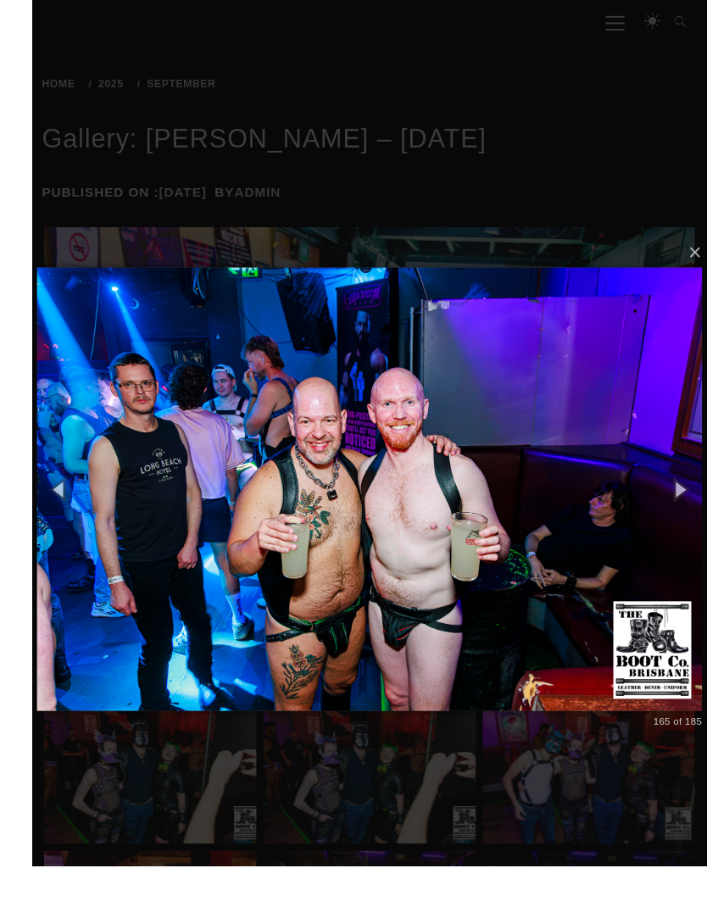
scroll to position [176, 0]
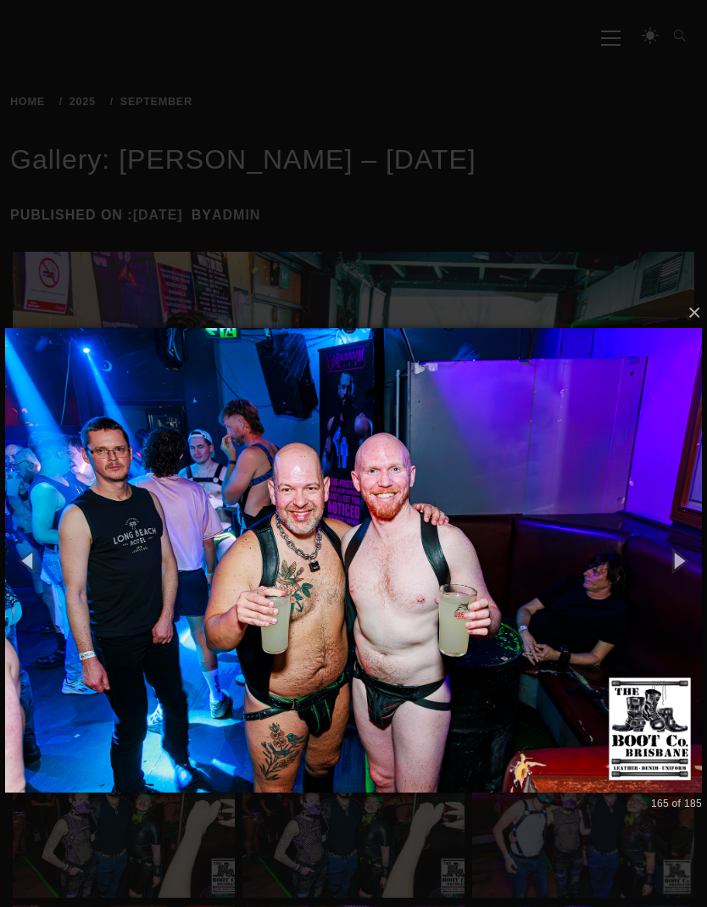
click at [679, 560] on button "button" at bounding box center [679, 561] width 58 height 70
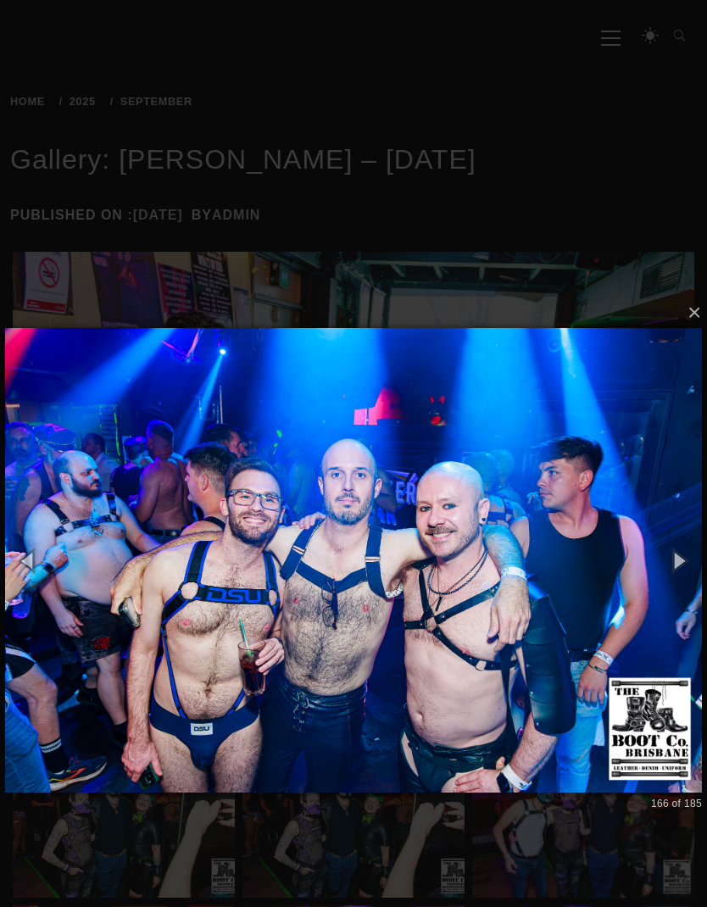
click at [676, 553] on button "button" at bounding box center [679, 561] width 58 height 70
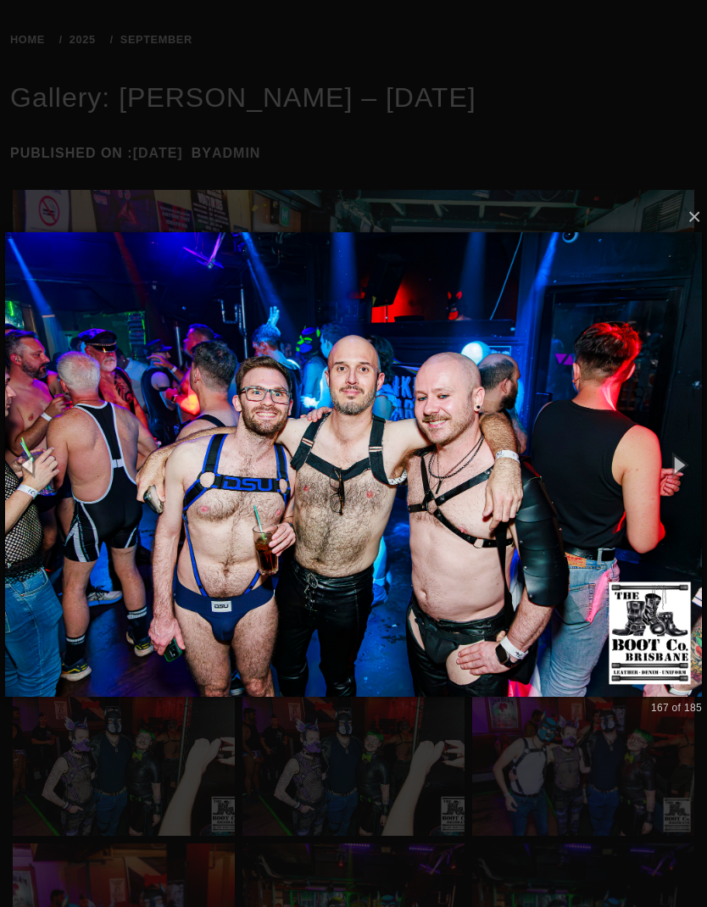
scroll to position [237, 0]
click at [14, 457] on button "button" at bounding box center [29, 465] width 58 height 70
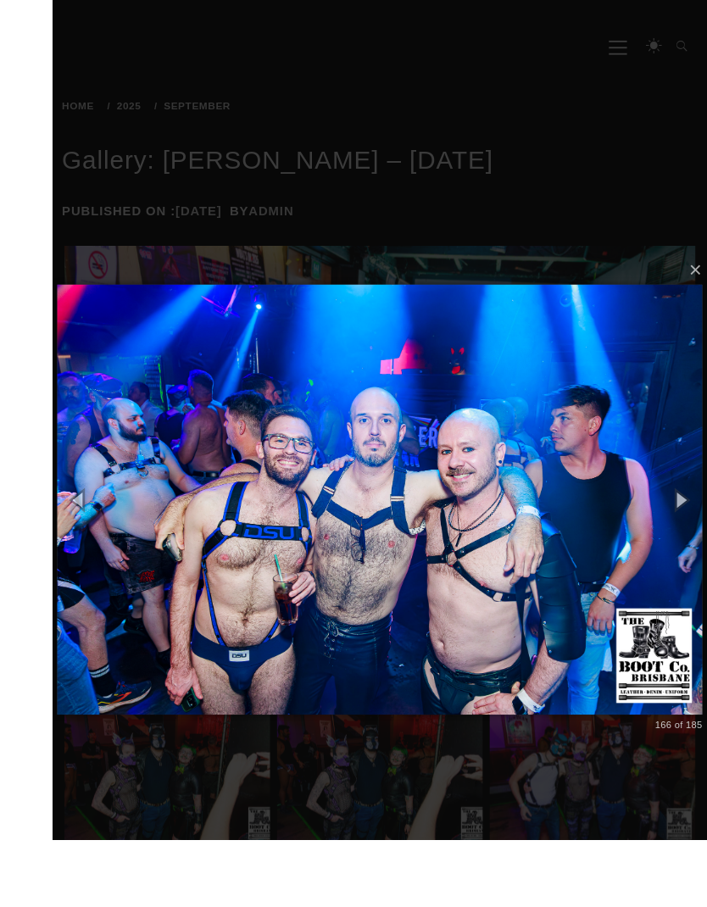
scroll to position [230, 0]
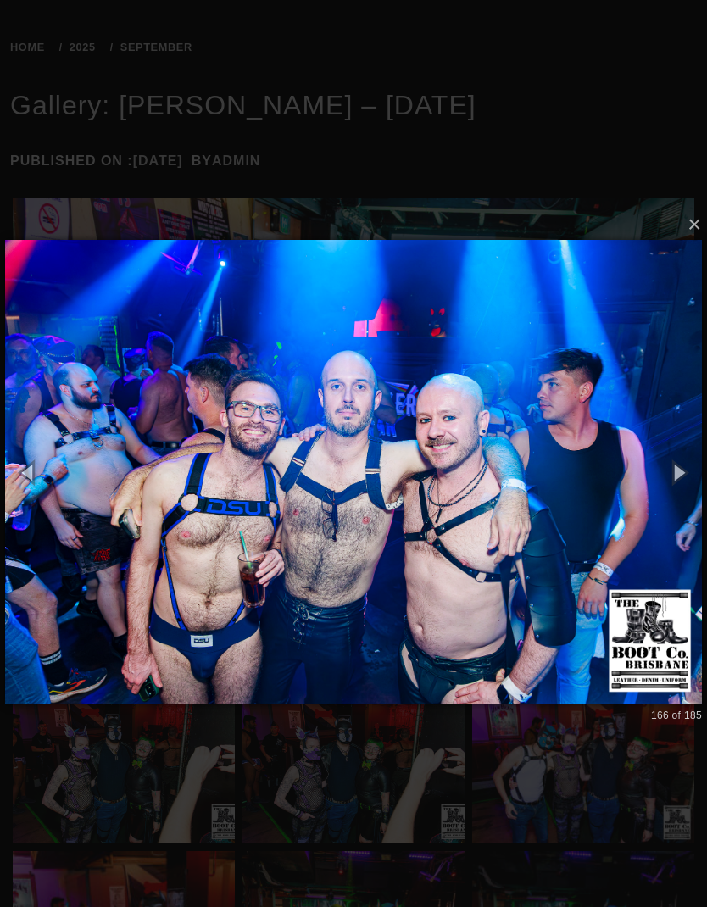
click at [30, 472] on button "button" at bounding box center [29, 472] width 58 height 70
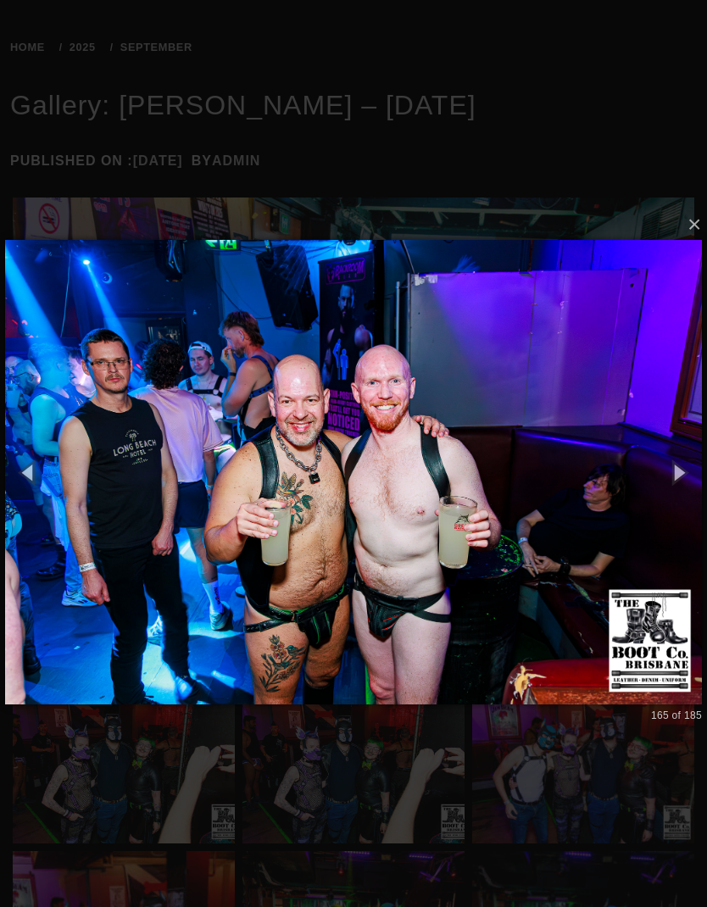
click at [679, 468] on button "button" at bounding box center [679, 472] width 58 height 70
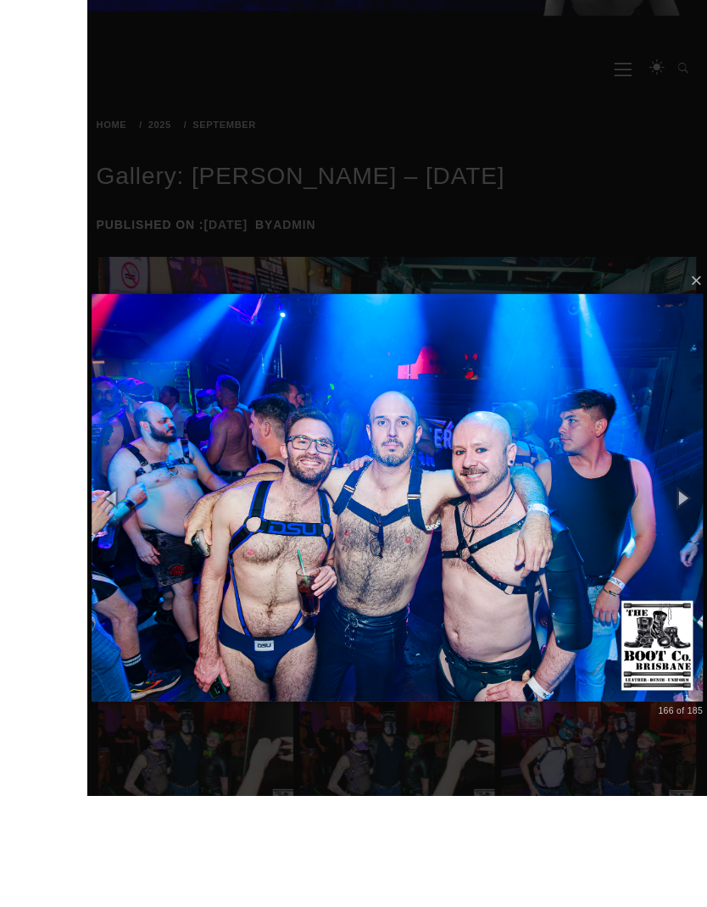
scroll to position [168, 0]
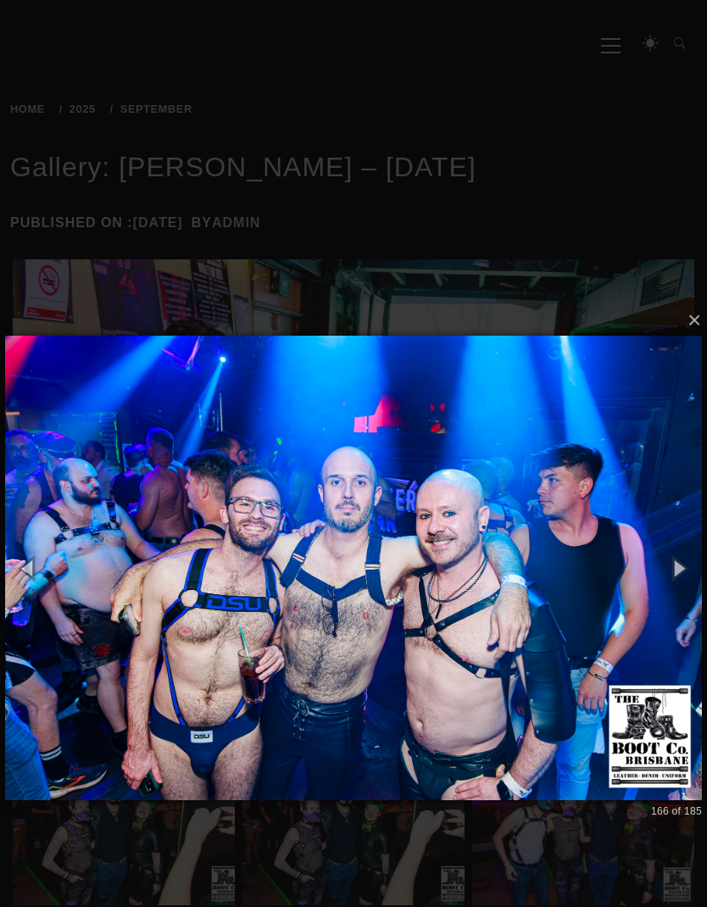
click at [673, 557] on button "button" at bounding box center [679, 568] width 58 height 70
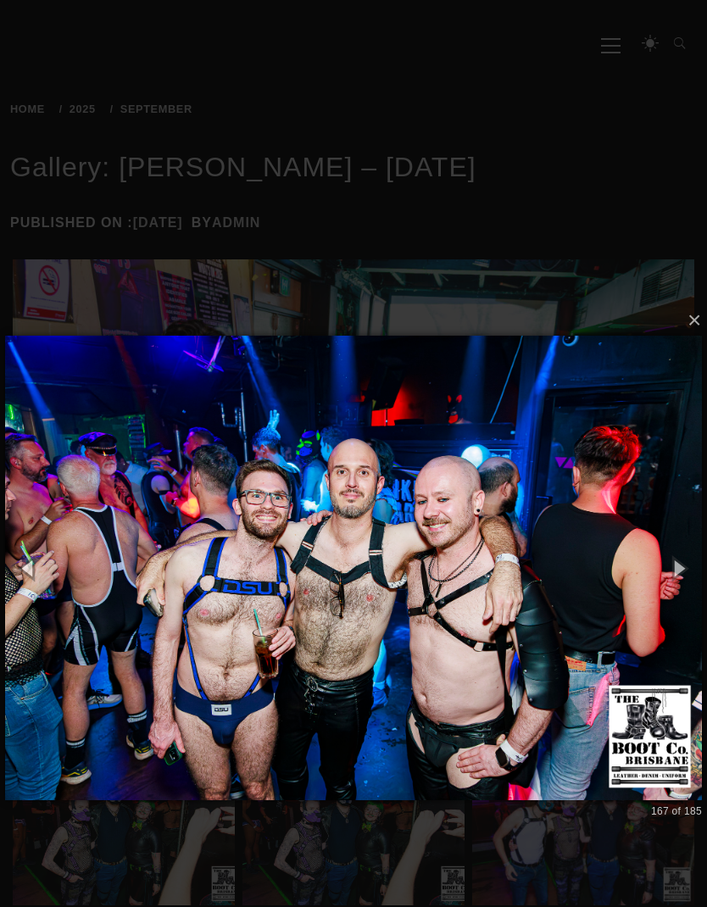
click at [680, 552] on button "button" at bounding box center [679, 568] width 58 height 70
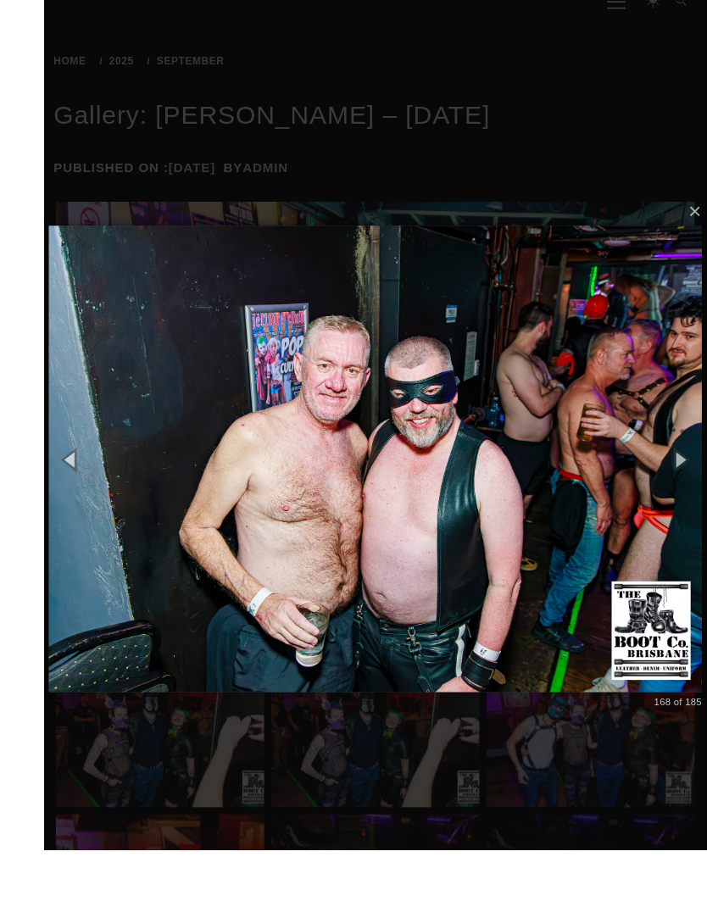
scroll to position [220, 0]
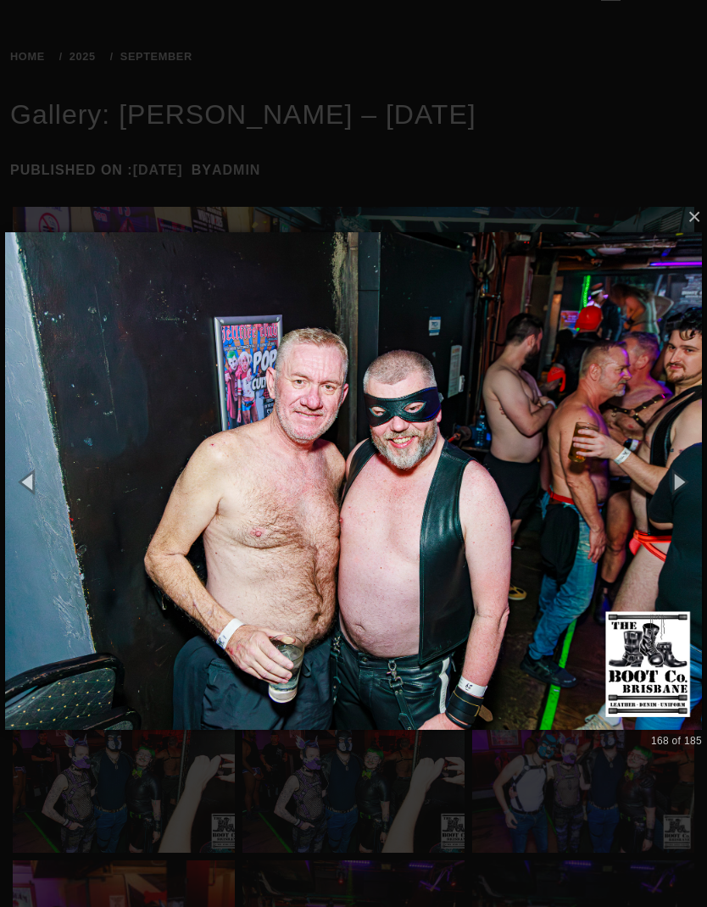
click at [666, 486] on button "button" at bounding box center [679, 482] width 58 height 70
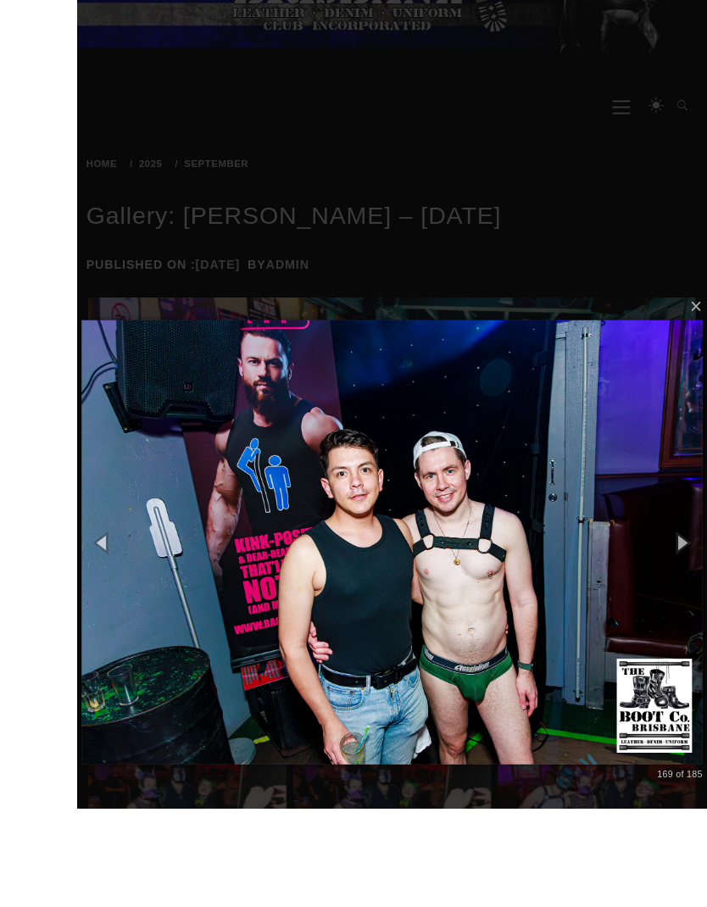
scroll to position [215, 0]
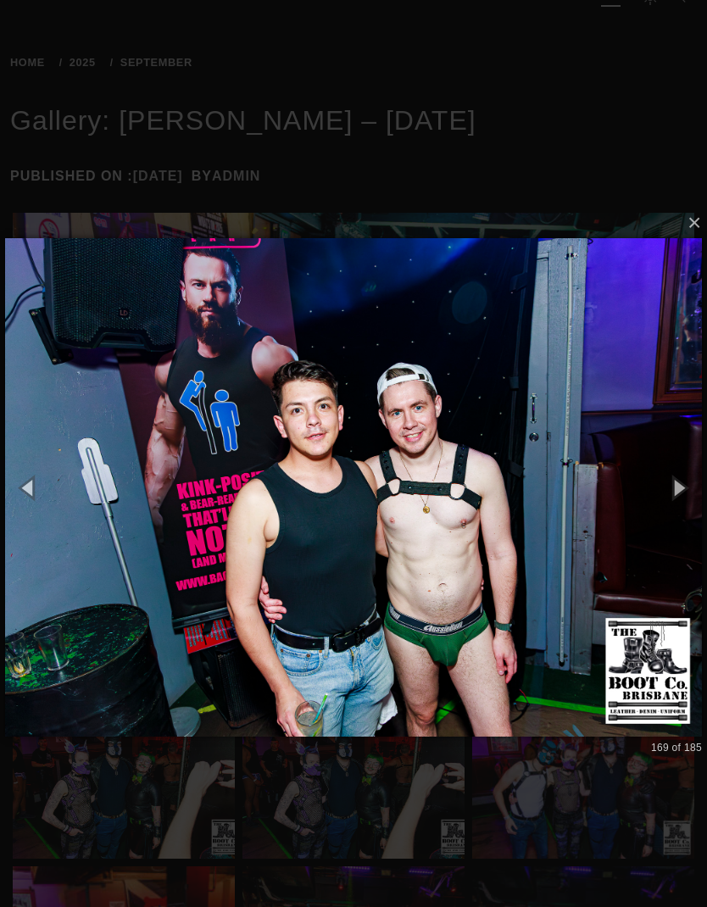
click at [672, 493] on button "button" at bounding box center [679, 488] width 58 height 70
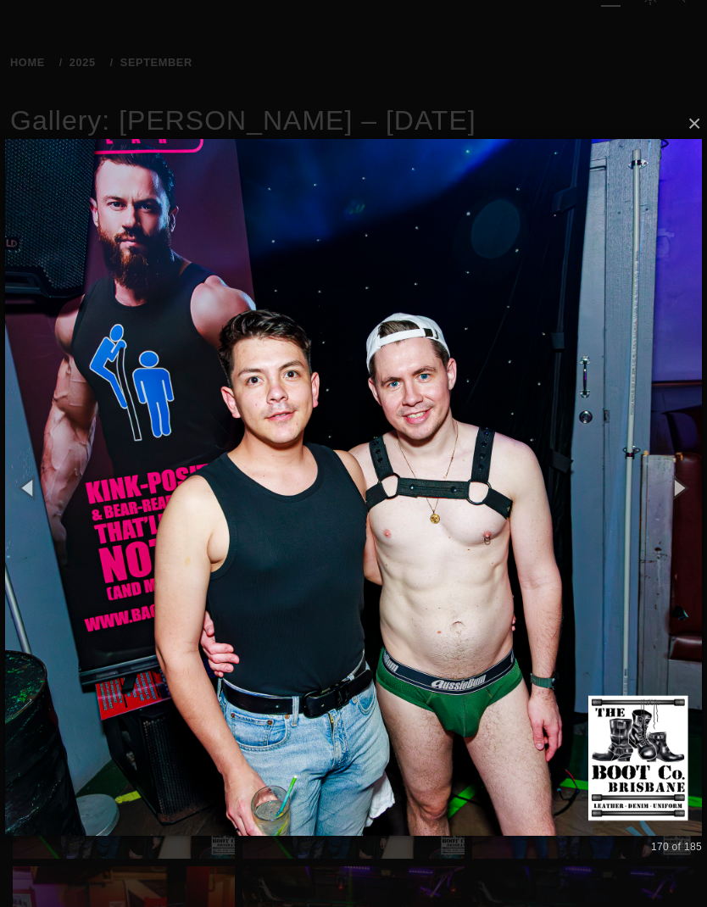
click at [673, 485] on button "button" at bounding box center [679, 488] width 58 height 70
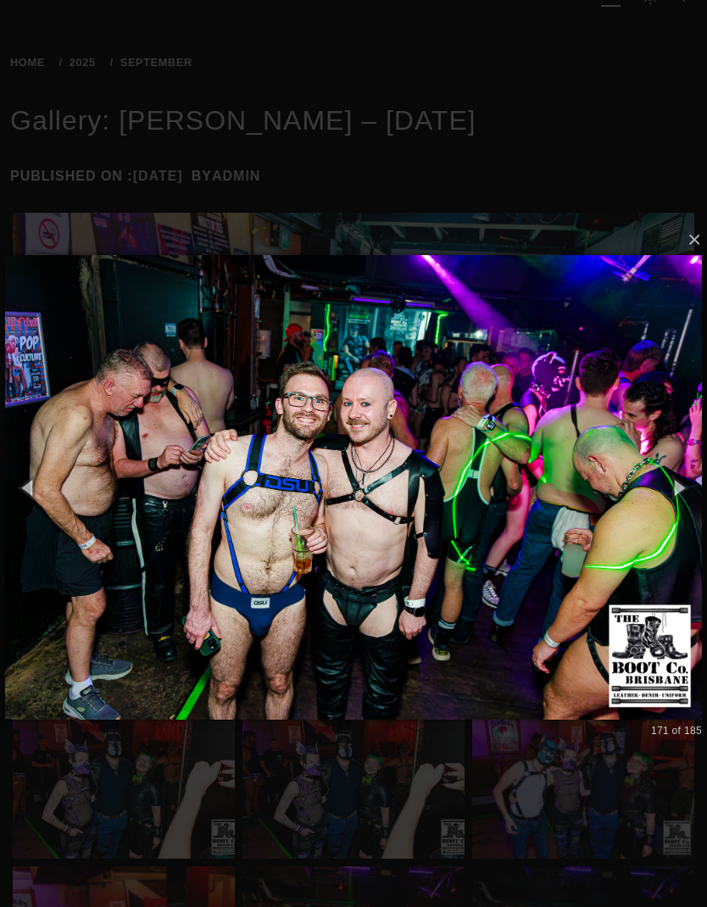
click at [667, 468] on button "button" at bounding box center [679, 488] width 58 height 70
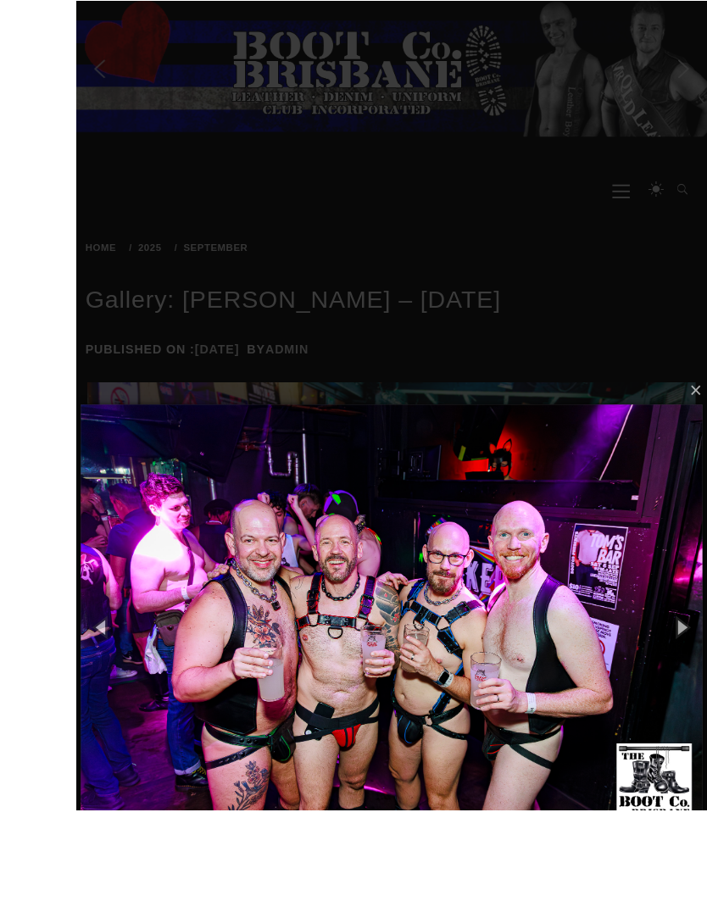
scroll to position [206, 0]
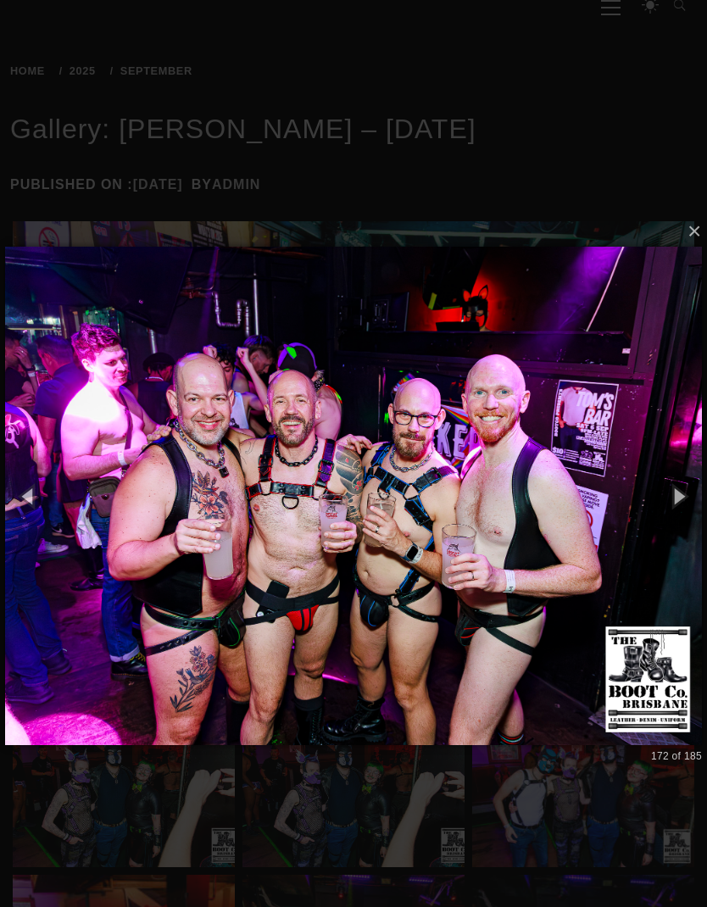
click at [678, 491] on button "button" at bounding box center [679, 496] width 58 height 70
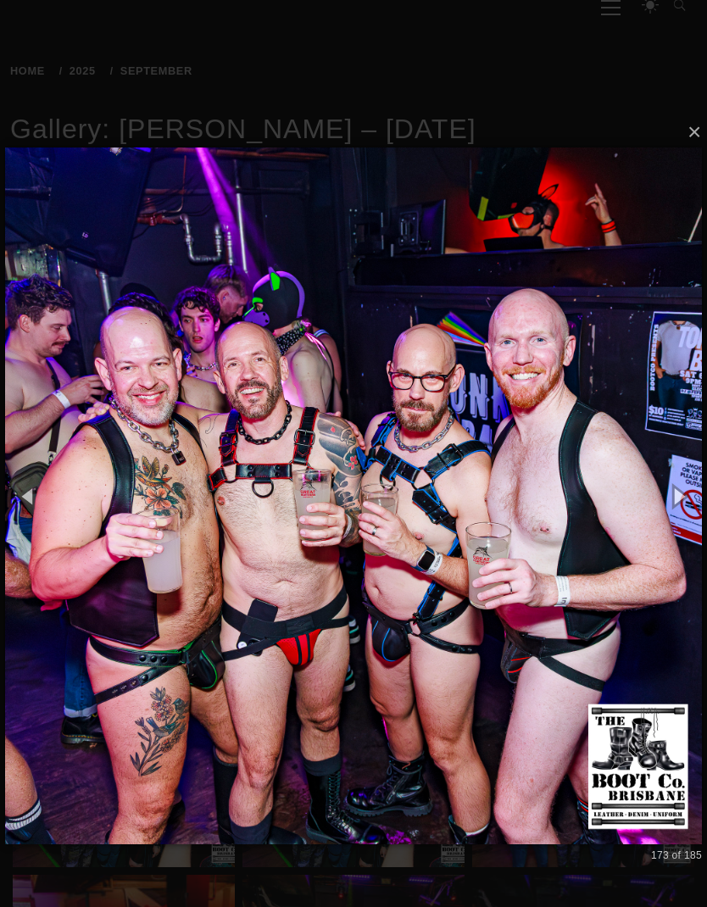
click at [672, 485] on button "button" at bounding box center [679, 496] width 58 height 70
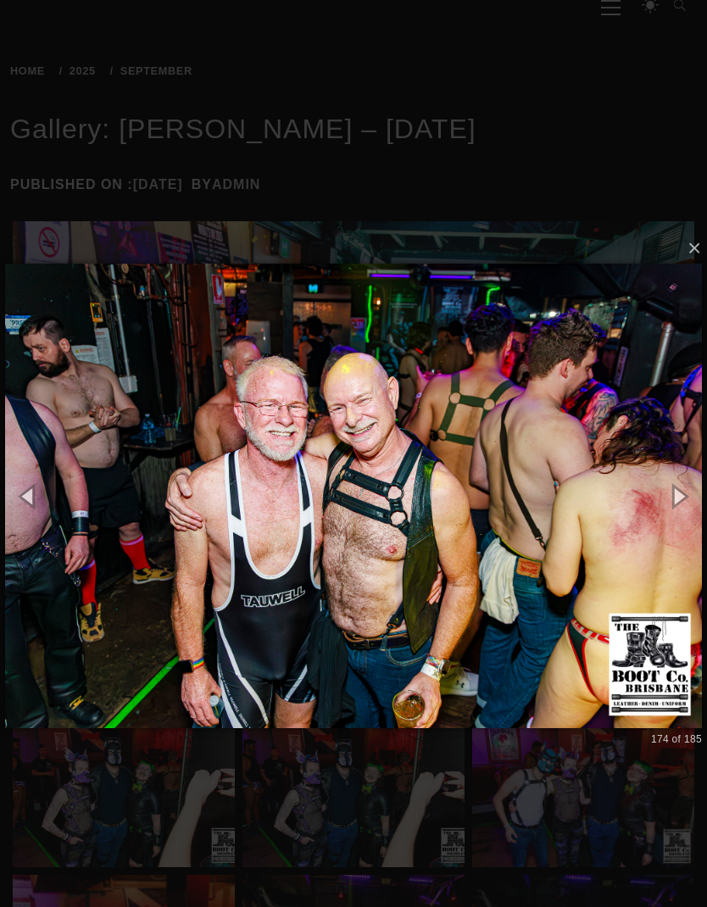
click at [670, 491] on button "button" at bounding box center [679, 496] width 58 height 70
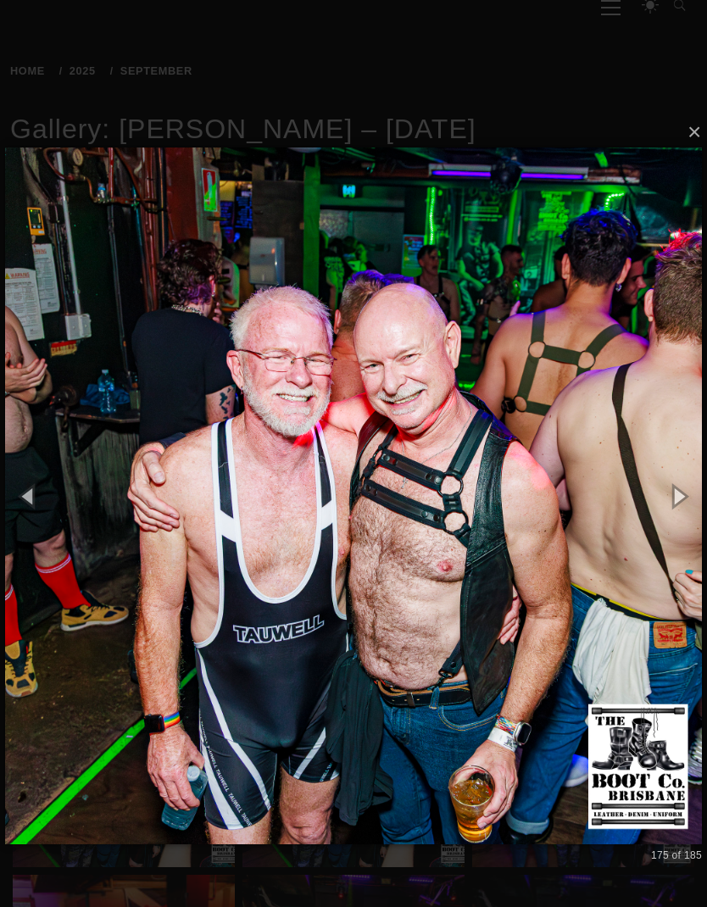
click at [672, 481] on button "button" at bounding box center [679, 496] width 58 height 70
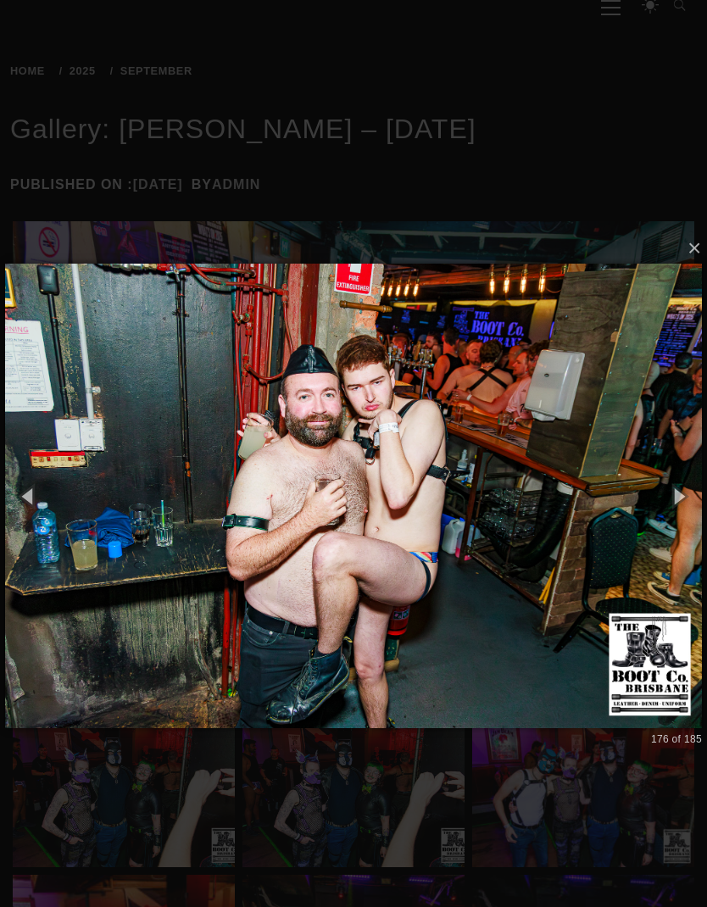
click at [676, 498] on button "button" at bounding box center [679, 496] width 58 height 70
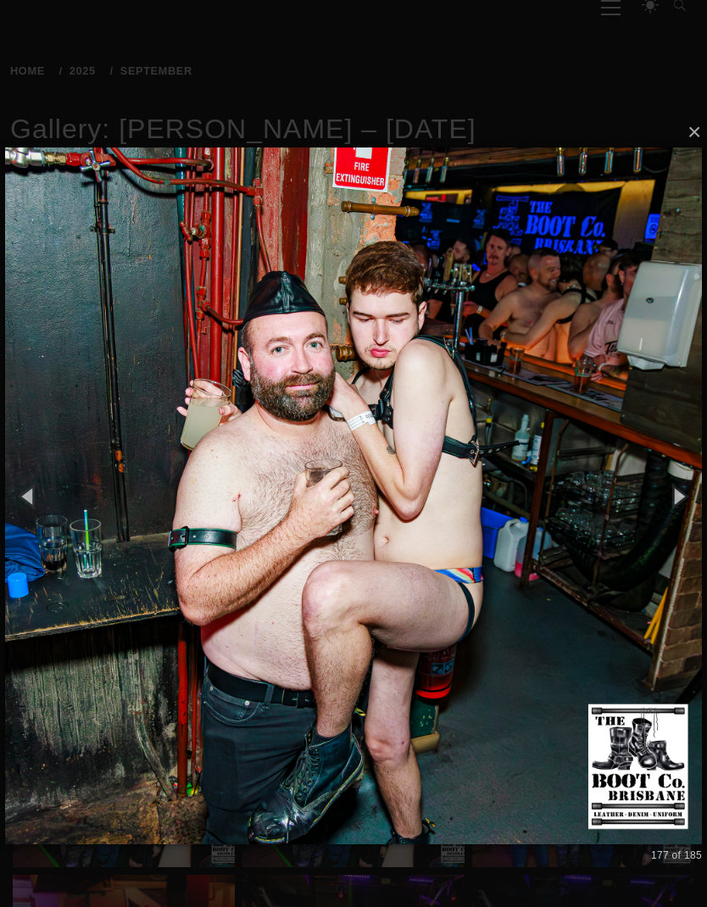
click at [669, 473] on button "button" at bounding box center [679, 496] width 58 height 70
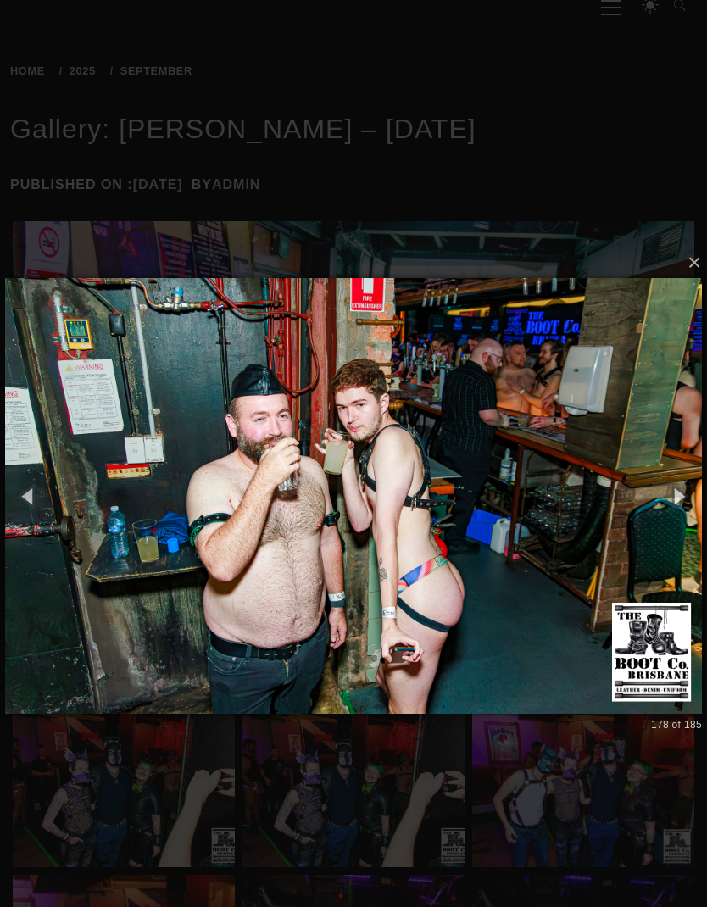
click at [671, 475] on button "button" at bounding box center [679, 496] width 58 height 70
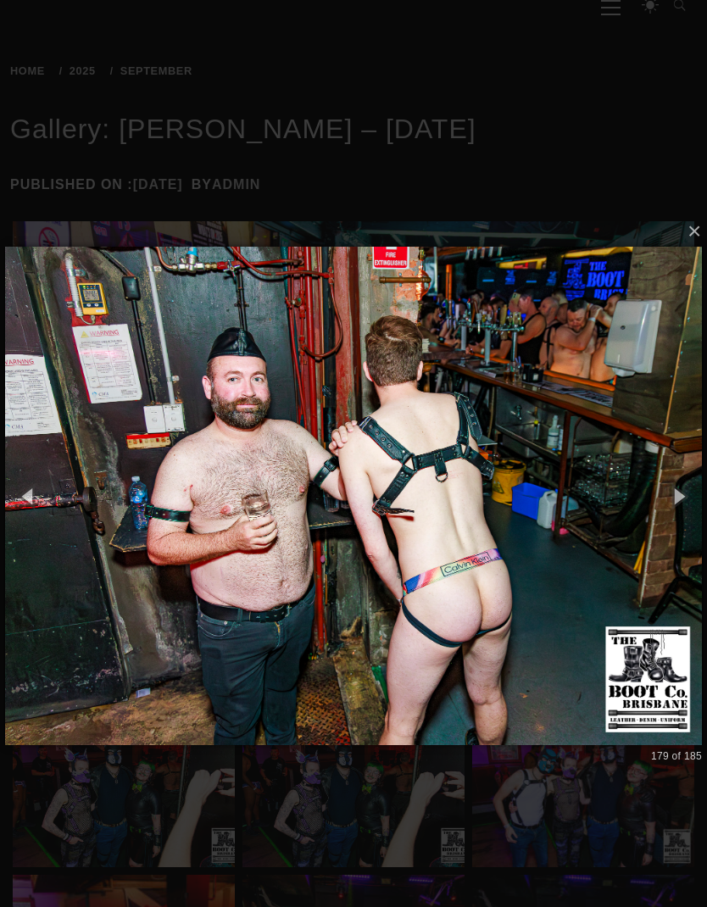
click at [671, 478] on button "button" at bounding box center [679, 496] width 58 height 70
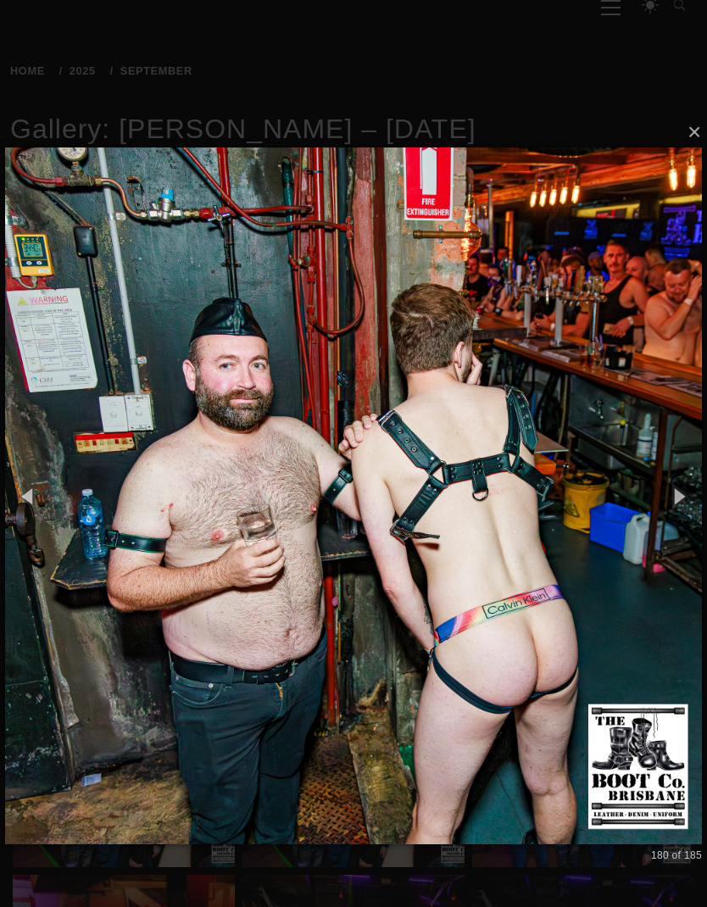
click at [673, 472] on button "button" at bounding box center [679, 496] width 58 height 70
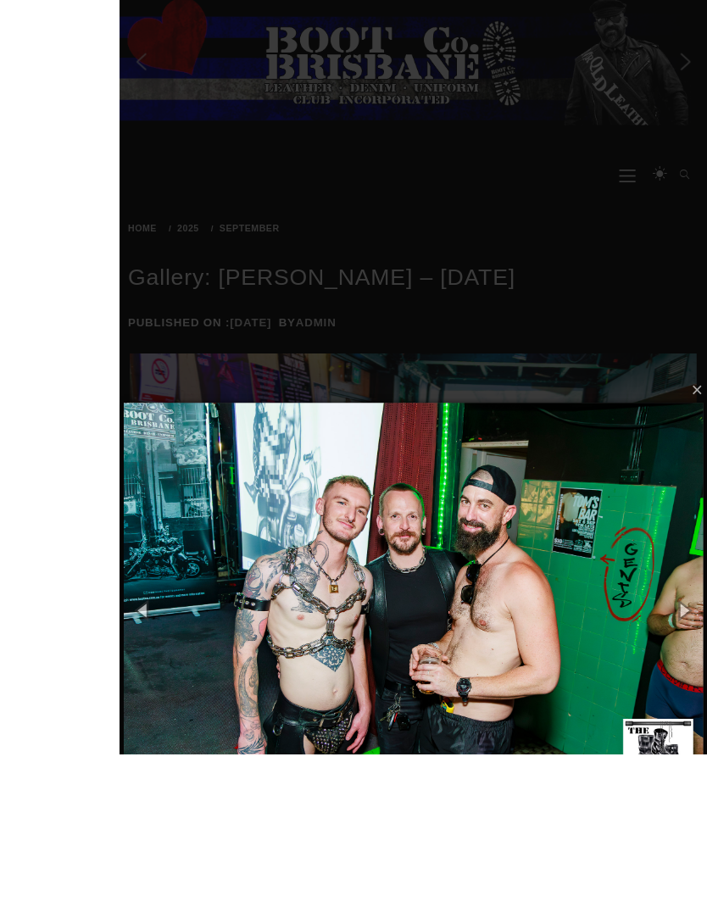
scroll to position [164, 0]
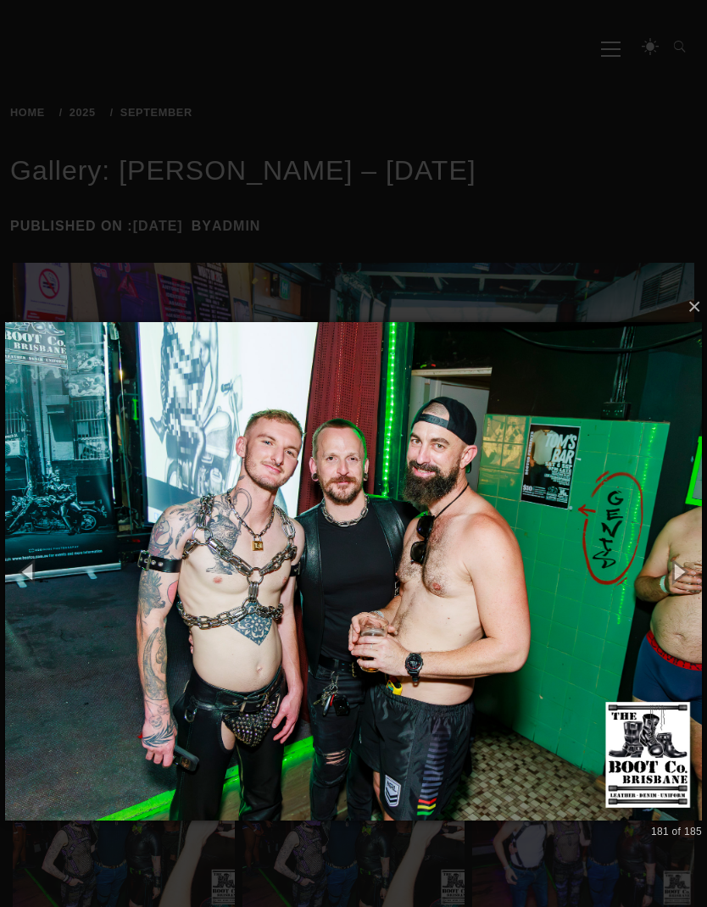
click at [672, 562] on button "button" at bounding box center [679, 572] width 58 height 70
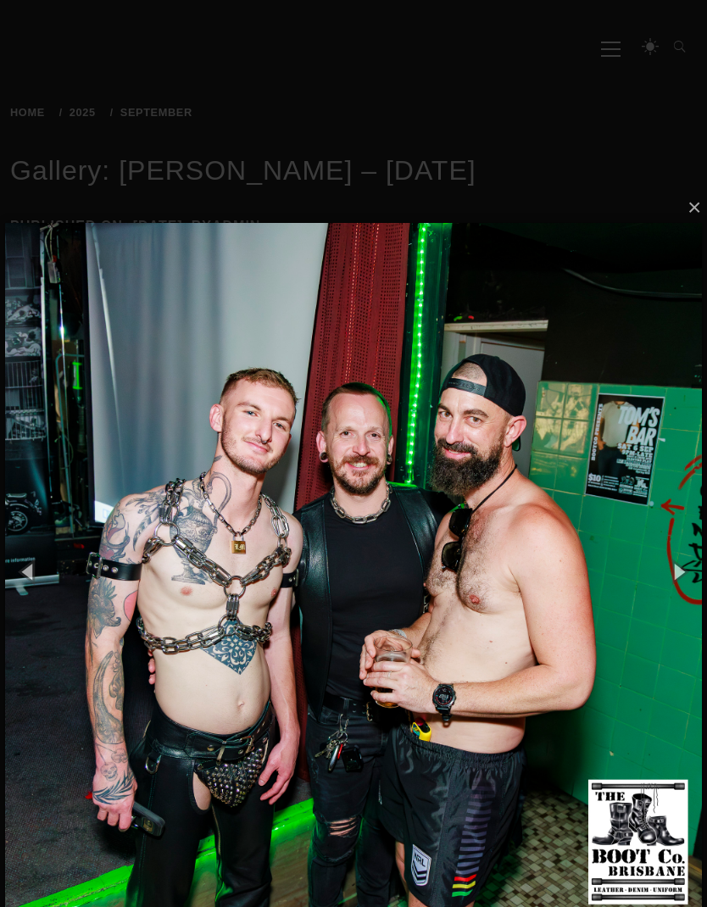
click at [683, 551] on button "button" at bounding box center [679, 572] width 58 height 70
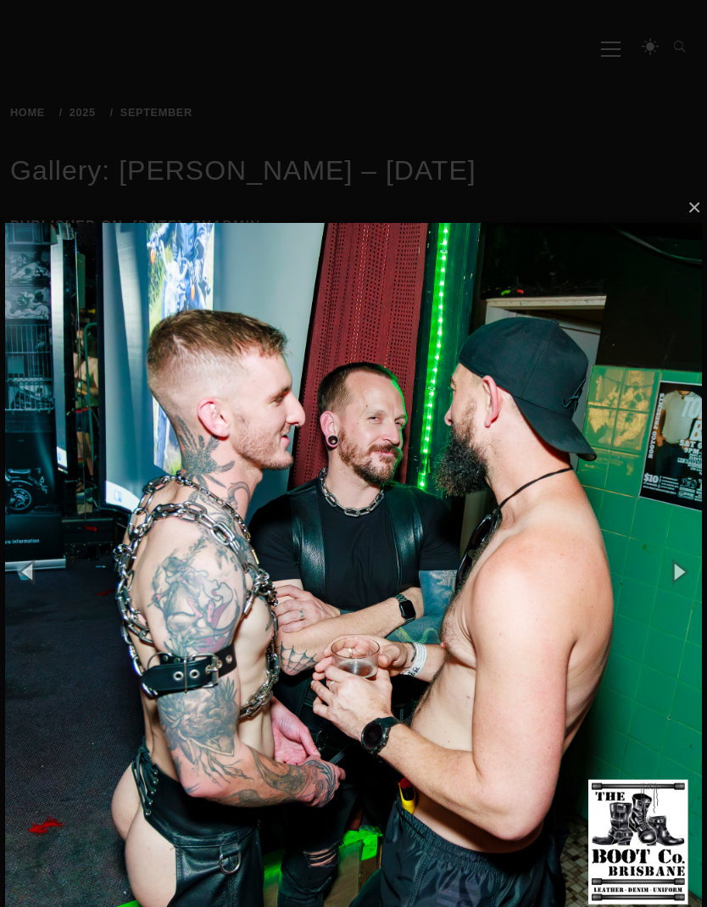
click at [668, 539] on button "button" at bounding box center [679, 572] width 58 height 70
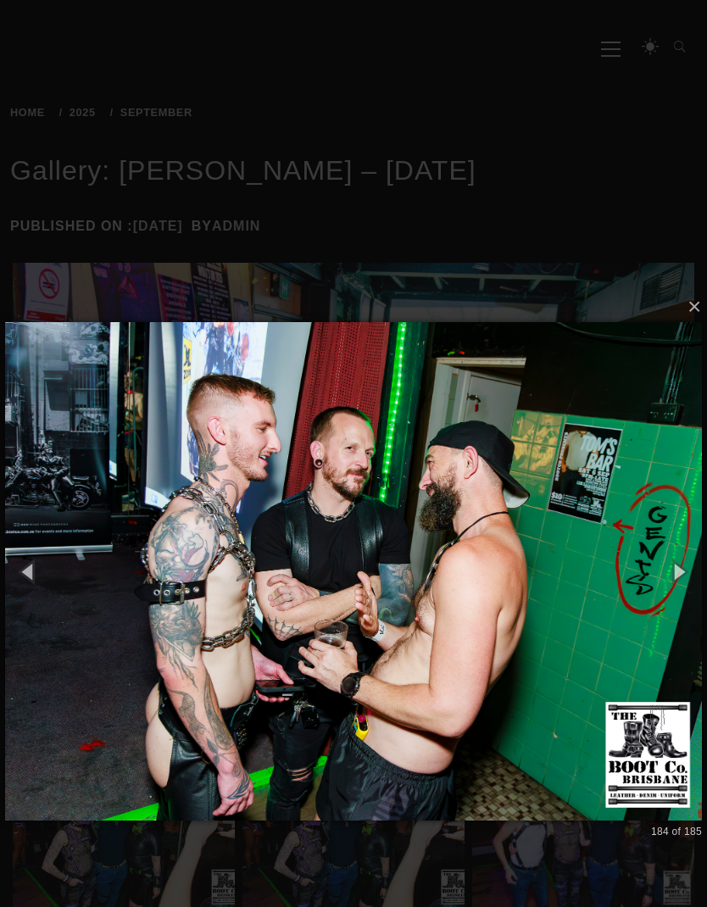
click at [670, 566] on button "button" at bounding box center [679, 572] width 58 height 70
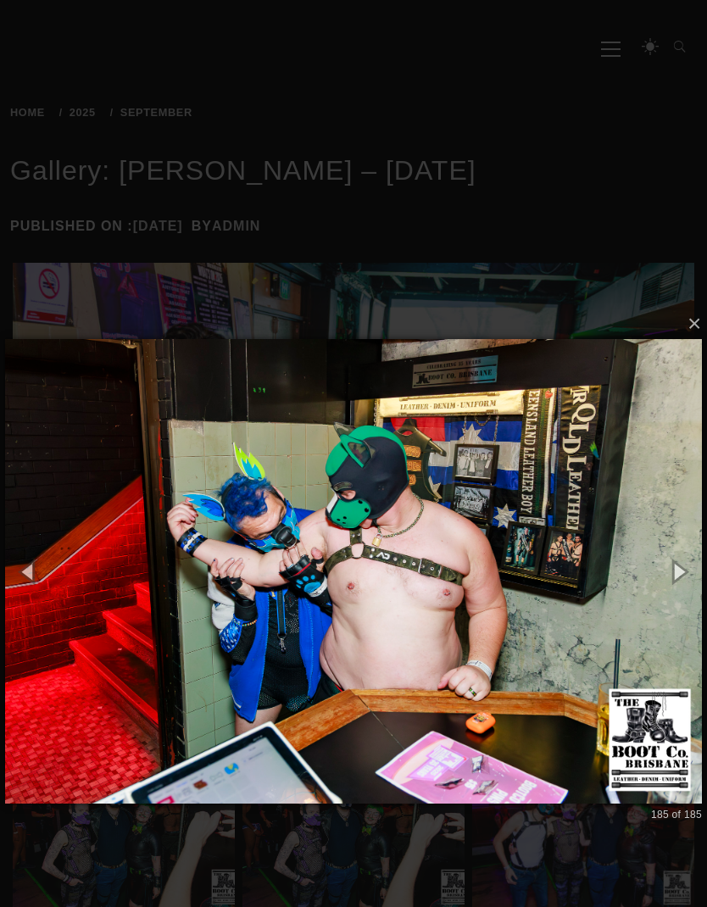
click at [668, 555] on button "button" at bounding box center [679, 572] width 58 height 70
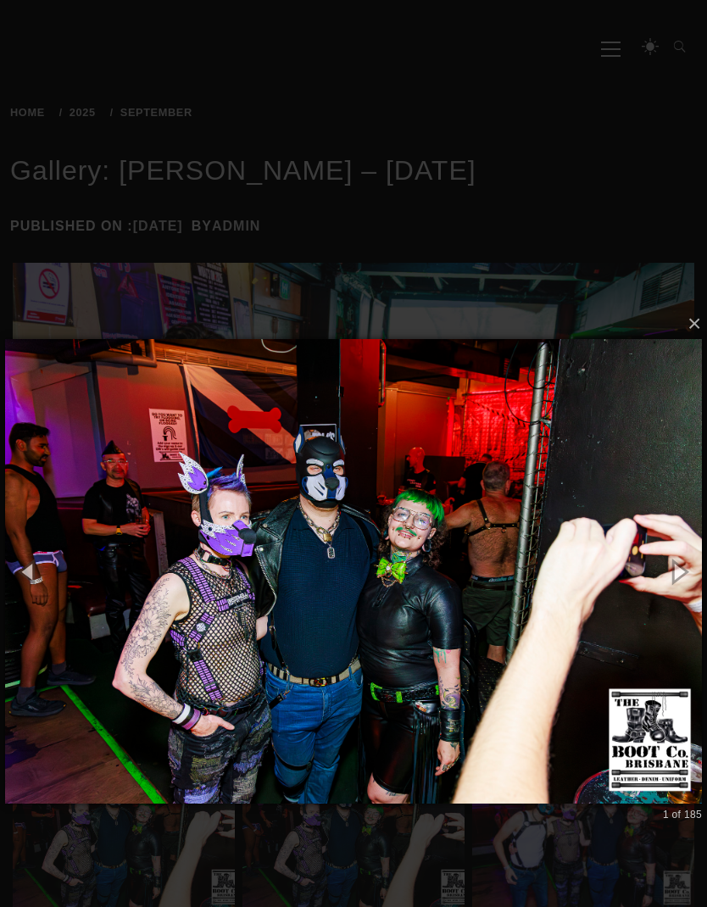
click at [672, 560] on button "button" at bounding box center [679, 572] width 58 height 70
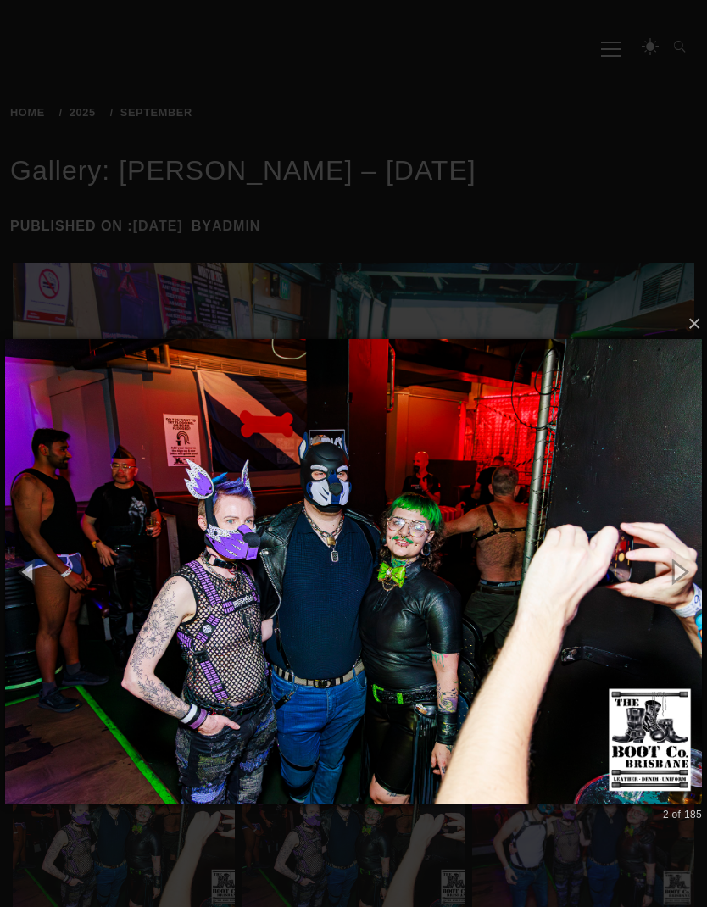
click at [670, 549] on button "button" at bounding box center [679, 572] width 58 height 70
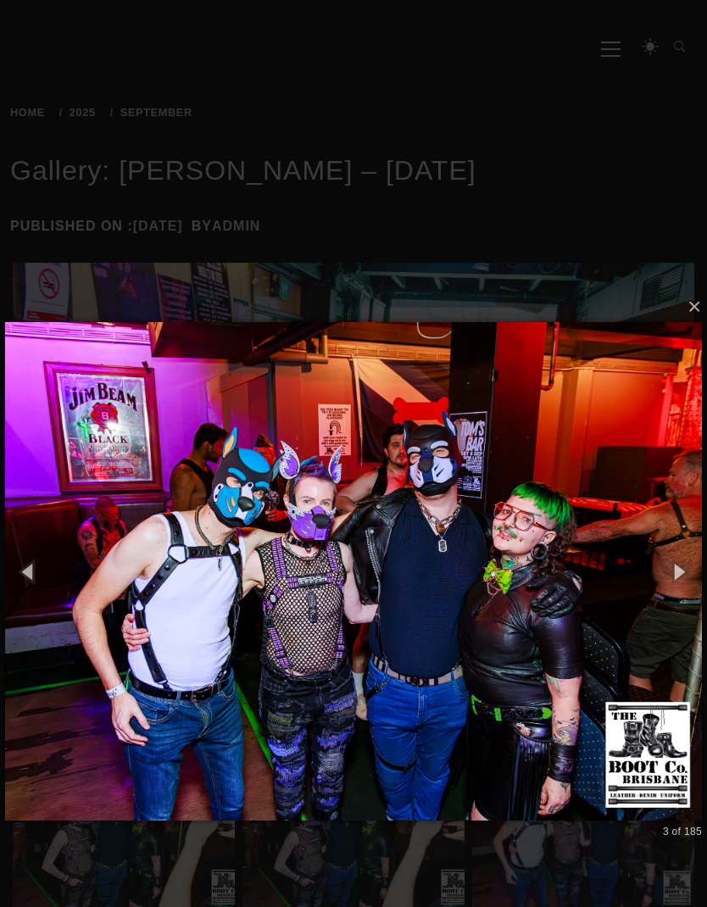
click at [661, 543] on button "button" at bounding box center [679, 572] width 58 height 70
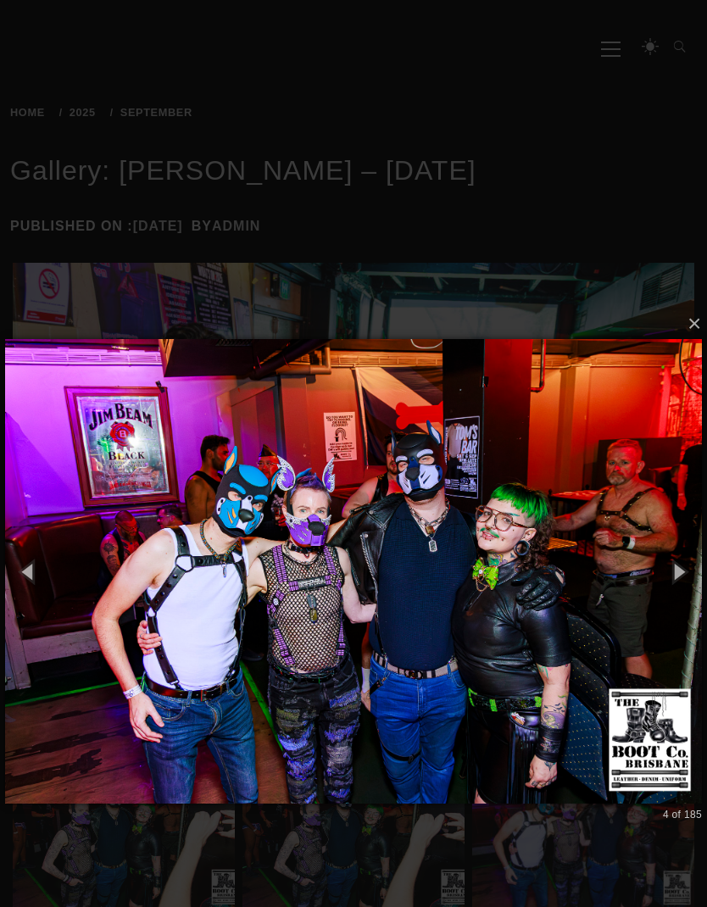
click at [662, 561] on button "button" at bounding box center [679, 572] width 58 height 70
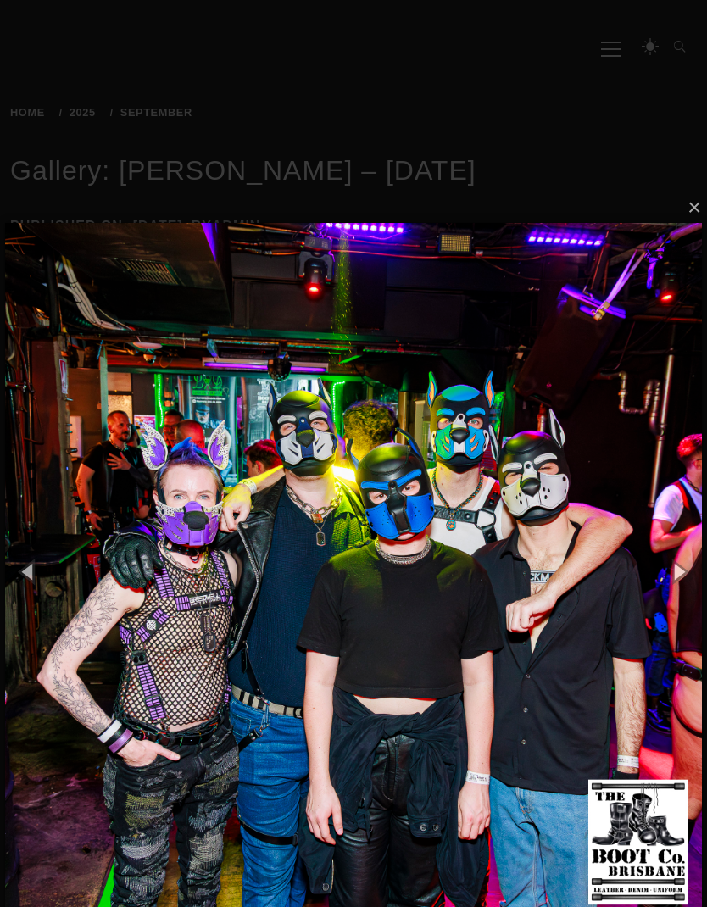
click at [671, 563] on button "button" at bounding box center [679, 572] width 58 height 70
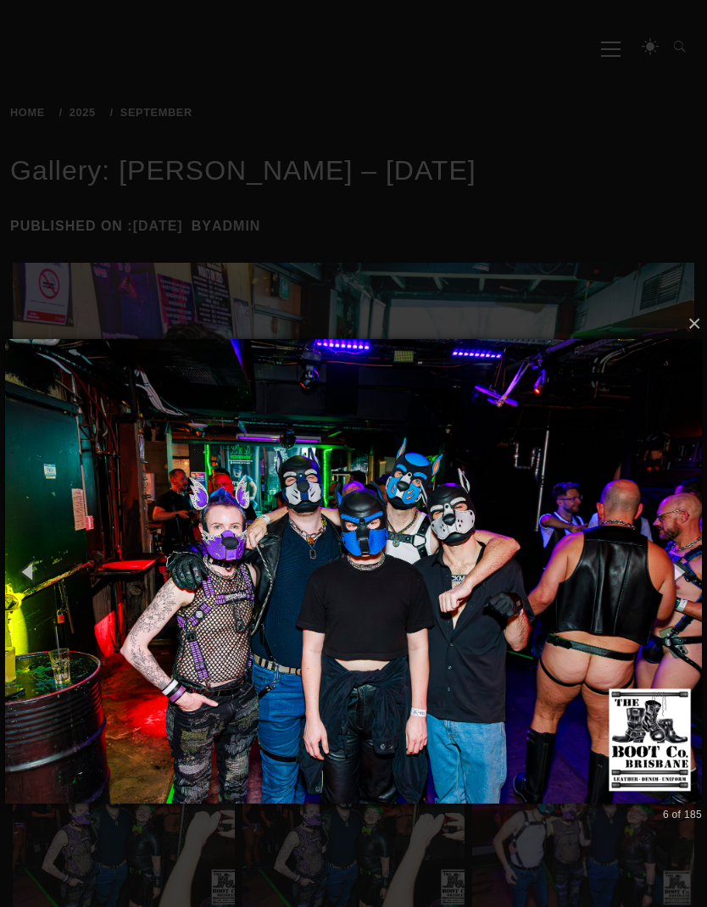
click at [677, 548] on button "button" at bounding box center [679, 572] width 58 height 70
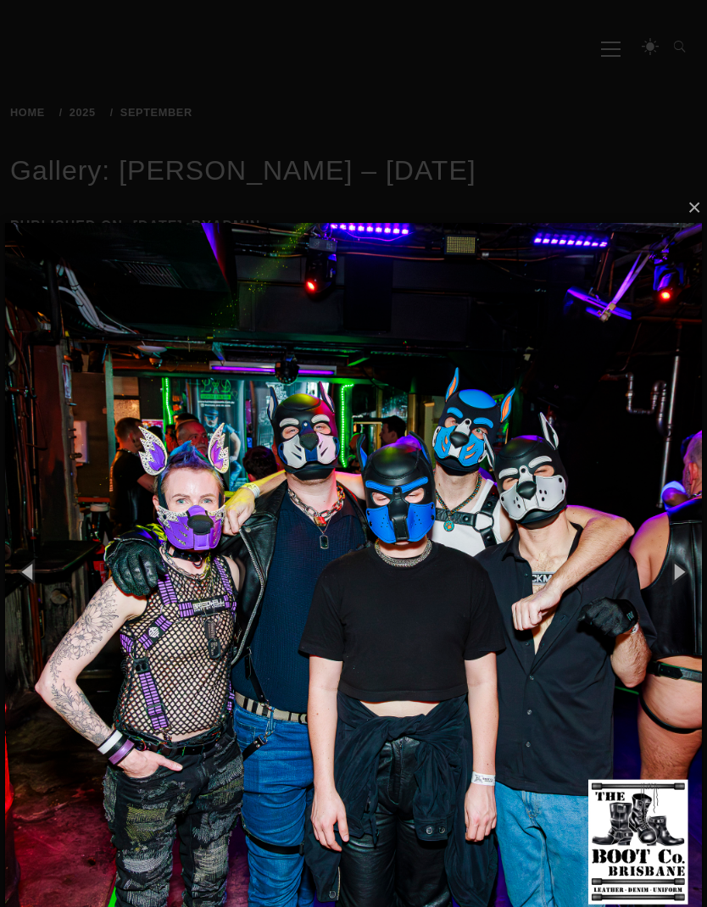
click at [674, 547] on button "button" at bounding box center [679, 572] width 58 height 70
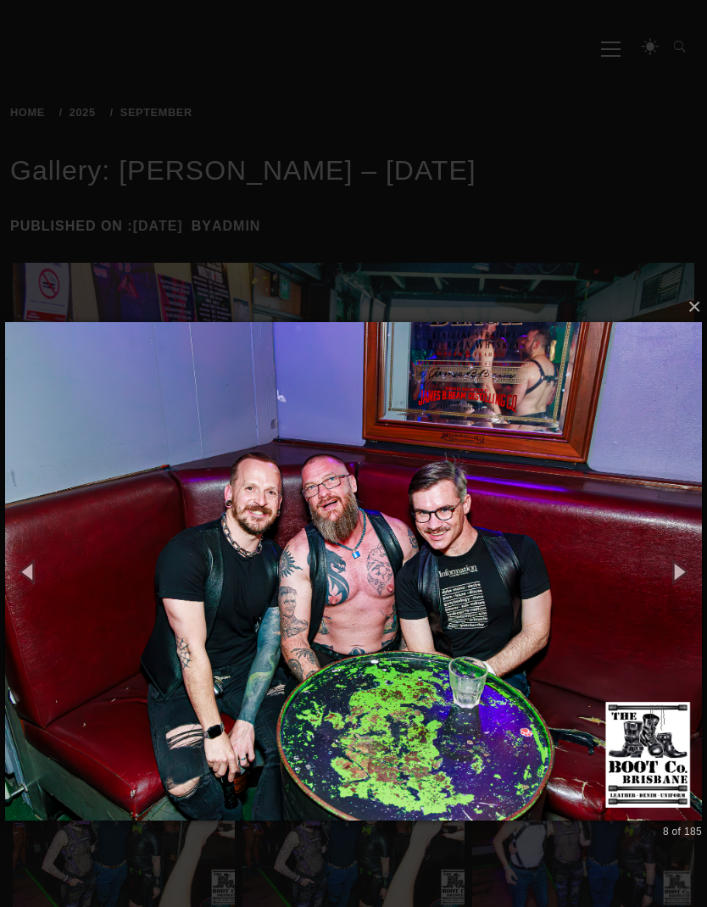
click at [677, 543] on button "button" at bounding box center [679, 572] width 58 height 70
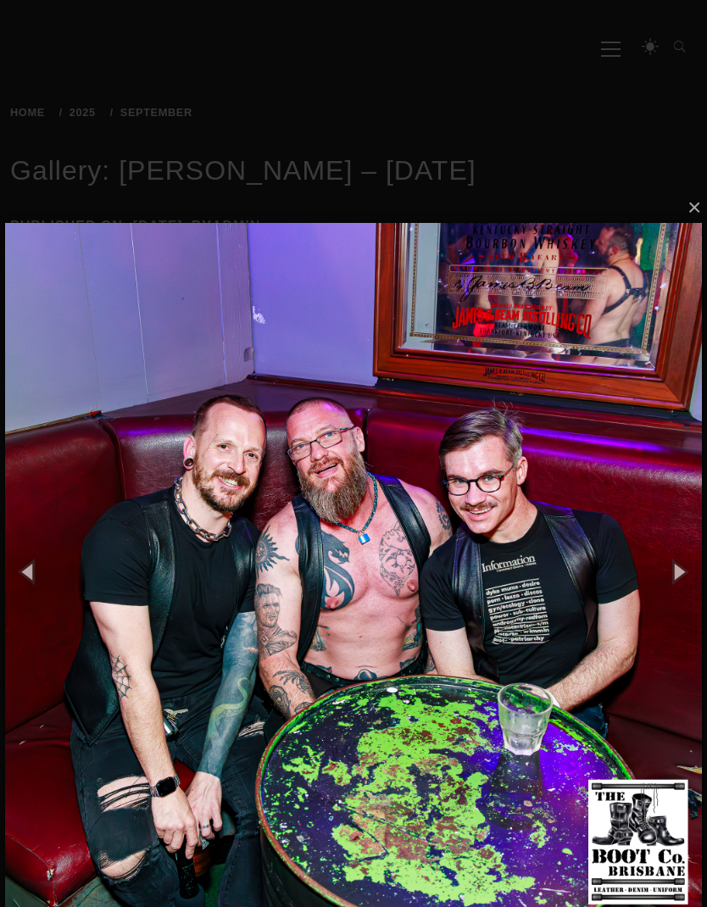
click at [670, 549] on button "button" at bounding box center [679, 572] width 58 height 70
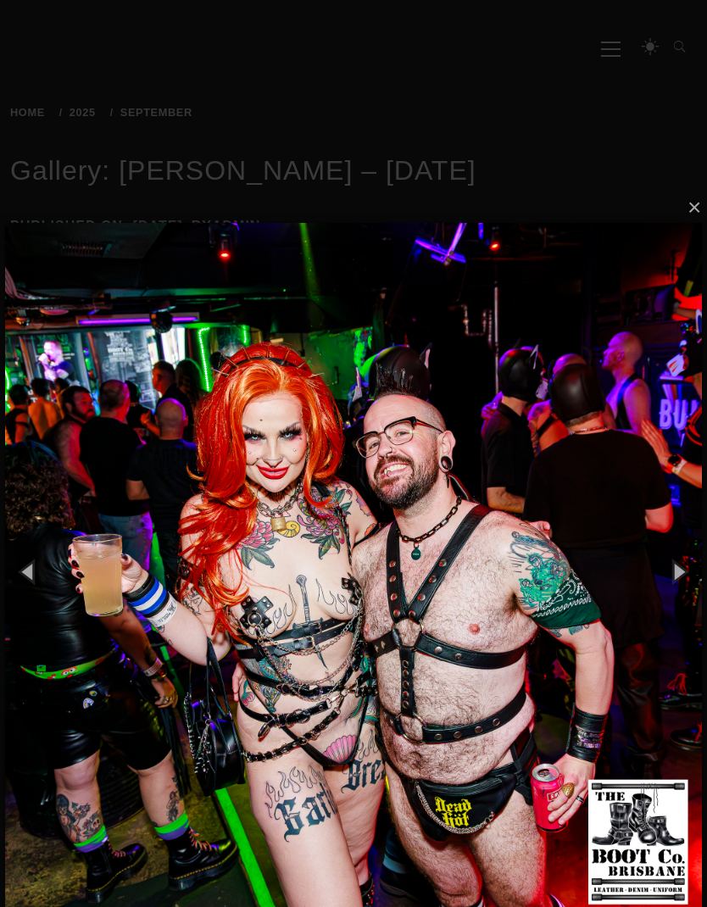
click at [671, 549] on button "button" at bounding box center [679, 572] width 58 height 70
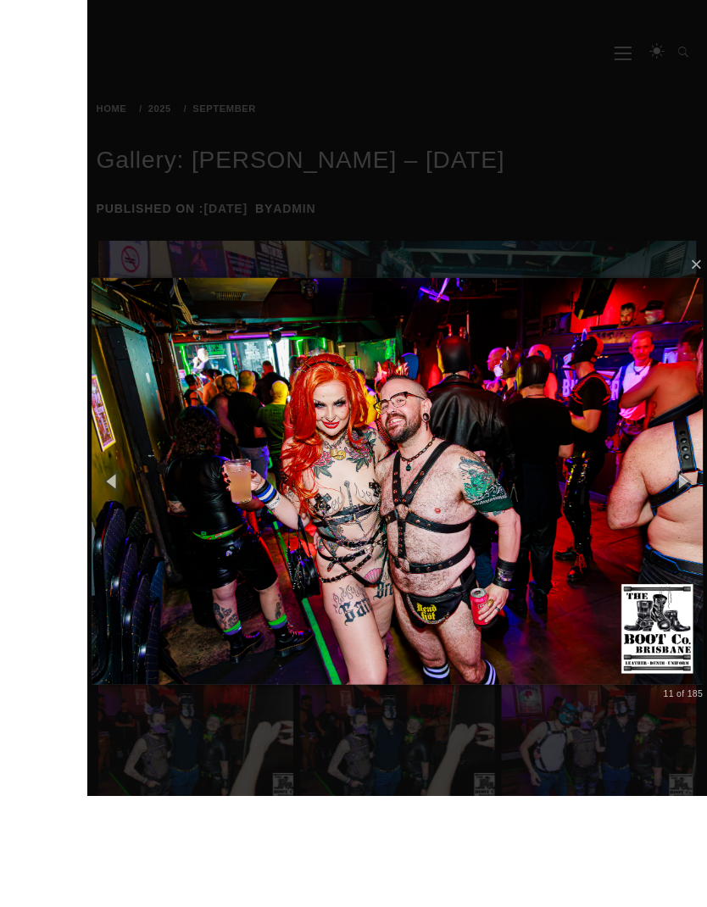
scroll to position [263, 0]
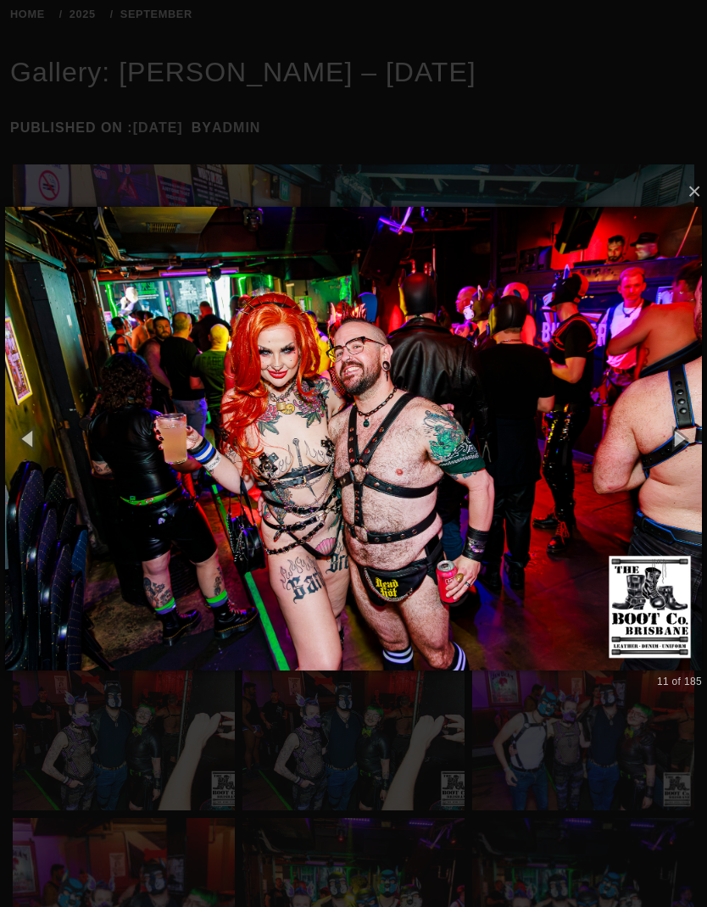
click at [672, 447] on button "button" at bounding box center [679, 439] width 58 height 70
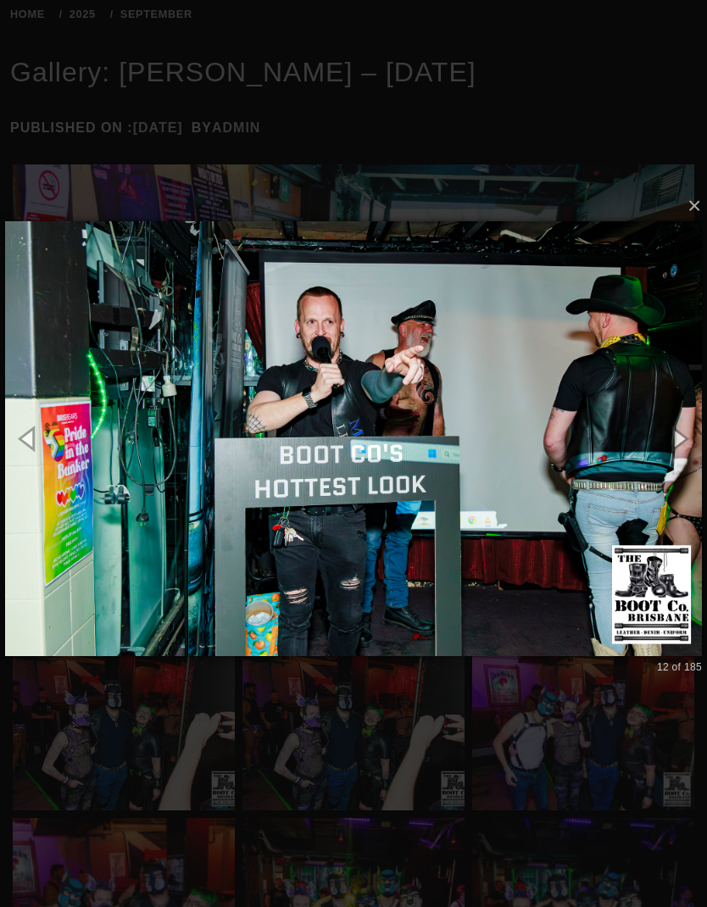
click at [672, 423] on button "button" at bounding box center [679, 439] width 58 height 70
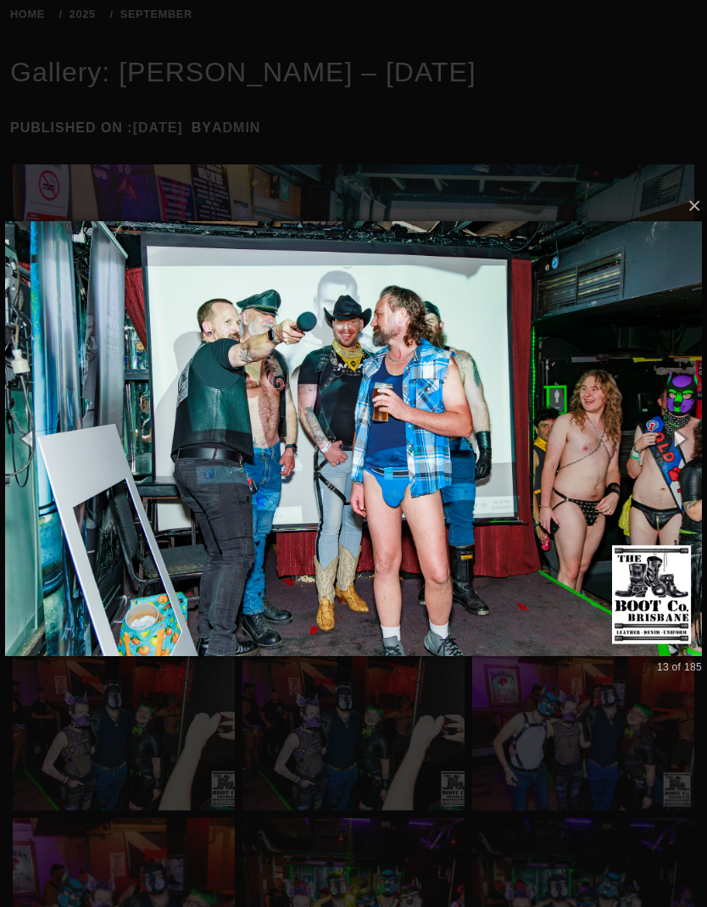
click at [684, 417] on button "button" at bounding box center [679, 439] width 58 height 70
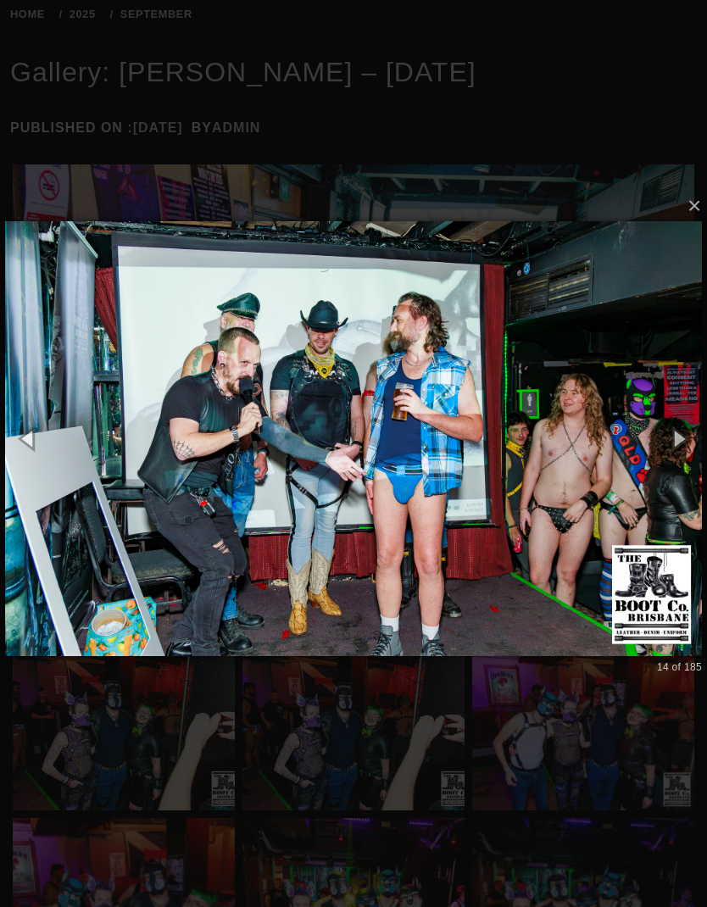
click at [524, 86] on div "× 14 of 185 Loading..." at bounding box center [353, 439] width 707 height 906
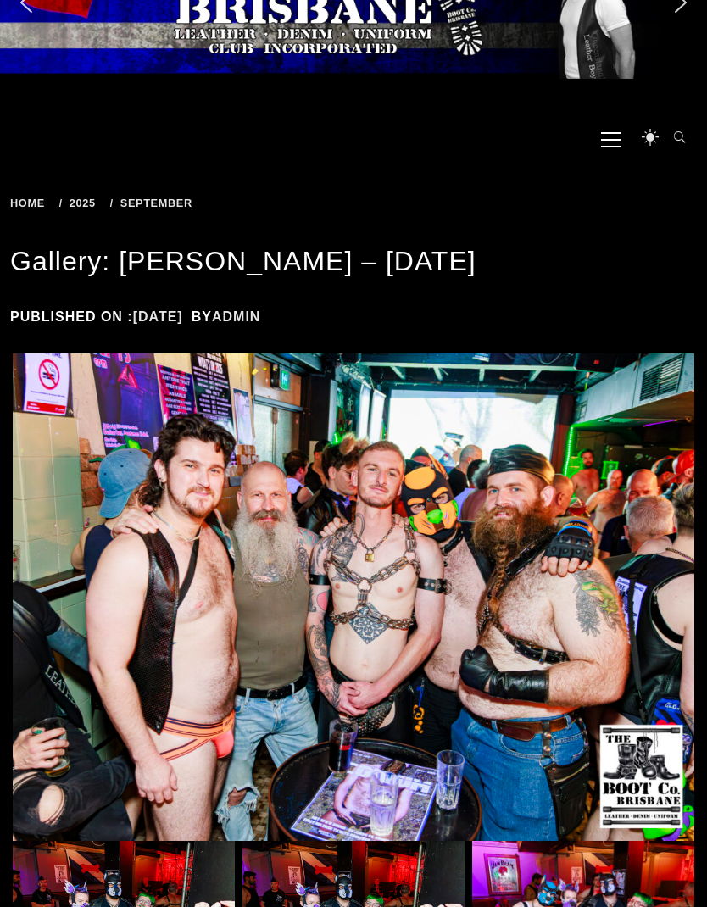
scroll to position [0, 0]
